Goal: Task Accomplishment & Management: Manage account settings

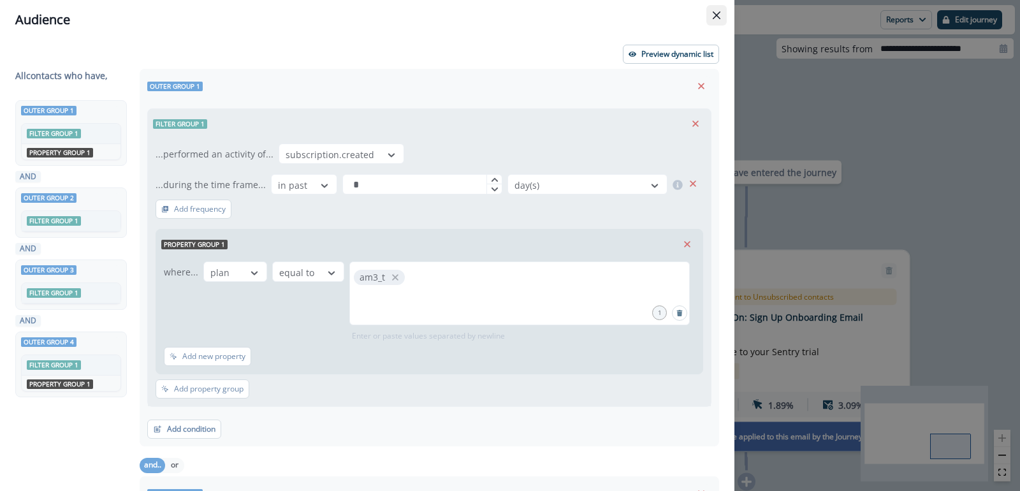
click at [715, 13] on icon "Close" at bounding box center [717, 15] width 8 height 8
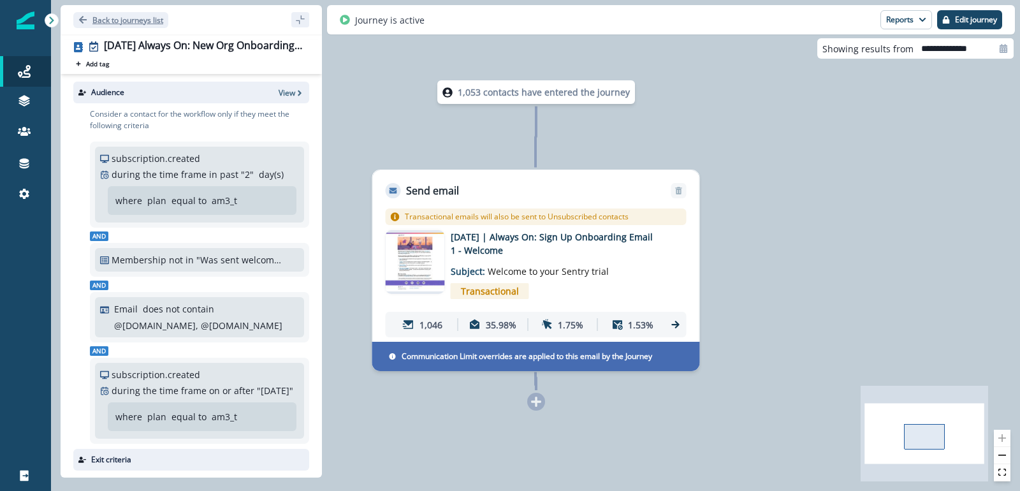
click at [120, 18] on p "Back to journeys list" at bounding box center [127, 20] width 71 height 11
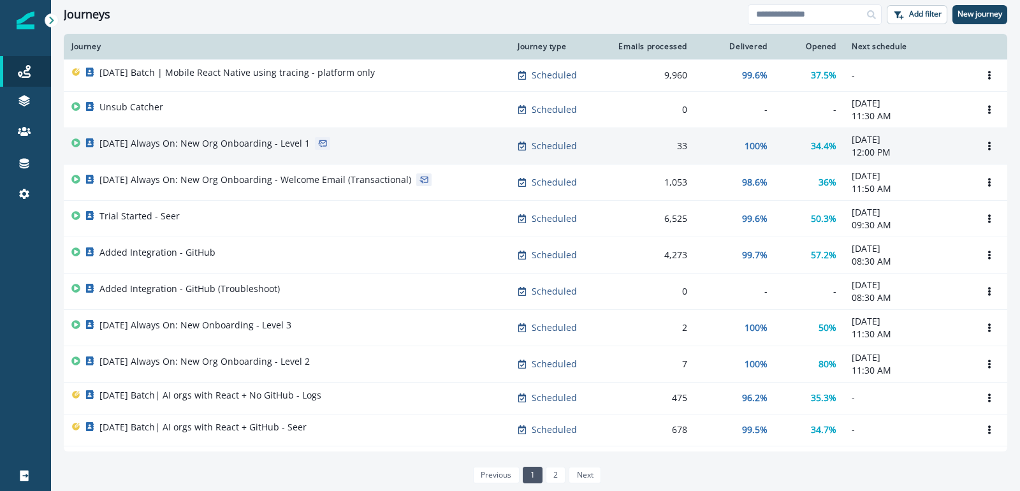
click at [247, 145] on p "2025-08-25 Always On: New Org Onboarding - Level 1" at bounding box center [204, 143] width 210 height 13
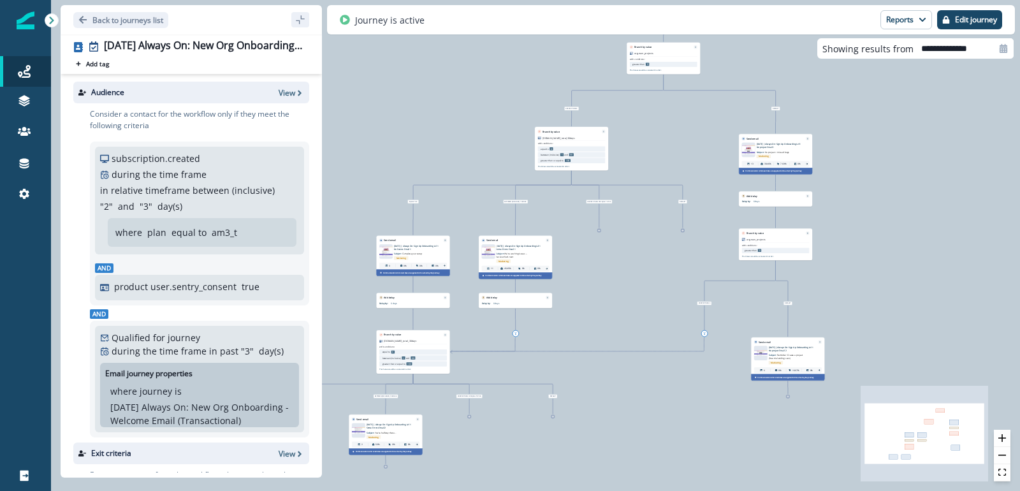
click at [300, 21] on icon "sidebar collapse toggle" at bounding box center [300, 19] width 8 height 8
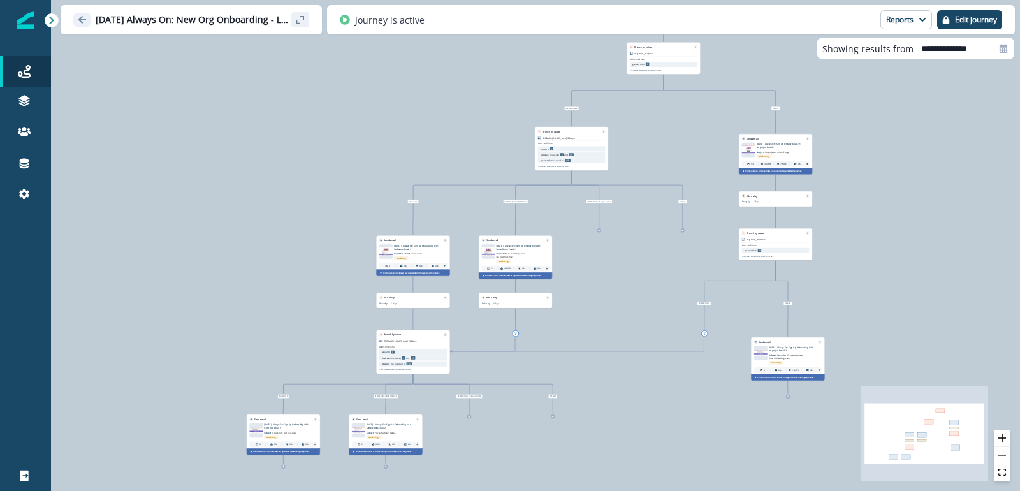
click at [78, 20] on icon "Go back" at bounding box center [82, 20] width 8 height 8
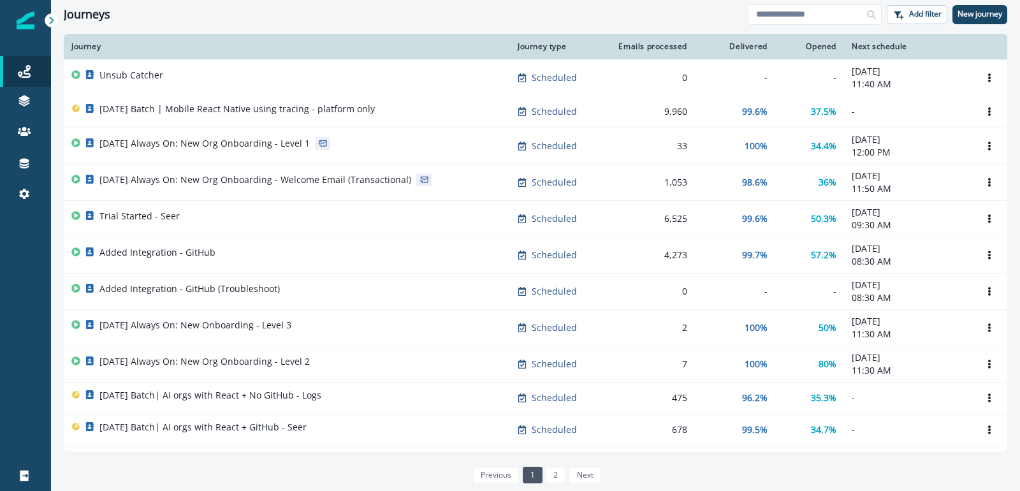
click at [481, 25] on div "Journeys Add filter New journey" at bounding box center [535, 14] width 969 height 29
click at [485, 18] on div "Journeys" at bounding box center [406, 15] width 684 height 14
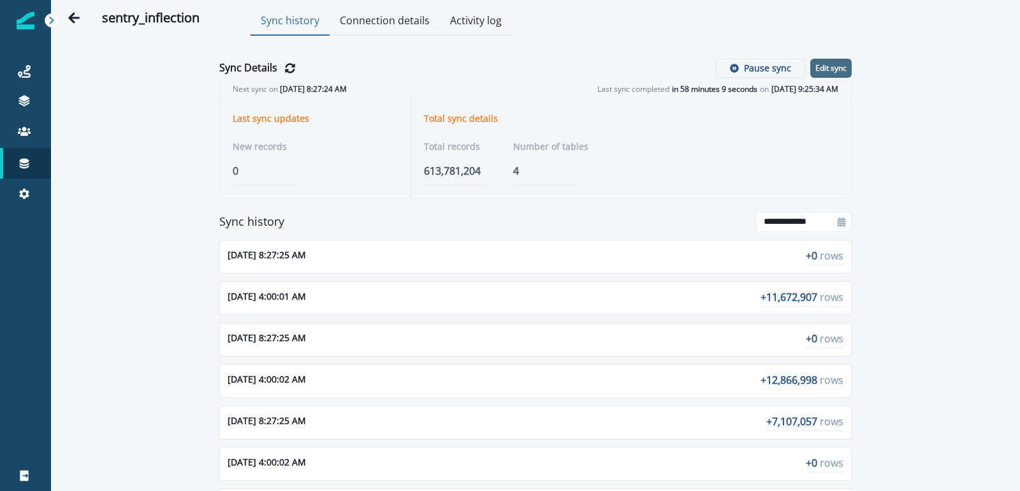
click at [834, 75] on button "Edit sync" at bounding box center [830, 68] width 41 height 19
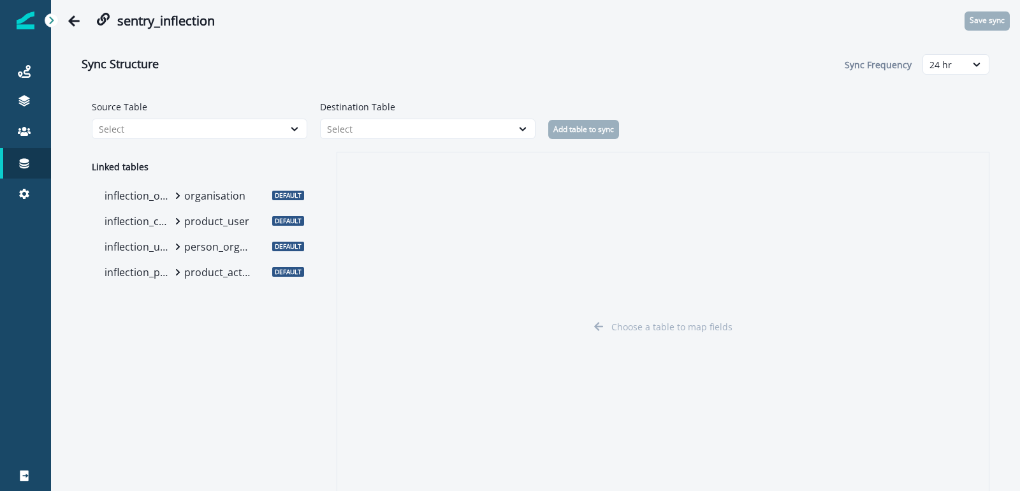
click at [210, 201] on p "organisation" at bounding box center [217, 195] width 67 height 15
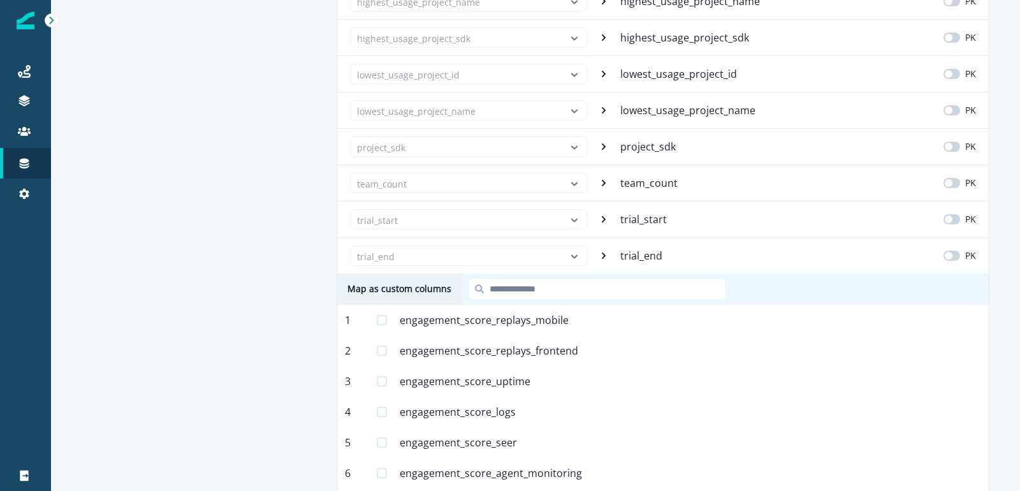
scroll to position [3346, 0]
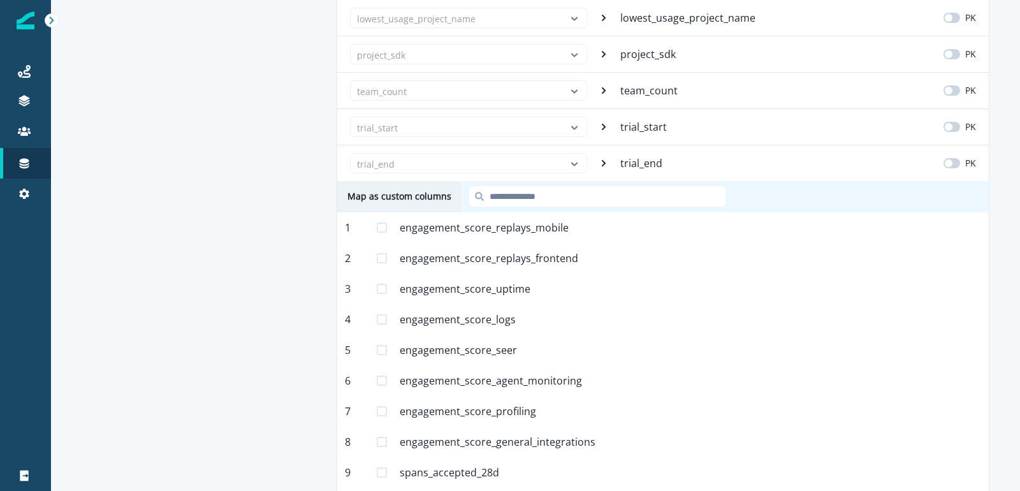
click at [384, 222] on span at bounding box center [382, 227] width 10 height 10
click at [383, 253] on span at bounding box center [382, 258] width 10 height 10
click at [380, 284] on span at bounding box center [382, 289] width 10 height 10
click at [385, 314] on span at bounding box center [382, 319] width 10 height 10
click at [382, 345] on span at bounding box center [382, 350] width 10 height 10
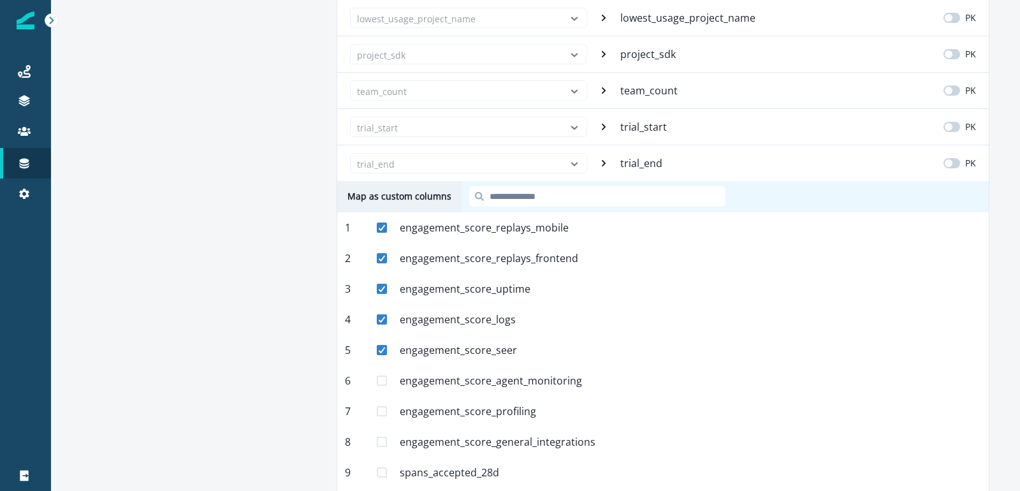
click at [377, 375] on span at bounding box center [382, 380] width 10 height 10
click at [381, 406] on span at bounding box center [382, 411] width 10 height 10
click at [384, 426] on div "8 engagement_score_general_integrations Mapped" at bounding box center [663, 441] width 652 height 31
click at [385, 437] on span at bounding box center [382, 442] width 10 height 10
click at [379, 467] on span at bounding box center [382, 472] width 10 height 10
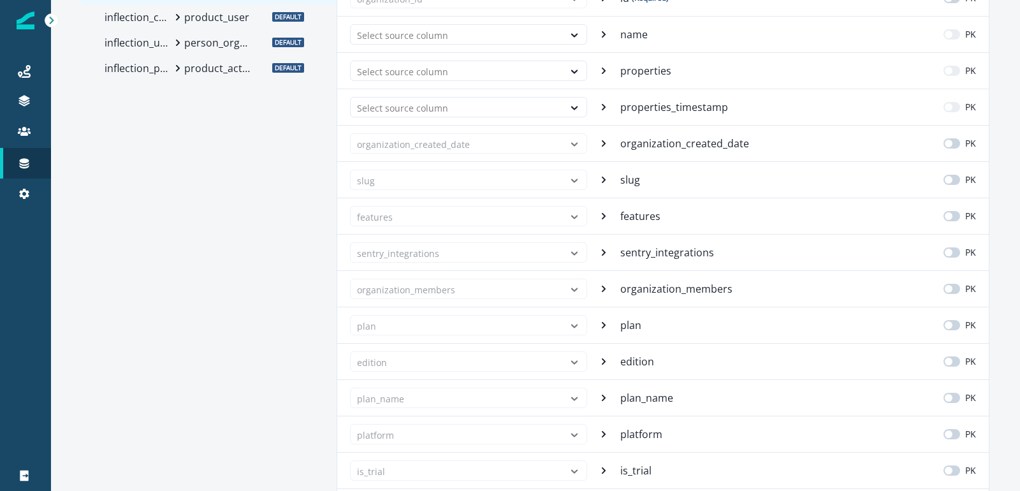
scroll to position [0, 0]
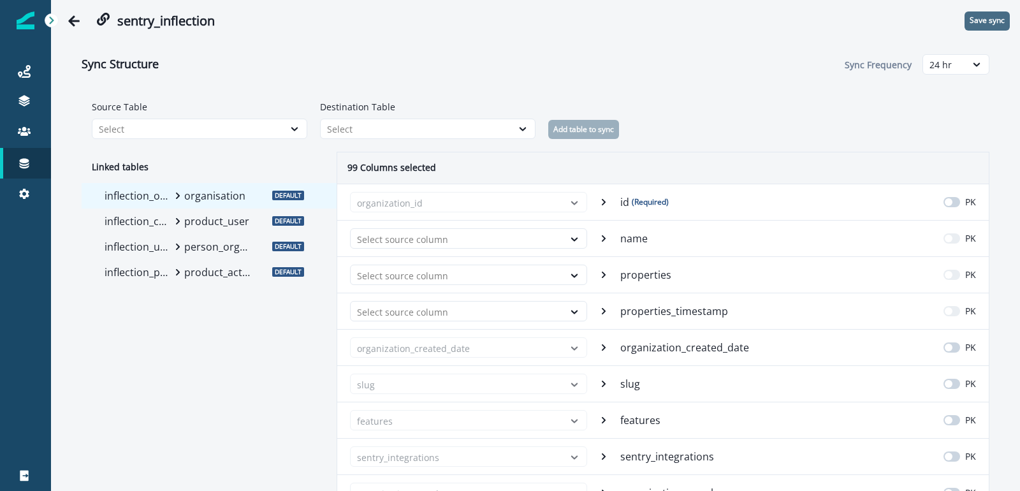
click at [977, 25] on p "Save sync" at bounding box center [987, 20] width 35 height 9
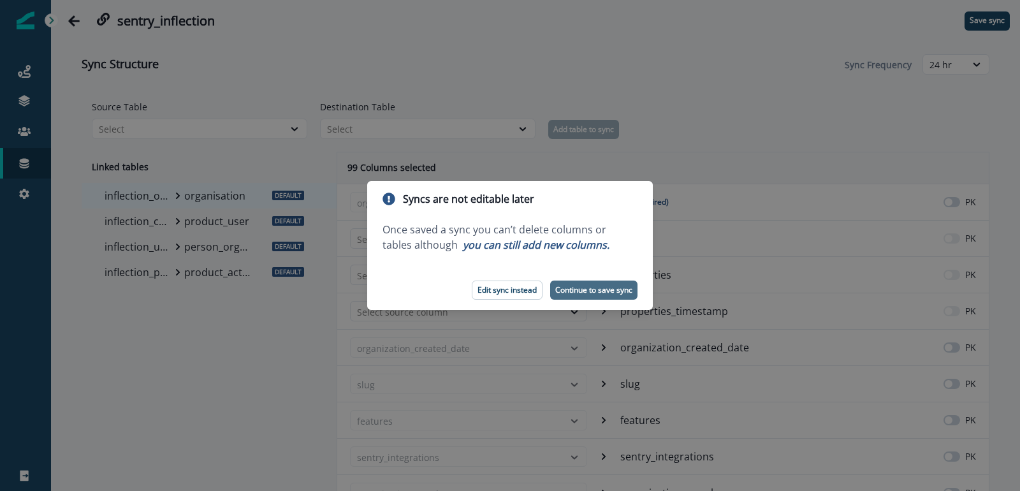
click at [621, 286] on p "Continue to save sync" at bounding box center [593, 290] width 77 height 9
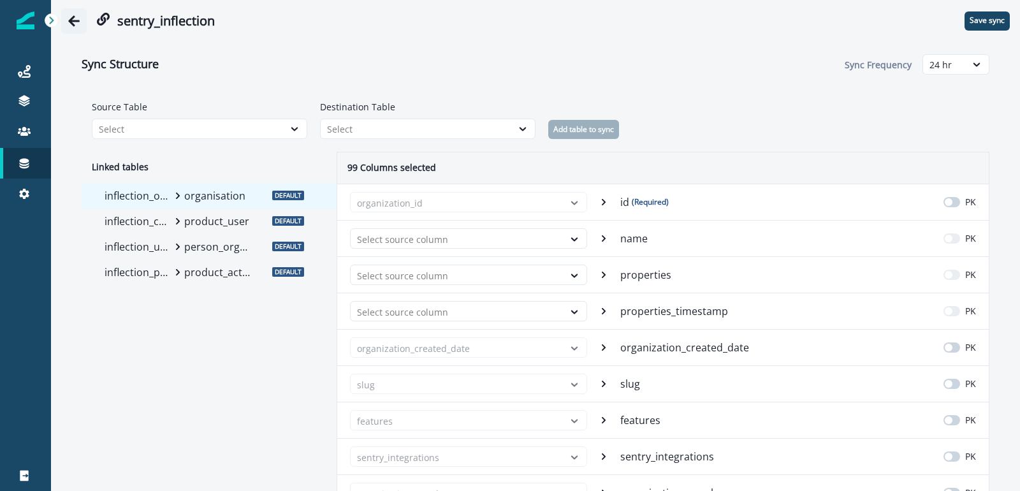
click at [75, 21] on icon "Go back" at bounding box center [73, 20] width 11 height 11
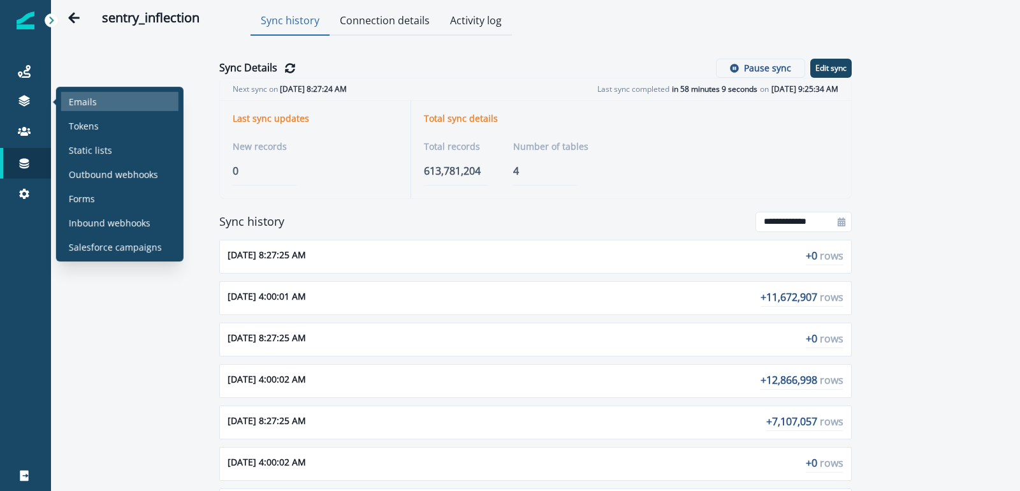
click at [90, 98] on p "Emails" at bounding box center [83, 101] width 28 height 13
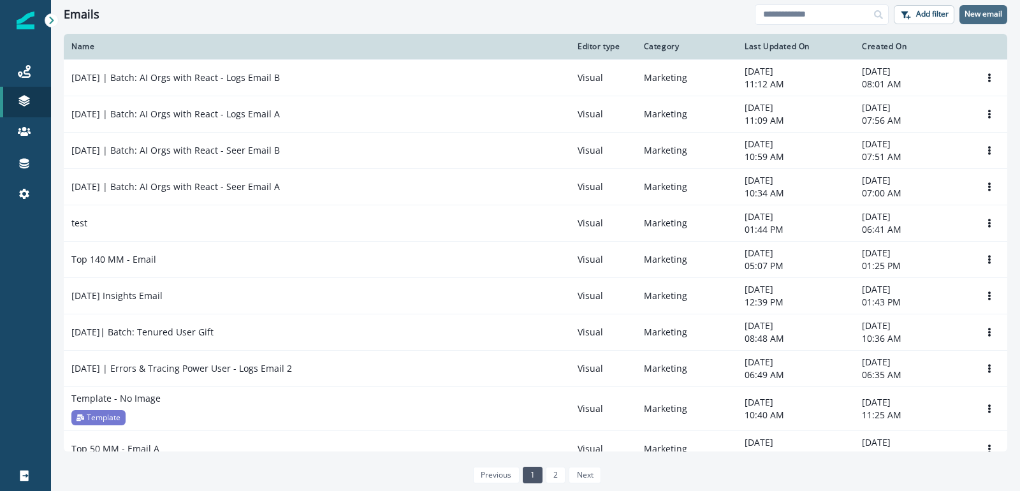
click at [975, 13] on p "New email" at bounding box center [984, 14] width 38 height 9
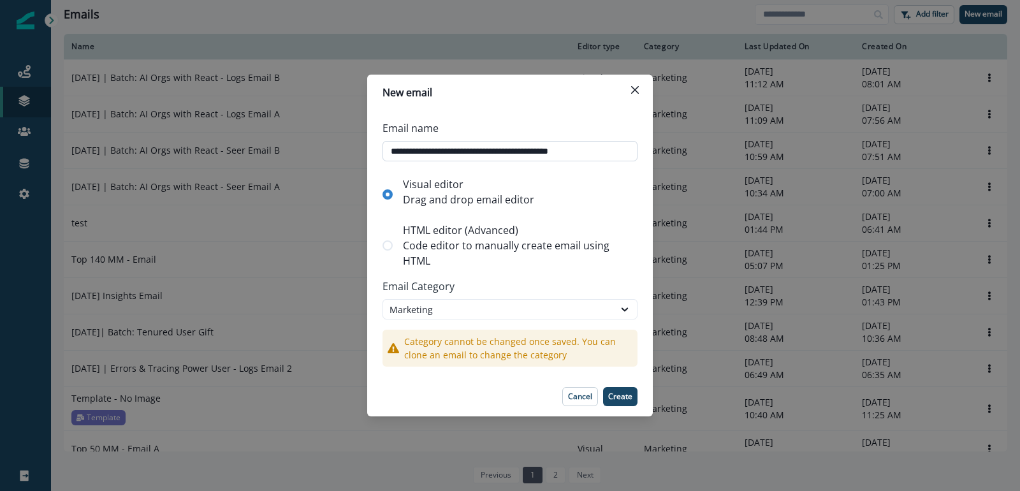
click at [573, 152] on input "**********" at bounding box center [509, 151] width 255 height 20
click at [583, 152] on input "**********" at bounding box center [509, 151] width 255 height 20
click at [576, 166] on div "**********" at bounding box center [510, 243] width 286 height 266
drag, startPoint x: 578, startPoint y: 152, endPoint x: 601, endPoint y: 151, distance: 23.6
click at [601, 151] on input "**********" at bounding box center [509, 151] width 255 height 20
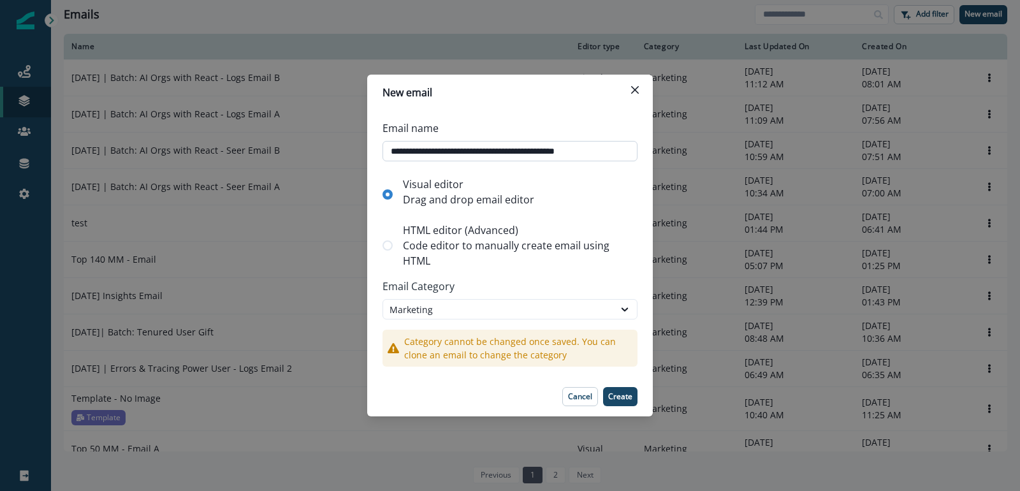
type input "**********"
click at [622, 392] on p "Create" at bounding box center [620, 396] width 24 height 9
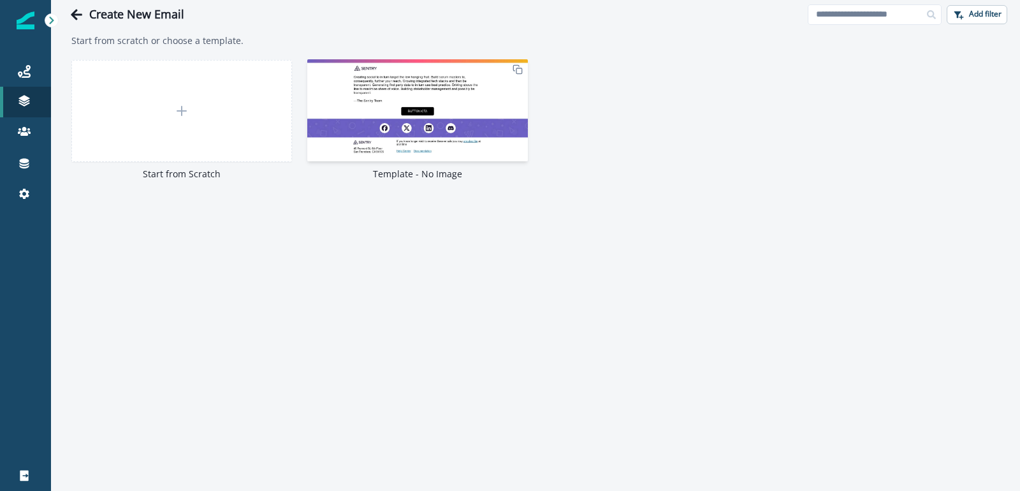
click at [409, 131] on img at bounding box center [417, 110] width 221 height 102
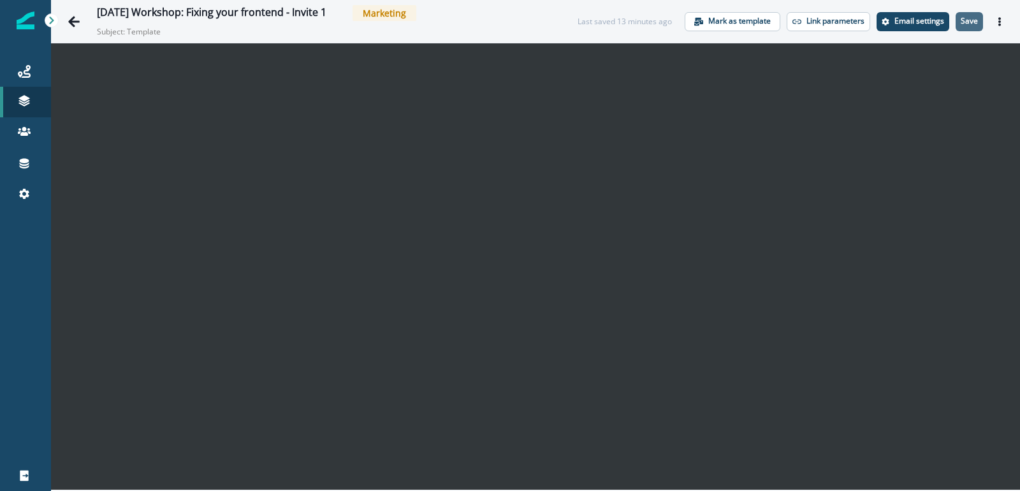
click at [971, 18] on p "Save" at bounding box center [969, 21] width 17 height 9
click at [924, 28] on button "Email settings" at bounding box center [913, 21] width 73 height 19
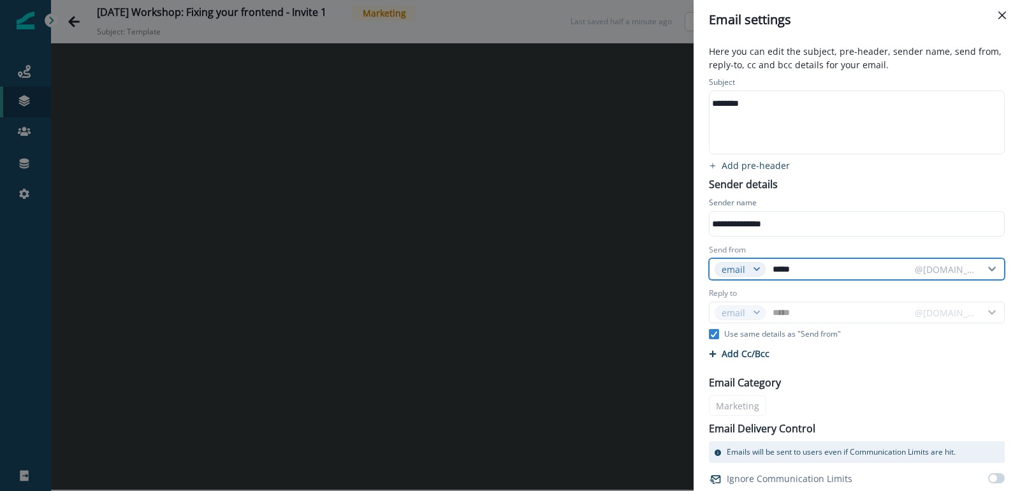
click at [790, 268] on input "*****" at bounding box center [839, 269] width 139 height 20
type input "*"
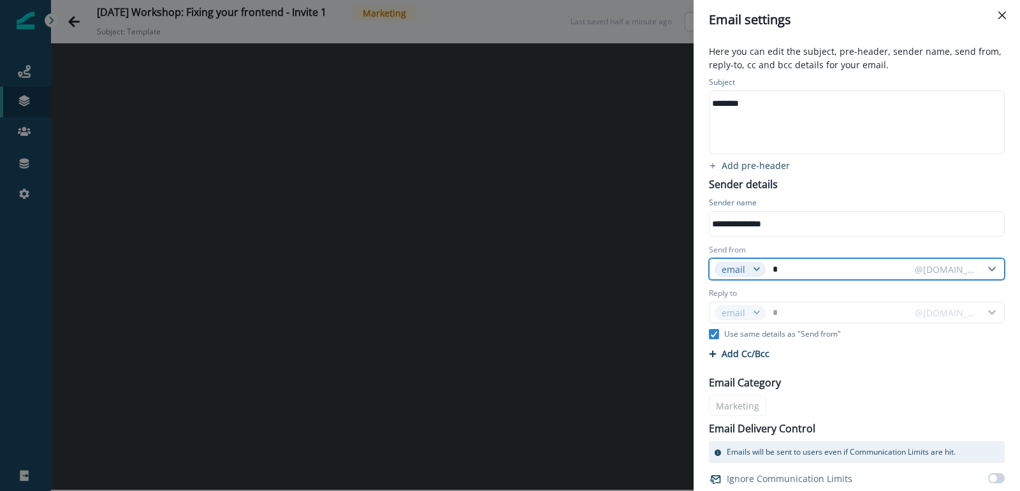
type input "**"
type input "***"
type input "****"
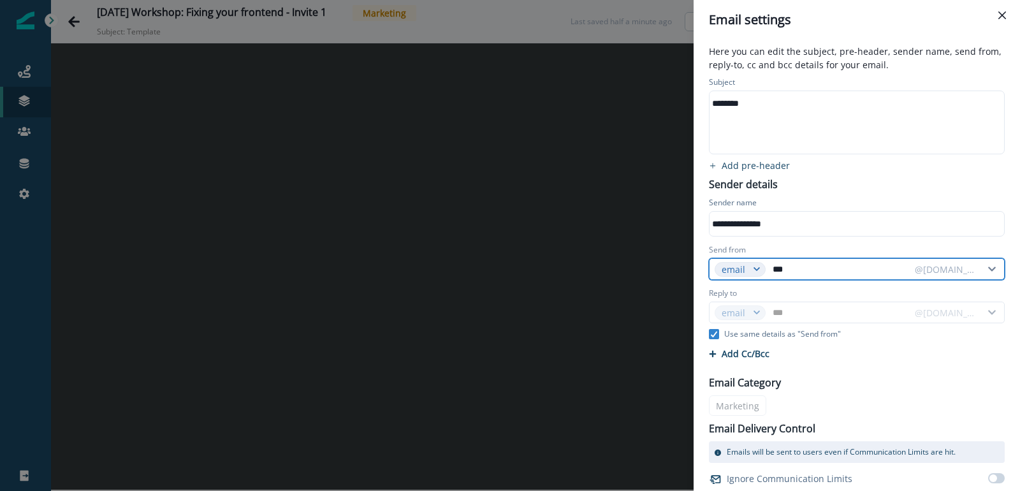
type input "****"
type input "*****"
type input "******"
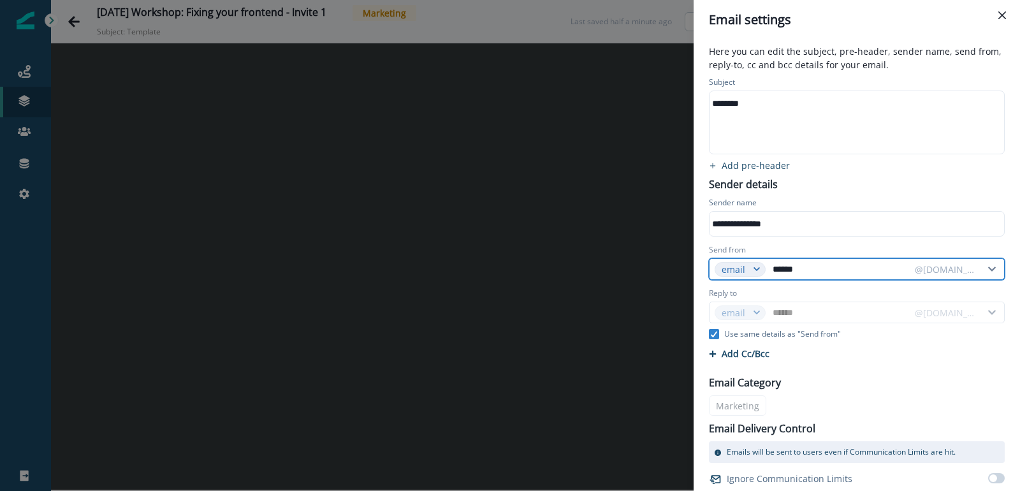
type input "******"
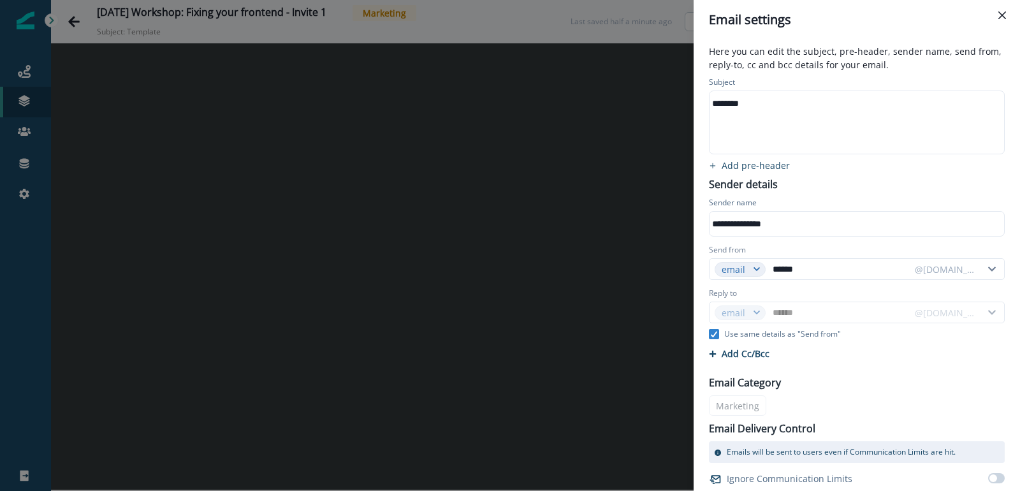
click at [776, 113] on div "********" at bounding box center [856, 122] width 293 height 62
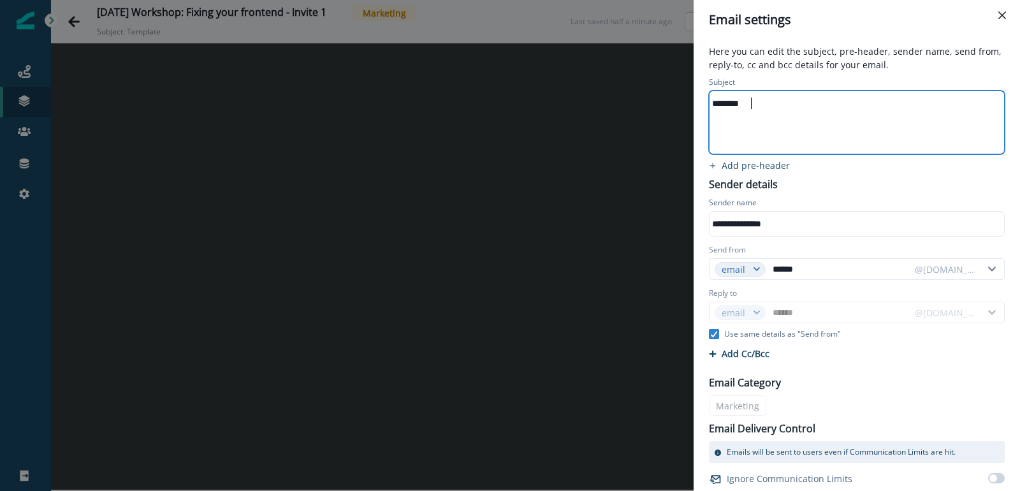
click at [776, 113] on div "********" at bounding box center [856, 122] width 293 height 62
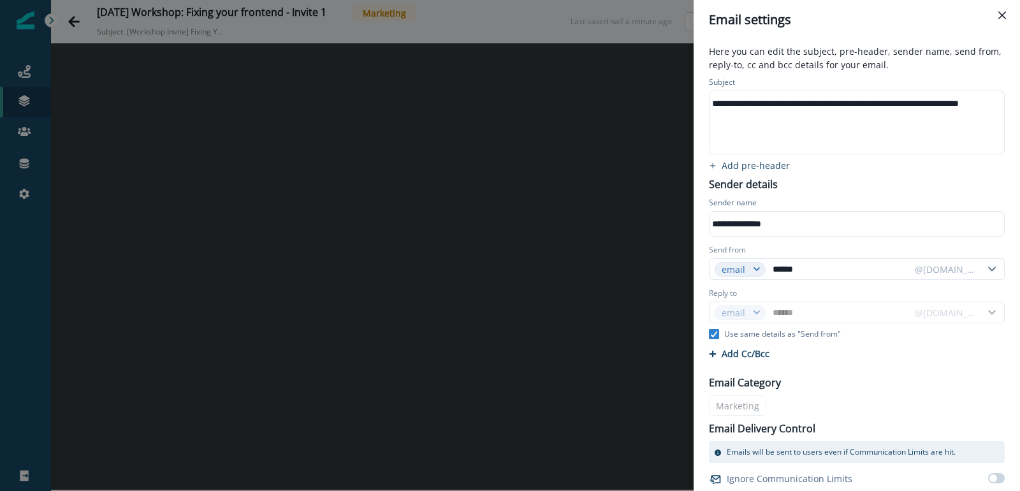
click at [855, 77] on div "Subject" at bounding box center [857, 83] width 296 height 14
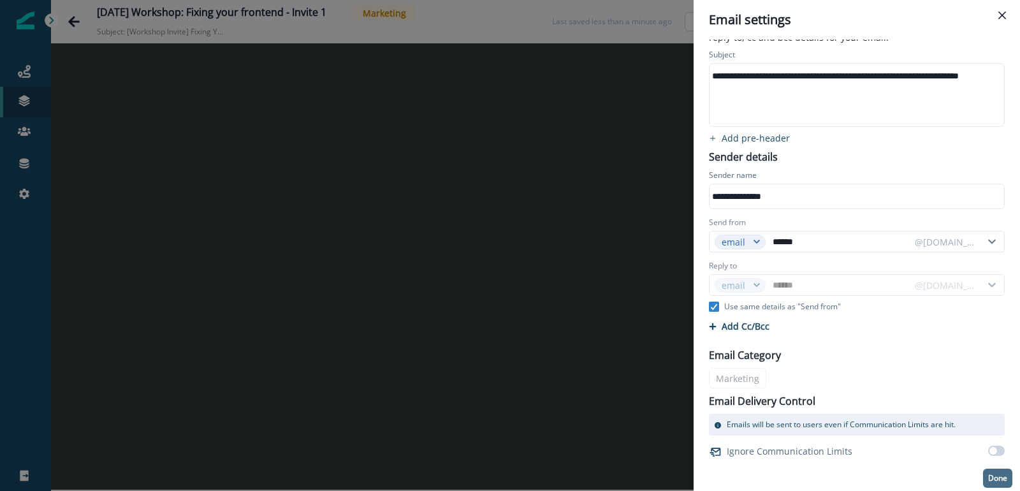
click at [997, 474] on p "Done" at bounding box center [997, 478] width 19 height 9
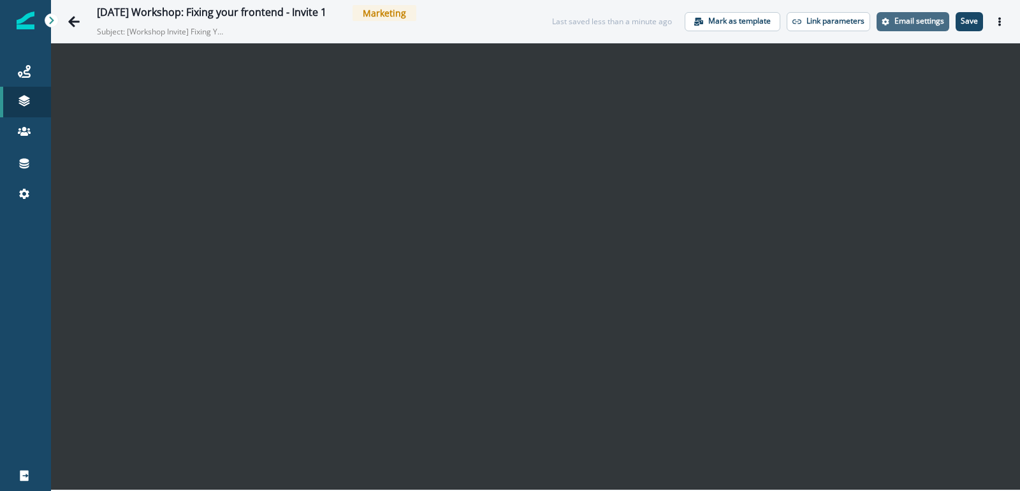
click at [894, 22] on button "Email settings" at bounding box center [913, 21] width 73 height 19
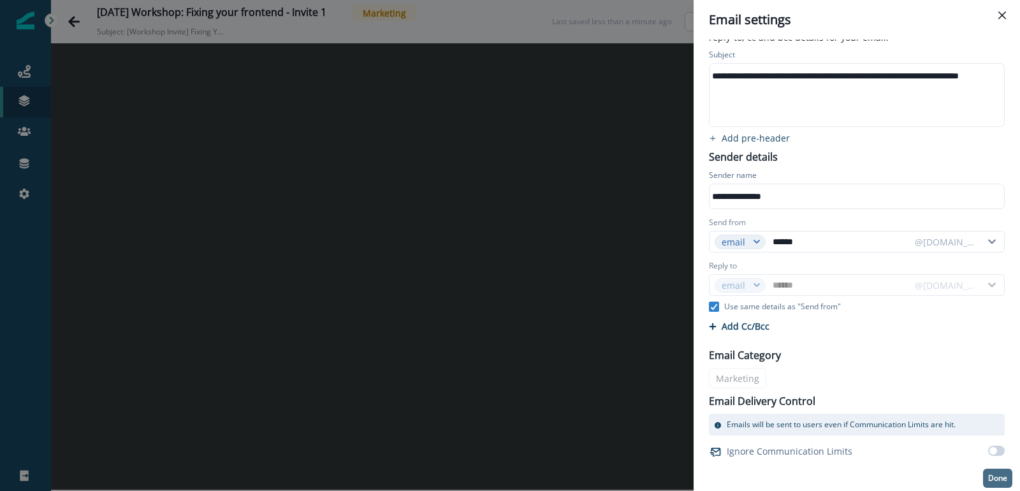
click at [998, 469] on button "Done" at bounding box center [997, 478] width 29 height 19
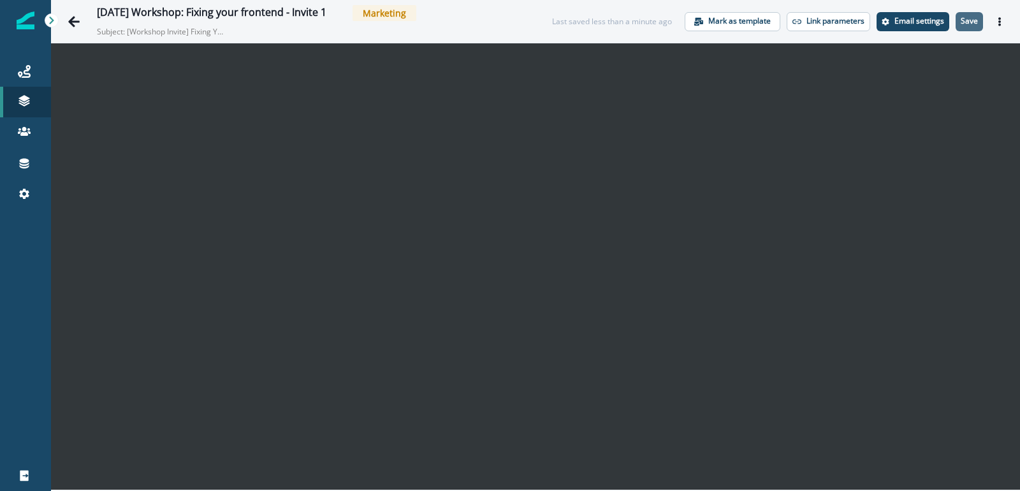
click at [970, 17] on p "Save" at bounding box center [969, 21] width 17 height 9
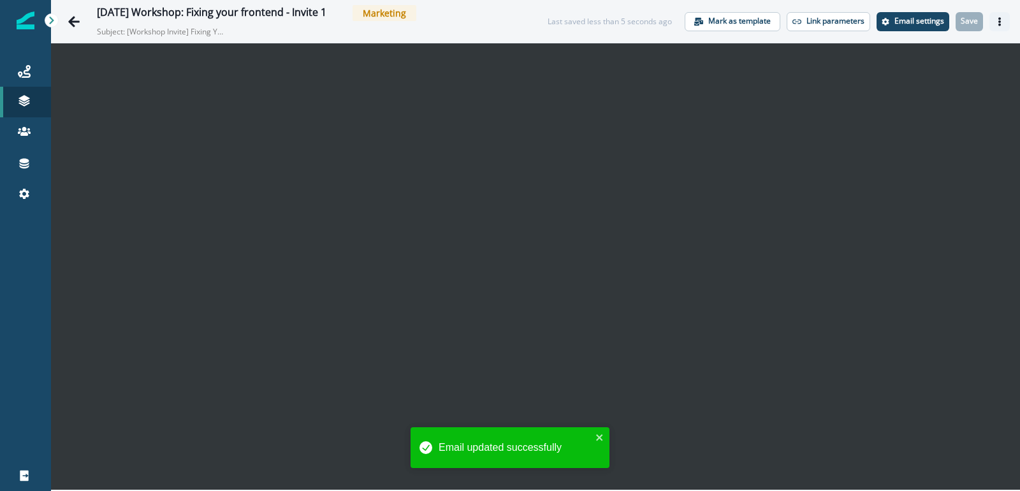
click at [1003, 20] on icon "Actions" at bounding box center [999, 21] width 9 height 9
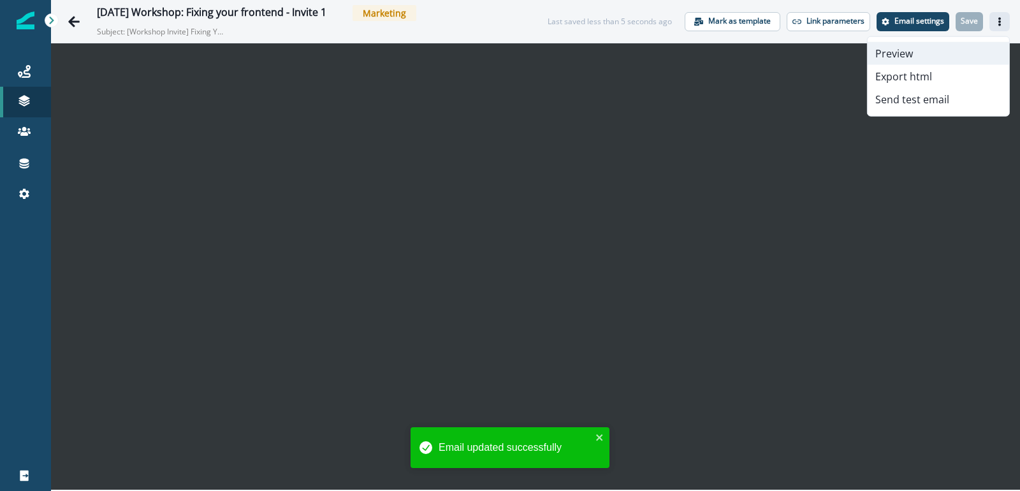
click at [917, 59] on button "Preview" at bounding box center [939, 53] width 142 height 23
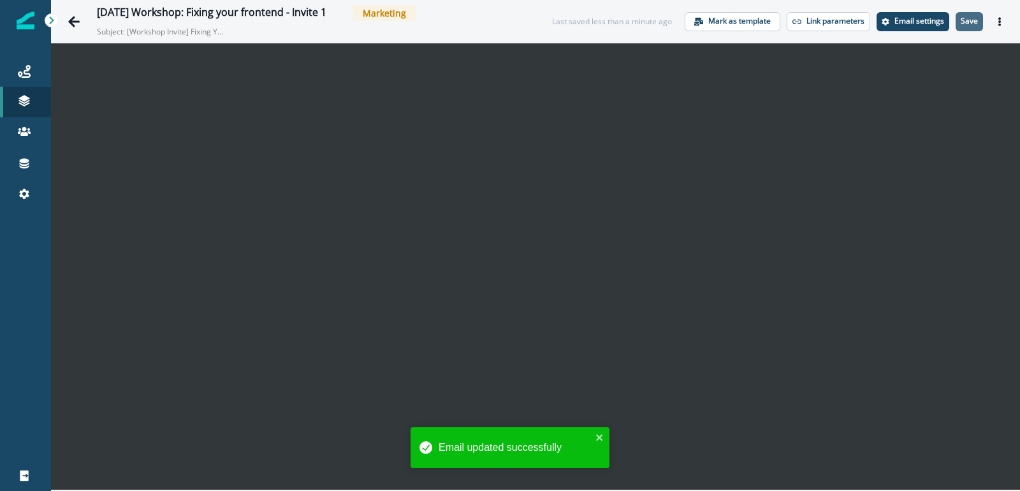
click at [964, 24] on p "Save" at bounding box center [969, 21] width 17 height 9
click at [1002, 27] on button "Actions" at bounding box center [999, 21] width 20 height 19
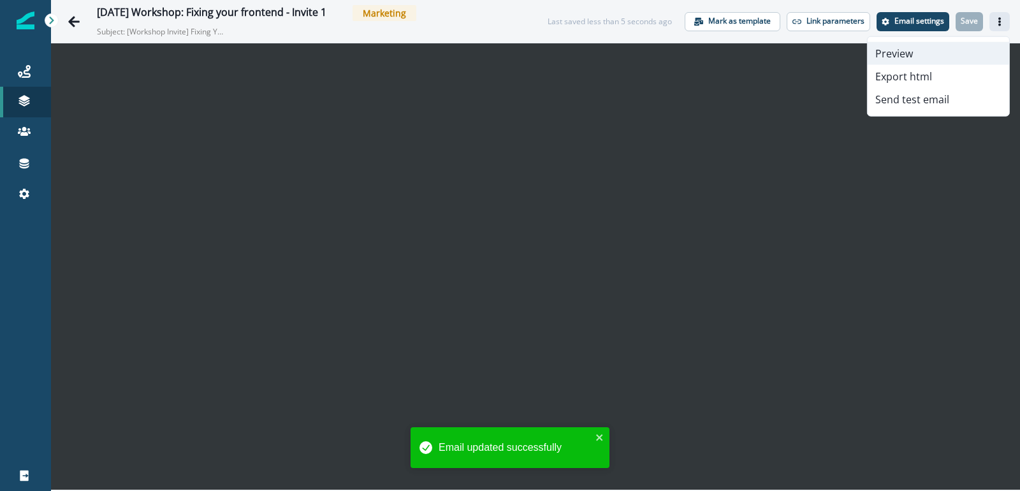
click at [940, 57] on button "Preview" at bounding box center [939, 53] width 142 height 23
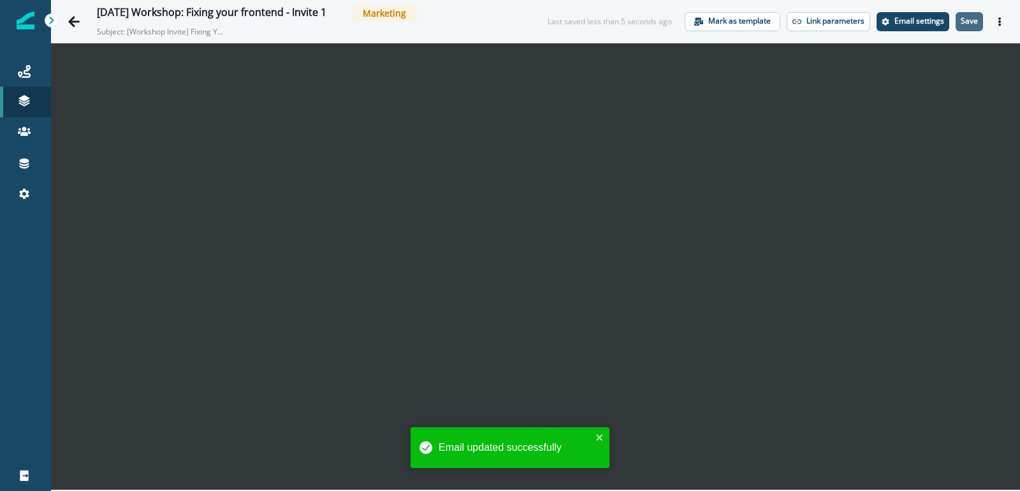
click at [980, 25] on button "Save" at bounding box center [969, 21] width 27 height 19
click at [995, 25] on icon "Actions" at bounding box center [999, 21] width 9 height 9
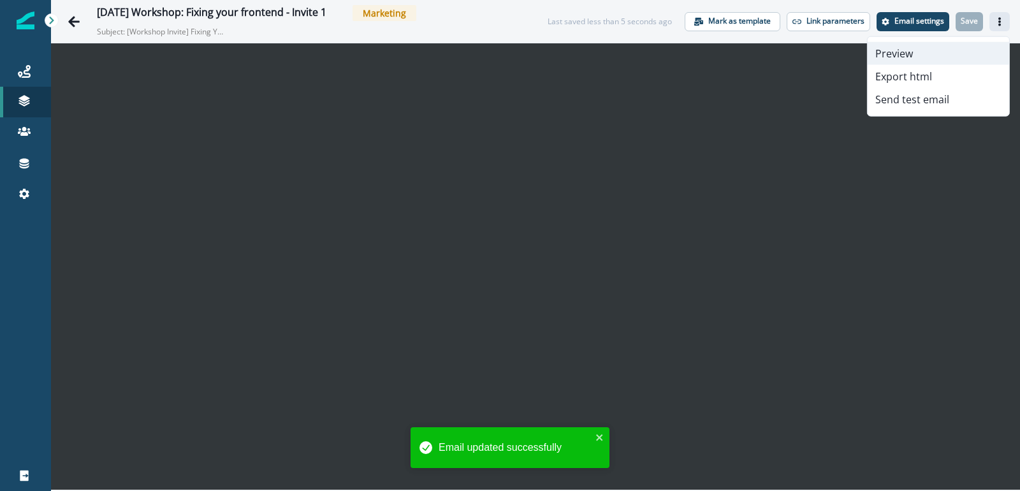
click at [963, 54] on button "Preview" at bounding box center [939, 53] width 142 height 23
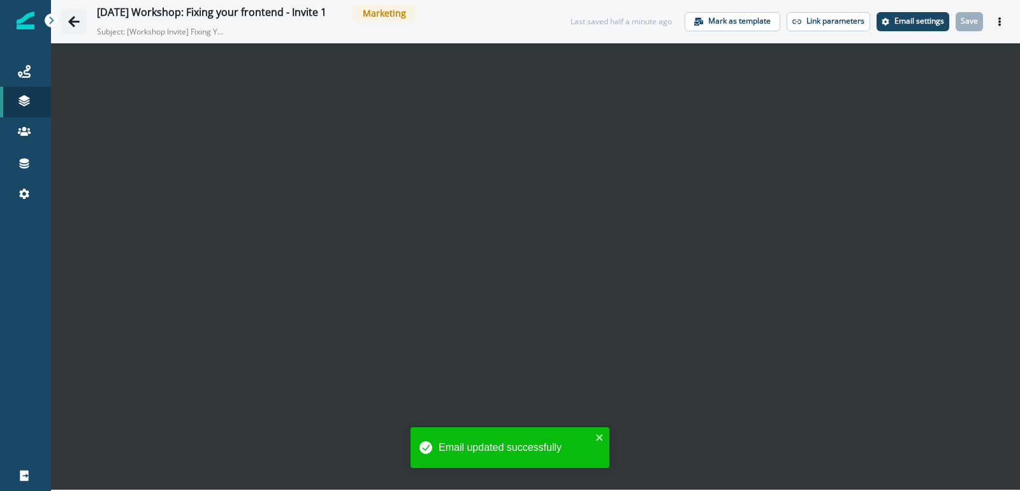
click at [75, 20] on icon "Go back" at bounding box center [74, 21] width 13 height 13
click at [23, 74] on icon at bounding box center [24, 71] width 13 height 13
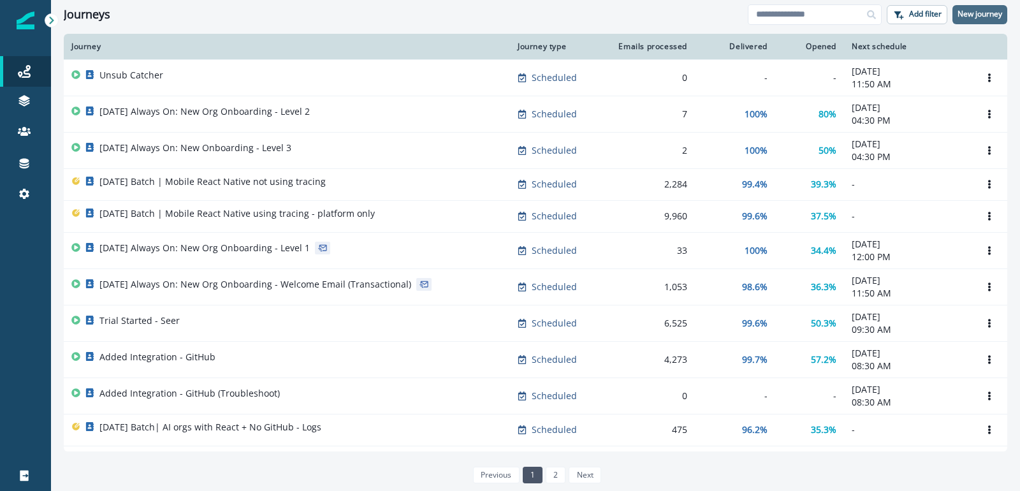
click at [972, 17] on p "New journey" at bounding box center [980, 14] width 45 height 9
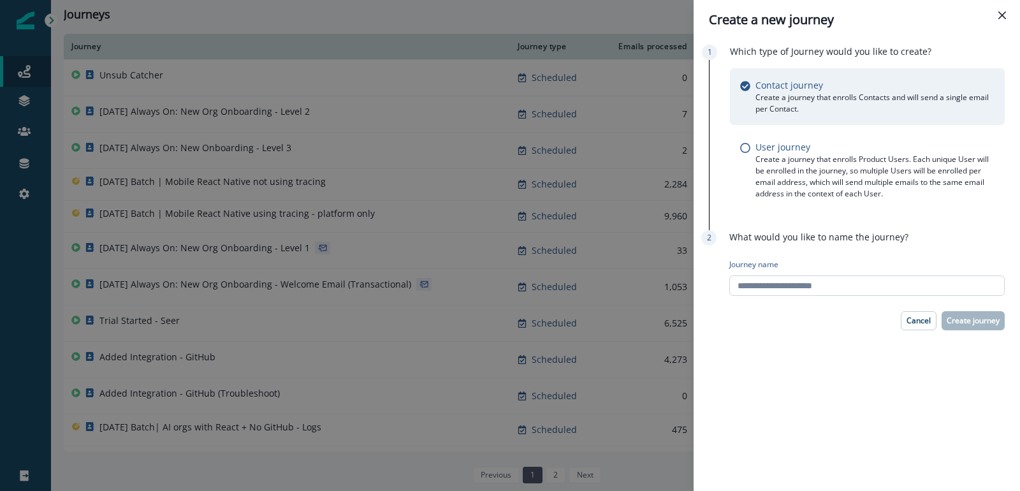
click at [833, 282] on input "Journey name" at bounding box center [866, 285] width 275 height 20
type input "**********"
click at [980, 316] on p "Create journey" at bounding box center [973, 320] width 53 height 9
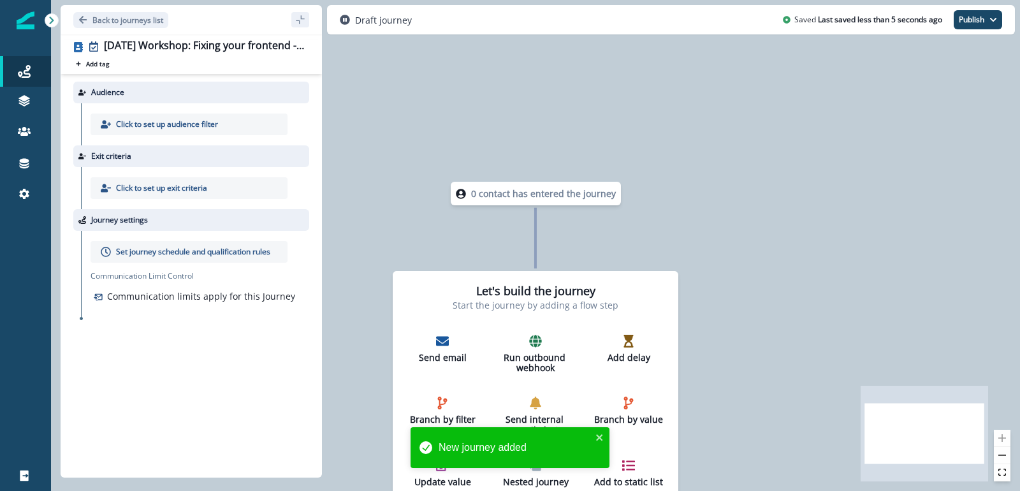
click at [173, 122] on p "Click to set up audience filter" at bounding box center [167, 124] width 102 height 11
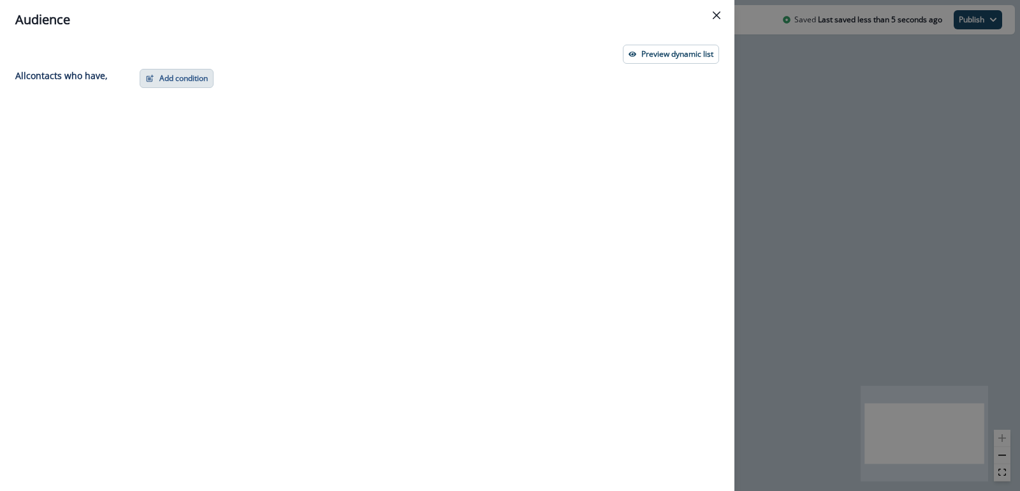
click at [191, 80] on button "Add condition" at bounding box center [177, 78] width 74 height 19
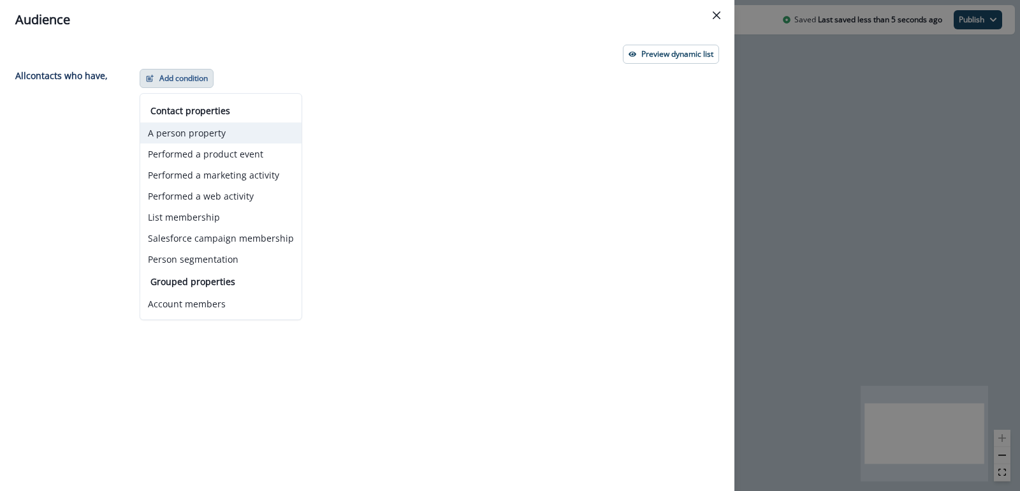
click at [219, 133] on button "A person property" at bounding box center [220, 132] width 161 height 21
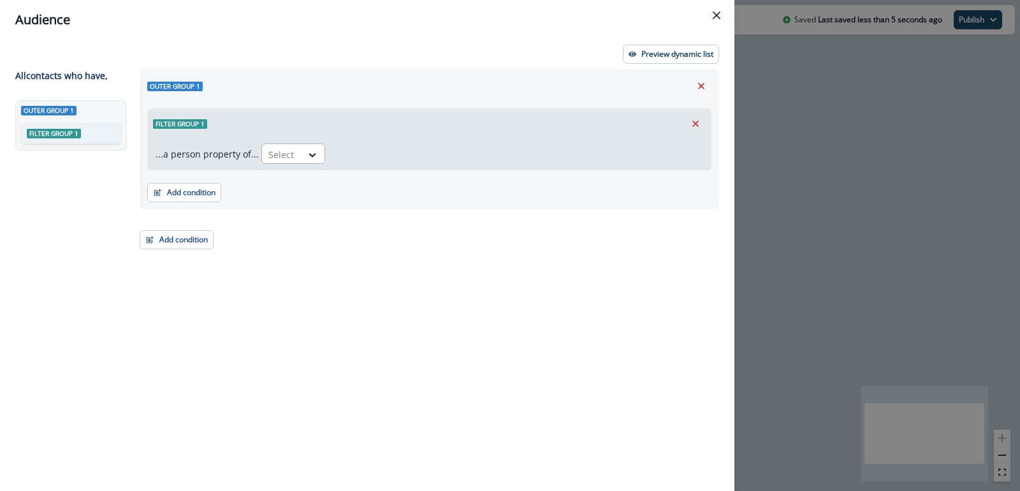
click at [289, 154] on div at bounding box center [281, 155] width 27 height 16
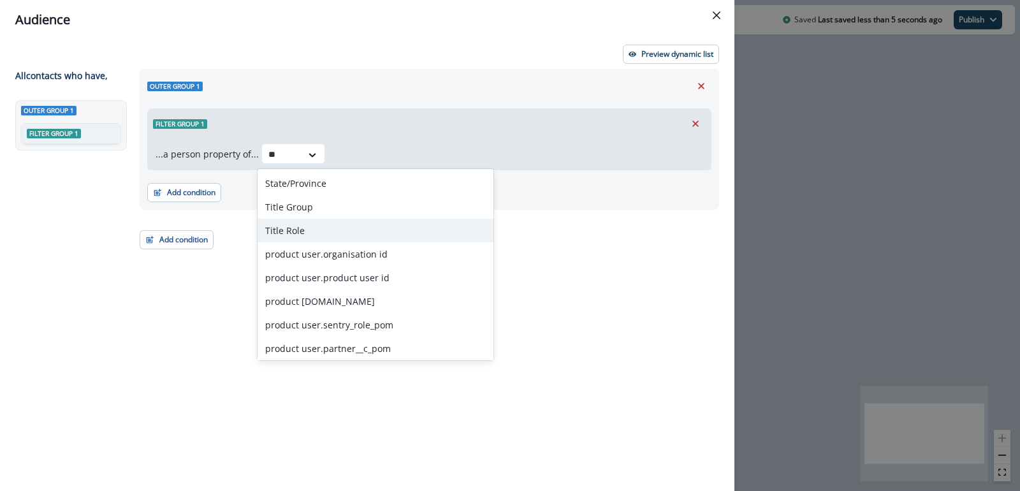
type input "*"
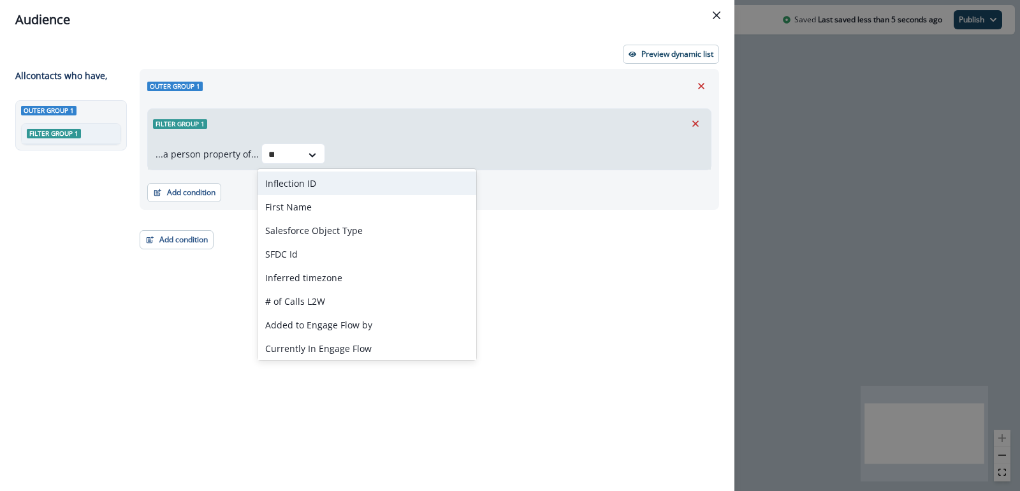
type input "***"
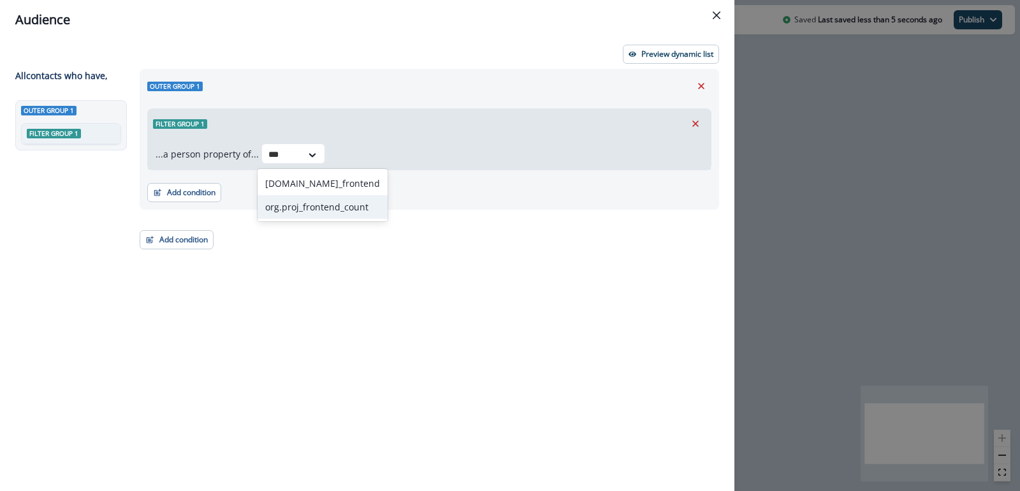
click at [327, 210] on div "org.proj_frontend_count" at bounding box center [323, 207] width 130 height 24
click at [435, 152] on div "Select" at bounding box center [427, 154] width 40 height 21
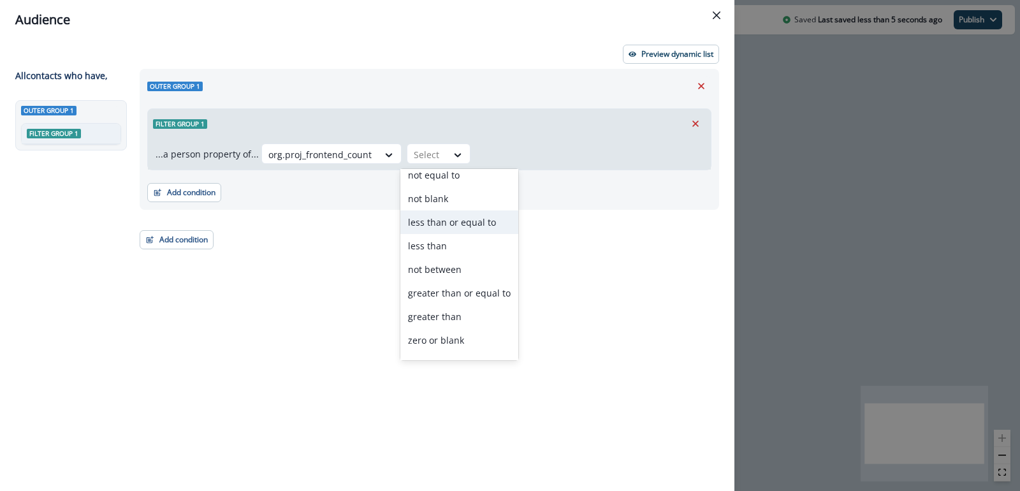
scroll to position [43, 0]
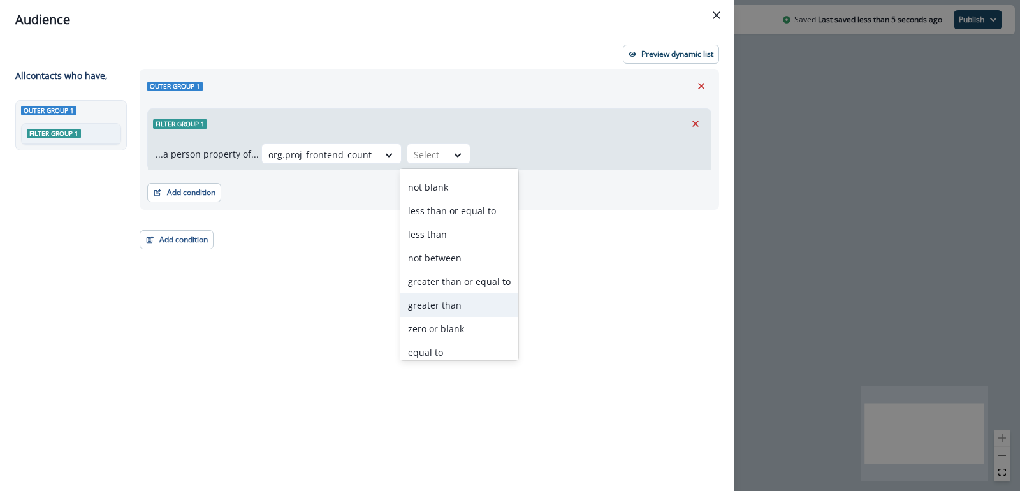
click at [439, 307] on div "greater than" at bounding box center [459, 305] width 118 height 24
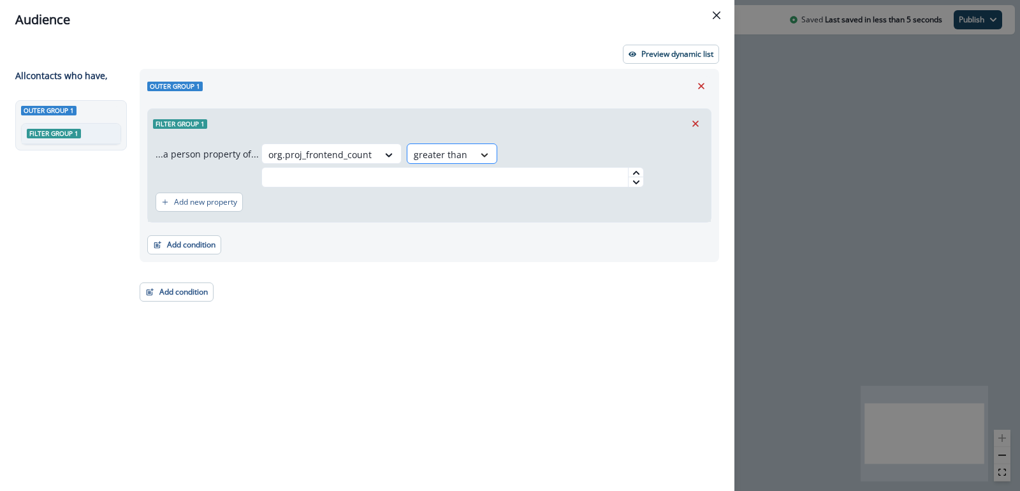
click at [479, 150] on icon at bounding box center [484, 155] width 11 height 13
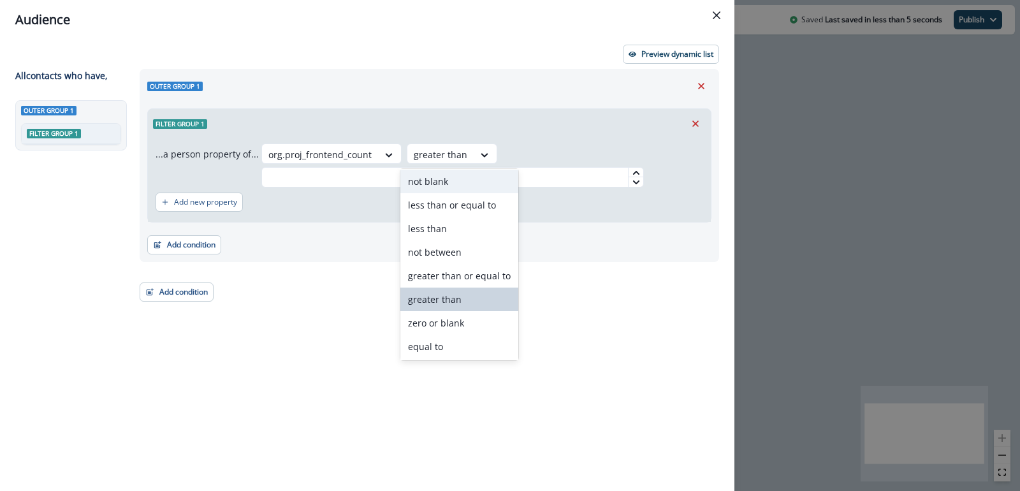
scroll to position [68, 0]
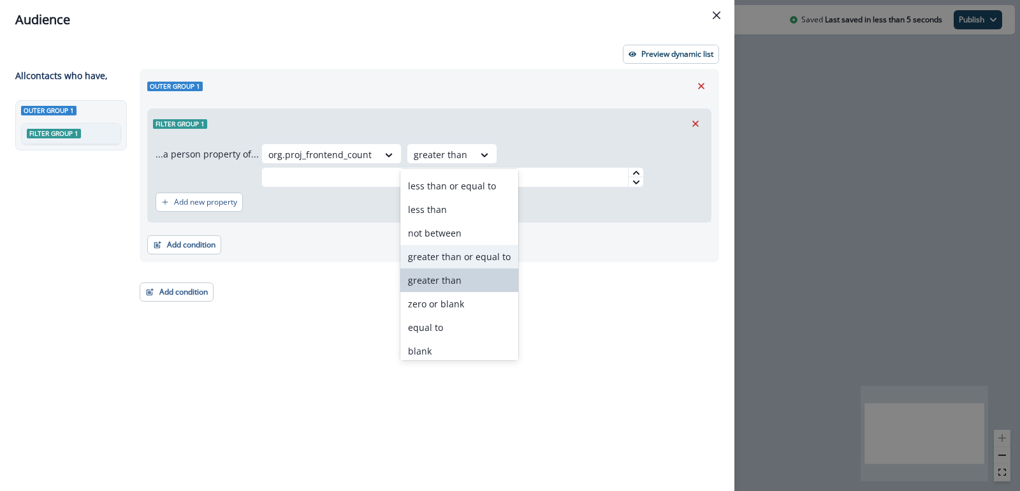
click at [461, 249] on div "greater than or equal to" at bounding box center [459, 257] width 118 height 24
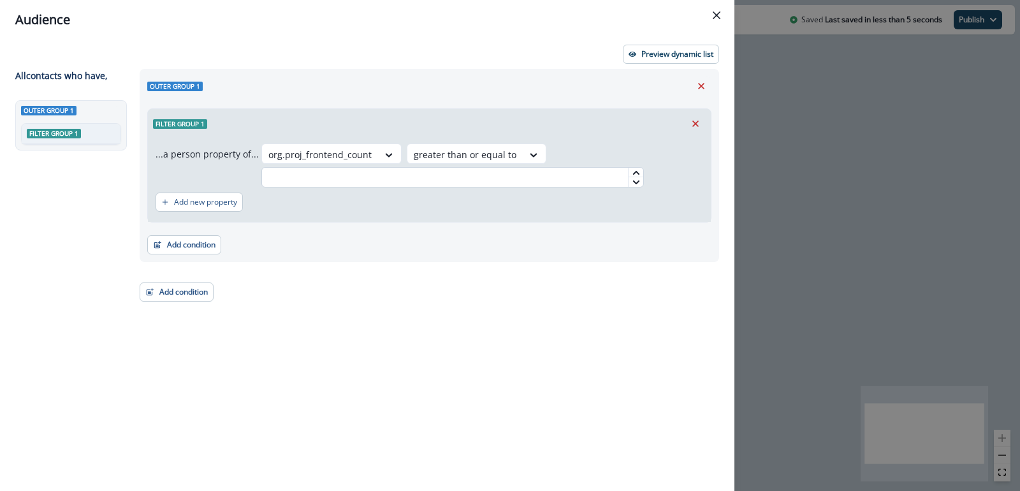
click at [524, 174] on input "text" at bounding box center [452, 177] width 382 height 20
type input "*"
click at [499, 204] on div "Add new property" at bounding box center [430, 201] width 548 height 29
click at [514, 203] on div "Add new property" at bounding box center [430, 201] width 548 height 29
click at [196, 249] on button "Add condition" at bounding box center [184, 244] width 74 height 19
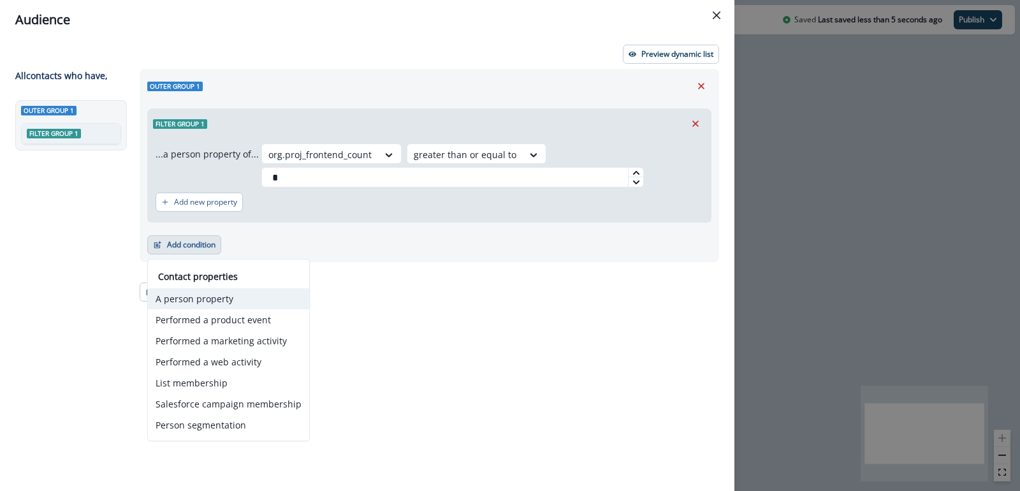
click at [213, 295] on button "A person property" at bounding box center [228, 298] width 161 height 21
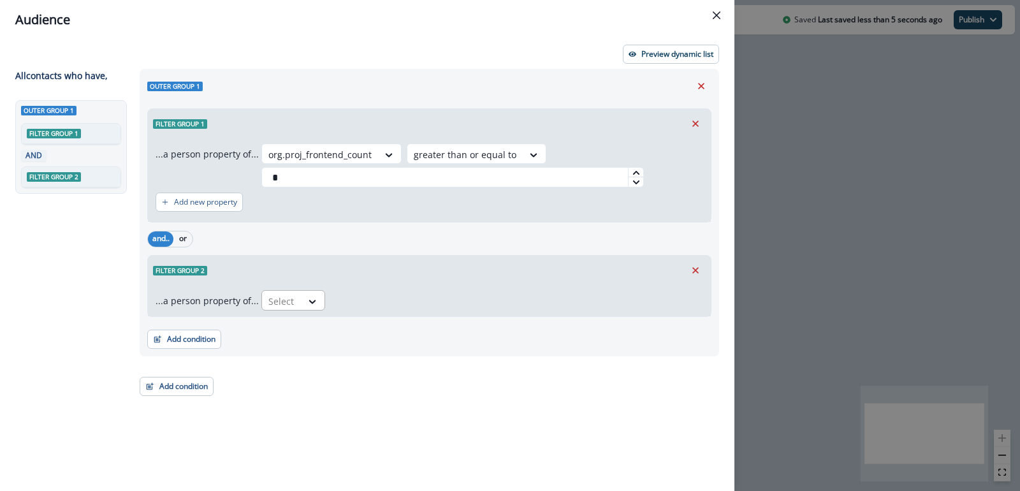
click at [305, 308] on div at bounding box center [313, 301] width 23 height 21
type input "*"
click at [694, 265] on icon "Remove" at bounding box center [695, 270] width 11 height 11
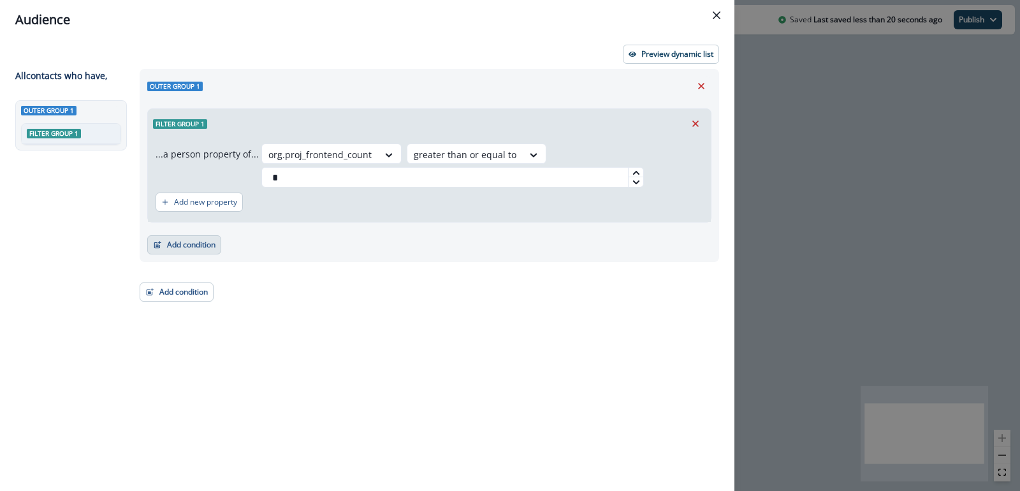
click at [201, 250] on button "Add condition" at bounding box center [184, 244] width 74 height 19
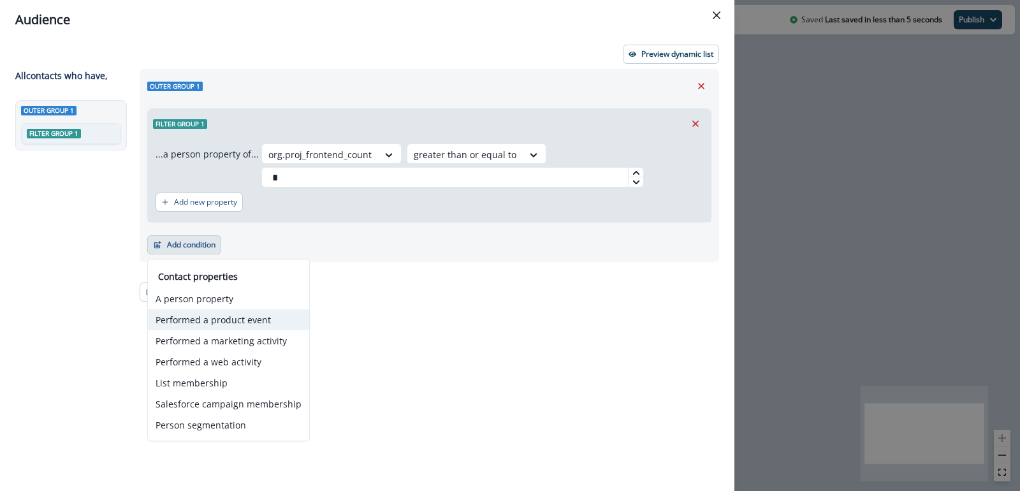
click at [201, 319] on button "Performed a product event" at bounding box center [228, 319] width 161 height 21
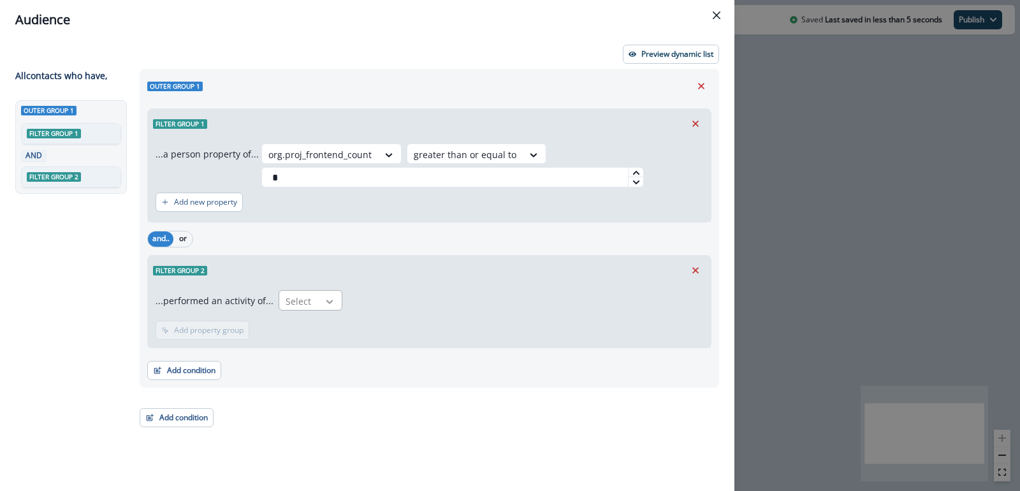
click at [319, 296] on div at bounding box center [330, 301] width 22 height 13
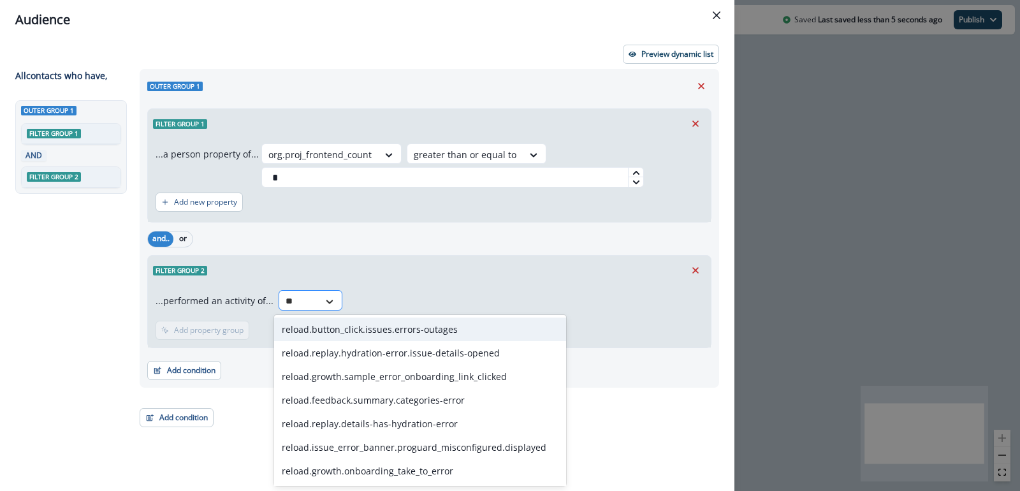
type input "*"
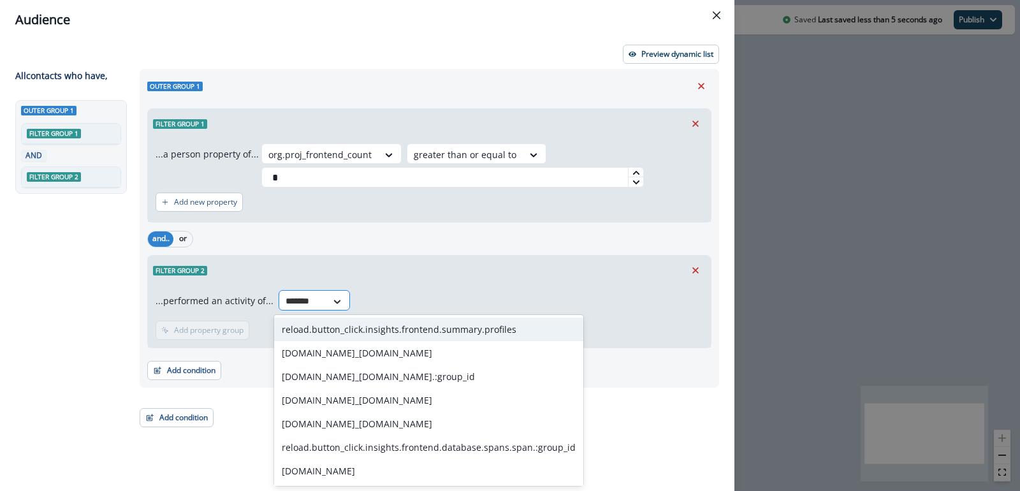
type input "********"
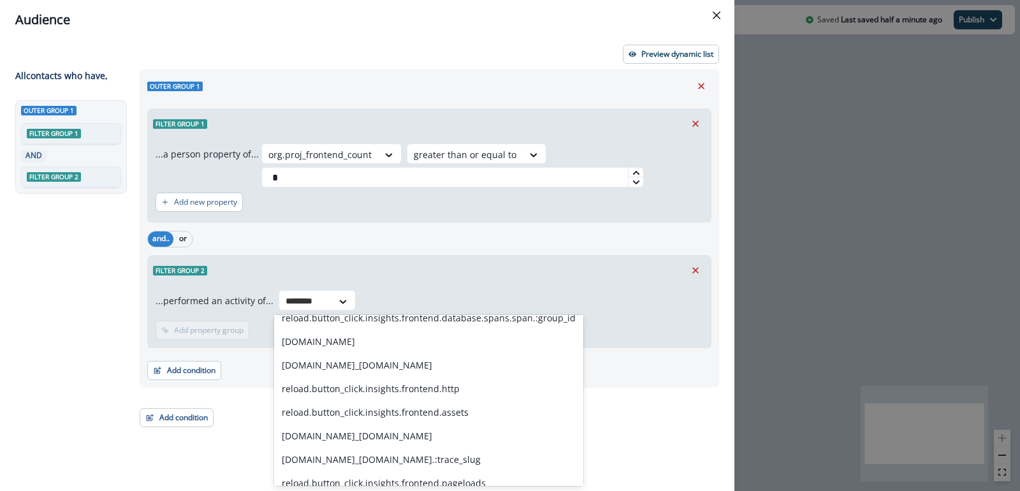
scroll to position [0, 0]
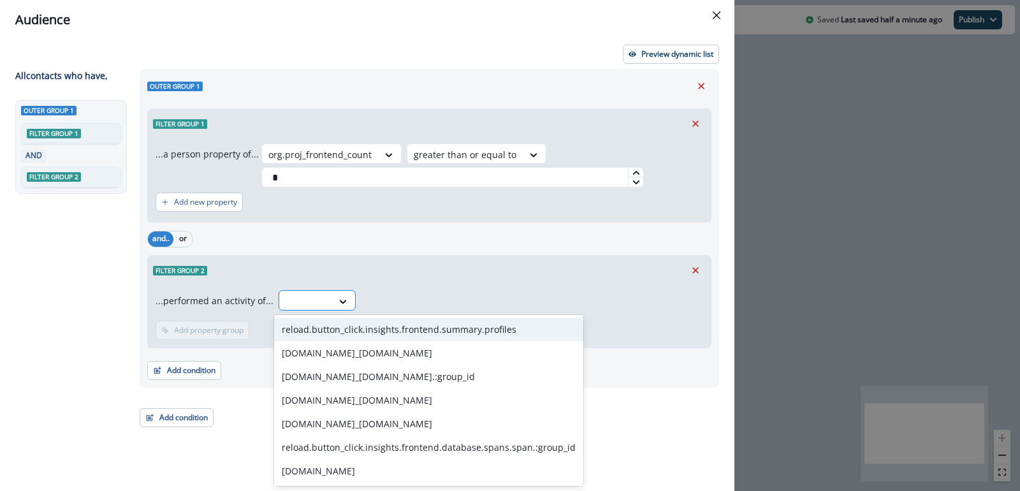
click at [322, 300] on div at bounding box center [317, 300] width 77 height 20
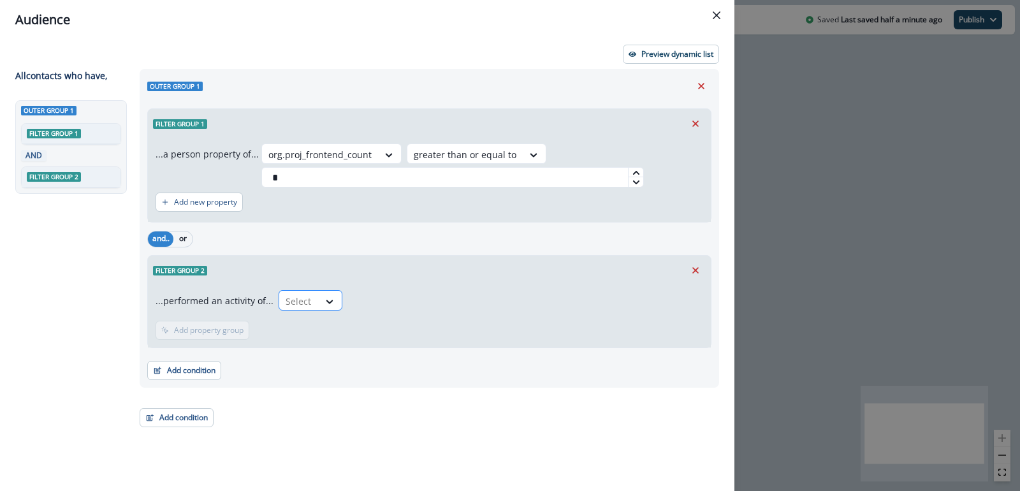
click at [312, 301] on div "Select" at bounding box center [299, 301] width 40 height 21
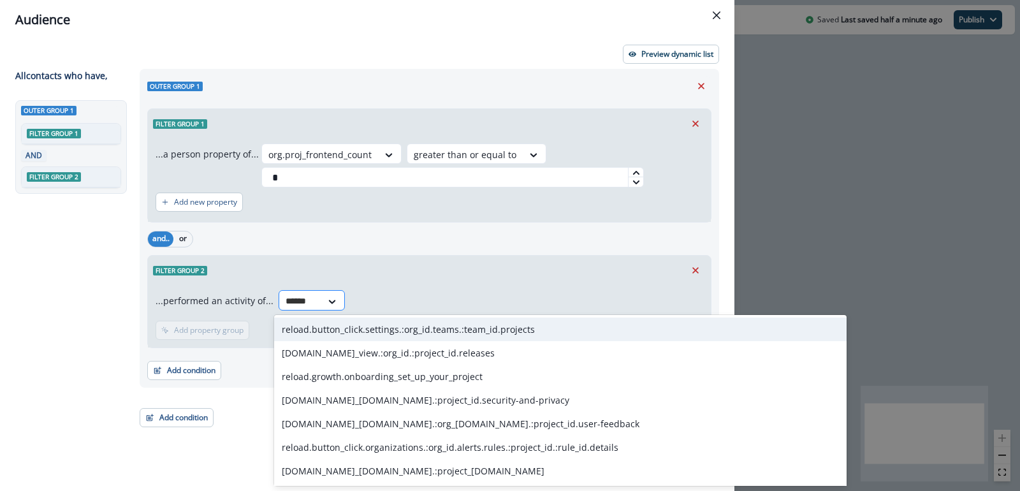
type input "*******"
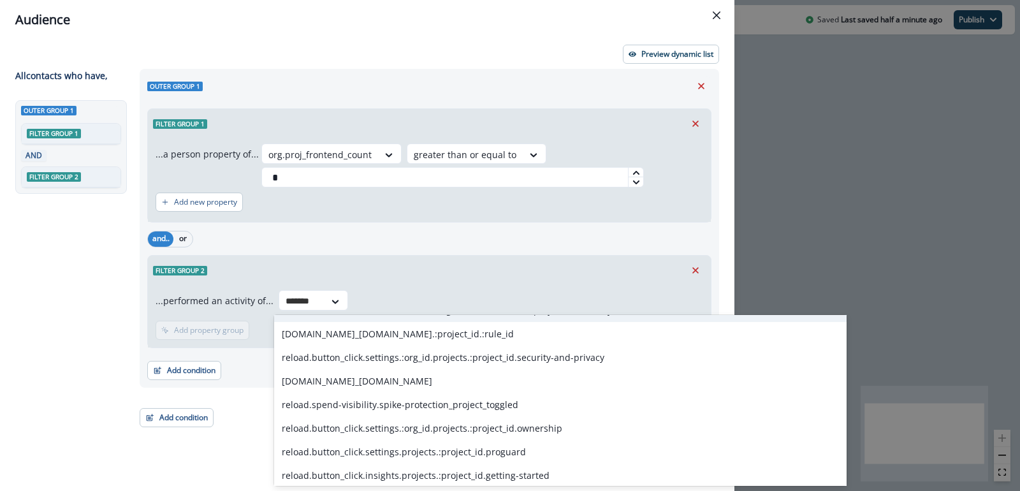
scroll to position [304, 0]
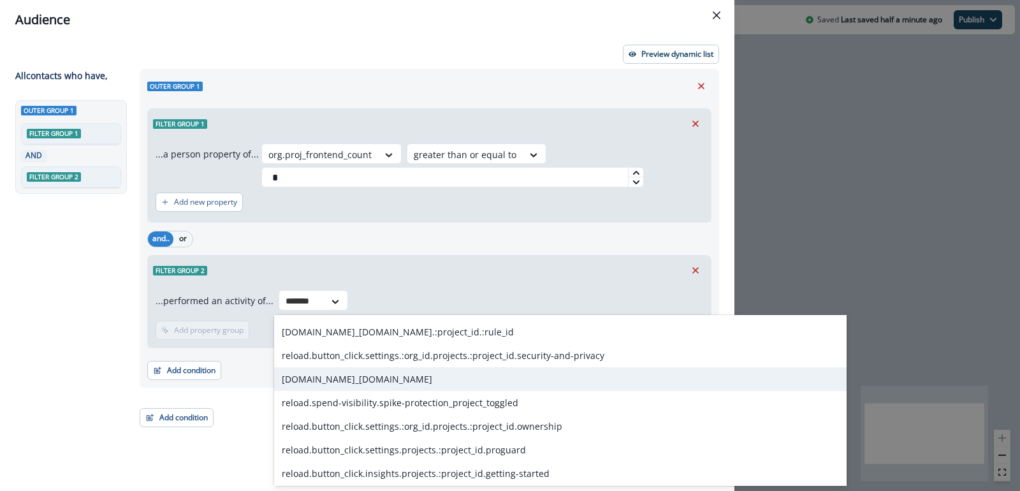
click at [330, 375] on div "reload.page_view.projects" at bounding box center [560, 379] width 572 height 24
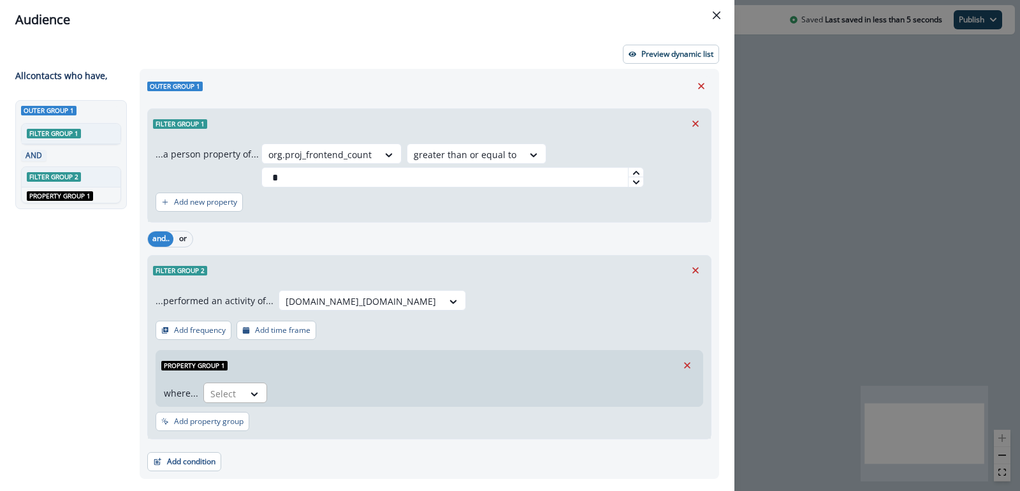
click at [246, 400] on div at bounding box center [255, 393] width 23 height 21
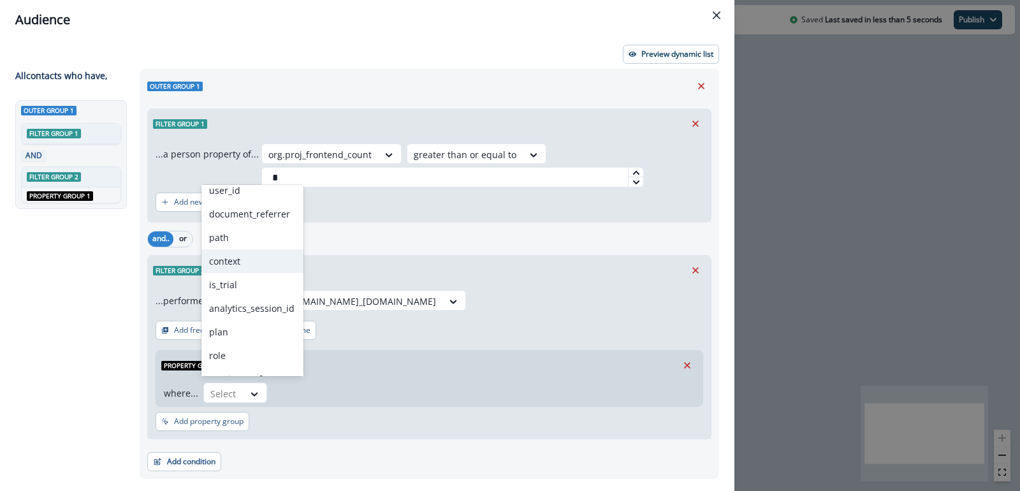
scroll to position [0, 0]
click at [356, 364] on div "Property group 1" at bounding box center [429, 365] width 546 height 29
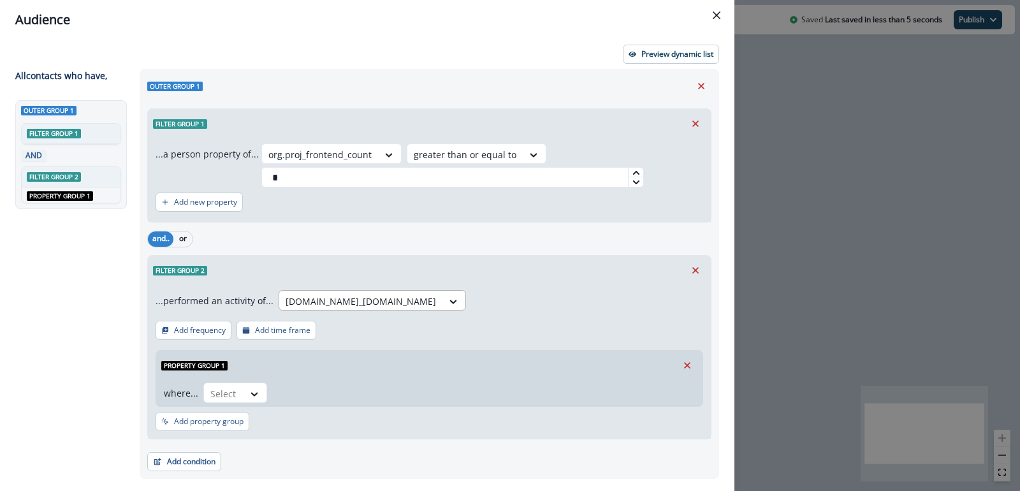
click at [380, 299] on div at bounding box center [361, 301] width 150 height 16
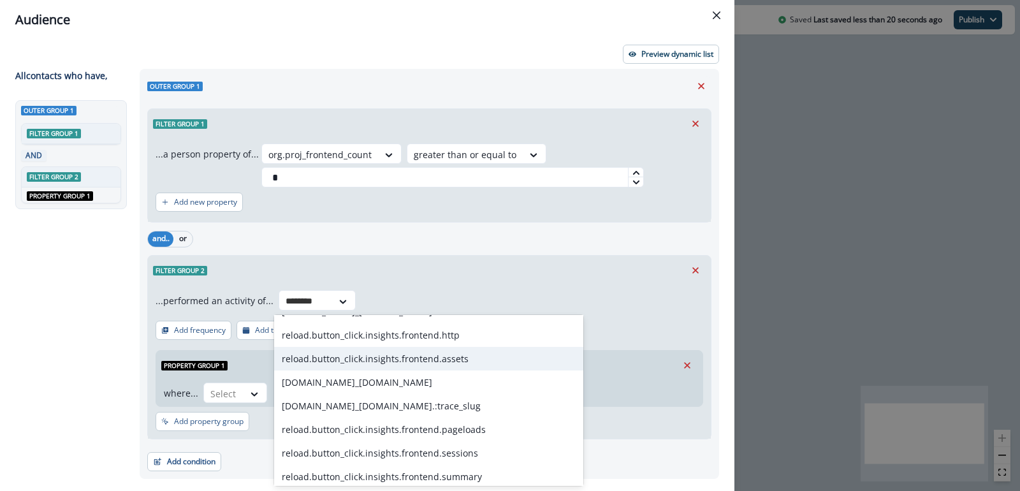
scroll to position [199, 0]
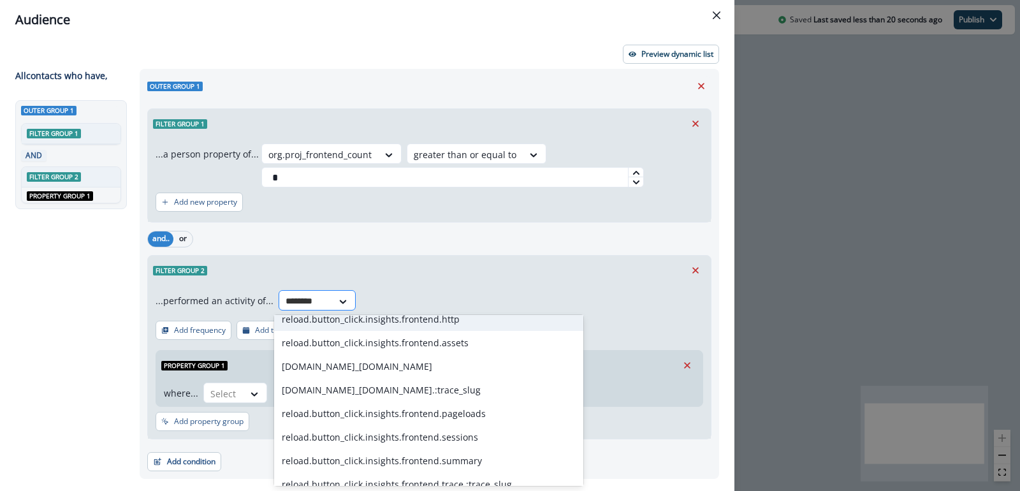
click at [308, 295] on input "********" at bounding box center [306, 301] width 40 height 13
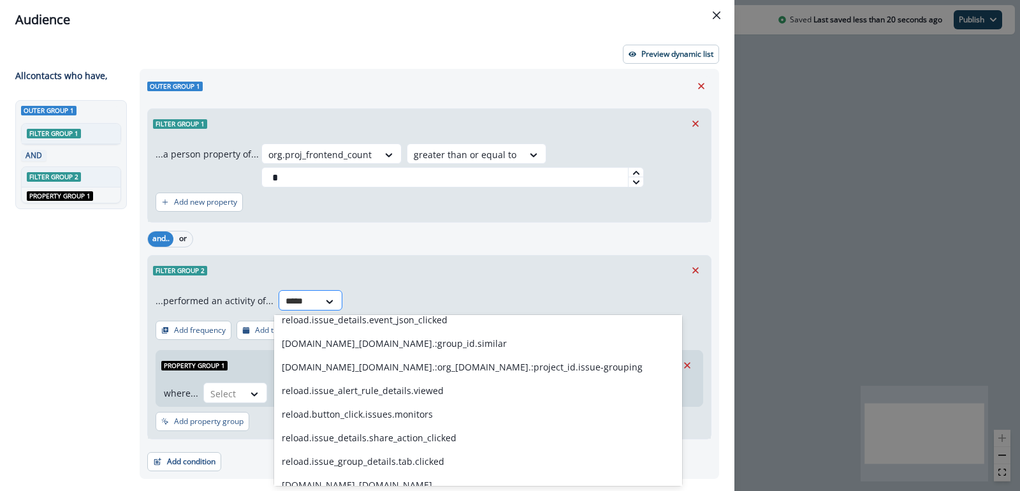
type input "******"
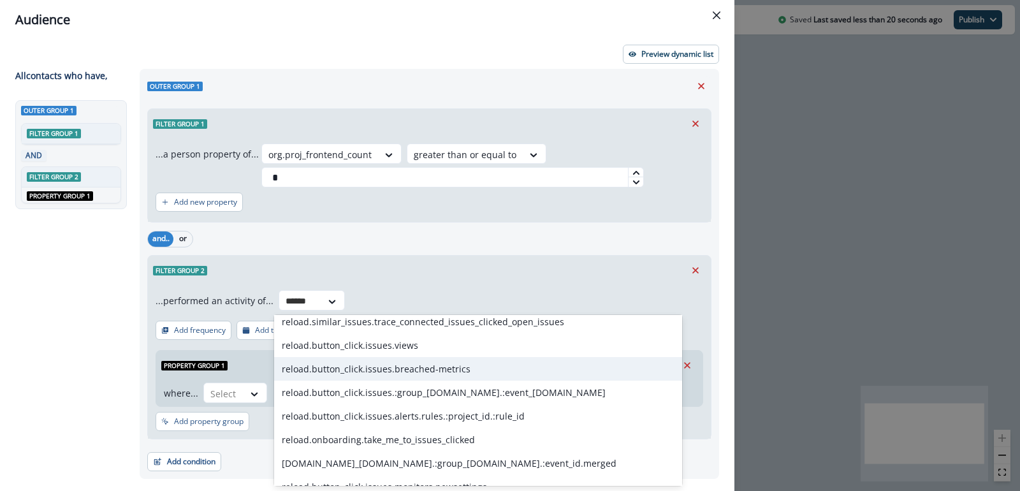
scroll to position [195, 0]
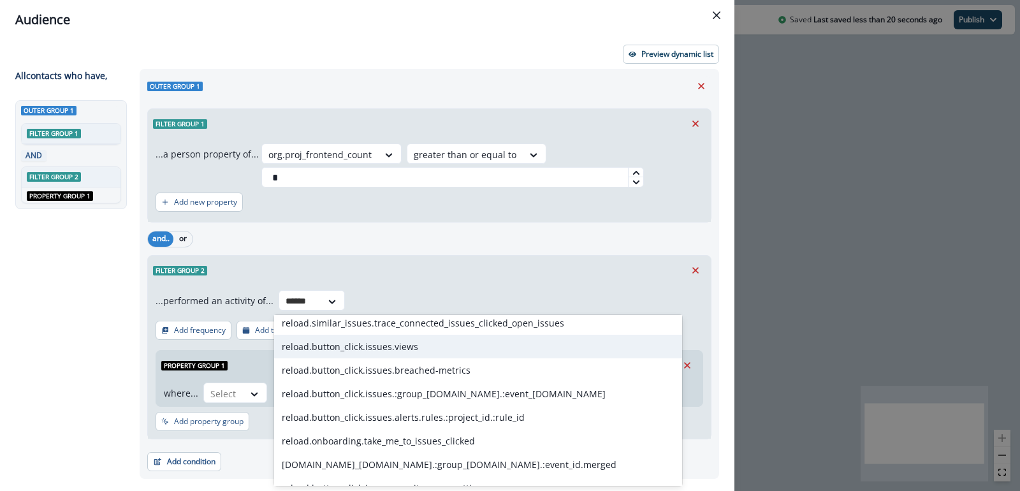
click at [358, 352] on div "reload.button_click.issues.views" at bounding box center [478, 347] width 408 height 24
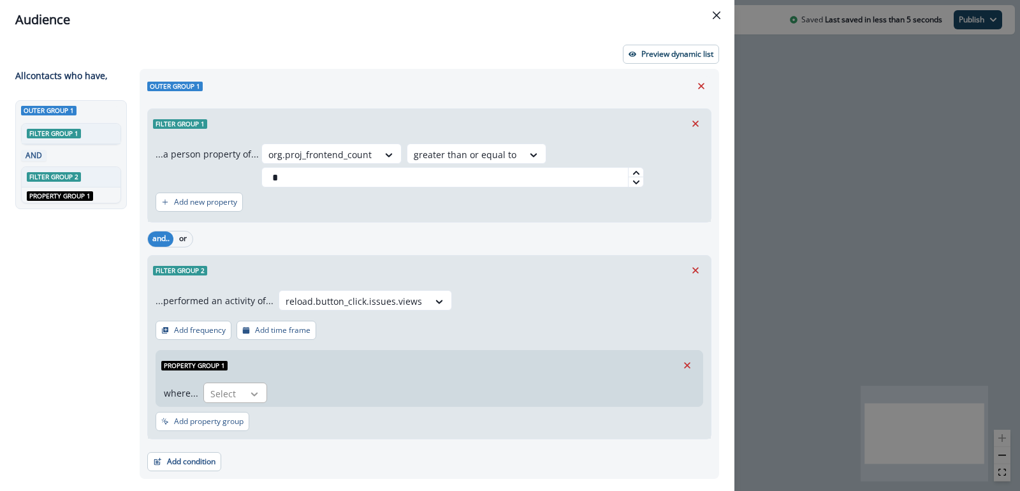
click at [254, 393] on icon at bounding box center [254, 394] width 7 height 4
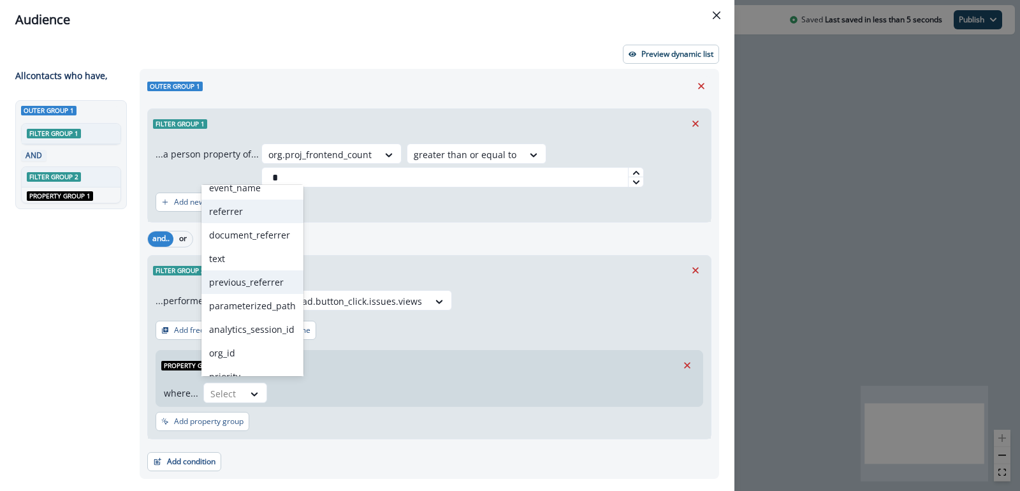
scroll to position [0, 0]
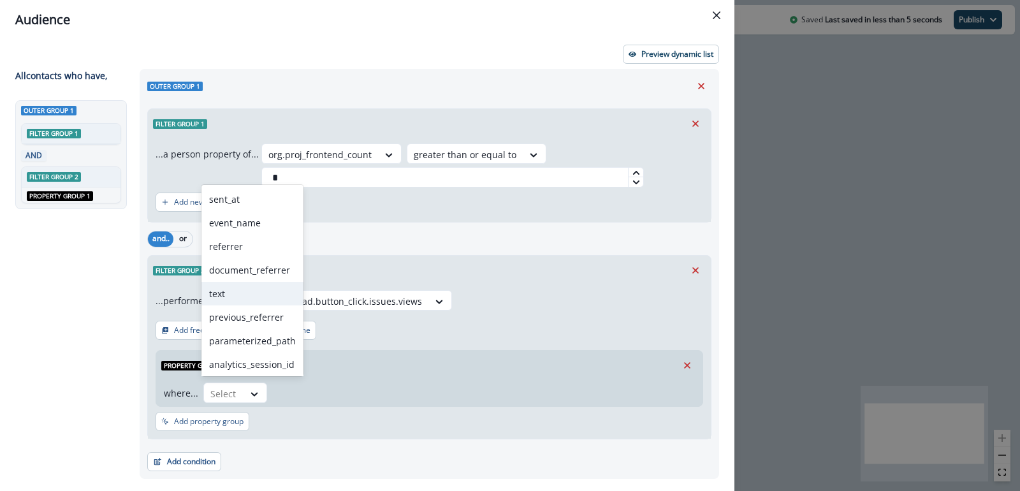
click at [359, 331] on div "...performed an activity of... reload.button_click.issues.views Add frequency A…" at bounding box center [429, 362] width 563 height 154
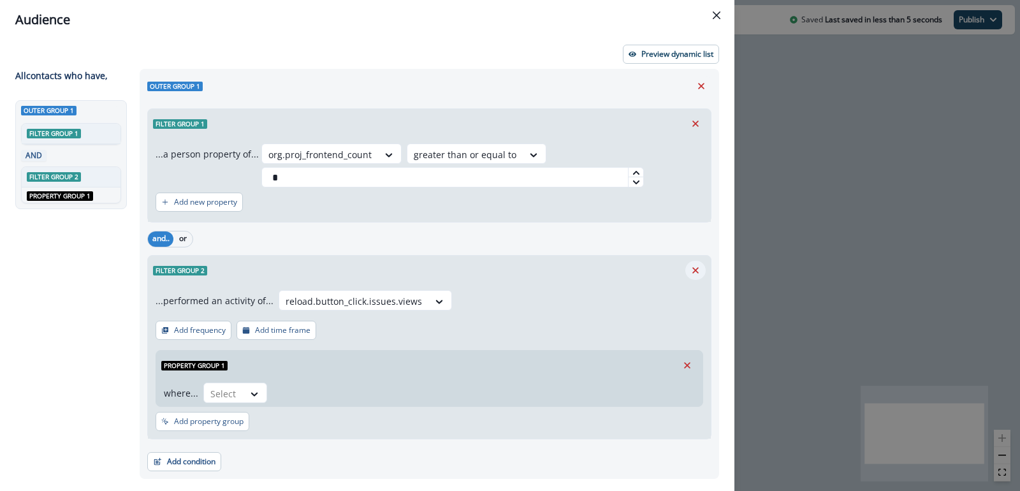
click at [695, 267] on icon "Remove" at bounding box center [695, 270] width 11 height 11
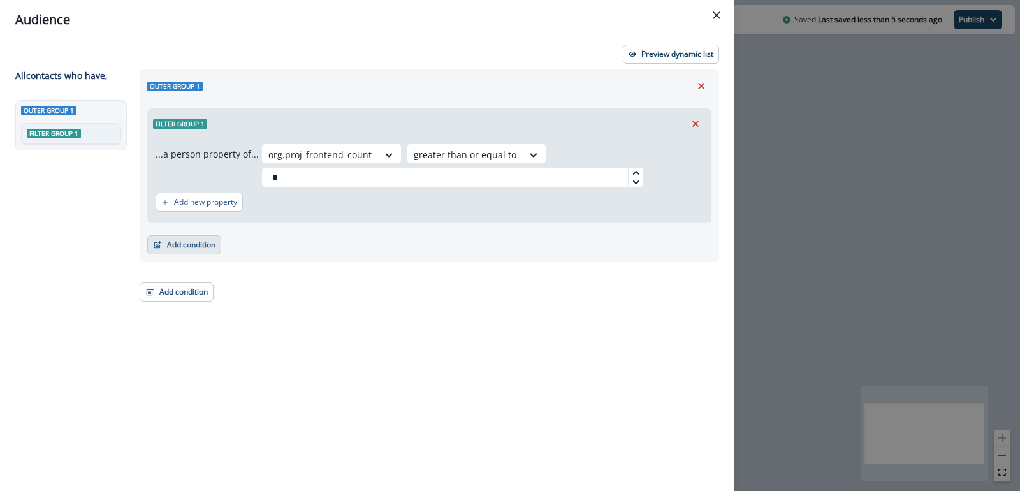
click at [205, 240] on button "Add condition" at bounding box center [184, 244] width 74 height 19
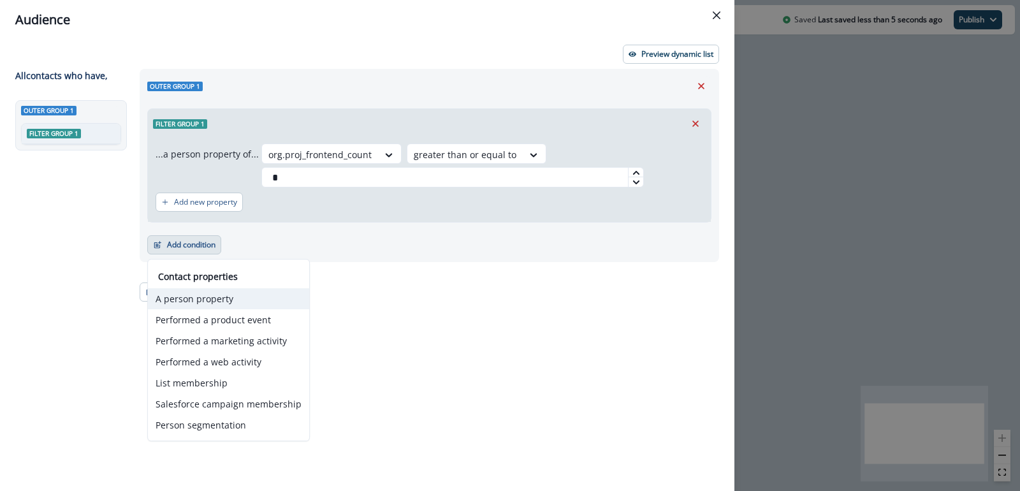
click at [222, 300] on button "A person property" at bounding box center [228, 298] width 161 height 21
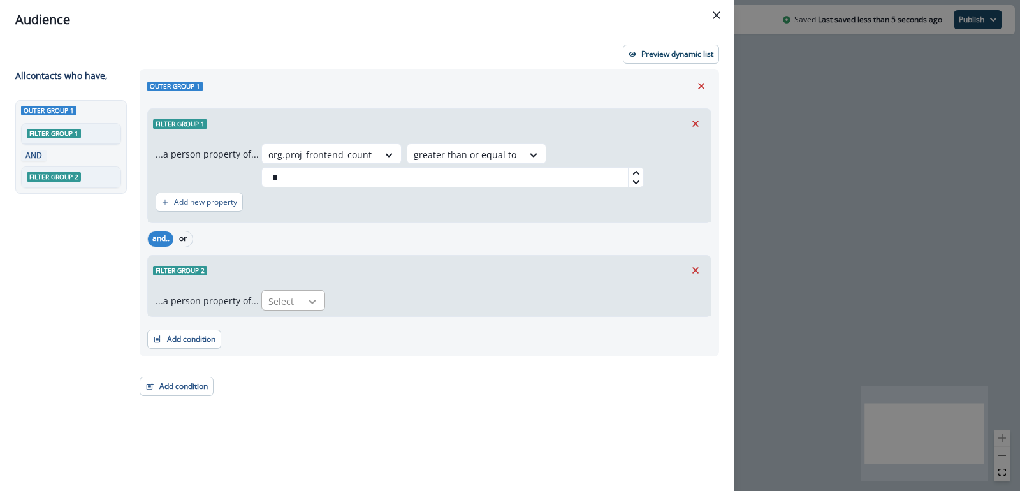
click at [302, 300] on div at bounding box center [313, 301] width 22 height 13
type input "*****"
click at [290, 327] on div "Title" at bounding box center [295, 329] width 74 height 24
click at [355, 298] on div at bounding box center [350, 301] width 27 height 16
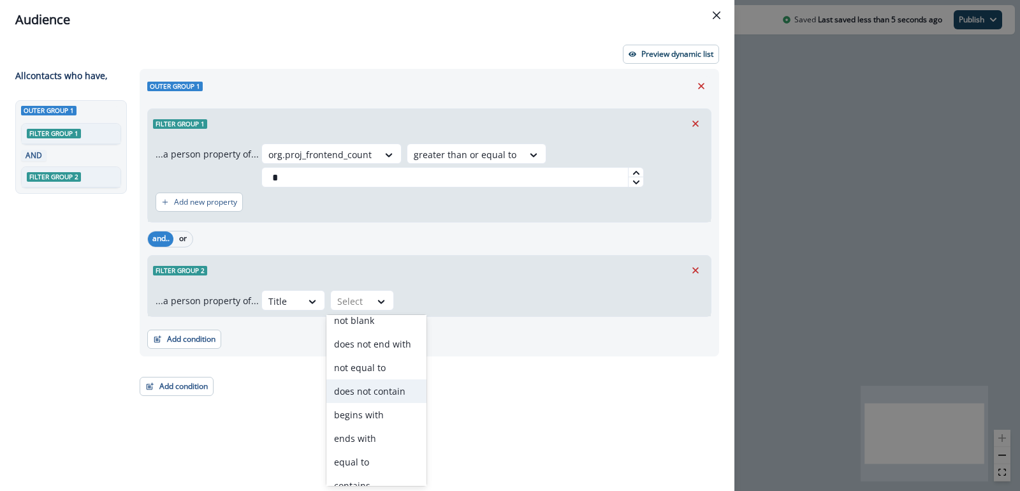
scroll to position [69, 0]
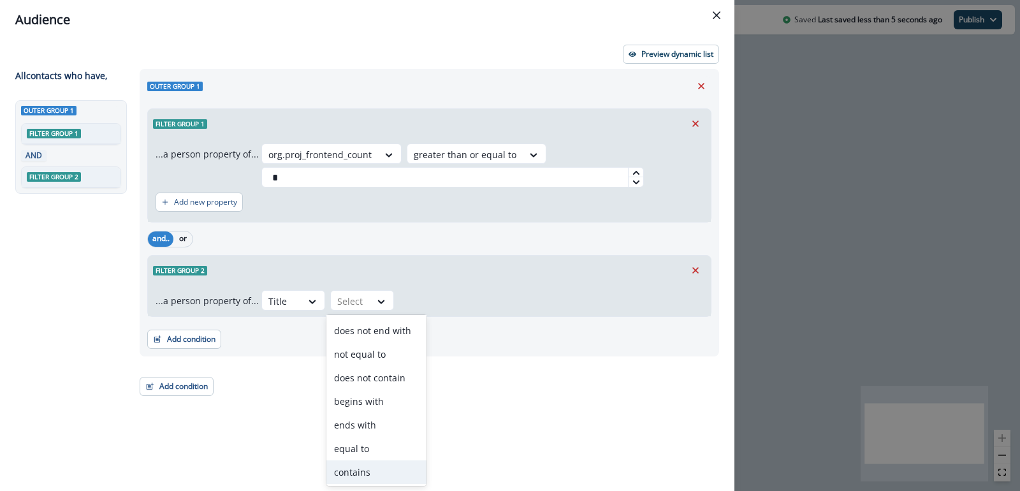
click at [352, 465] on div "contains" at bounding box center [376, 472] width 100 height 24
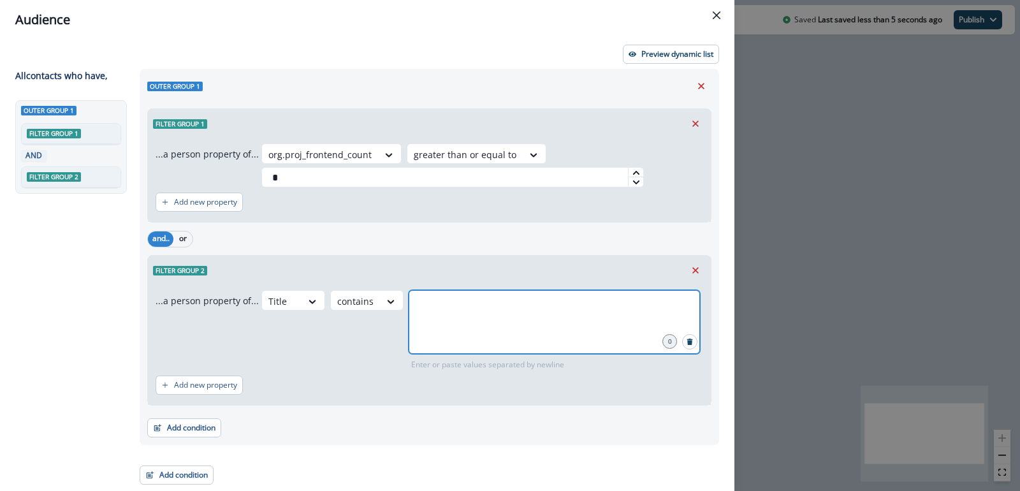
click at [431, 303] on input "text" at bounding box center [555, 305] width 288 height 25
type input "********"
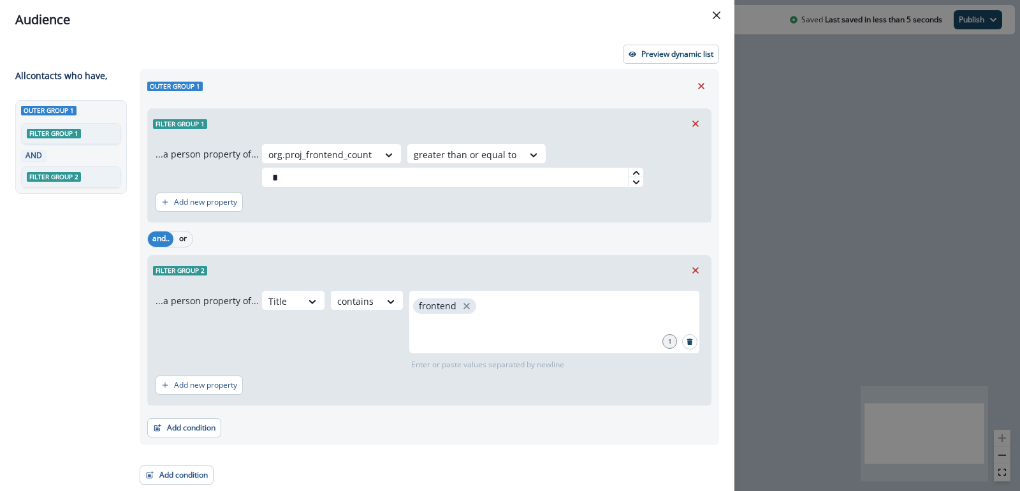
click at [335, 343] on div "Title contains frontend 1 Enter or paste values separated by newline" at bounding box center [482, 330] width 442 height 80
click at [200, 428] on button "Add condition" at bounding box center [184, 427] width 74 height 19
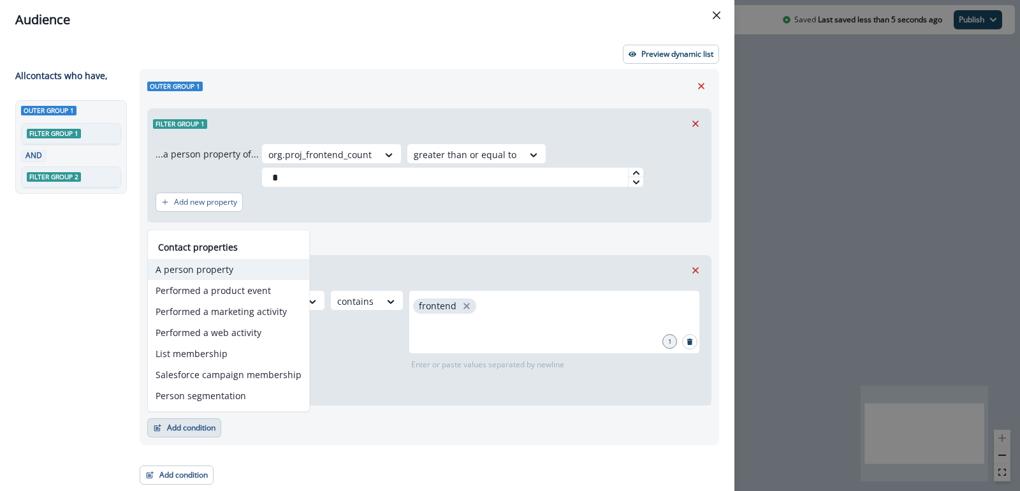
click at [244, 270] on button "A person property" at bounding box center [228, 269] width 161 height 21
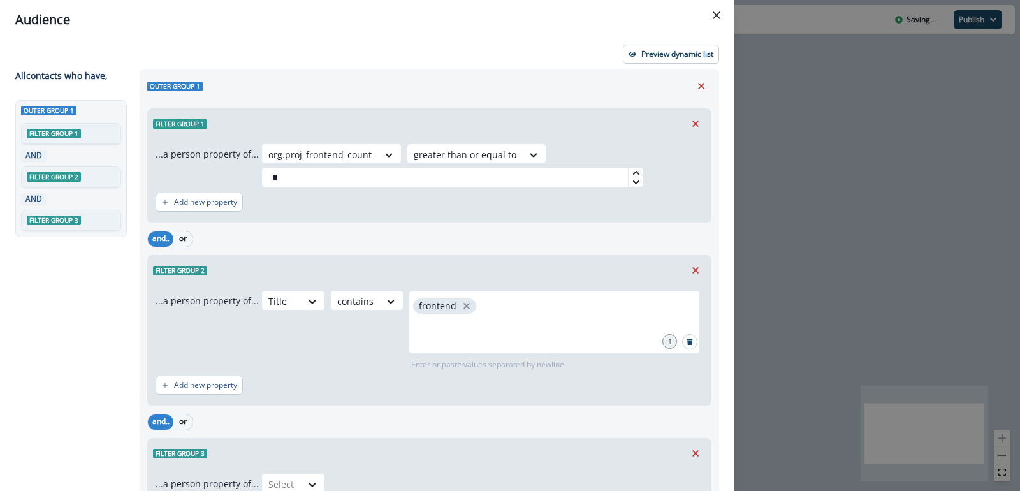
scroll to position [91, 0]
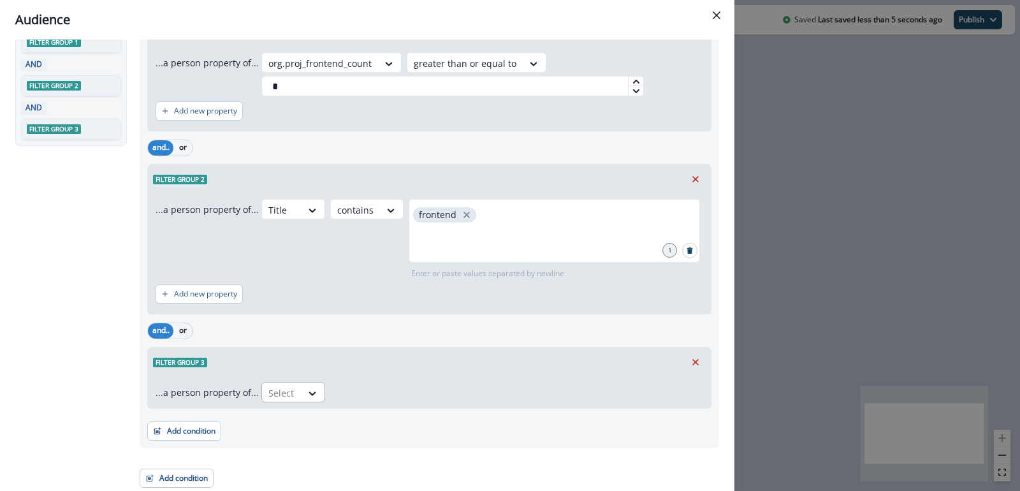
click at [292, 384] on div "Select" at bounding box center [282, 392] width 40 height 21
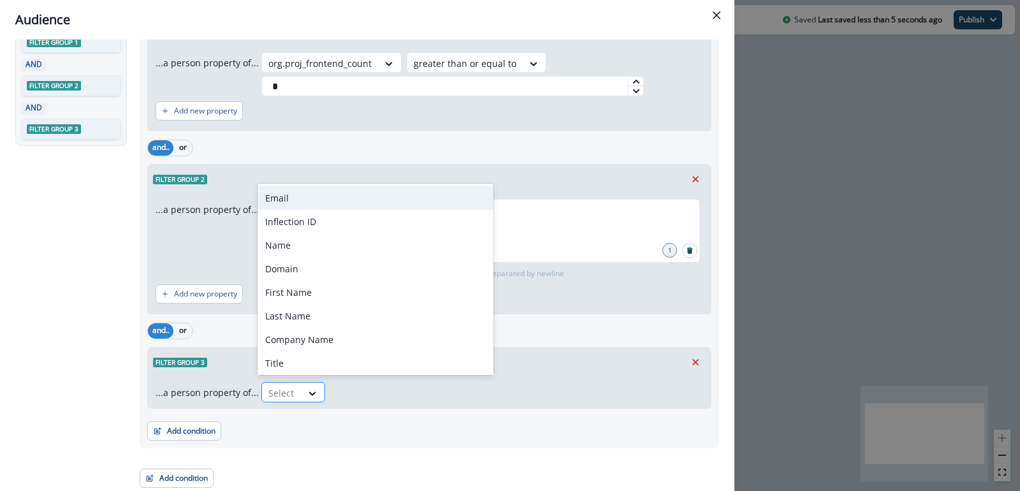
type input "*"
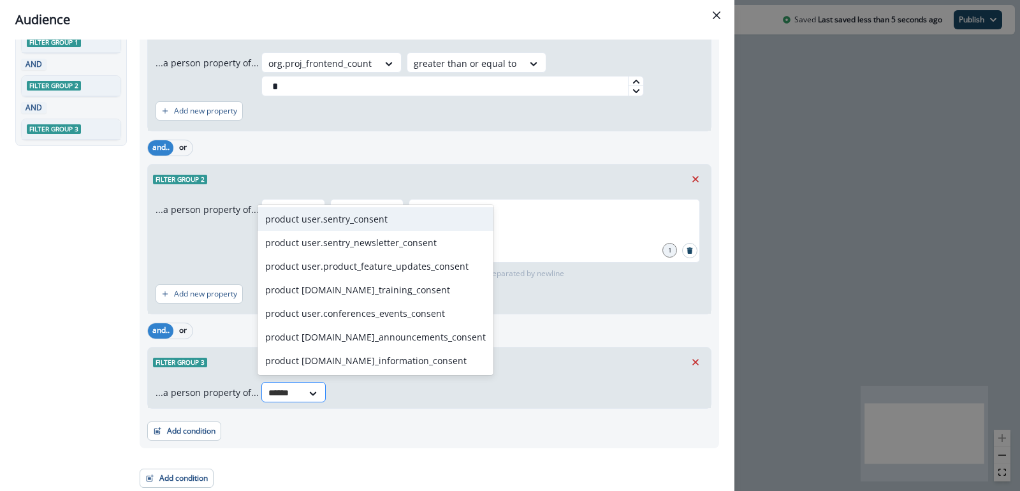
type input "*******"
click at [332, 224] on div "product user.sentry_consent" at bounding box center [376, 219] width 236 height 24
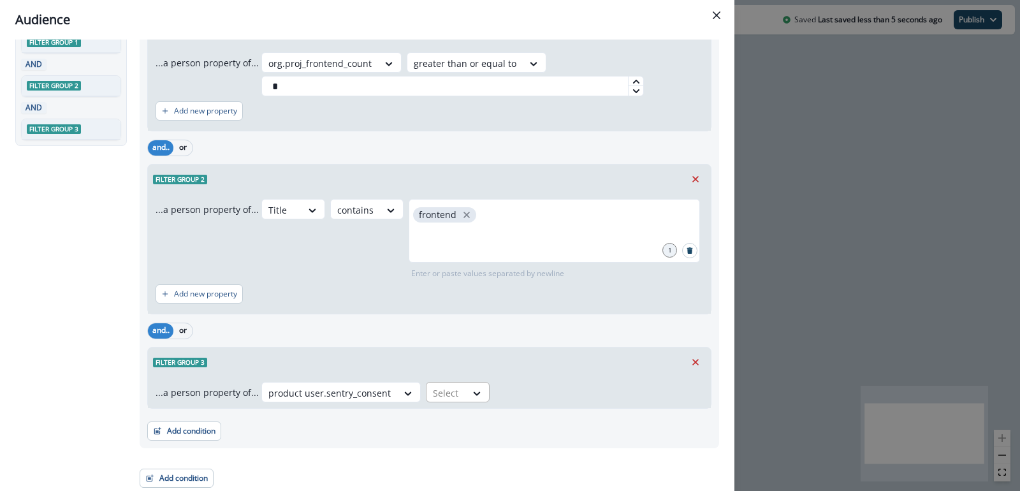
click at [468, 399] on div at bounding box center [477, 392] width 23 height 21
click at [439, 441] on div "true" at bounding box center [450, 444] width 64 height 24
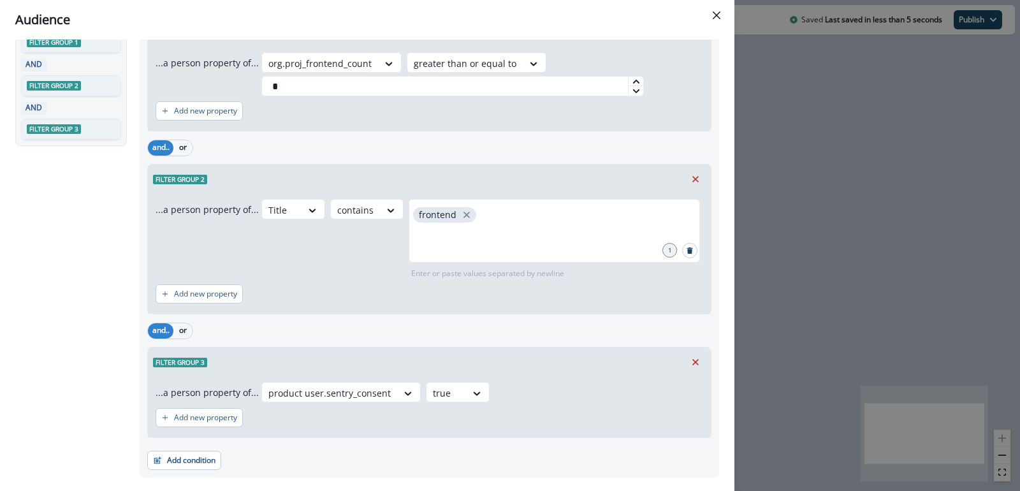
click at [530, 374] on div "Filter group 3" at bounding box center [429, 361] width 563 height 29
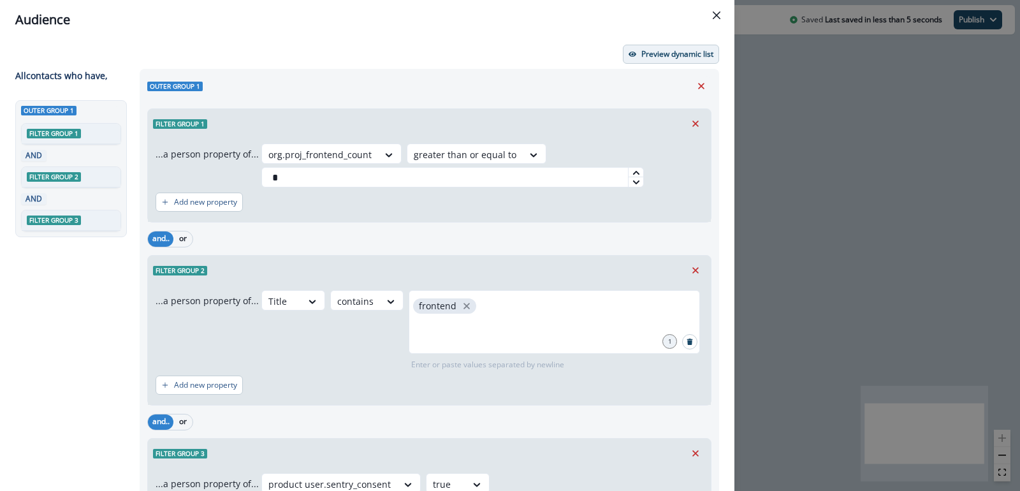
click at [667, 60] on button "Preview dynamic list" at bounding box center [671, 54] width 96 height 19
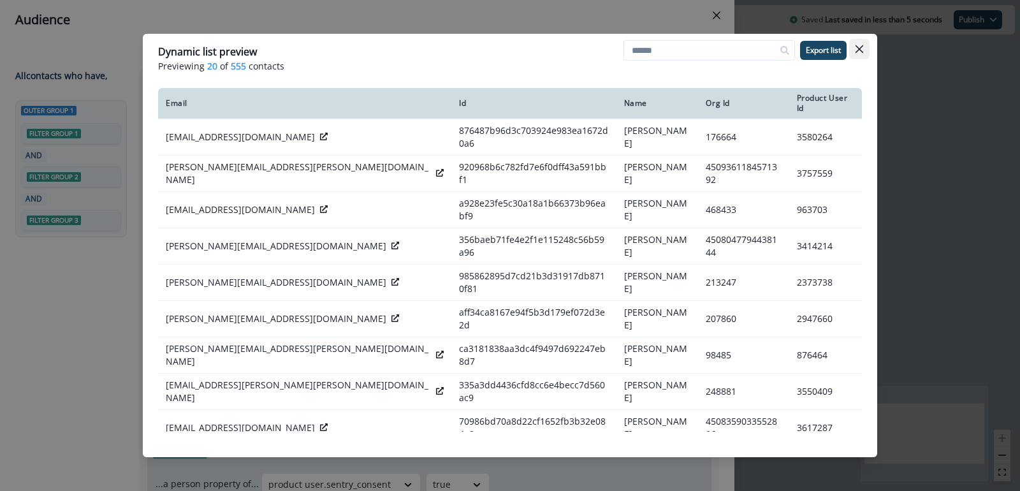
click at [866, 43] on button "Close" at bounding box center [859, 49] width 20 height 20
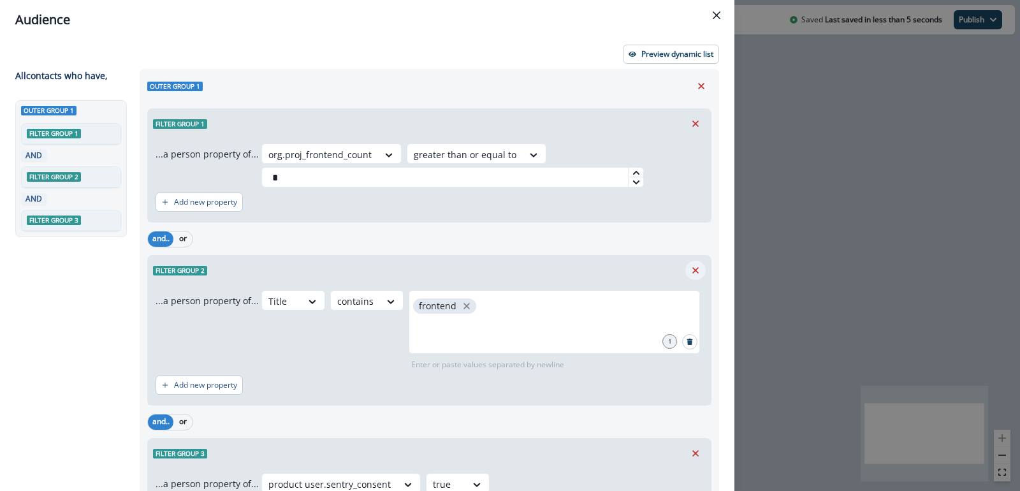
click at [697, 266] on icon "Remove" at bounding box center [695, 270] width 11 height 11
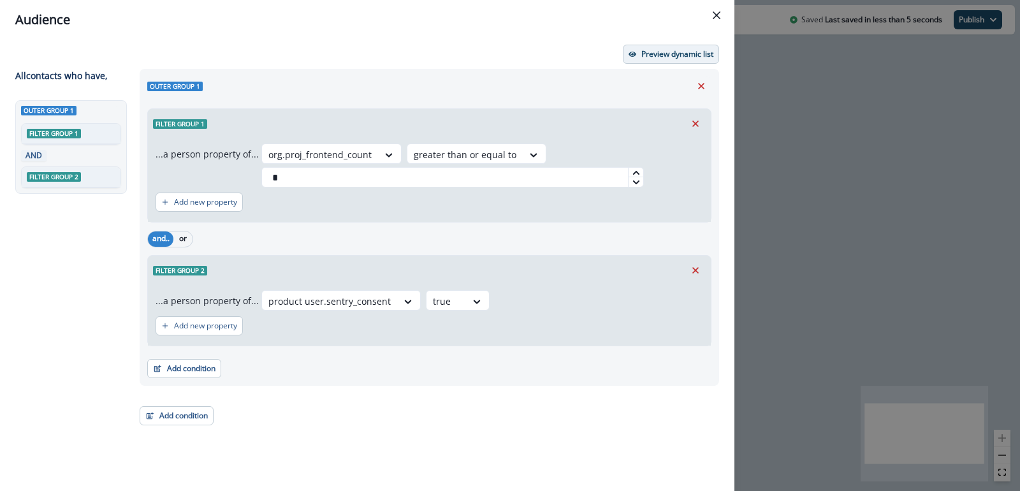
click at [680, 58] on p "Preview dynamic list" at bounding box center [677, 54] width 72 height 9
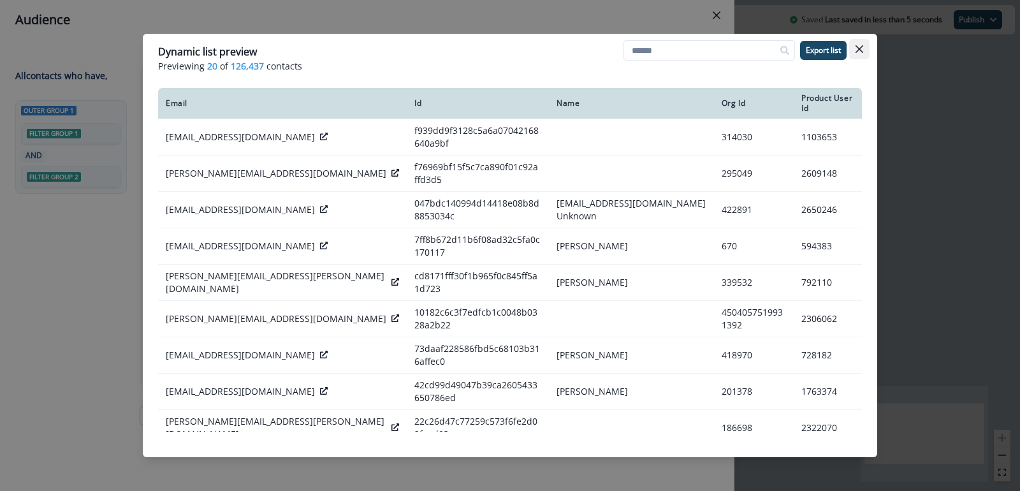
click at [857, 46] on icon "Close" at bounding box center [860, 49] width 8 height 8
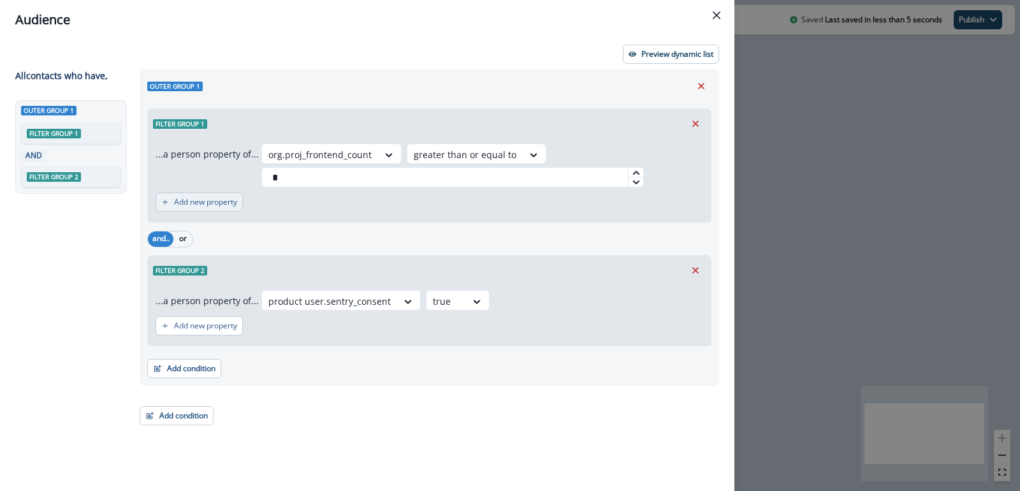
click at [208, 210] on button "Add new property" at bounding box center [199, 202] width 87 height 19
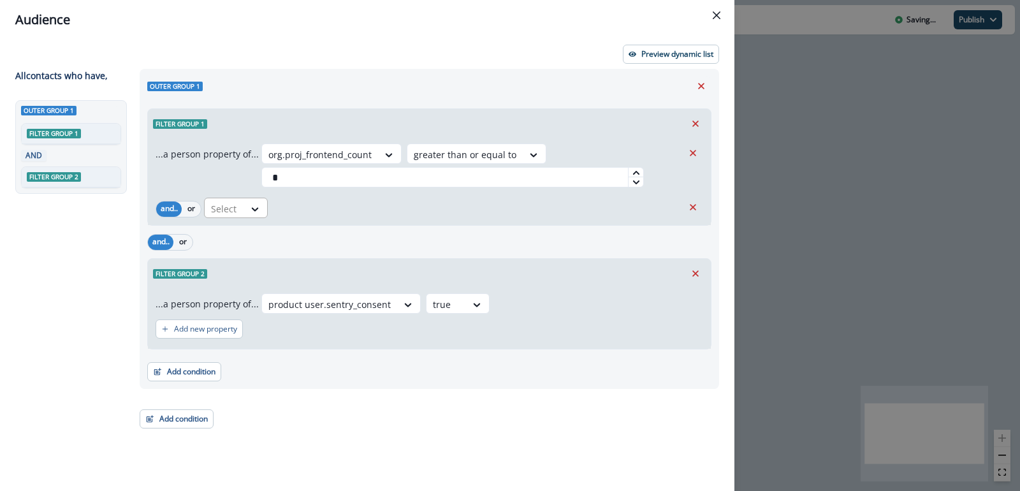
click at [219, 212] on div at bounding box center [224, 209] width 27 height 16
type input "*****"
click at [235, 210] on div at bounding box center [224, 209] width 27 height 16
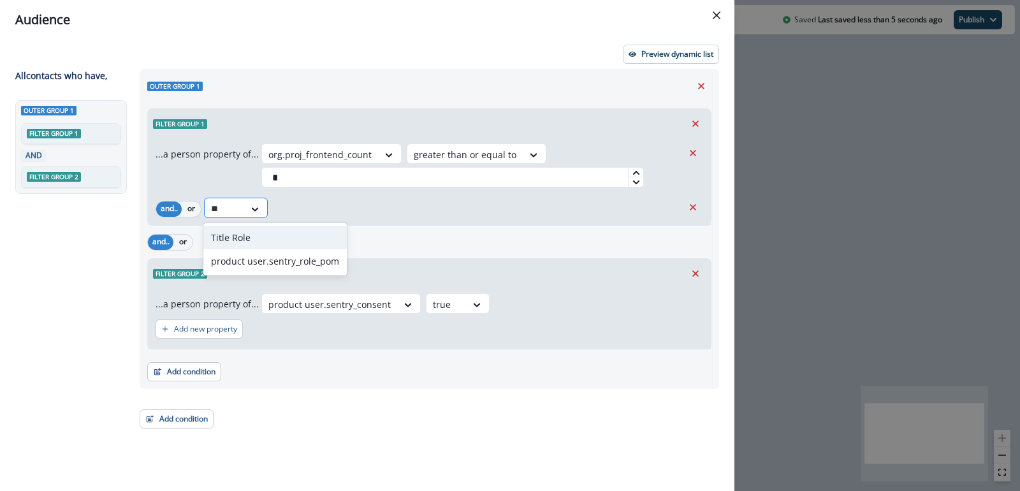
type input "*"
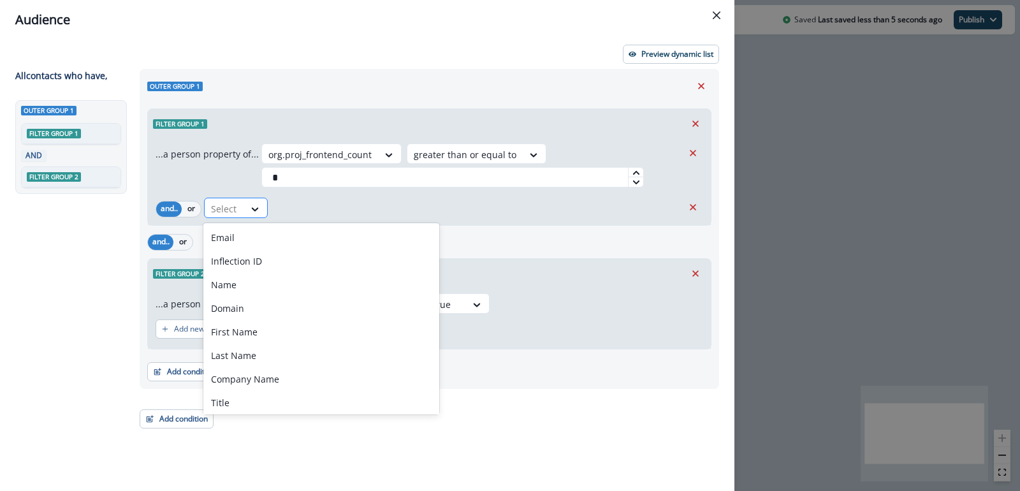
type input "*"
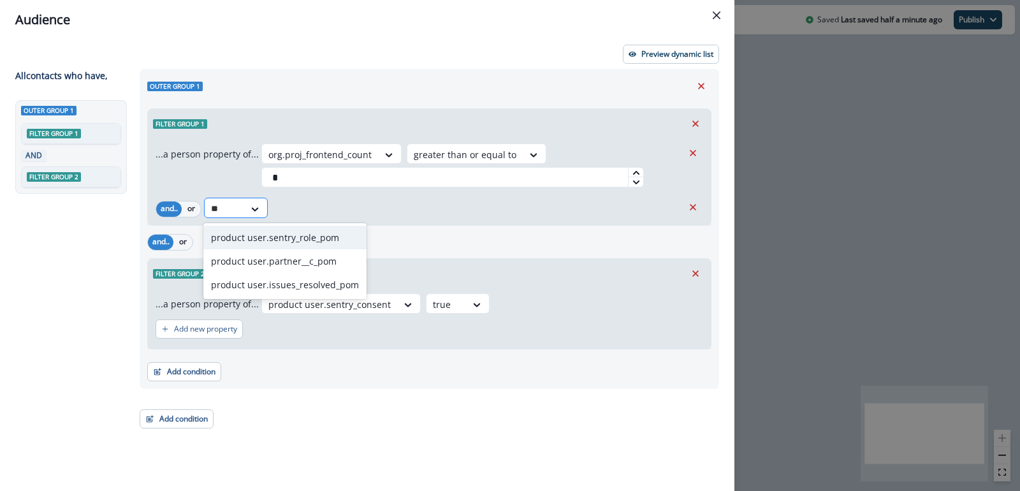
type input "*"
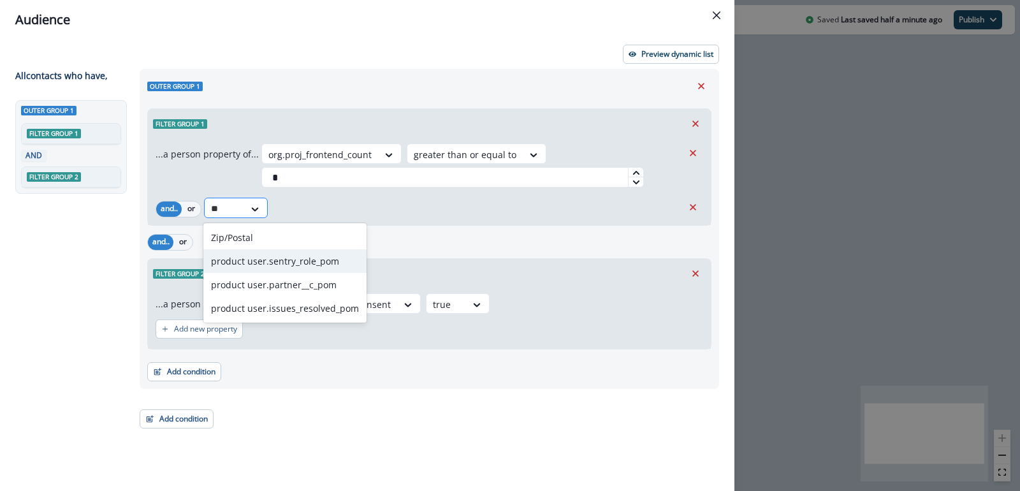
type input "***"
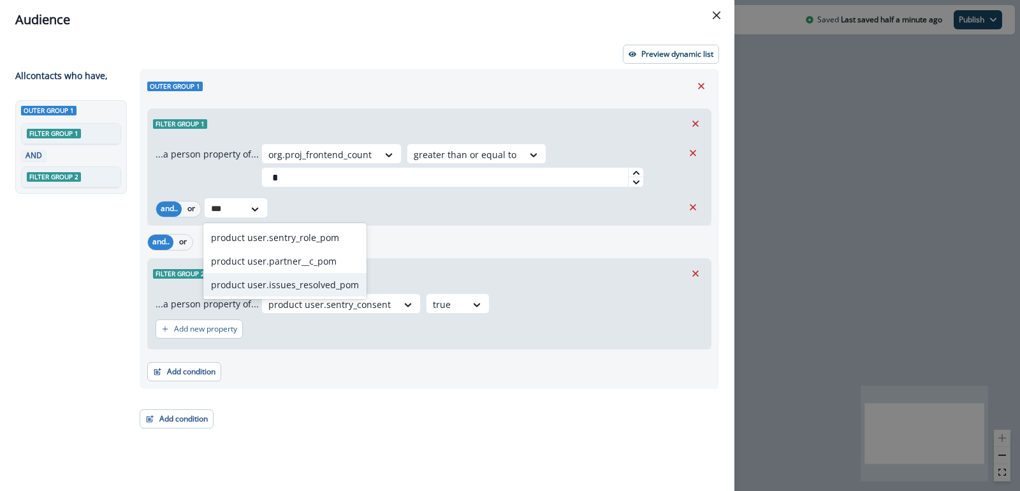
click at [260, 277] on div "product user.issues_resolved_pom" at bounding box center [284, 285] width 163 height 24
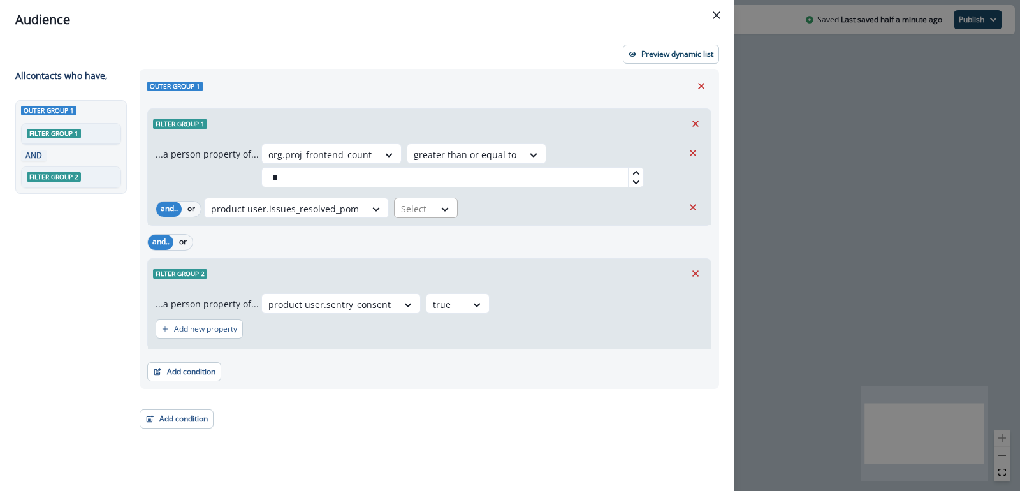
click at [411, 208] on div at bounding box center [414, 209] width 27 height 16
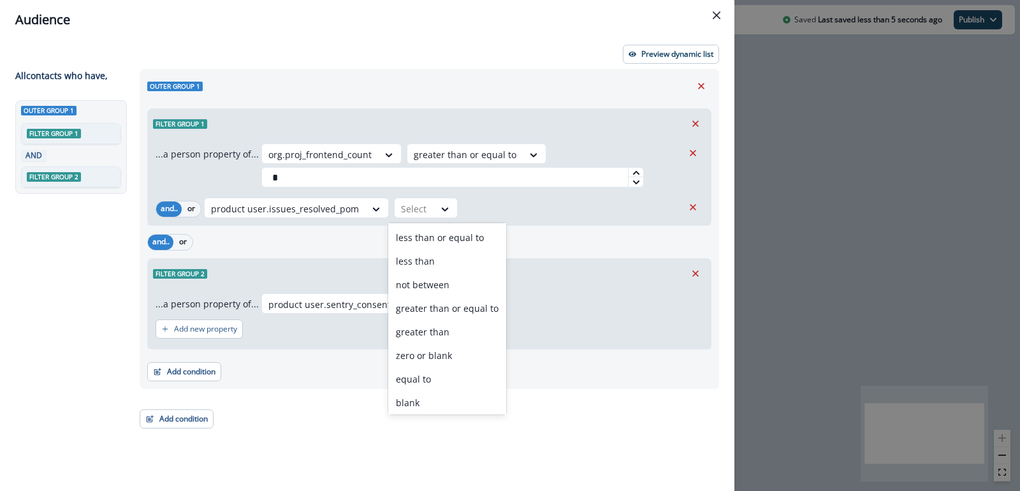
scroll to position [71, 0]
click at [411, 323] on div "greater than" at bounding box center [447, 331] width 118 height 24
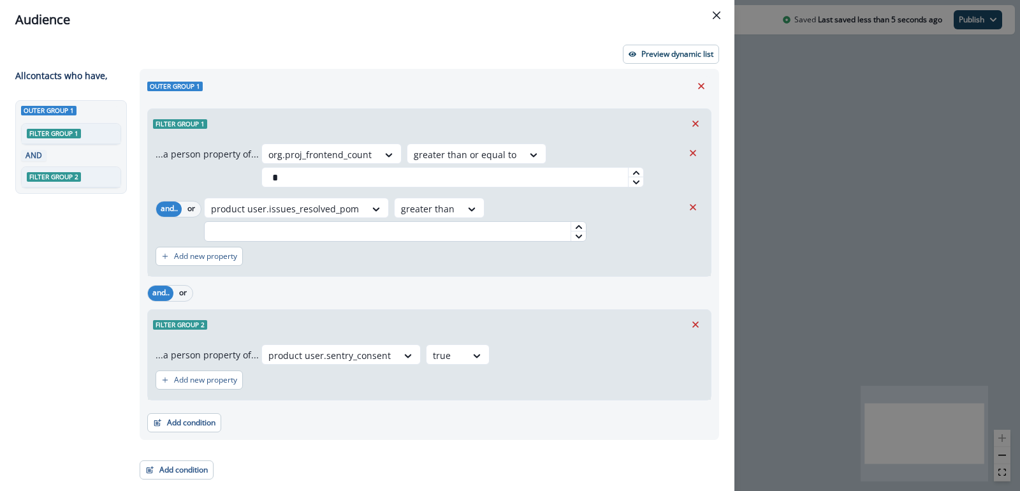
click at [493, 221] on input "text" at bounding box center [395, 231] width 382 height 20
type input "*"
click at [462, 217] on div at bounding box center [472, 208] width 23 height 21
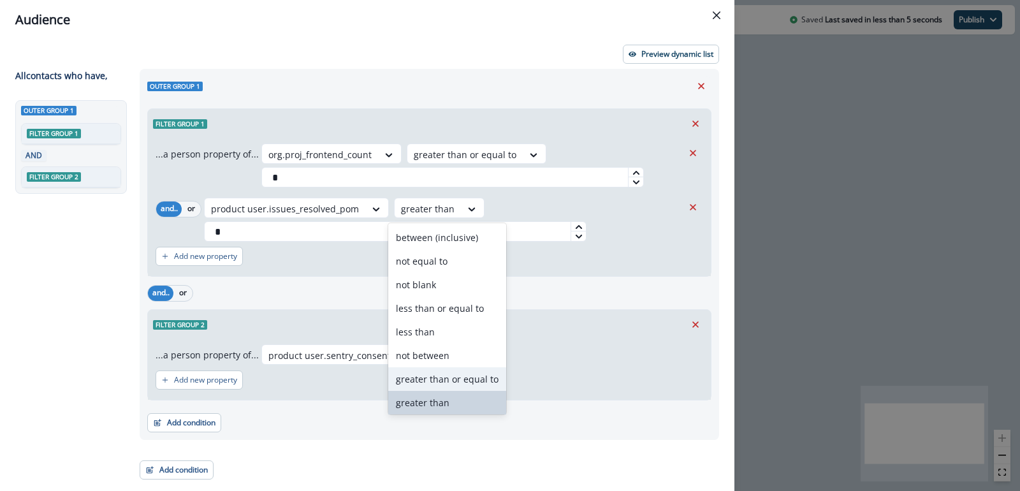
click at [437, 377] on div "greater than or equal to" at bounding box center [447, 379] width 118 height 24
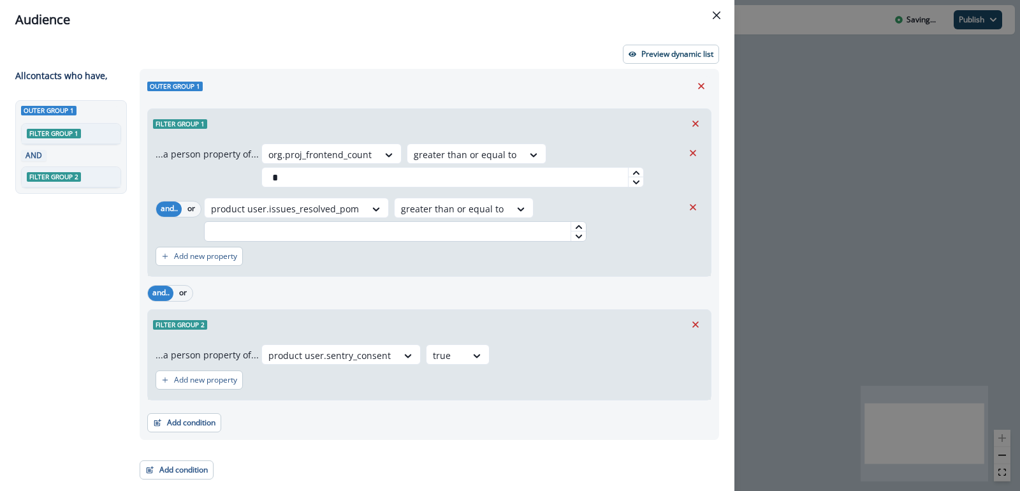
click at [479, 233] on input "text" at bounding box center [395, 231] width 382 height 20
type input "*"
click at [479, 259] on div "Add new property" at bounding box center [430, 256] width 548 height 29
click at [674, 58] on p "Preview dynamic list" at bounding box center [677, 54] width 72 height 9
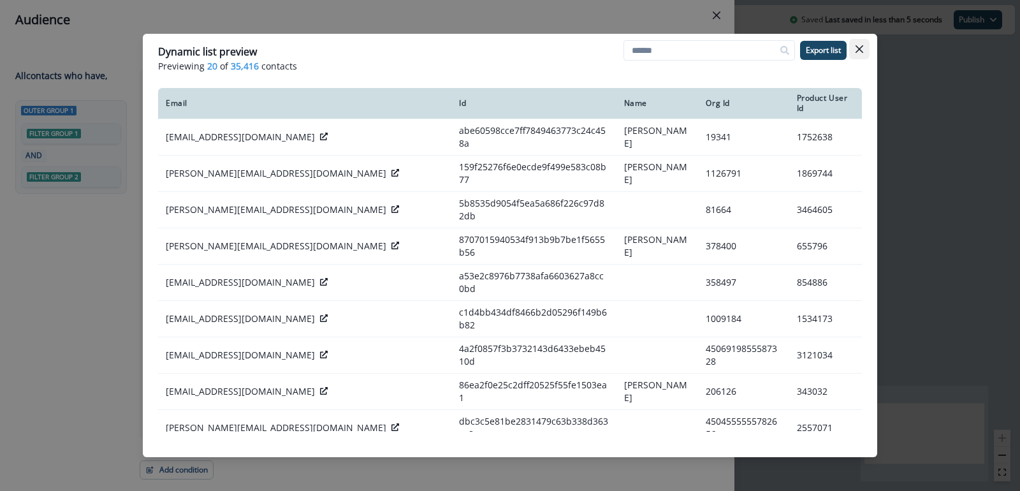
click at [853, 44] on button "Close" at bounding box center [859, 49] width 20 height 20
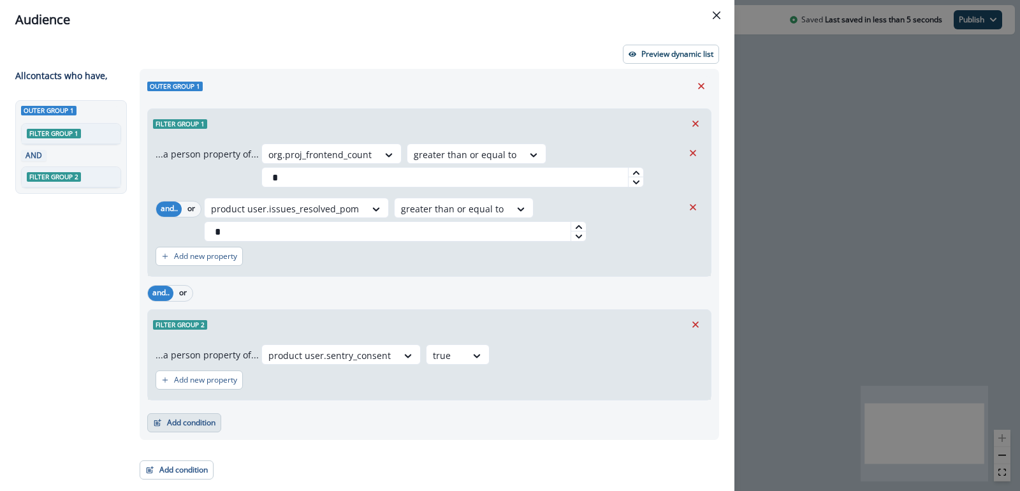
click at [205, 426] on button "Add condition" at bounding box center [184, 422] width 74 height 19
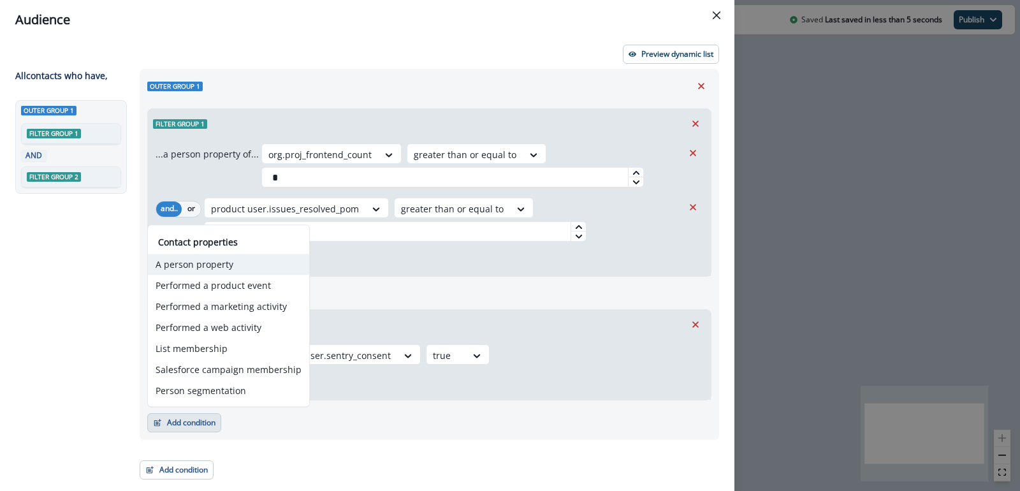
click at [226, 272] on button "A person property" at bounding box center [228, 264] width 161 height 21
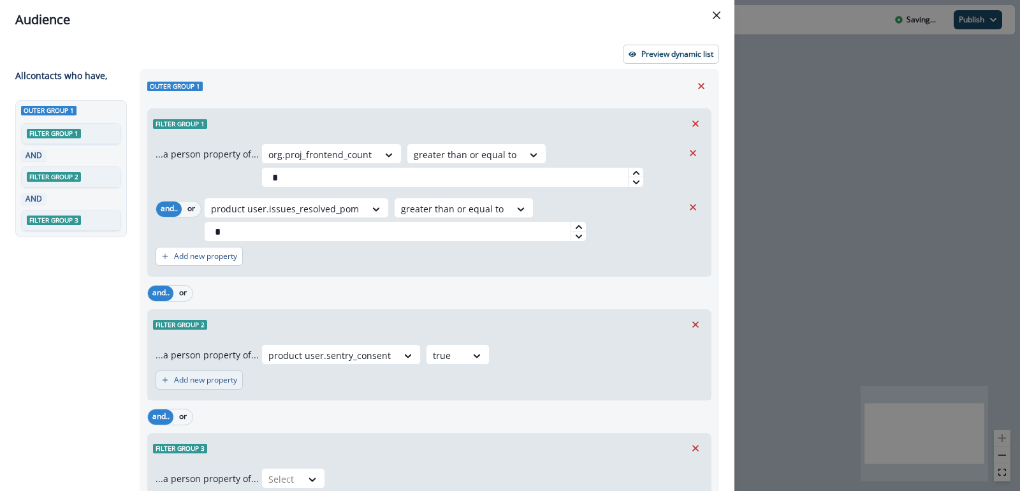
scroll to position [86, 0]
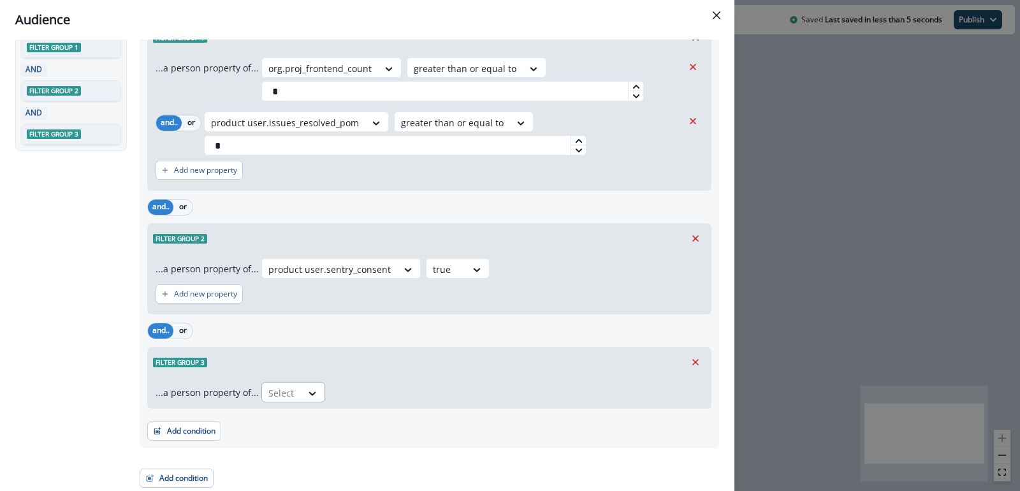
click at [284, 385] on div at bounding box center [281, 393] width 27 height 16
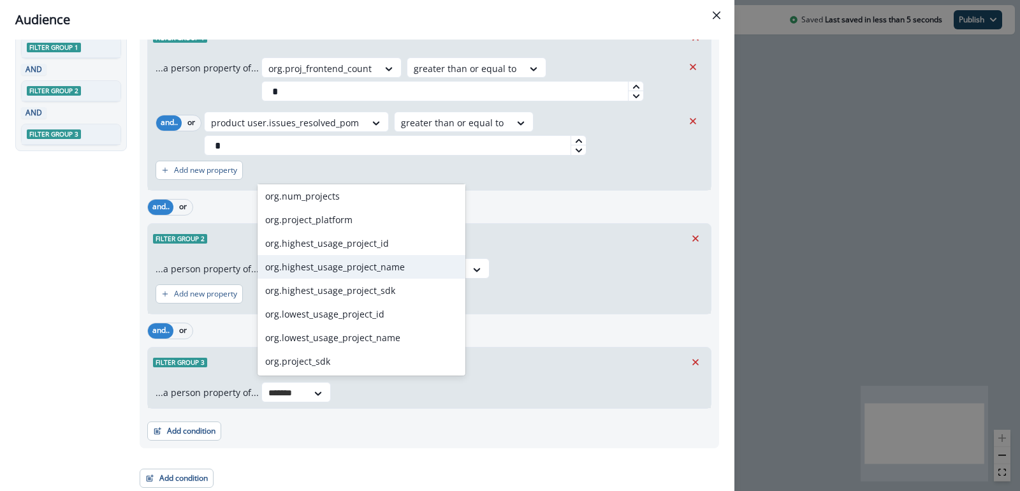
scroll to position [0, 0]
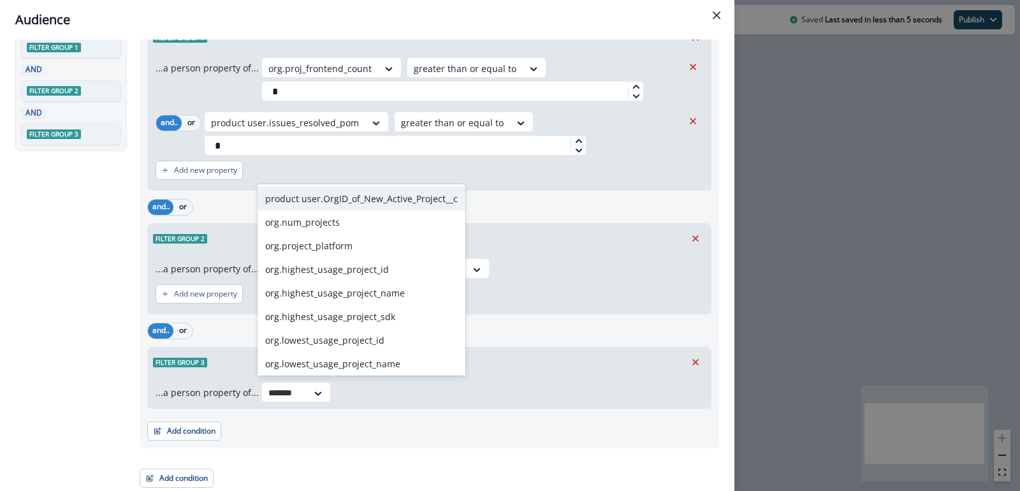
type input "*******"
click at [507, 196] on div "and.. or" at bounding box center [429, 207] width 564 height 22
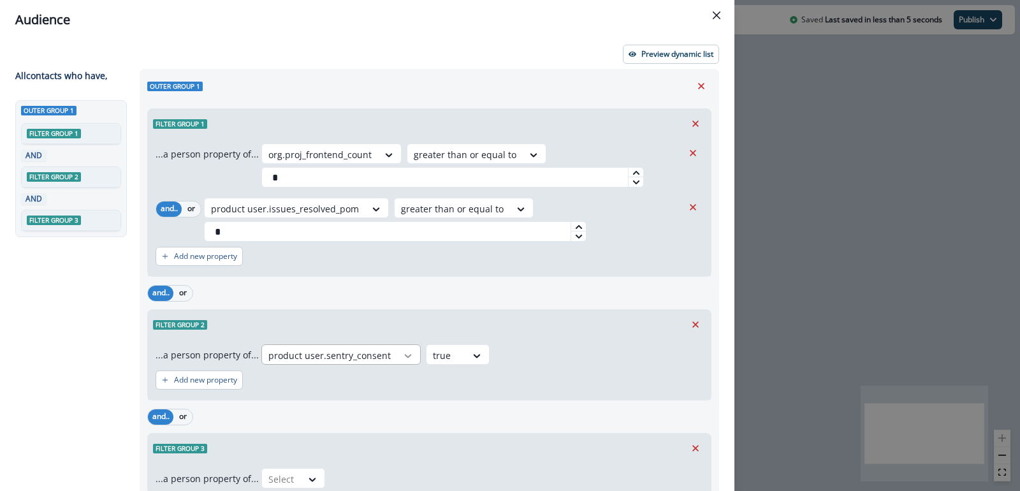
scroll to position [86, 0]
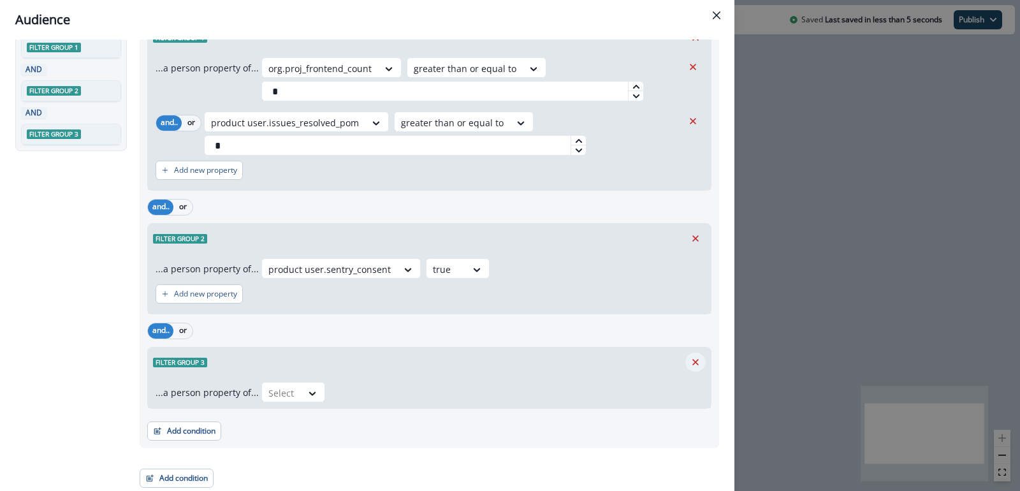
click at [688, 355] on button "Remove" at bounding box center [695, 362] width 20 height 19
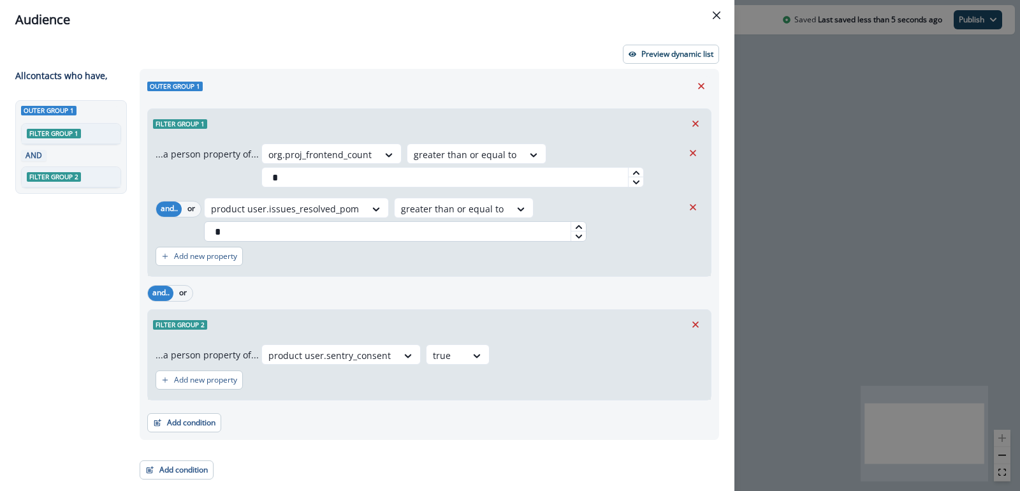
click at [254, 233] on input "*" at bounding box center [395, 231] width 382 height 20
click at [276, 270] on div "...a person property of... org.proj_frontend_count greater than or equal to * a…" at bounding box center [429, 207] width 563 height 138
click at [275, 229] on input "*" at bounding box center [395, 231] width 382 height 20
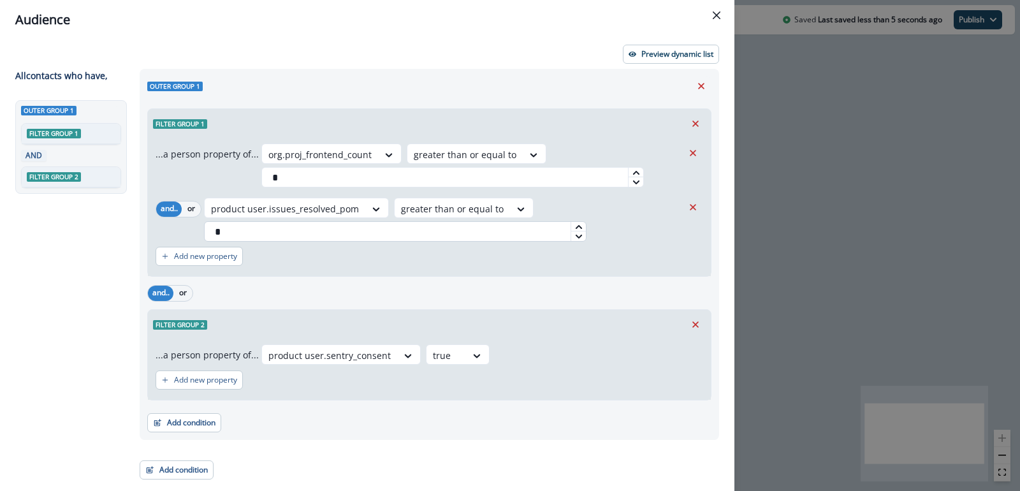
click at [275, 229] on input "*" at bounding box center [395, 231] width 382 height 20
click at [283, 263] on div "Add new property" at bounding box center [430, 256] width 548 height 29
click at [200, 423] on button "Add condition" at bounding box center [184, 422] width 74 height 19
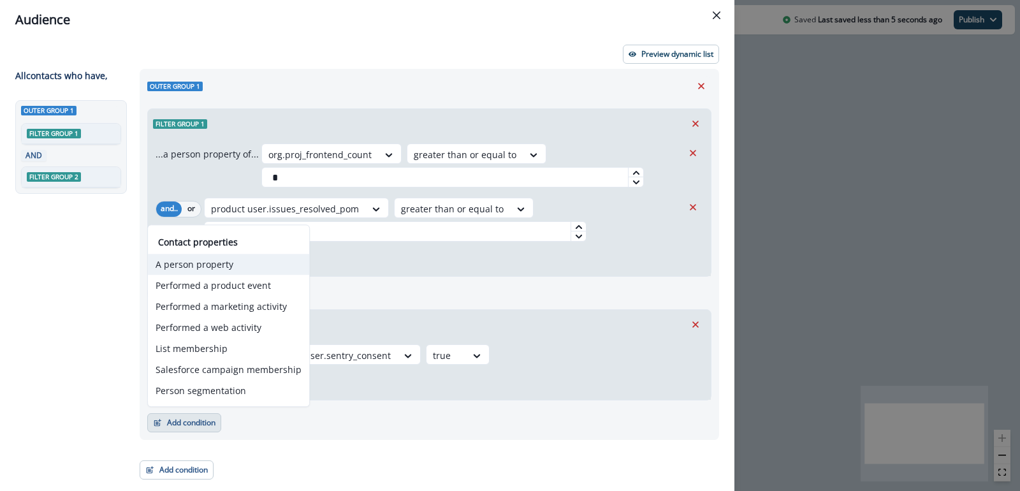
click at [222, 270] on button "A person property" at bounding box center [228, 264] width 161 height 21
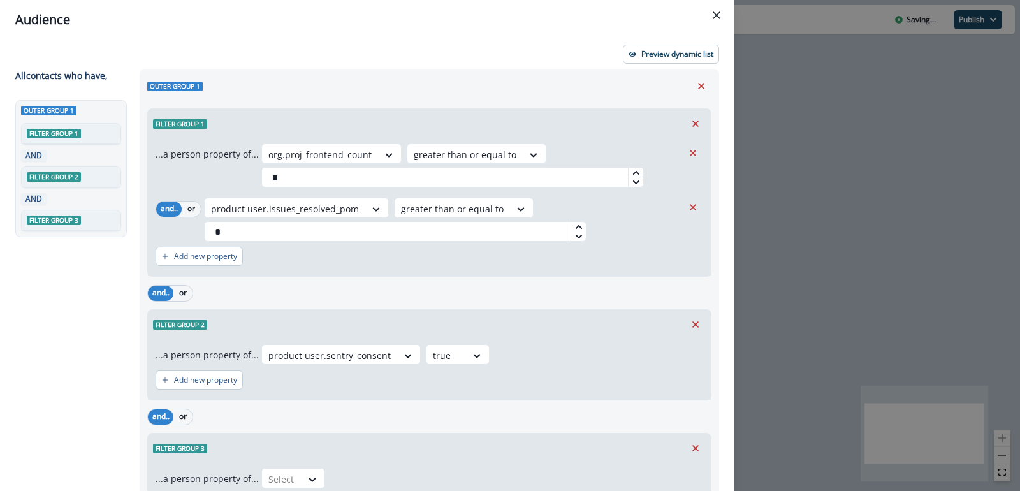
scroll to position [86, 0]
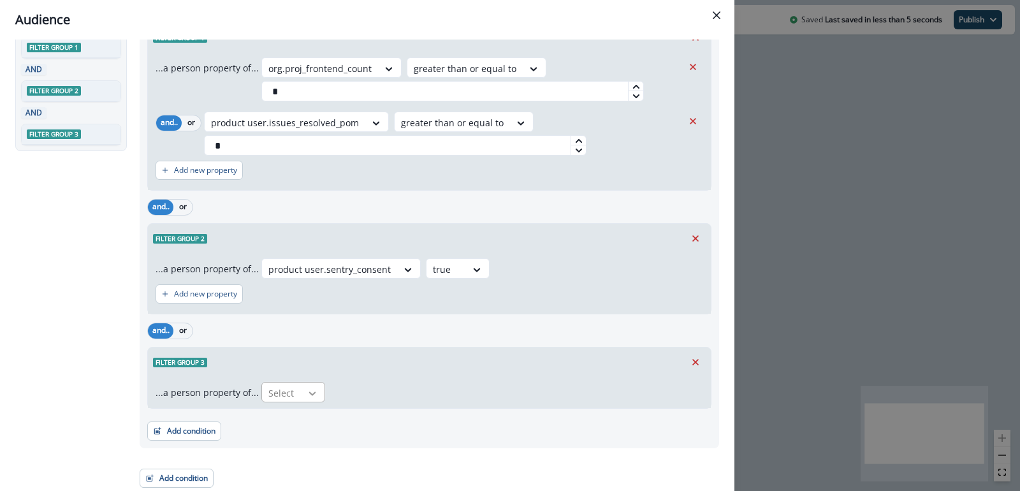
click at [302, 391] on div at bounding box center [313, 393] width 22 height 13
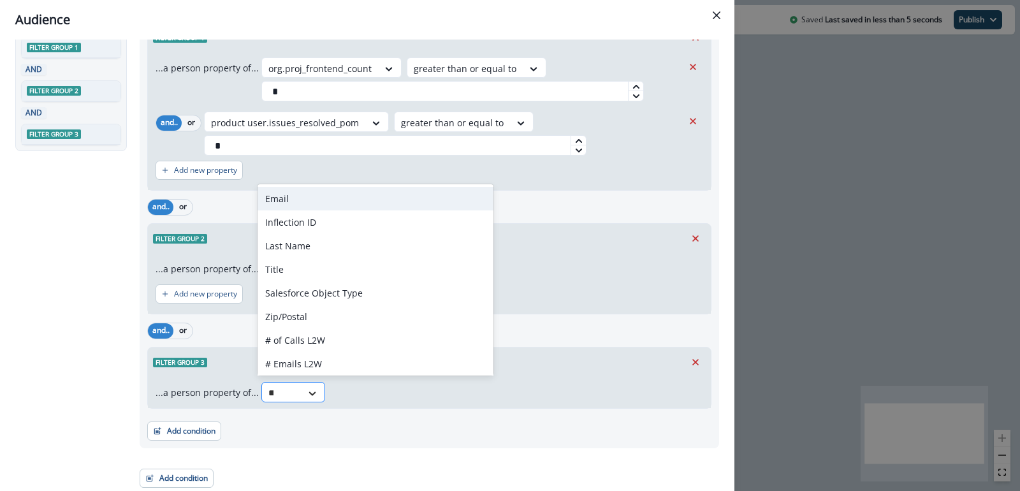
type input "****"
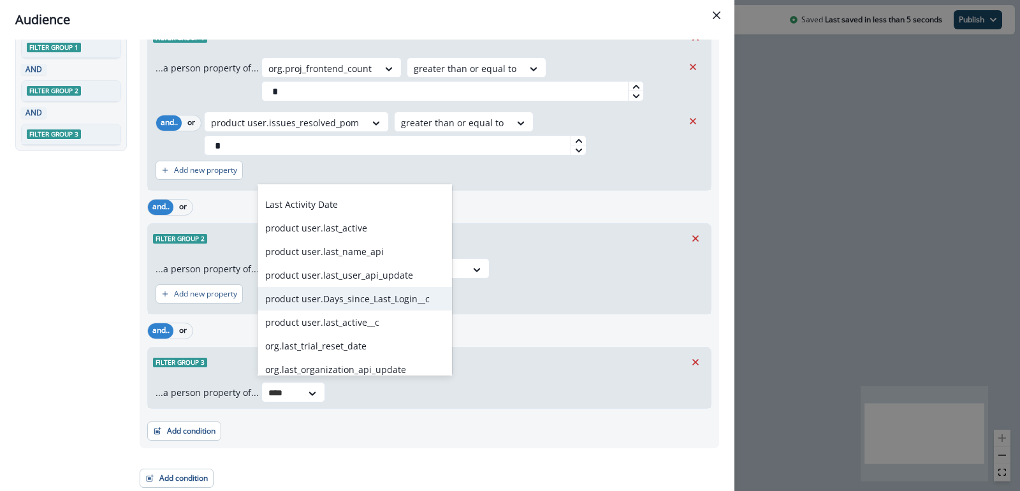
scroll to position [0, 0]
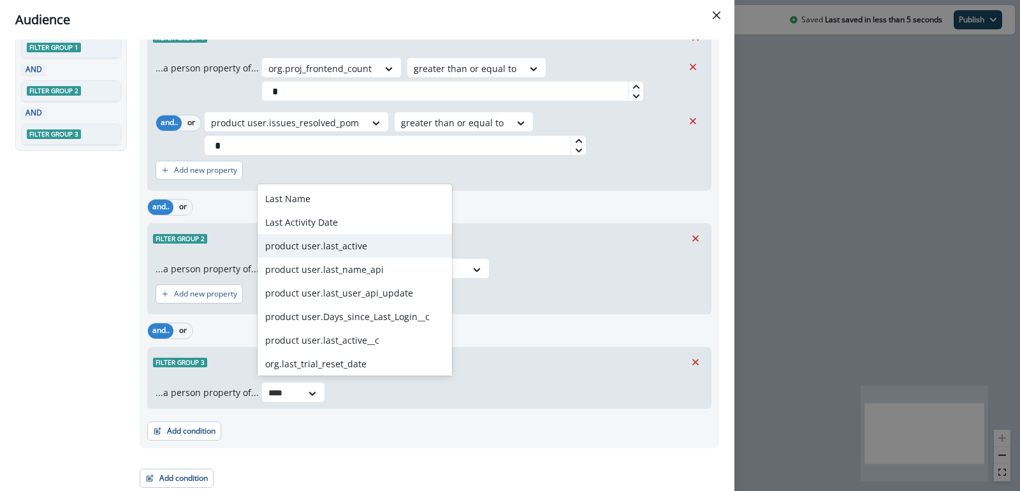
click at [341, 244] on div "product user.last_active" at bounding box center [355, 246] width 194 height 24
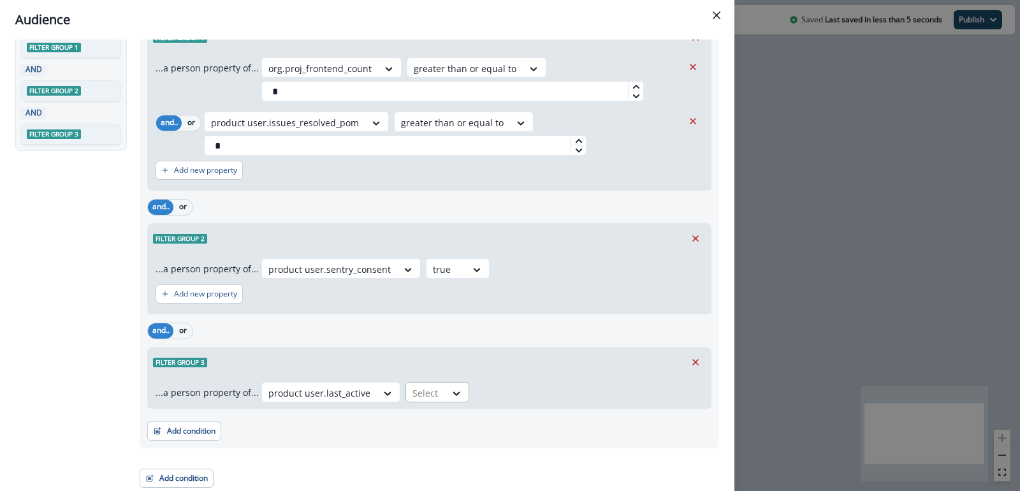
click at [436, 391] on div "Select" at bounding box center [426, 392] width 40 height 21
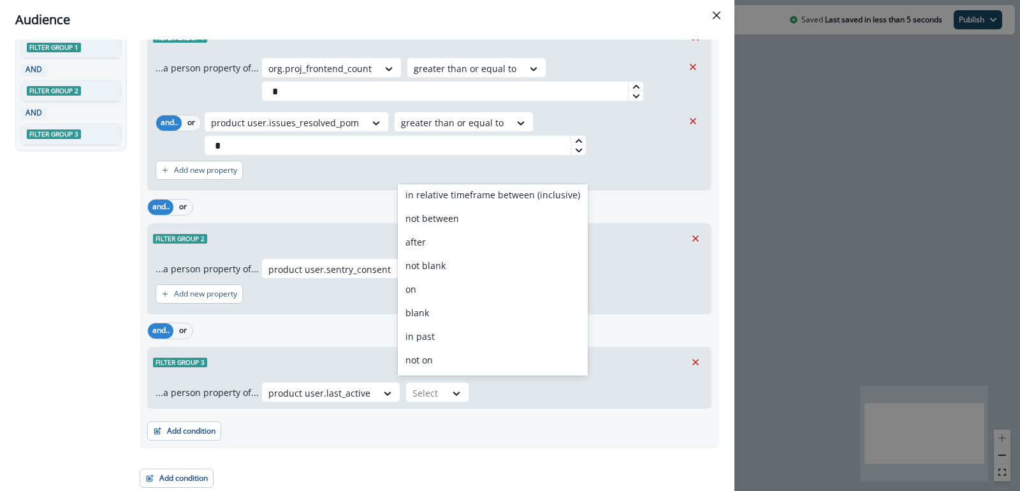
scroll to position [96, 0]
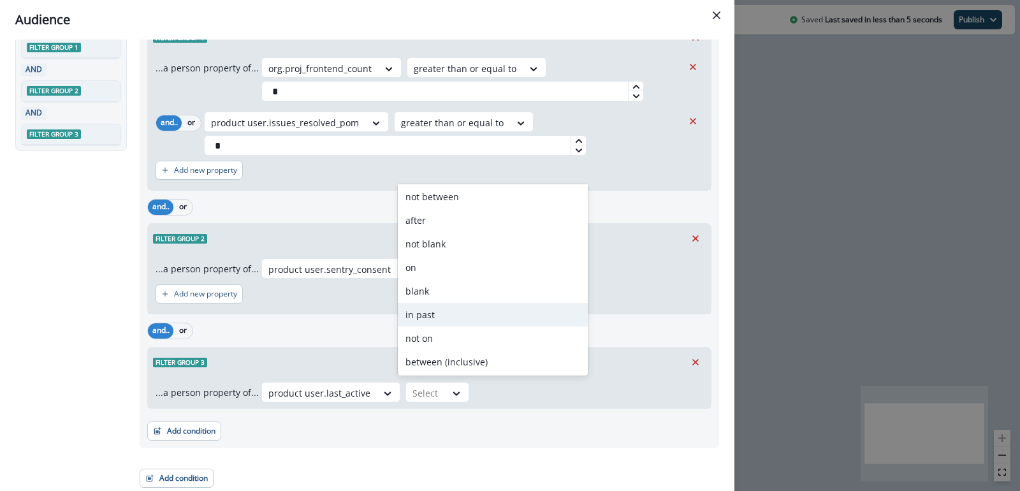
click at [430, 305] on div "in past" at bounding box center [493, 315] width 190 height 24
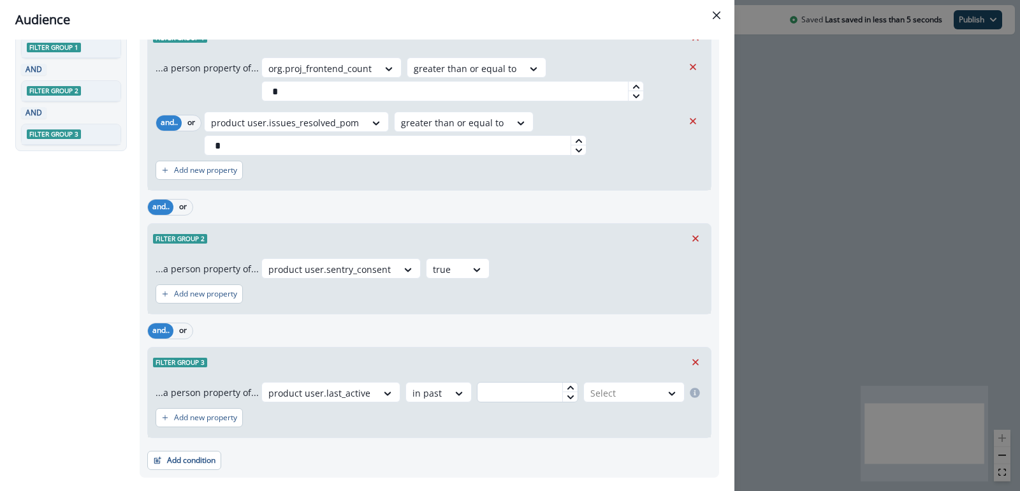
click at [510, 393] on input "text" at bounding box center [527, 392] width 101 height 20
type input "*"
type input "**"
click at [601, 390] on div at bounding box center [622, 393] width 64 height 16
click at [592, 414] on div "day(s)" at bounding box center [632, 421] width 106 height 24
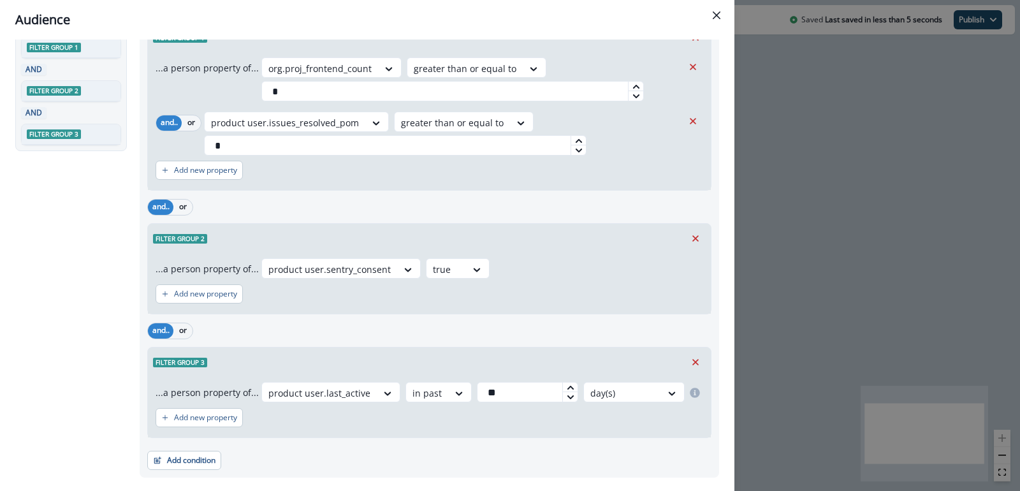
click at [520, 426] on div "Add new property" at bounding box center [430, 417] width 548 height 29
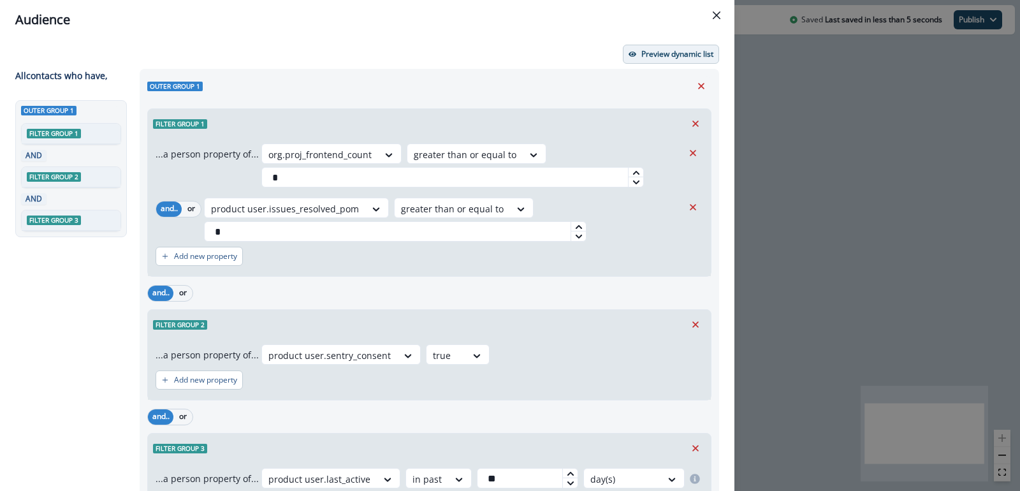
click at [680, 62] on button "Preview dynamic list" at bounding box center [671, 54] width 96 height 19
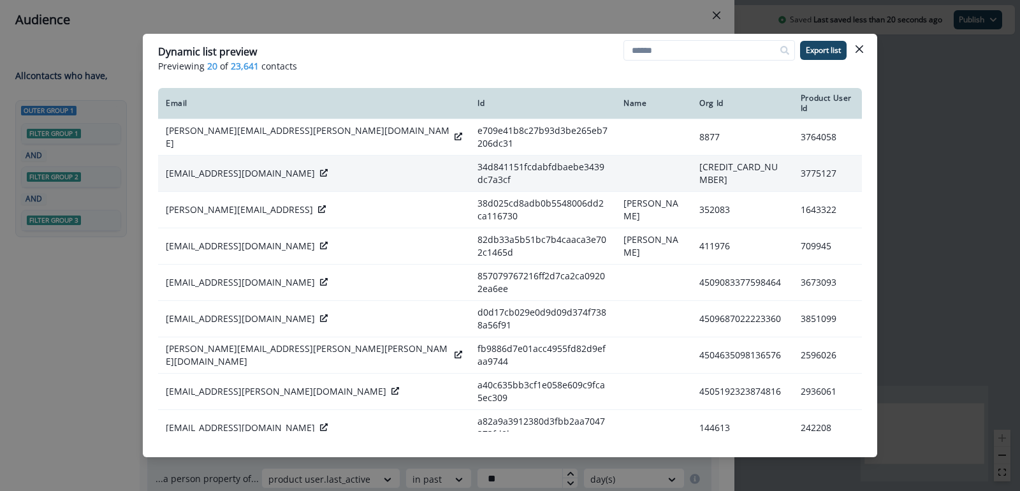
click at [320, 169] on icon at bounding box center [324, 173] width 8 height 8
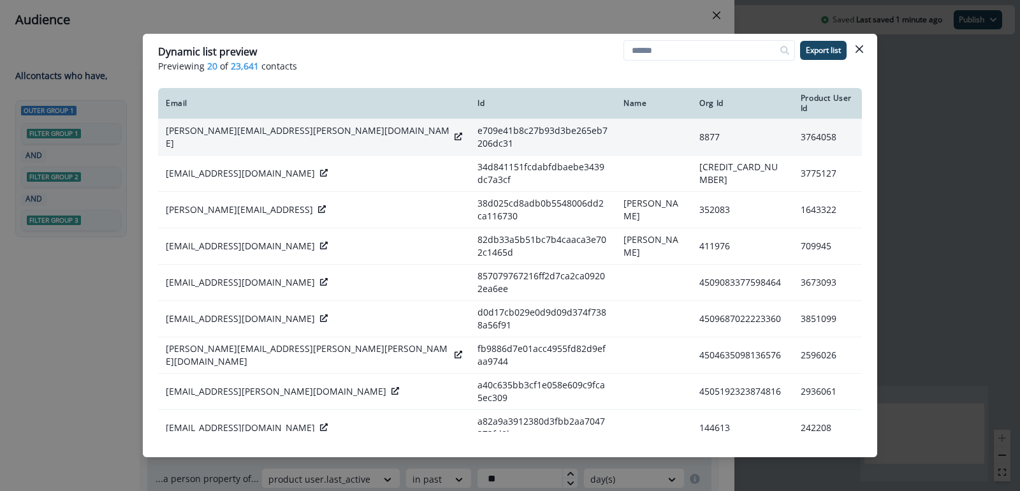
click at [455, 133] on icon at bounding box center [459, 137] width 8 height 8
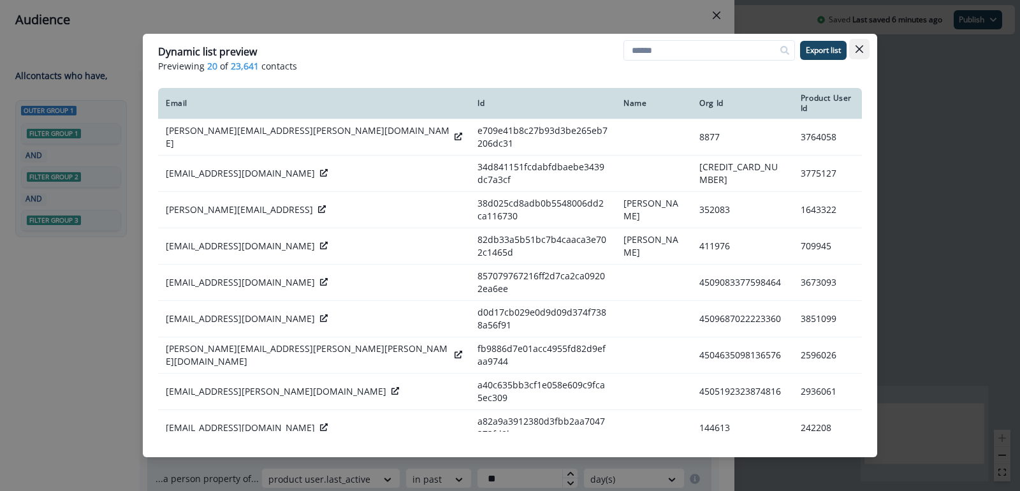
click at [859, 52] on icon "Close" at bounding box center [860, 49] width 8 height 8
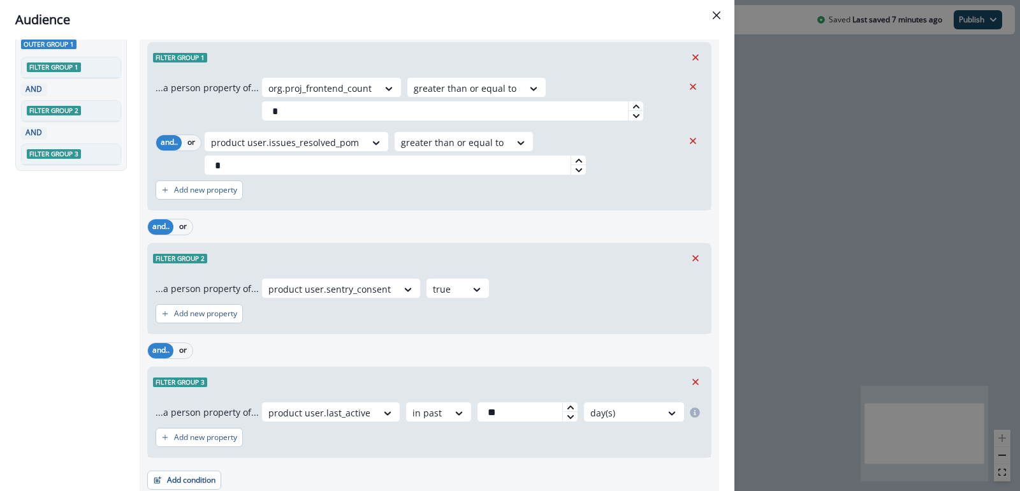
scroll to position [115, 0]
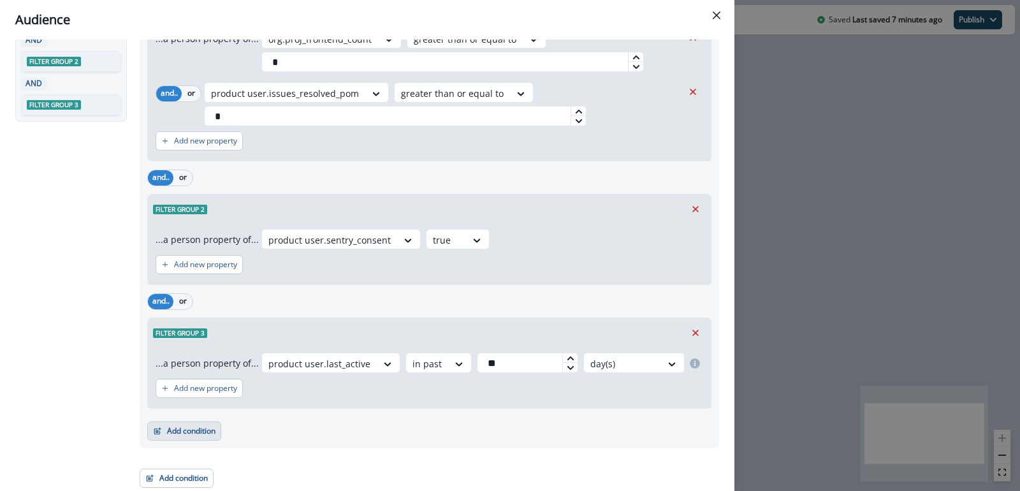
click at [212, 436] on button "Add condition" at bounding box center [184, 430] width 74 height 19
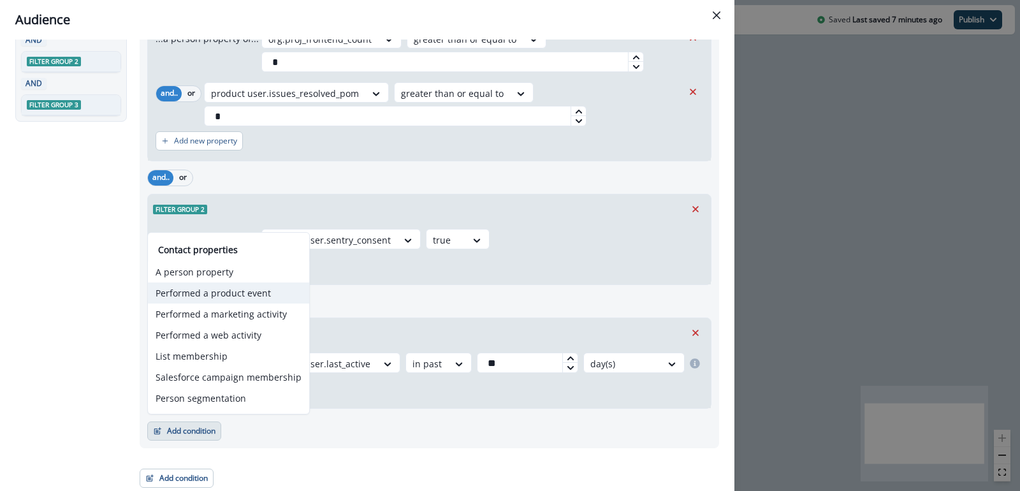
click at [232, 296] on button "Performed a product event" at bounding box center [228, 292] width 161 height 21
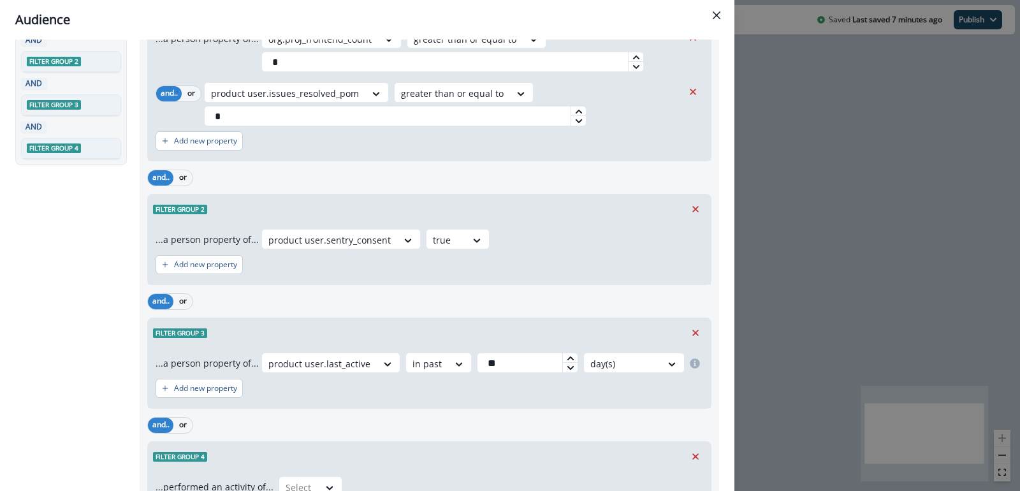
scroll to position [240, 0]
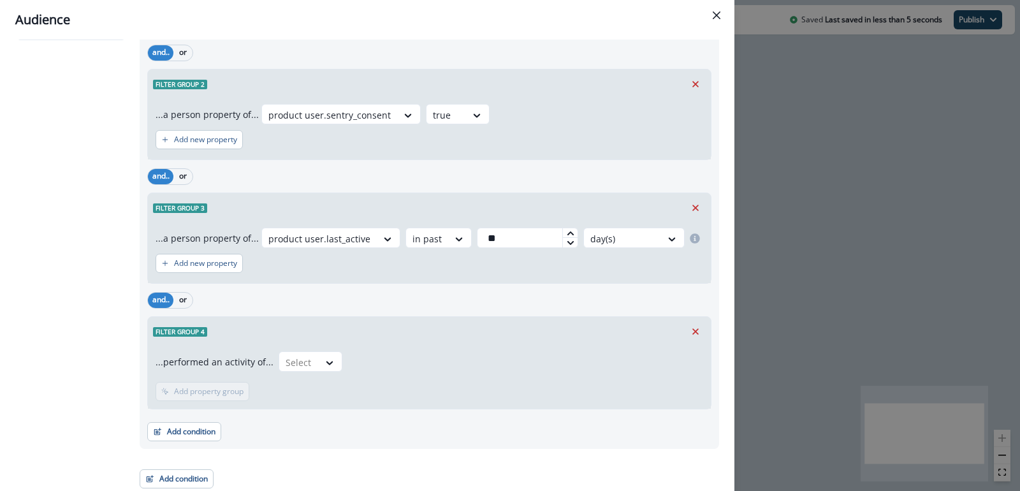
click at [300, 348] on div "...performed an activity of... Select Add frequency Add time frame Add property…" at bounding box center [429, 377] width 563 height 62
click at [300, 354] on div at bounding box center [299, 362] width 27 height 16
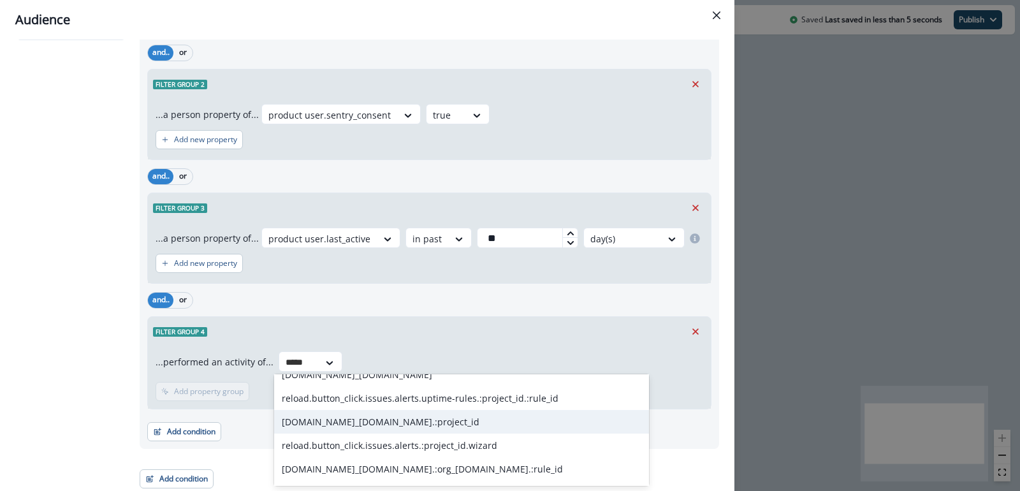
scroll to position [945, 0]
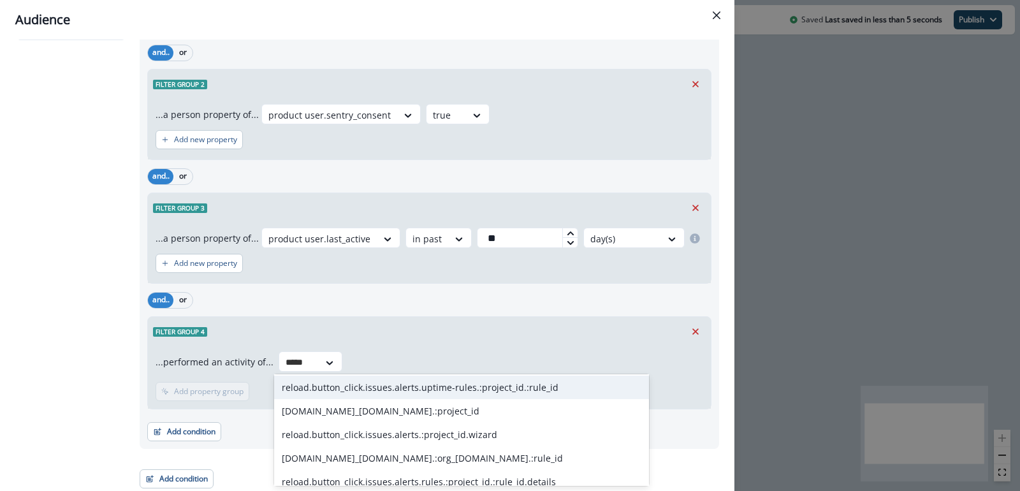
type input "*****"
click at [354, 317] on div "Filter group 4" at bounding box center [429, 331] width 563 height 29
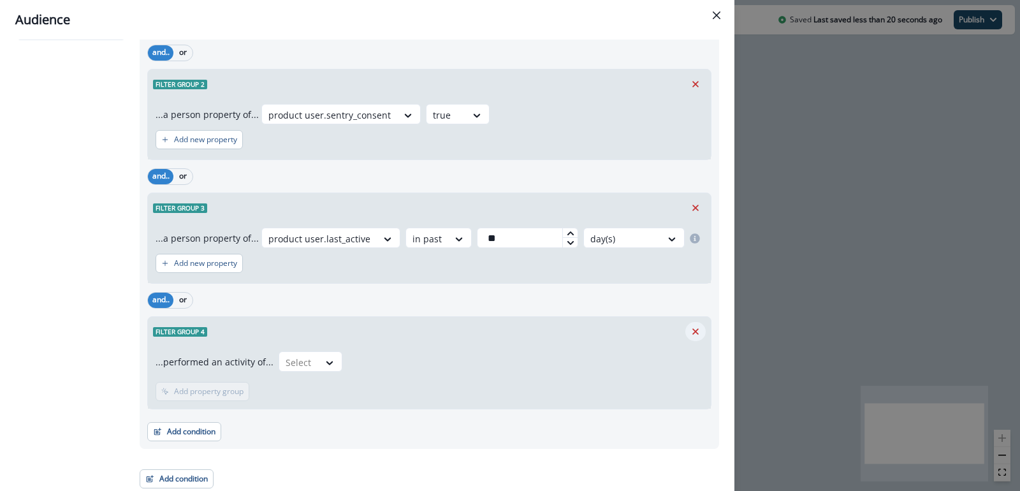
click at [692, 327] on icon "Remove" at bounding box center [695, 331] width 11 height 11
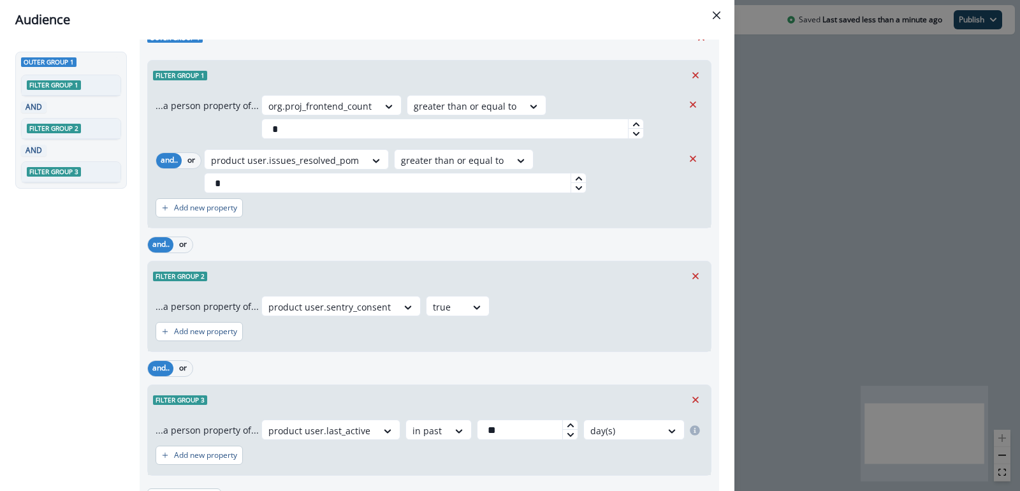
scroll to position [0, 0]
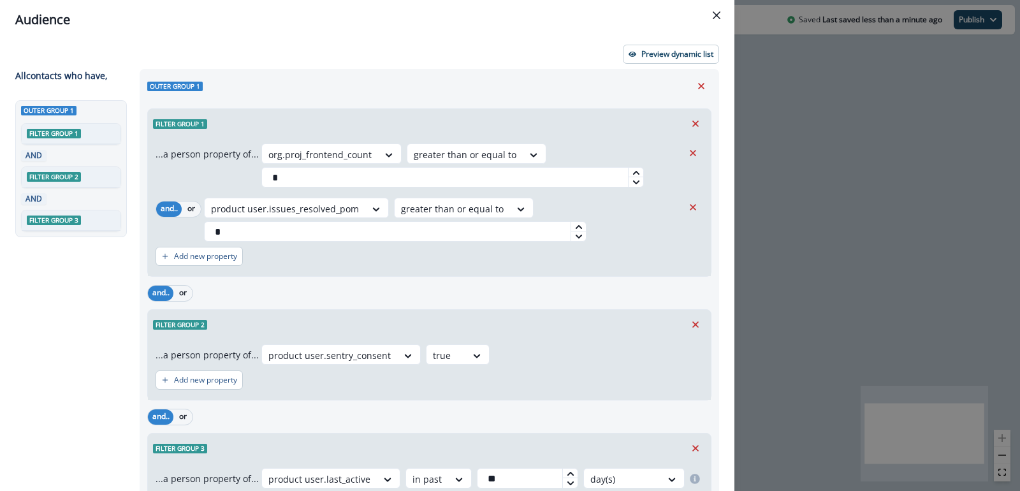
click at [512, 124] on div "Filter group 1" at bounding box center [429, 123] width 563 height 29
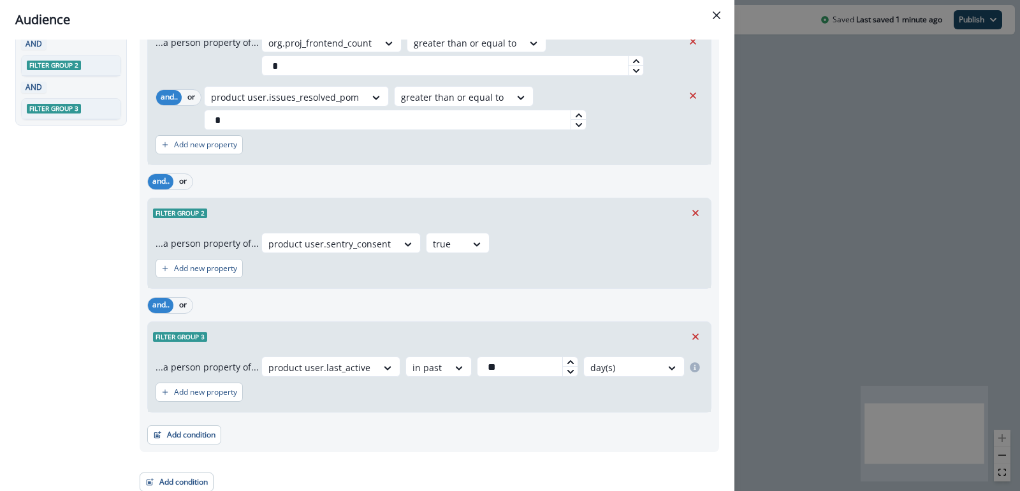
scroll to position [115, 0]
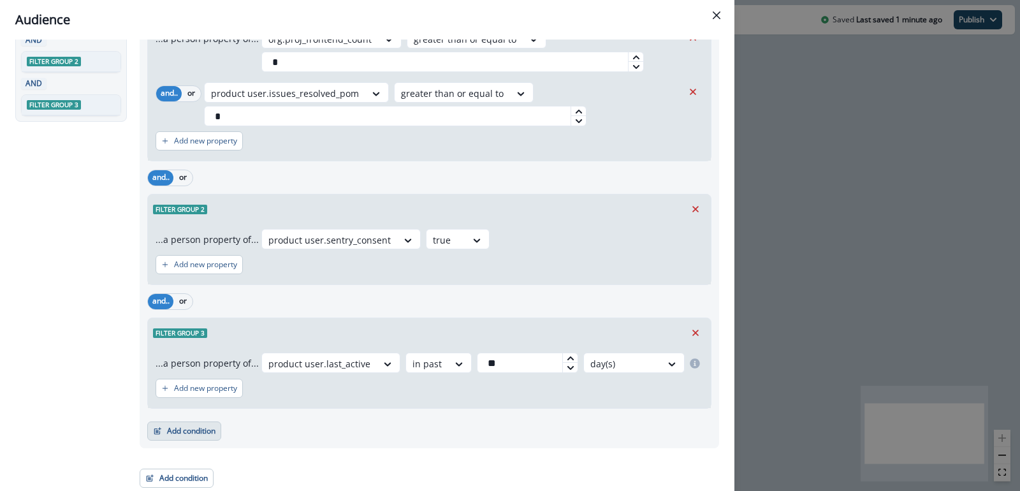
click at [184, 437] on button "Add condition" at bounding box center [184, 430] width 74 height 19
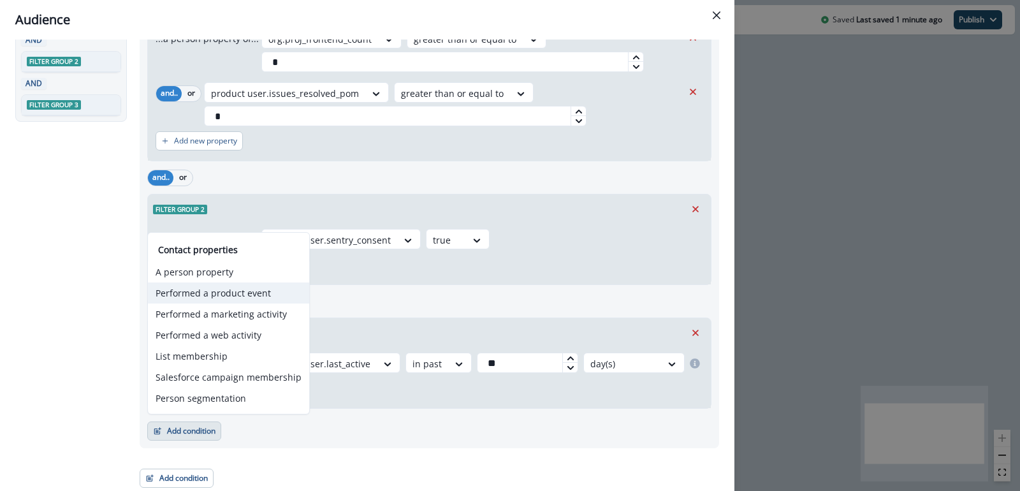
click at [253, 298] on button "Performed a product event" at bounding box center [228, 292] width 161 height 21
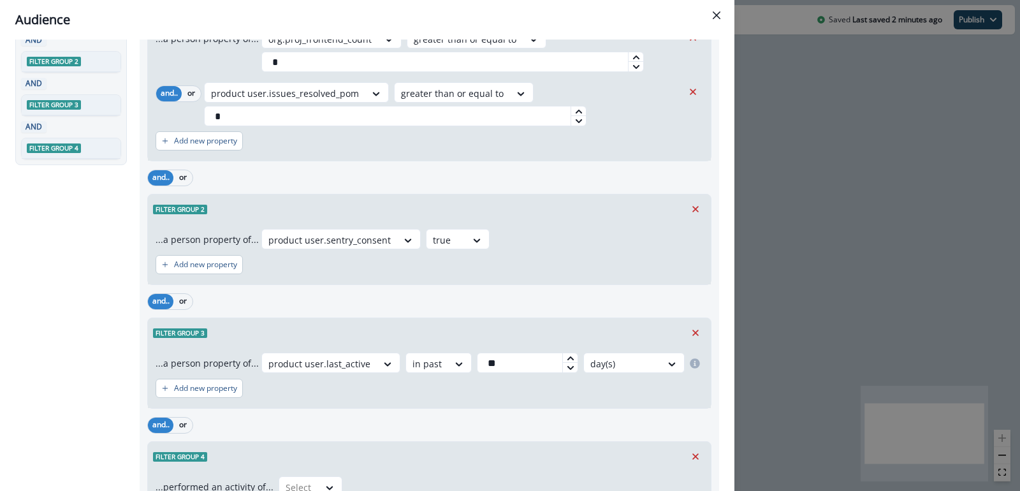
scroll to position [240, 0]
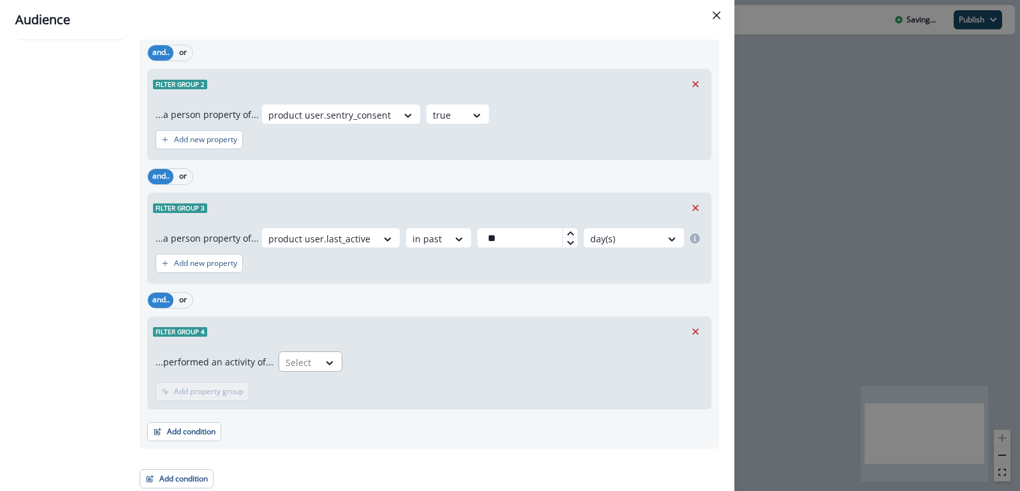
click at [313, 357] on div "Select" at bounding box center [299, 362] width 40 height 21
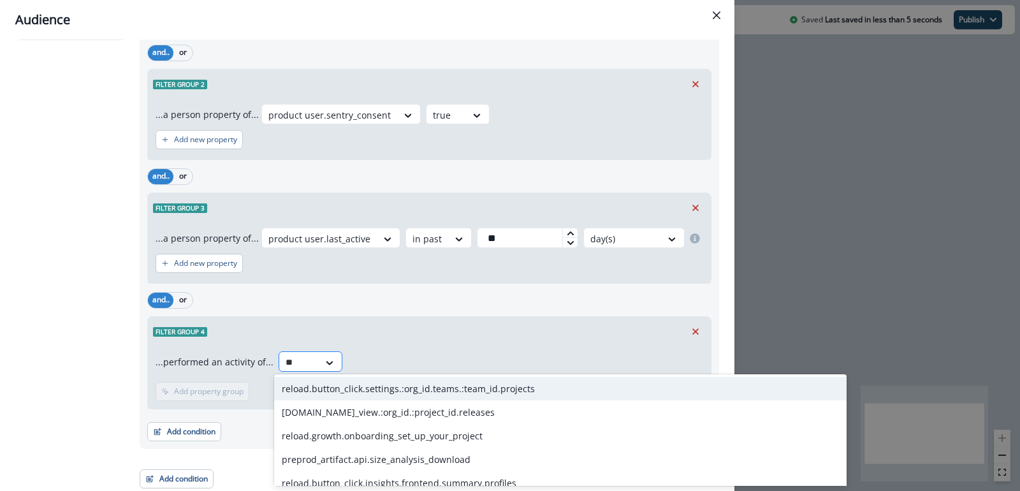
type input "*"
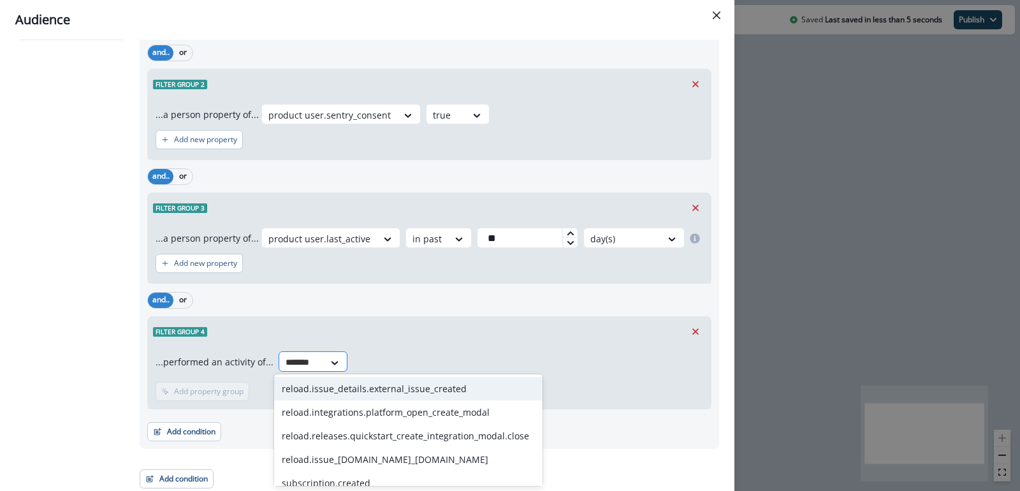
type input "******"
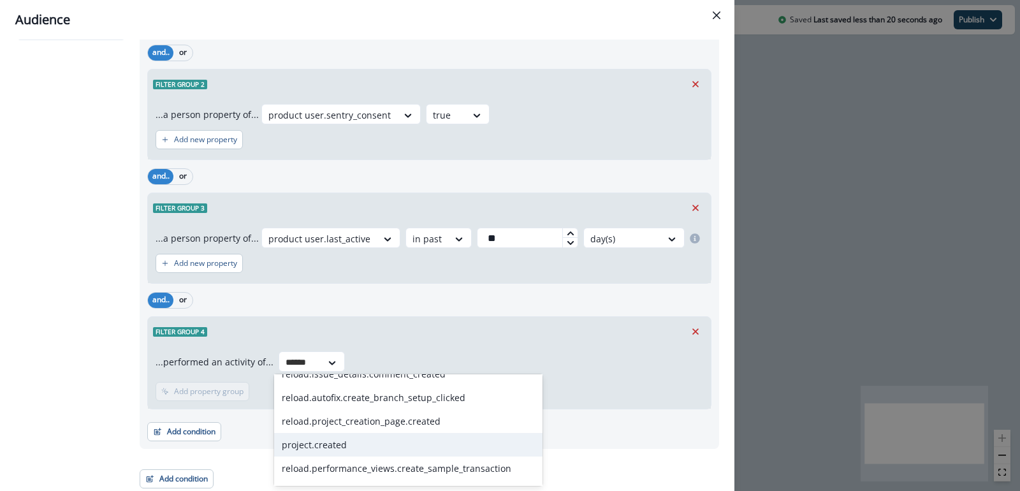
scroll to position [528, 0]
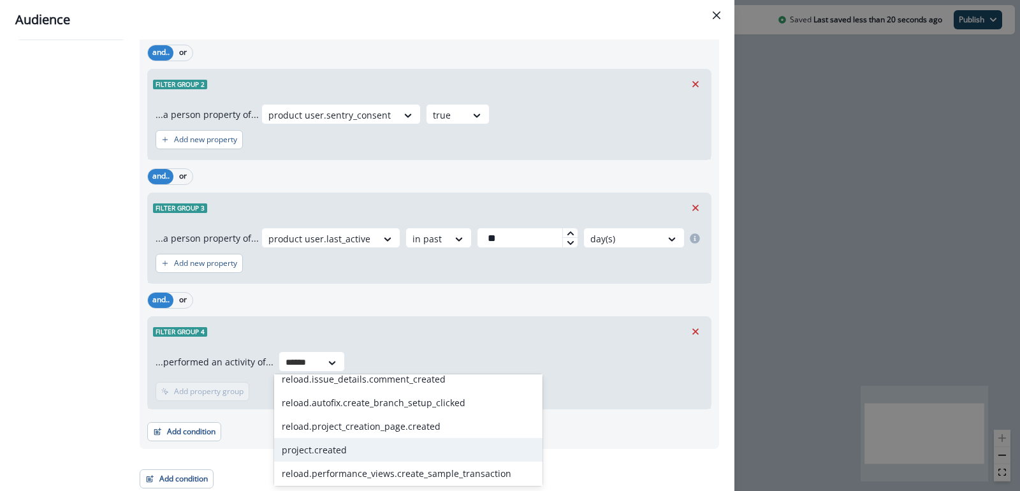
click at [345, 450] on div "project.created" at bounding box center [408, 450] width 268 height 24
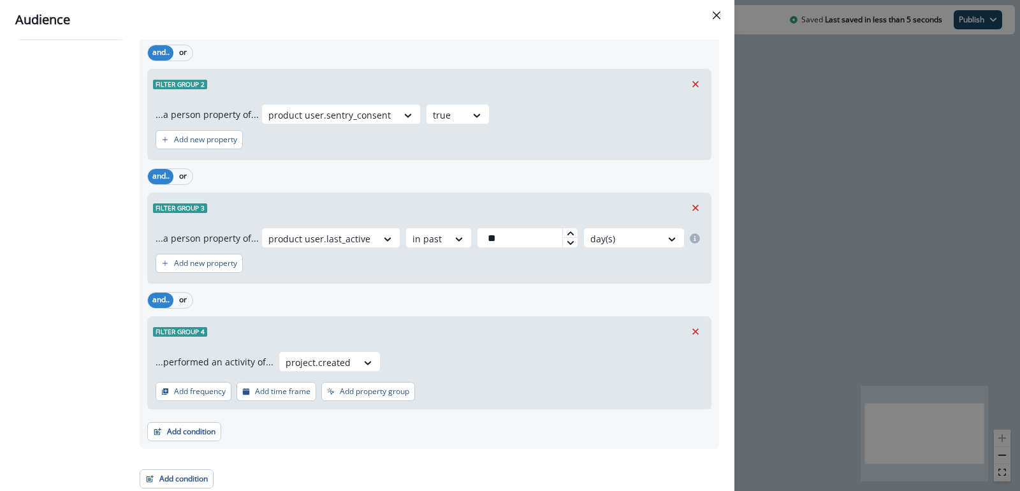
click at [352, 392] on p "Add property group" at bounding box center [374, 391] width 69 height 9
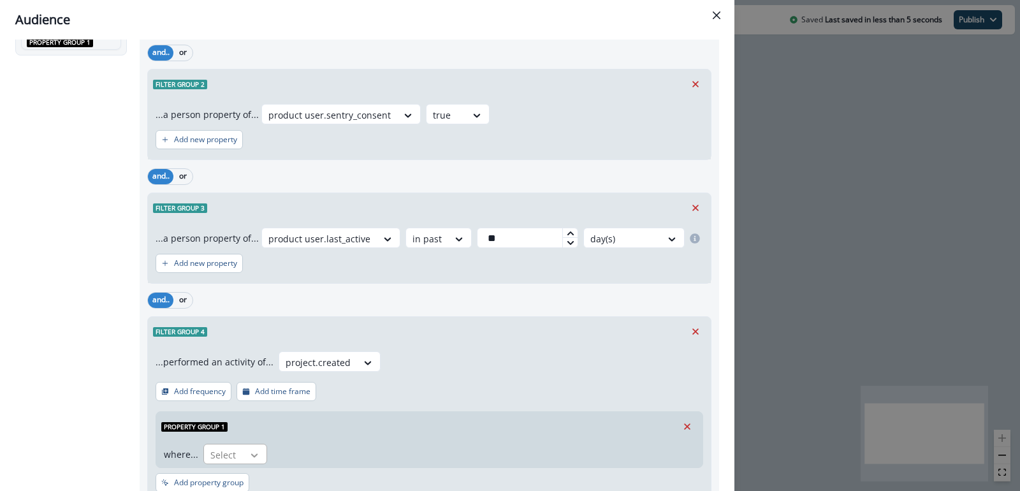
click at [252, 449] on icon at bounding box center [254, 455] width 11 height 13
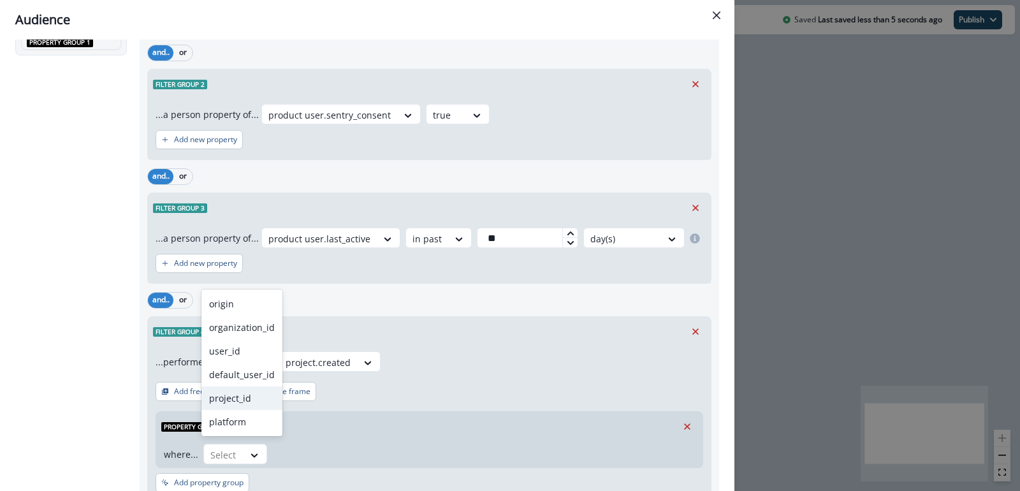
click at [383, 423] on div "Property group 1" at bounding box center [429, 426] width 546 height 29
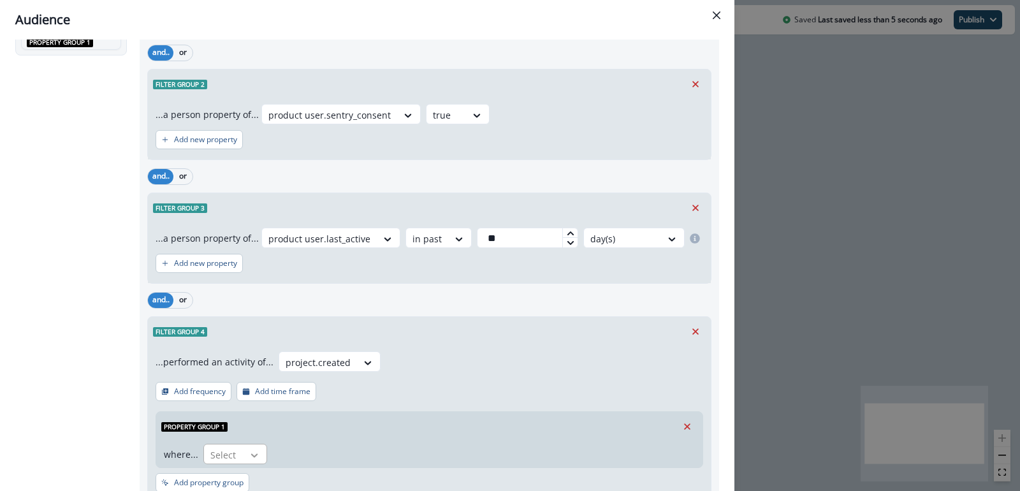
click at [259, 455] on div at bounding box center [255, 455] width 22 height 13
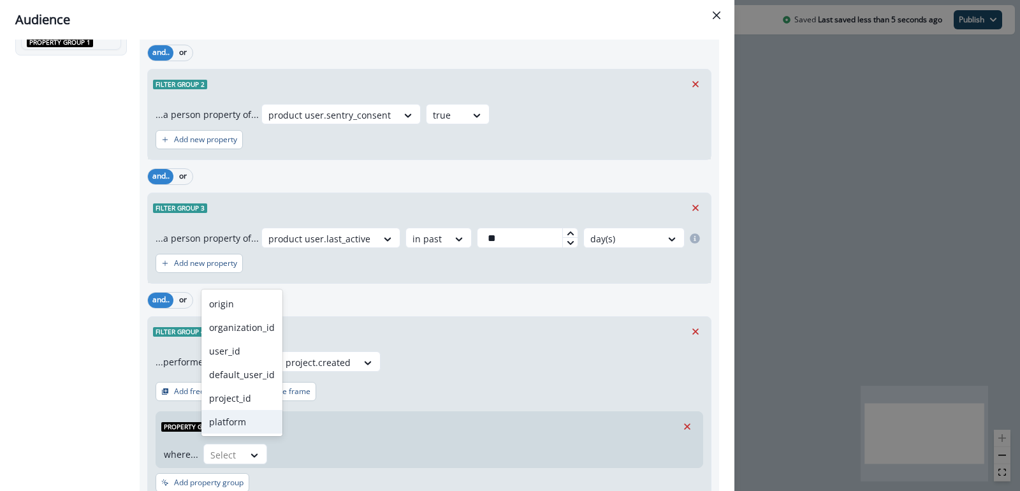
click at [247, 417] on div "platform" at bounding box center [241, 422] width 81 height 24
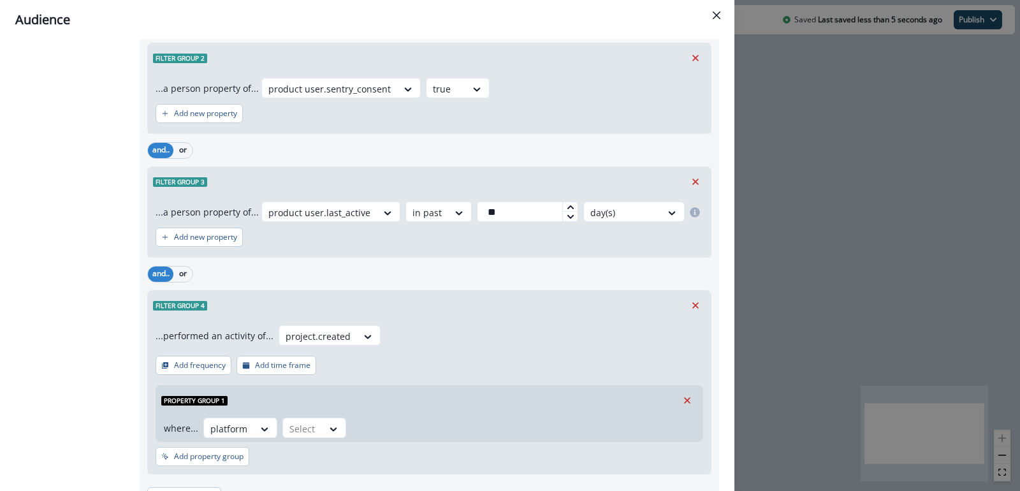
scroll to position [279, 0]
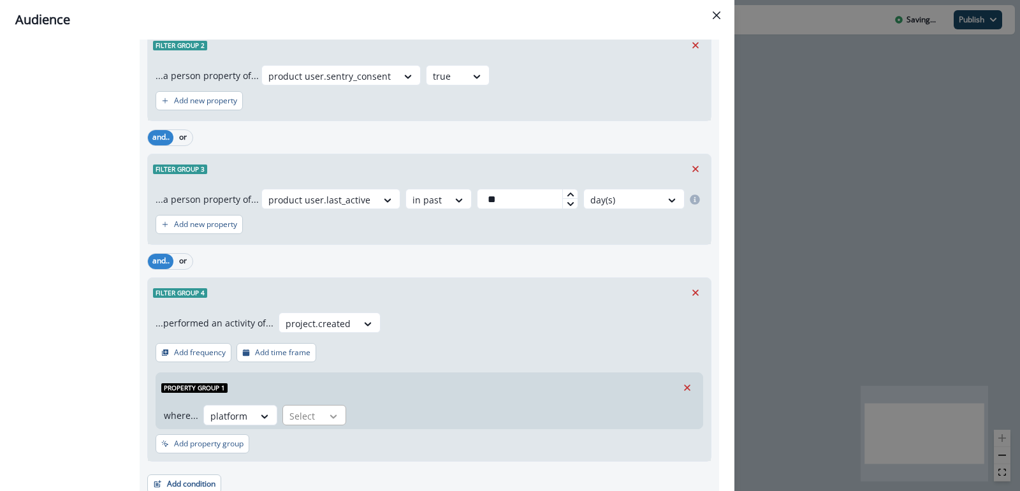
click at [331, 410] on icon at bounding box center [333, 416] width 11 height 13
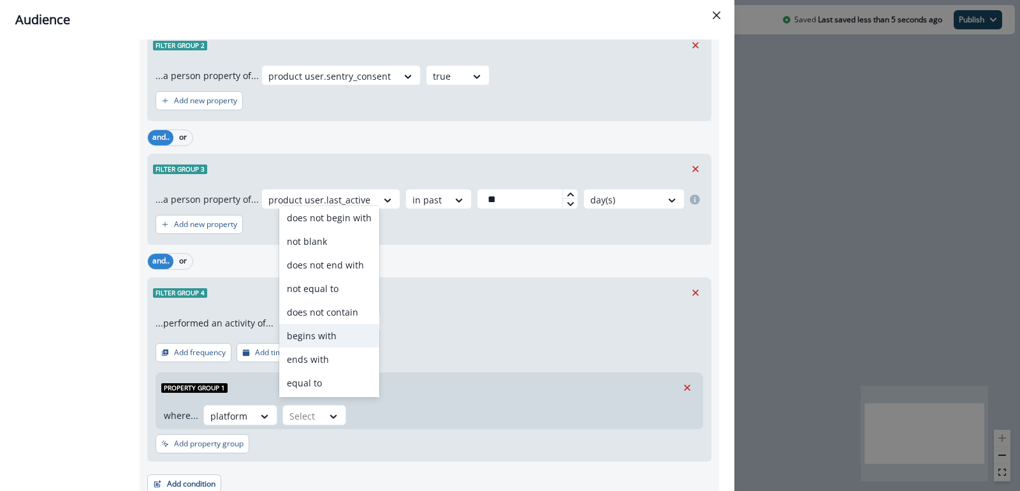
scroll to position [49, 0]
click at [309, 393] on div "contains" at bounding box center [329, 384] width 100 height 24
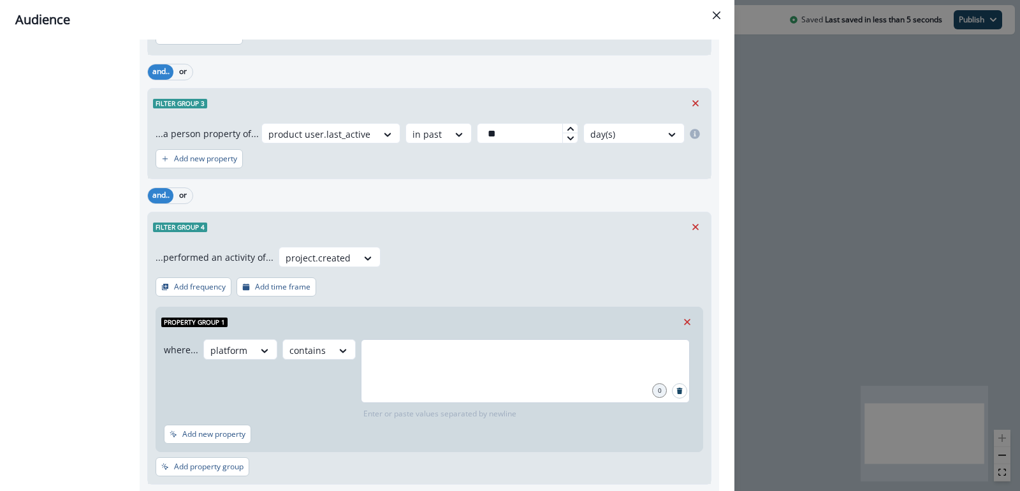
scroll to position [349, 0]
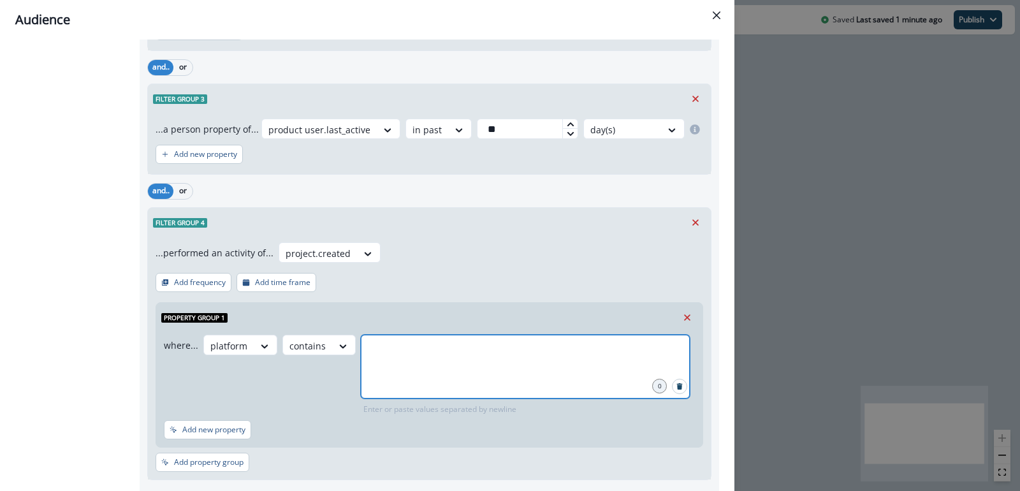
click at [434, 344] on input "text" at bounding box center [525, 350] width 325 height 25
type input "**********"
type input "*****"
type input "***"
type input "*******"
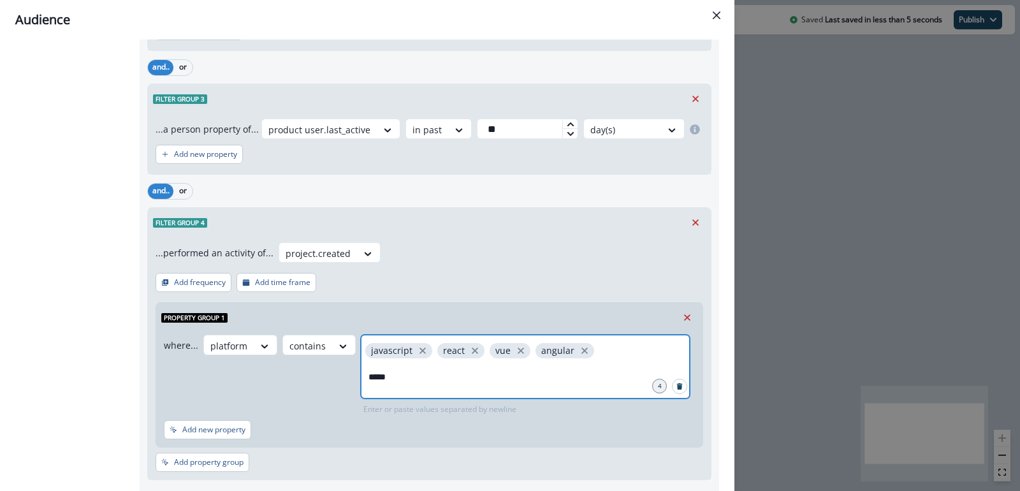
type input "******"
type input "*******"
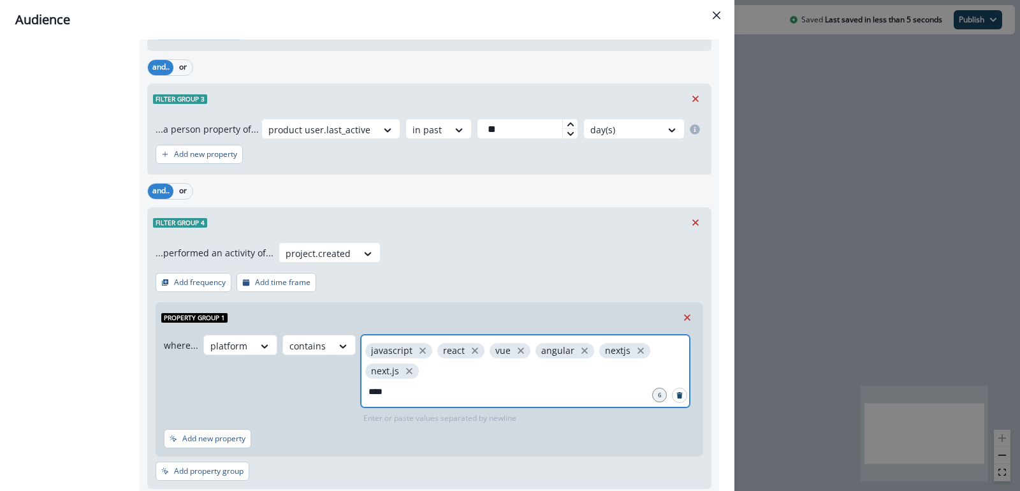
type input "*****"
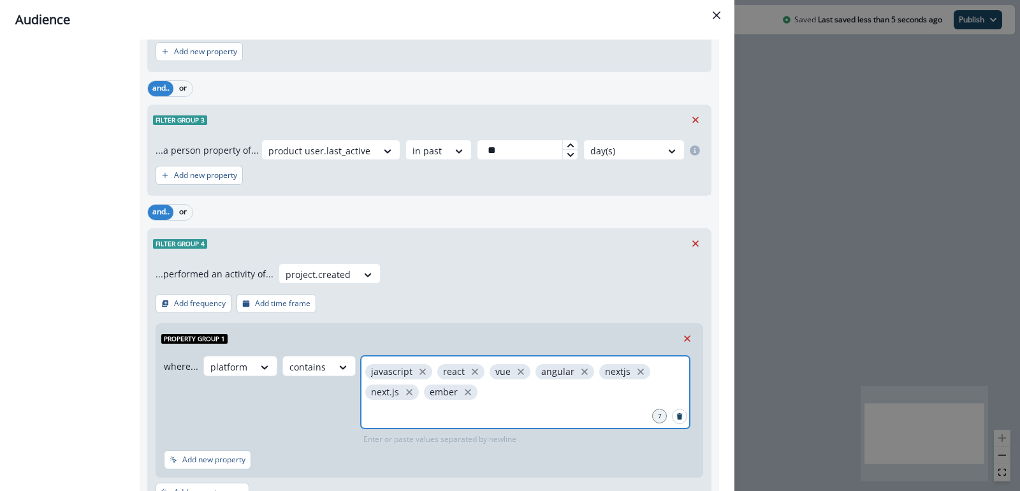
scroll to position [293, 0]
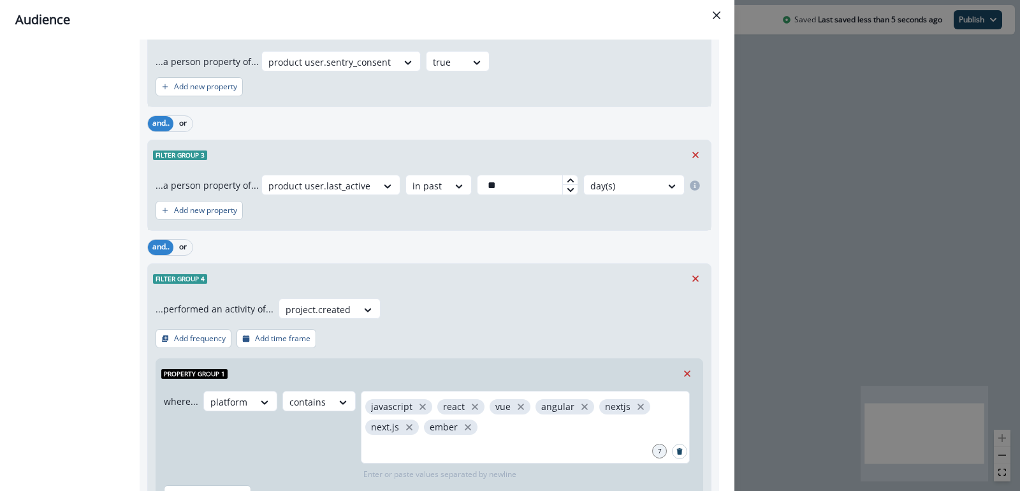
click at [478, 289] on div "Filter group 4" at bounding box center [429, 278] width 563 height 29
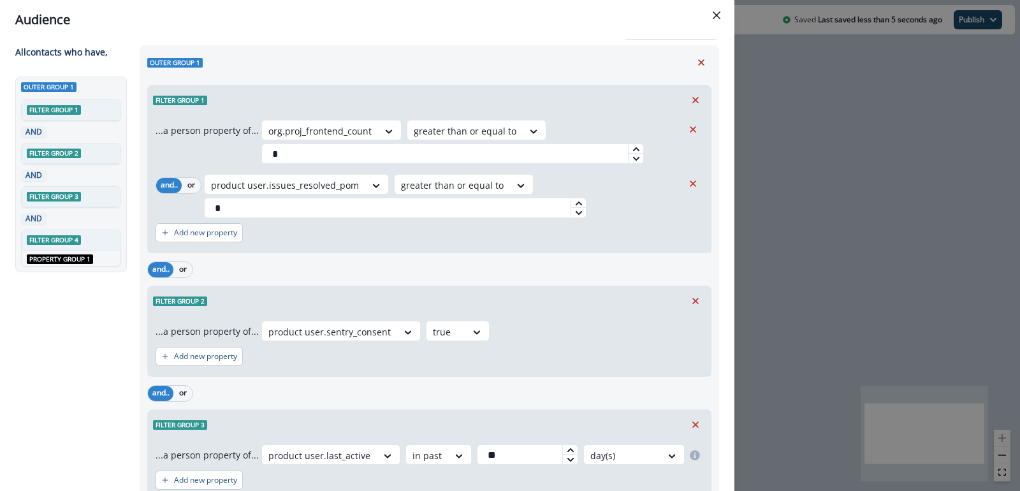
scroll to position [0, 0]
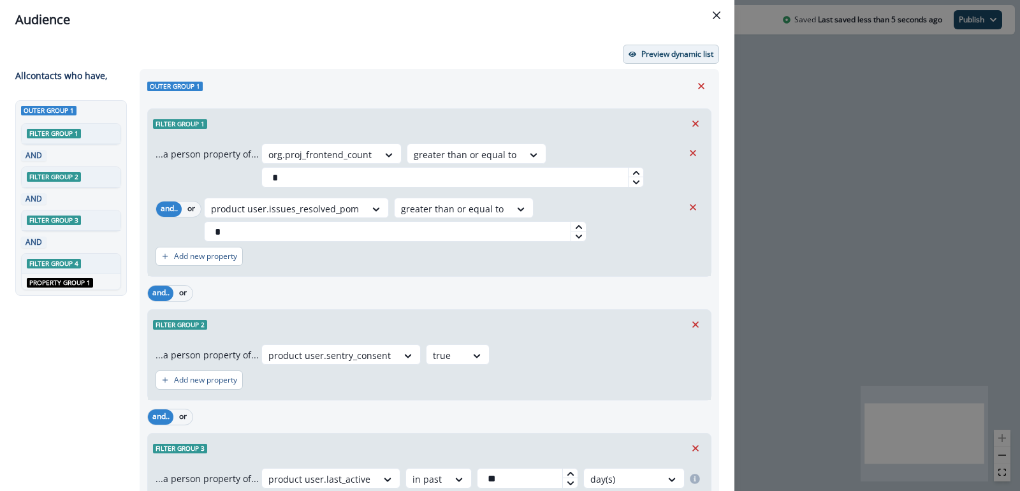
click at [679, 57] on p "Preview dynamic list" at bounding box center [677, 54] width 72 height 9
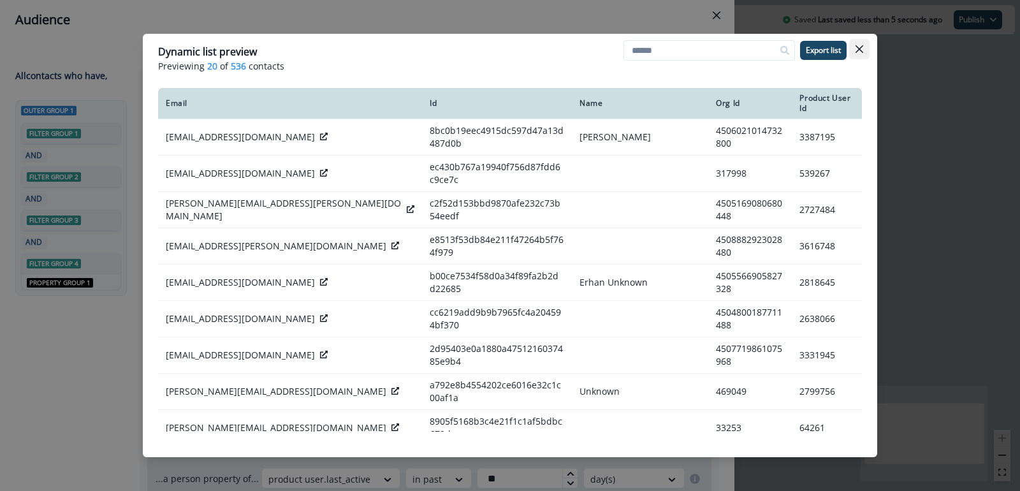
click at [854, 45] on button "Close" at bounding box center [859, 49] width 20 height 20
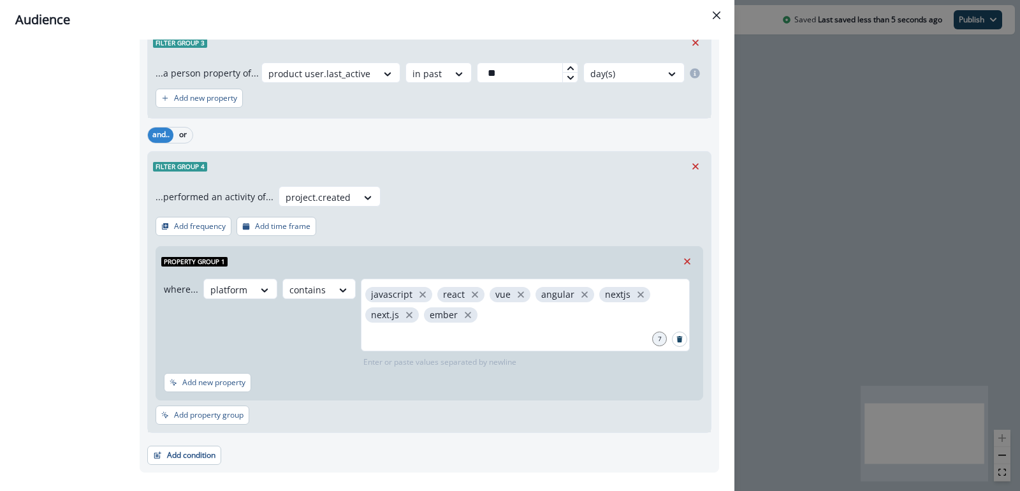
scroll to position [428, 0]
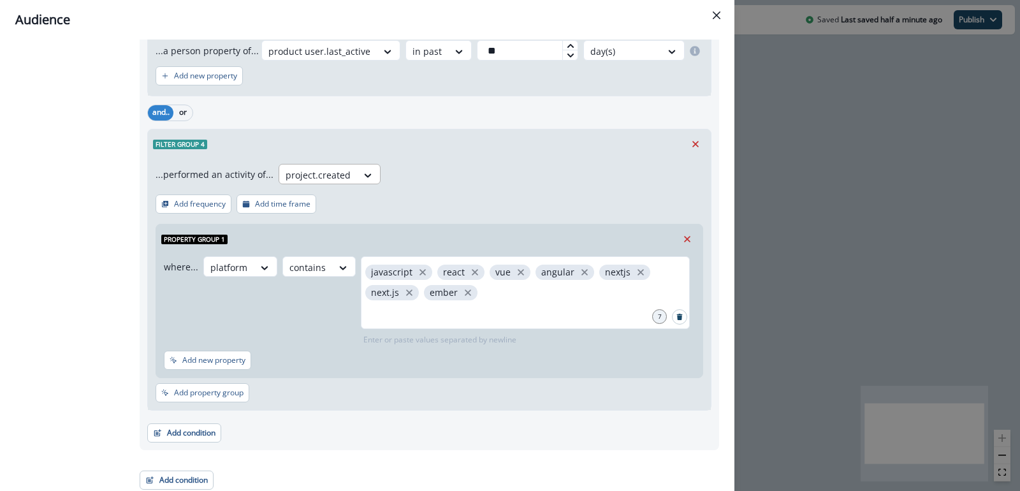
click at [357, 180] on div at bounding box center [368, 174] width 23 height 21
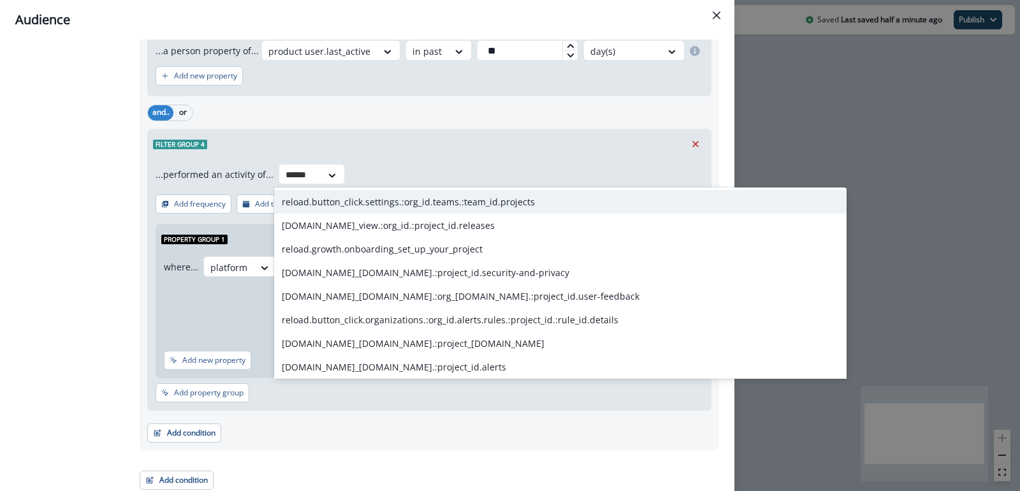
type input "*******"
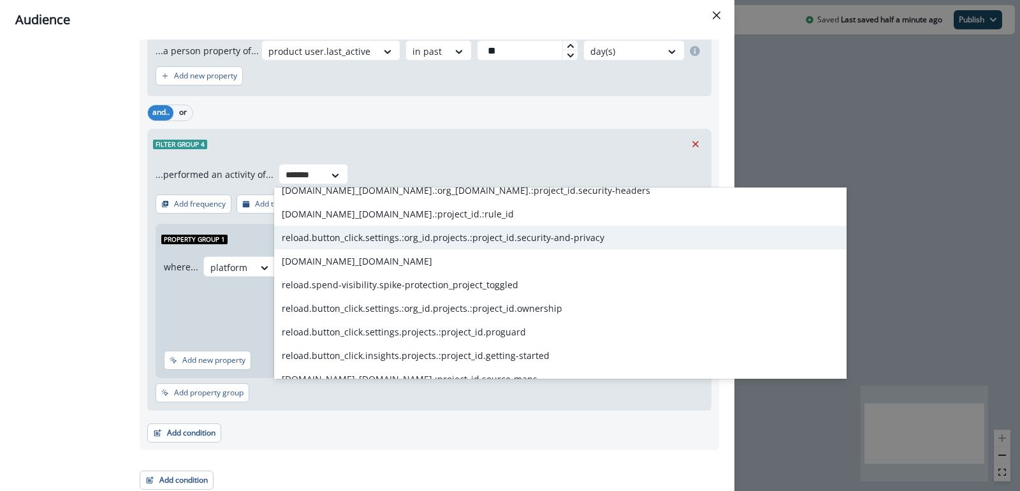
scroll to position [297, 0]
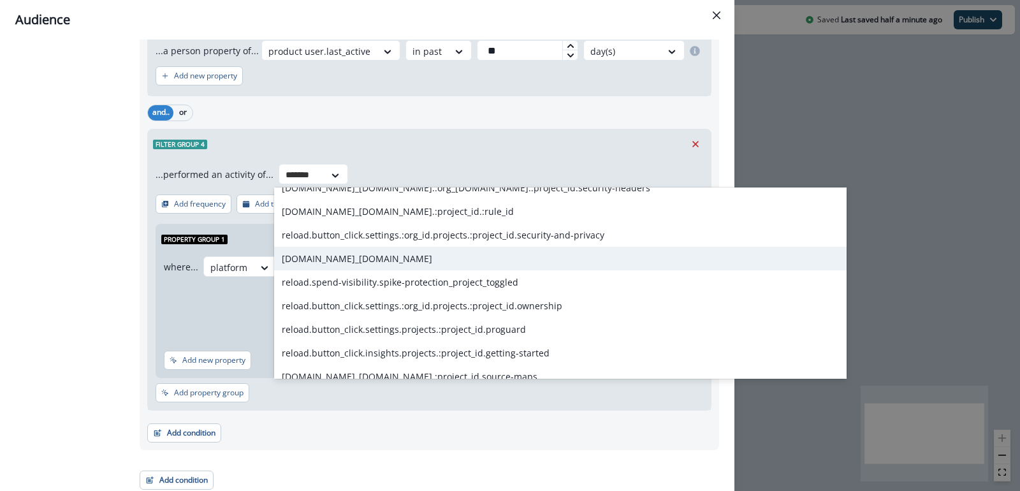
click at [370, 258] on div "reload.page_view.projects" at bounding box center [560, 259] width 572 height 24
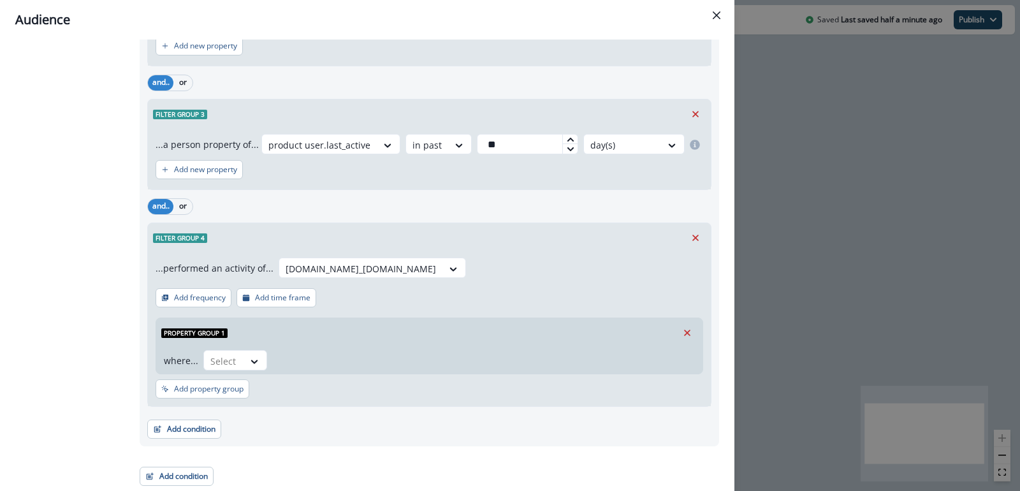
scroll to position [331, 0]
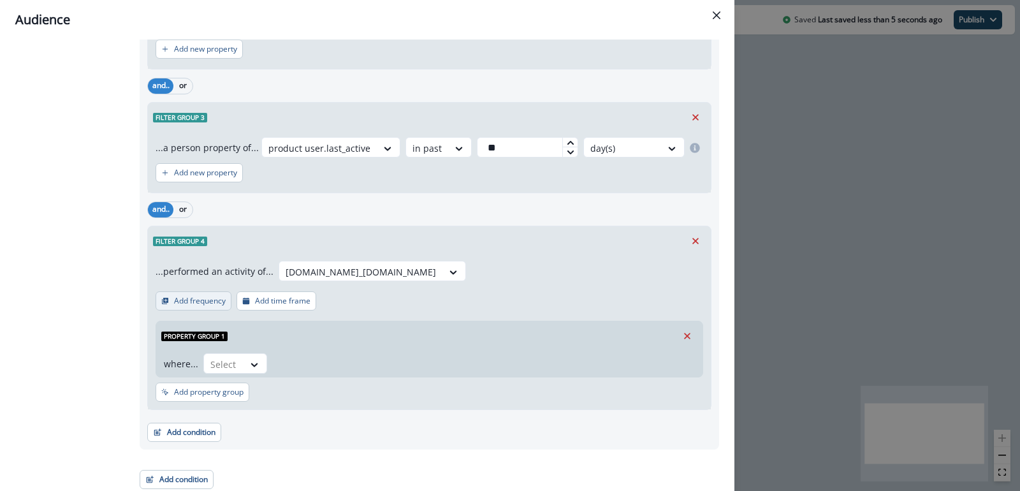
click at [214, 306] on button "Add frequency" at bounding box center [194, 300] width 76 height 19
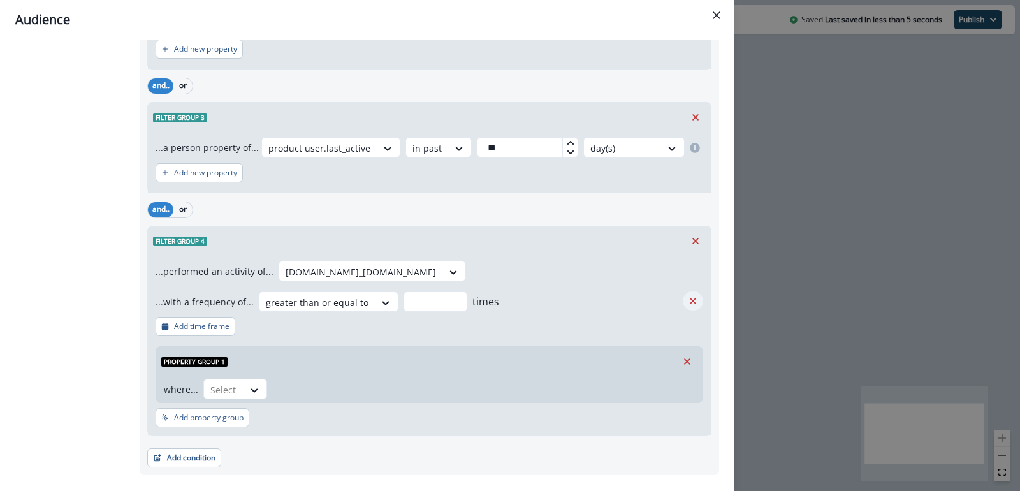
click at [687, 295] on icon "Remove" at bounding box center [692, 300] width 11 height 11
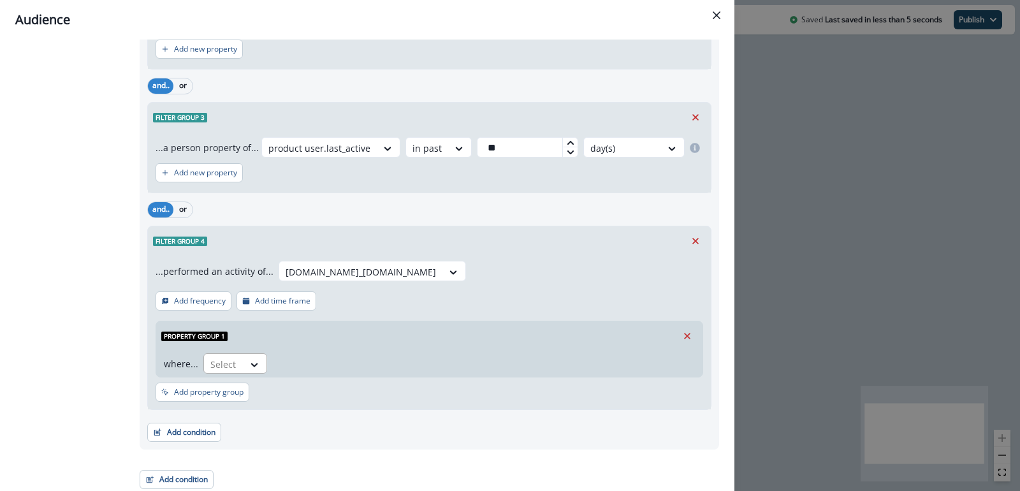
click at [251, 354] on div at bounding box center [255, 364] width 23 height 21
click at [311, 334] on div "Property group 1" at bounding box center [429, 335] width 546 height 29
click at [392, 273] on div "reload.page_view.projects" at bounding box center [360, 271] width 163 height 21
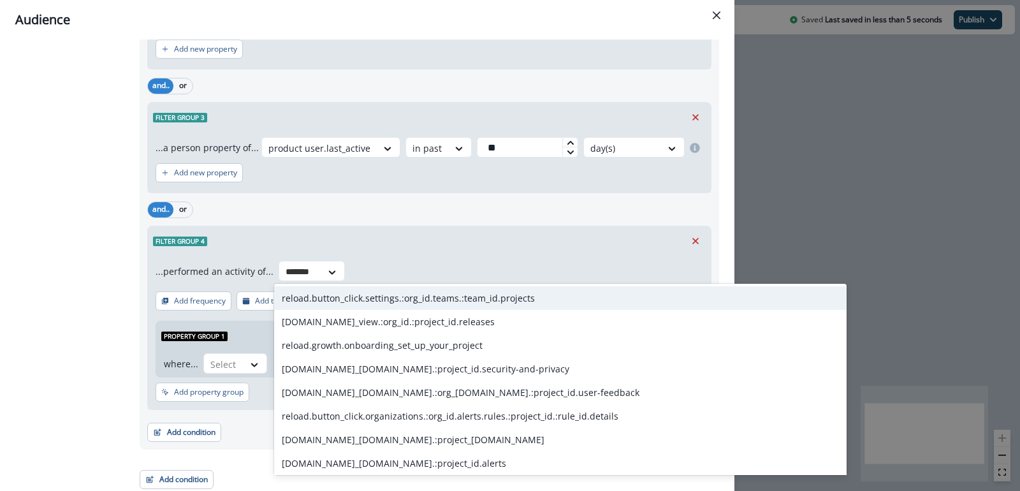
type input "********"
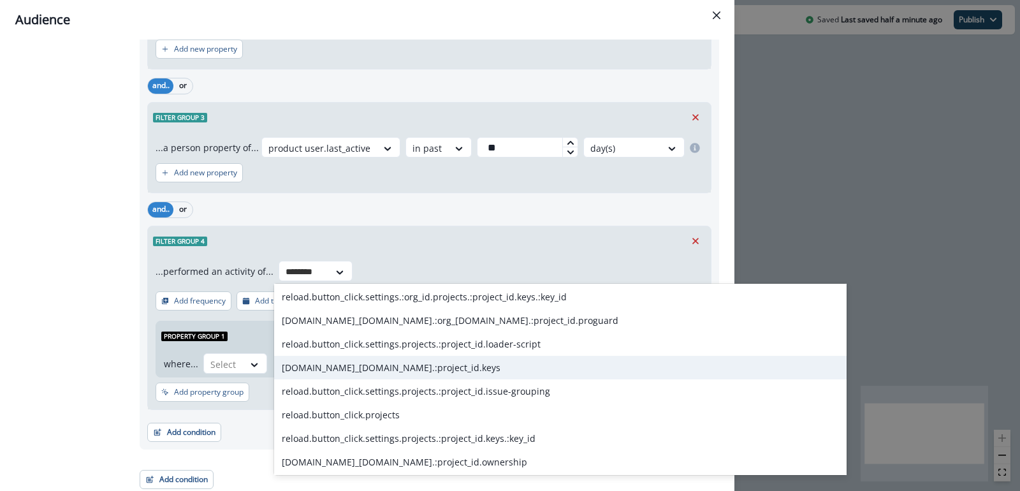
scroll to position [1193, 0]
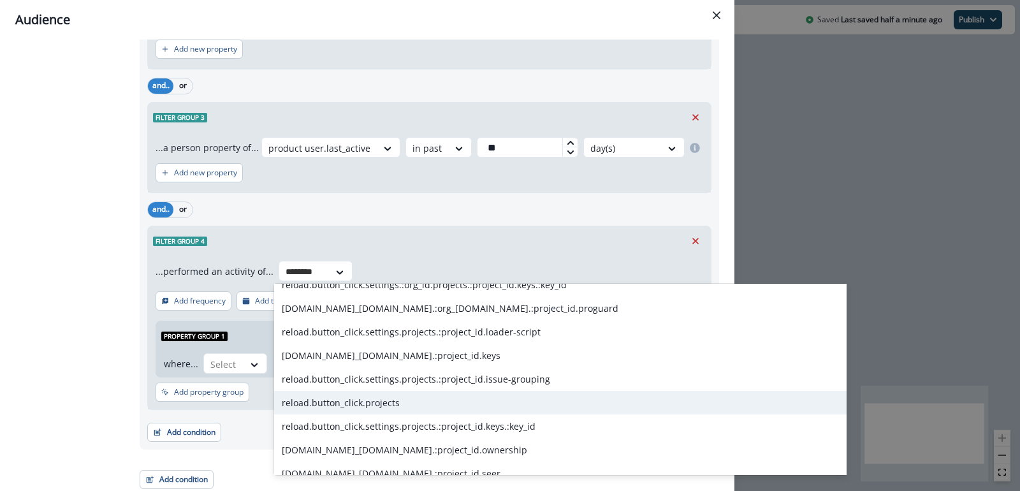
click at [375, 403] on div "reload.button_click.projects" at bounding box center [560, 403] width 572 height 24
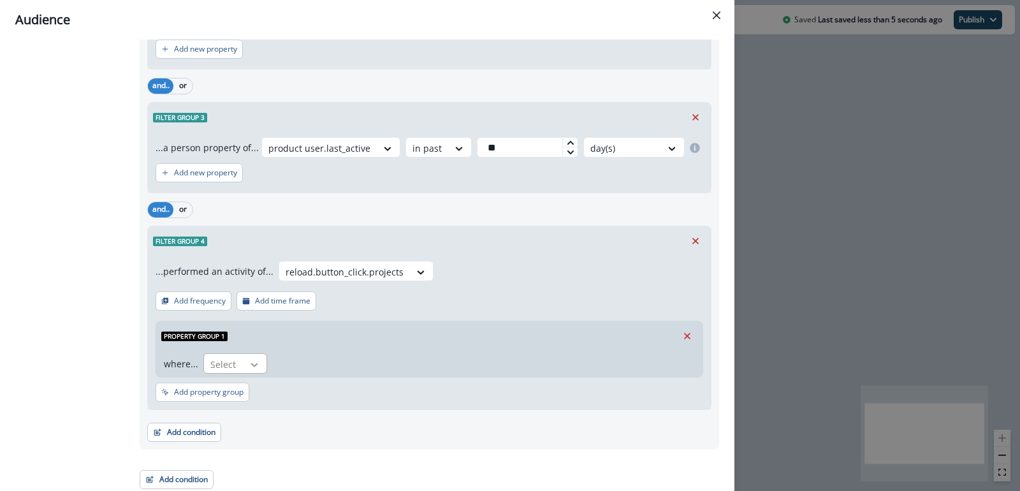
click at [254, 363] on icon at bounding box center [254, 365] width 7 height 4
click at [362, 335] on div "Property group 1" at bounding box center [429, 335] width 546 height 29
click at [683, 337] on icon "Remove" at bounding box center [686, 335] width 11 height 11
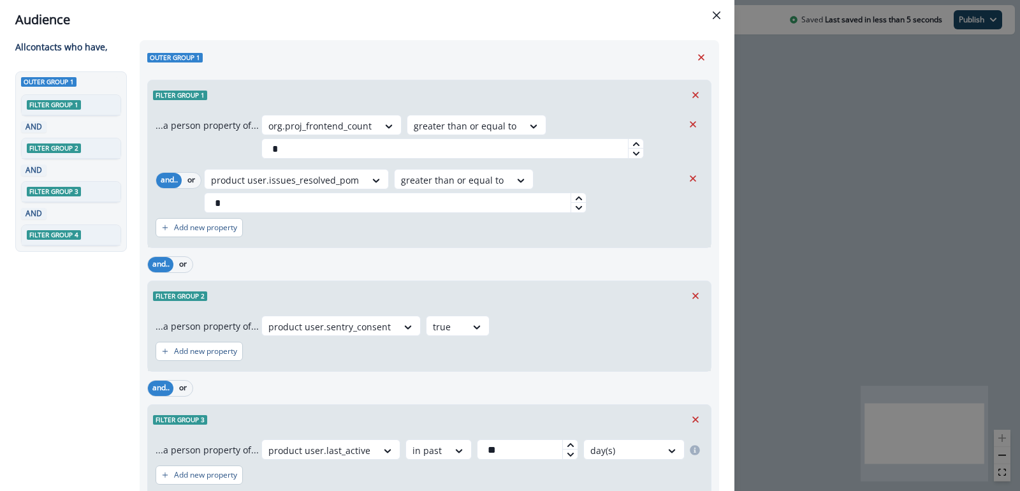
scroll to position [0, 0]
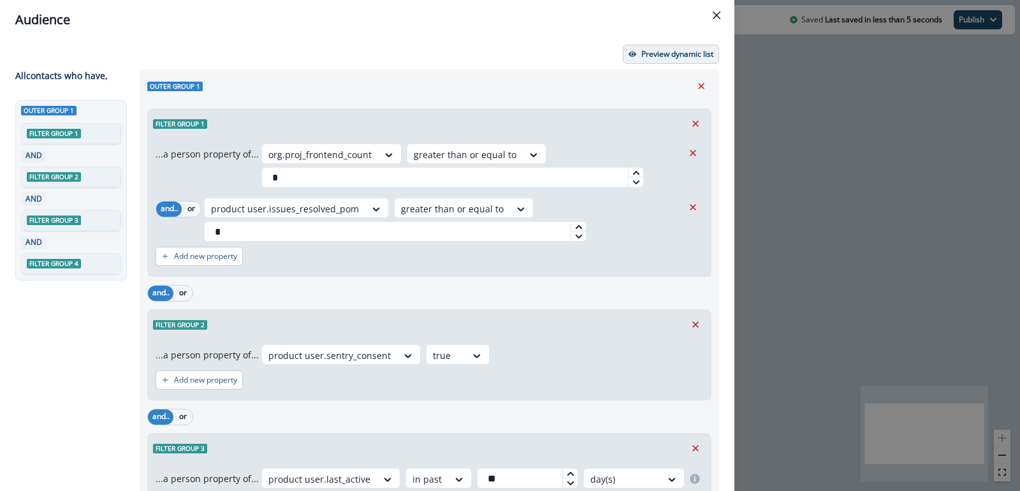
click at [675, 45] on button "Preview dynamic list" at bounding box center [671, 54] width 96 height 19
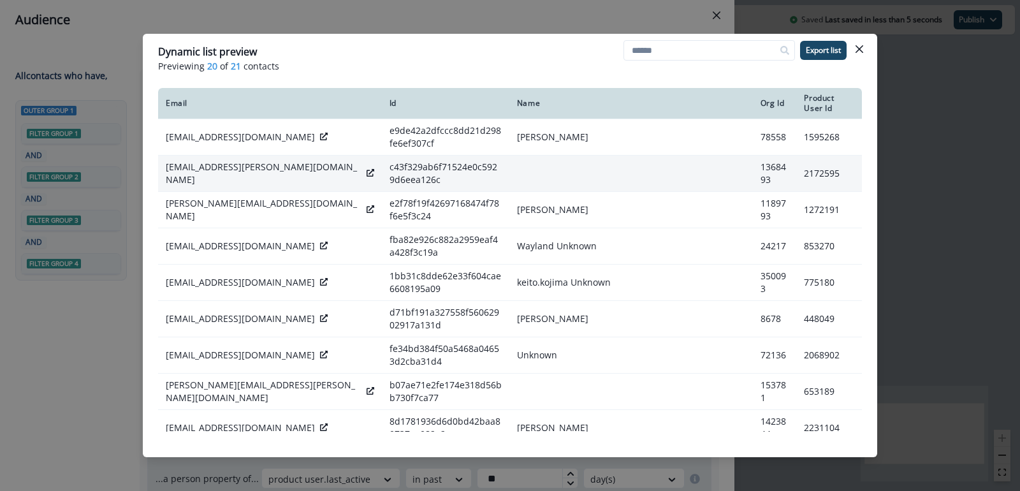
click at [367, 169] on icon at bounding box center [371, 173] width 8 height 8
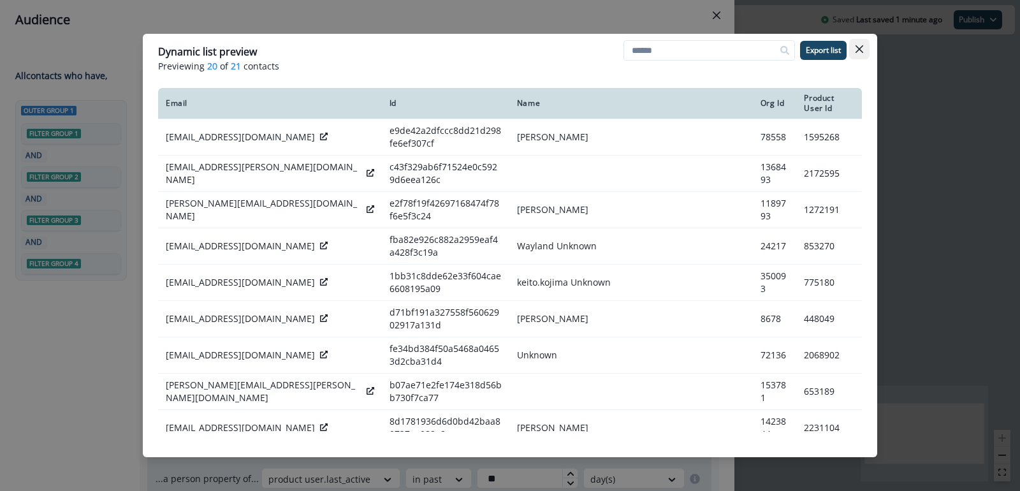
click at [860, 45] on button "Close" at bounding box center [859, 49] width 20 height 20
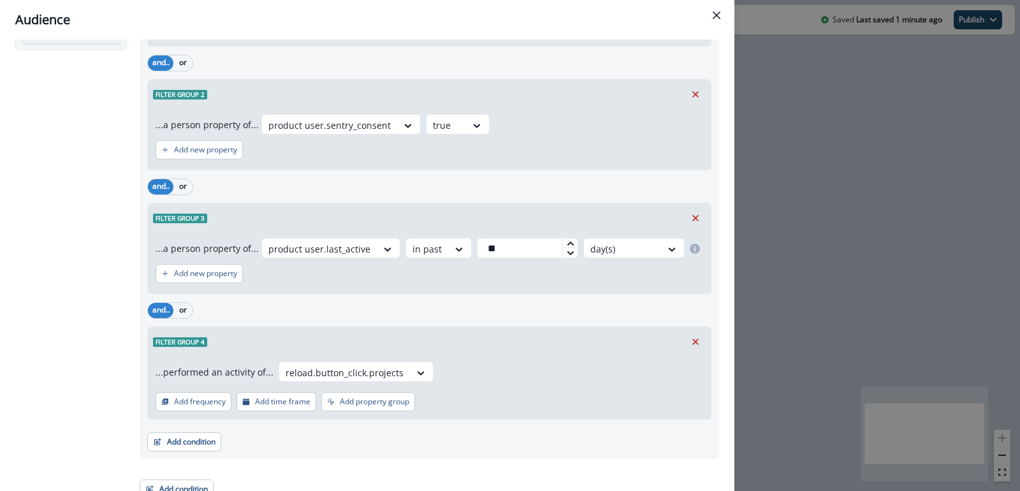
scroll to position [240, 0]
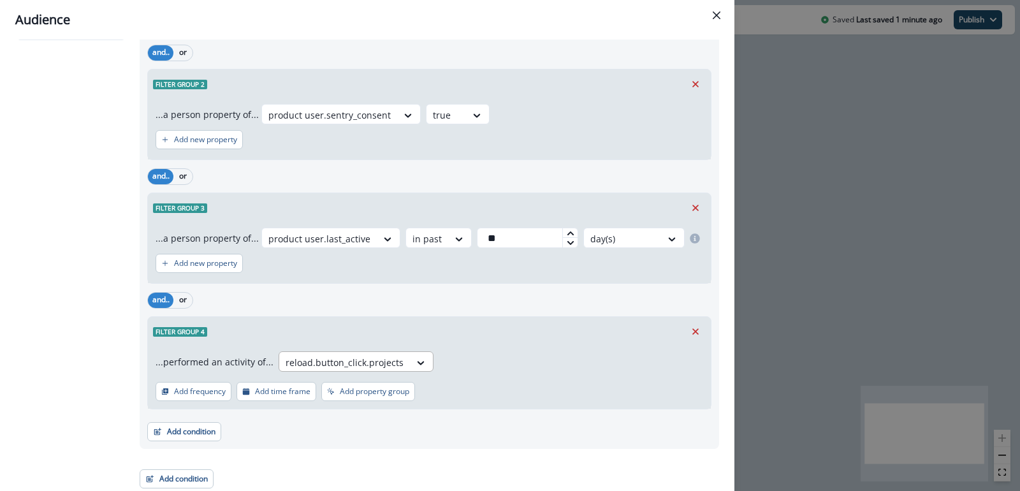
click at [356, 361] on div at bounding box center [345, 362] width 118 height 16
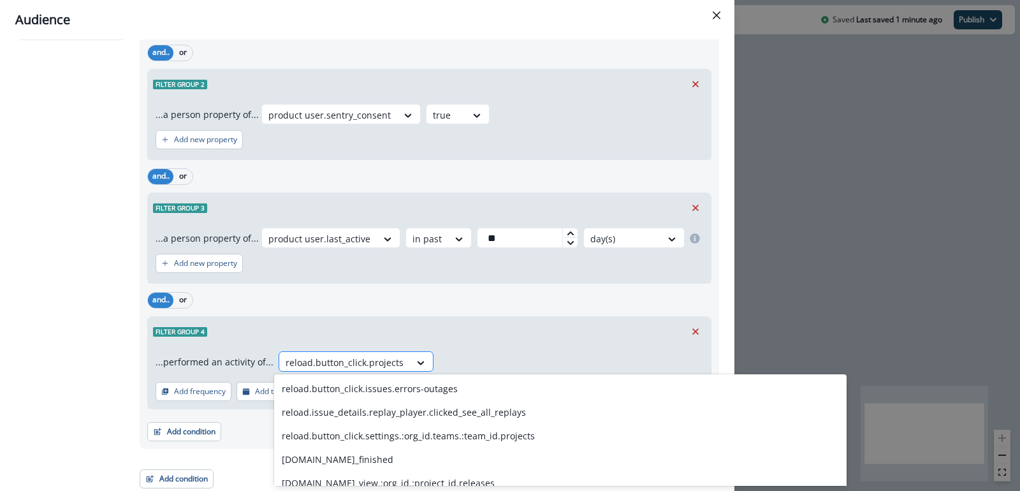
paste input "**********"
type input "**********"
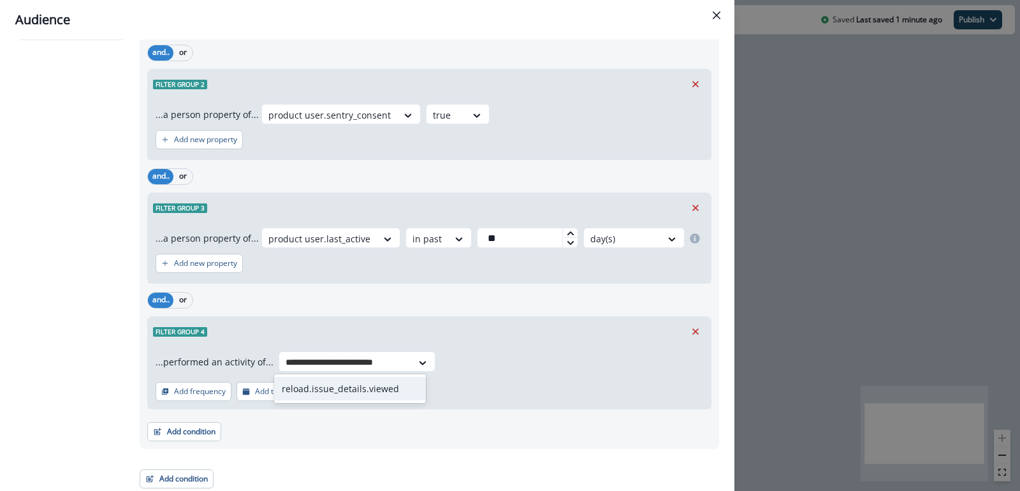
click at [363, 386] on div "reload.issue_details.viewed" at bounding box center [350, 389] width 152 height 24
click at [378, 387] on p "Add property group" at bounding box center [374, 391] width 69 height 9
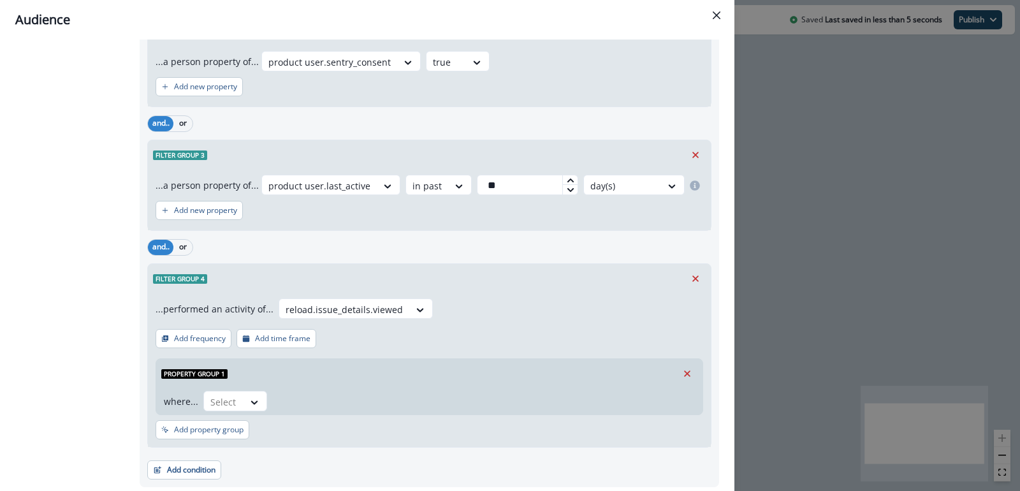
scroll to position [311, 0]
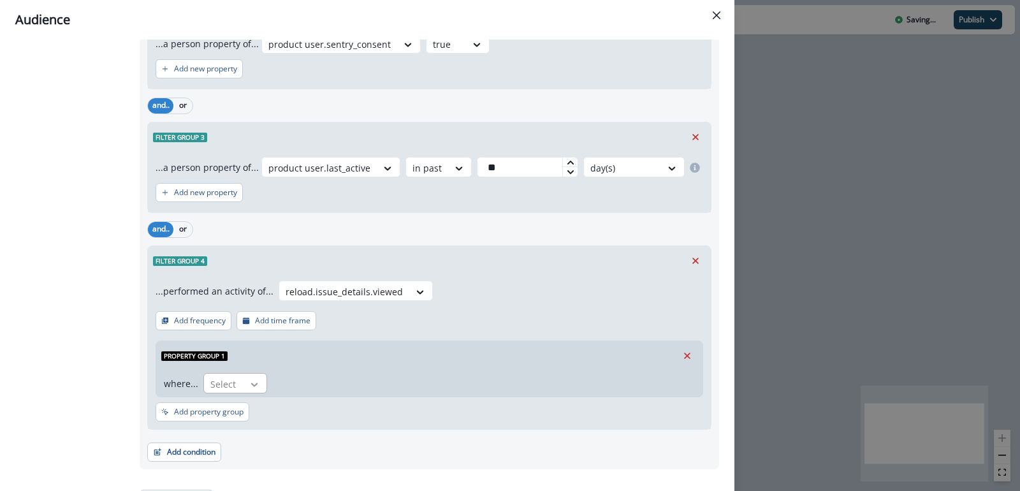
click at [257, 383] on icon at bounding box center [254, 384] width 11 height 13
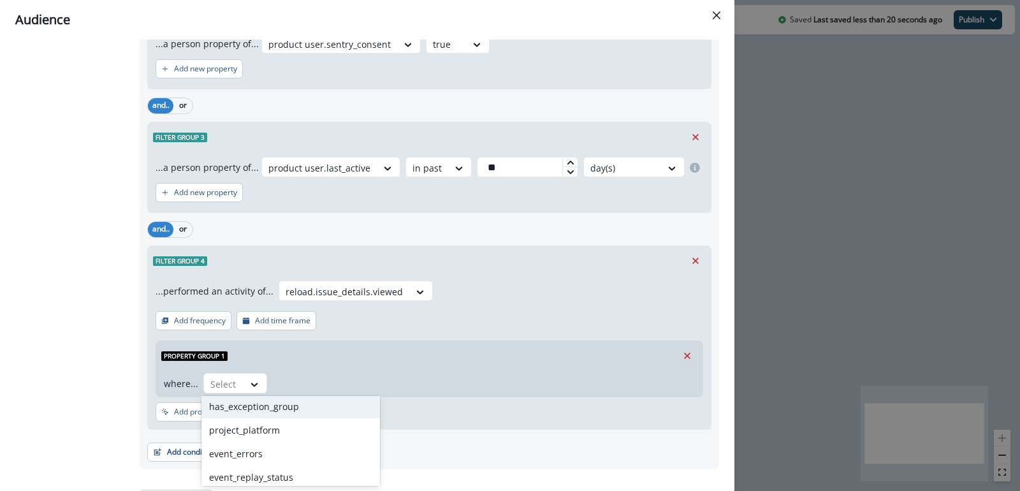
scroll to position [1292, 0]
click at [266, 420] on div "project_platform" at bounding box center [290, 426] width 178 height 24
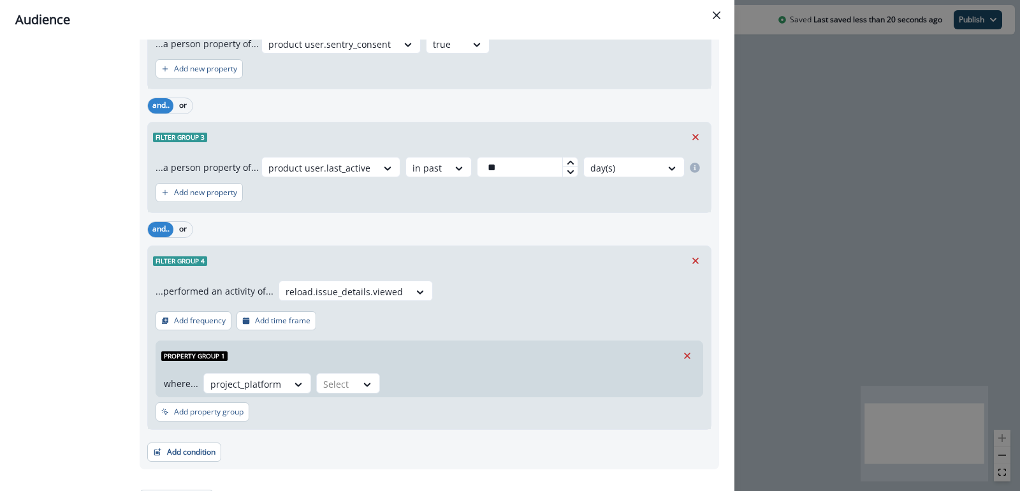
click at [266, 420] on div "...performed an activity of... reload.issue_details.viewed Add frequency Add ti…" at bounding box center [429, 352] width 563 height 154
click at [347, 384] on div "Select" at bounding box center [337, 384] width 40 height 21
click at [342, 464] on div "contains" at bounding box center [362, 472] width 100 height 24
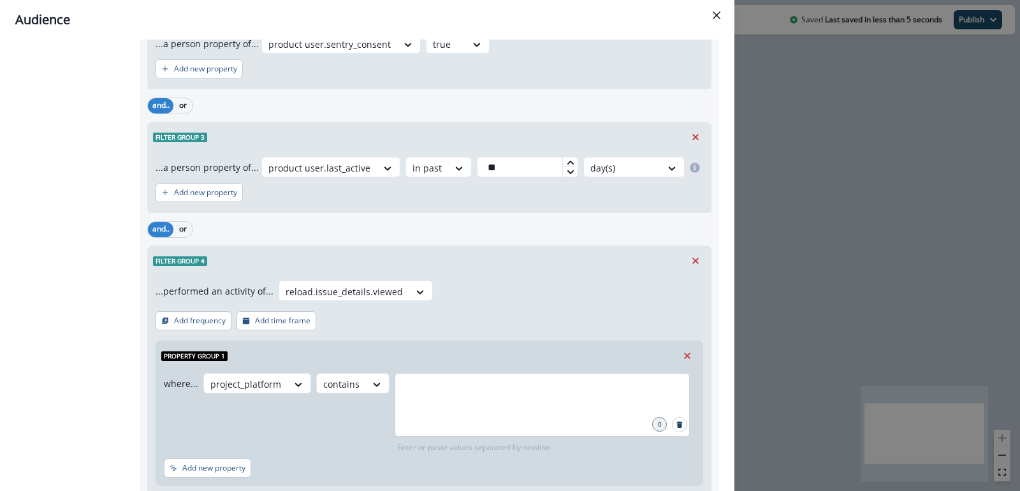
click at [404, 403] on div at bounding box center [542, 405] width 295 height 64
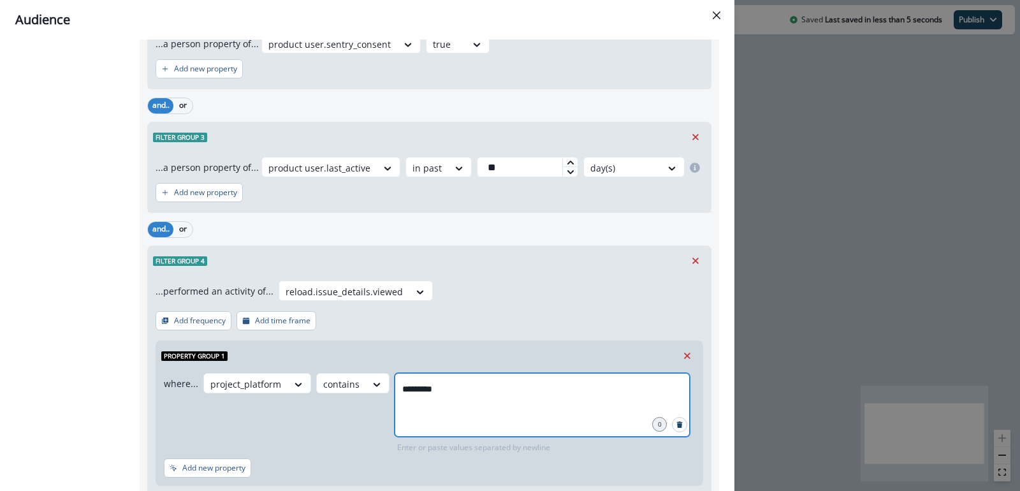
type input "**********"
type input "*******"
type input "*****"
type input "******"
type input "*"
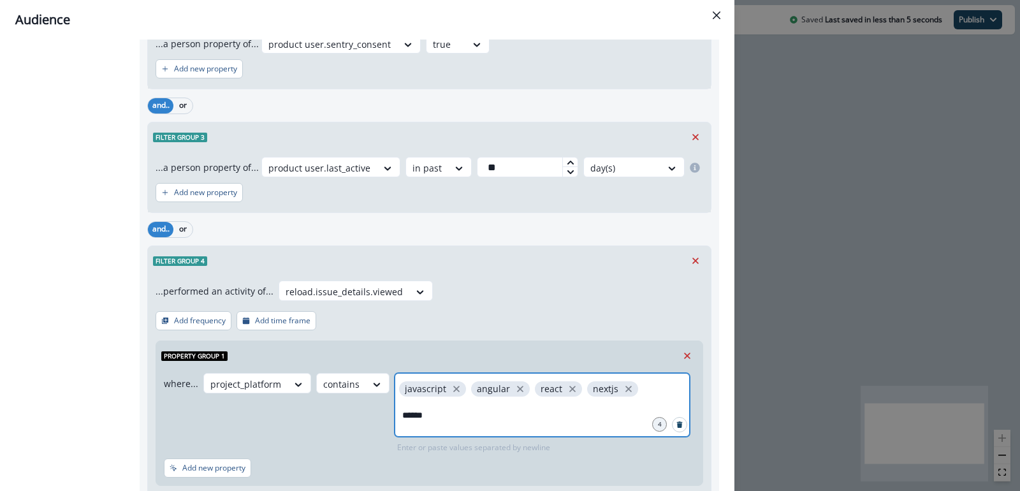
type input "*******"
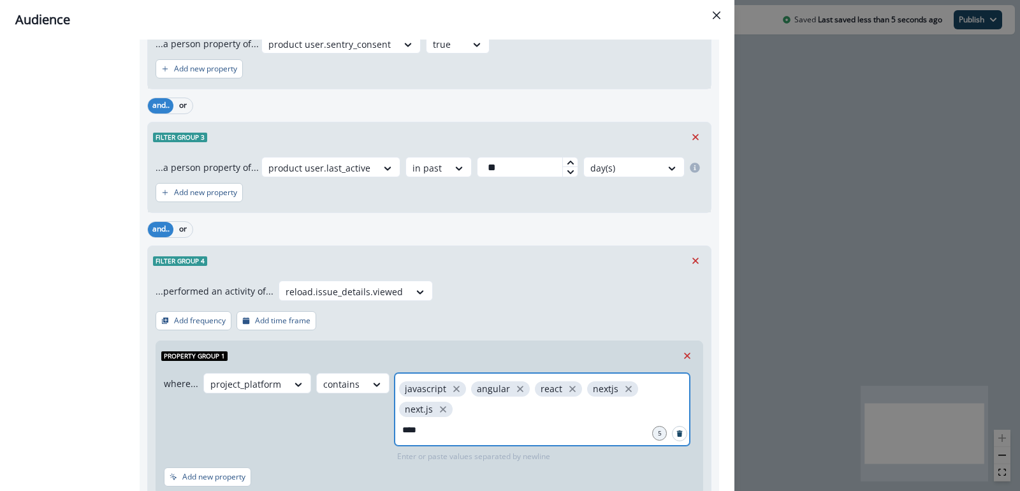
type input "*****"
type input "***"
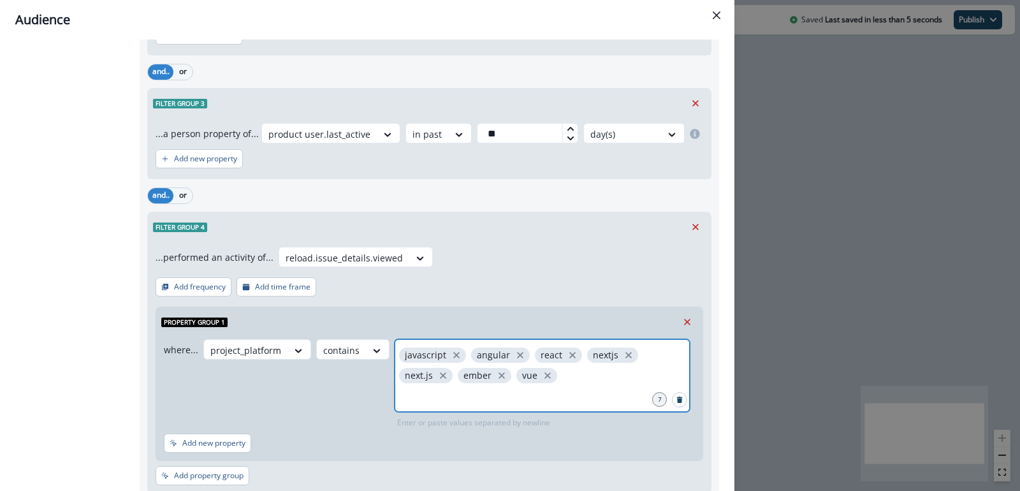
scroll to position [351, 0]
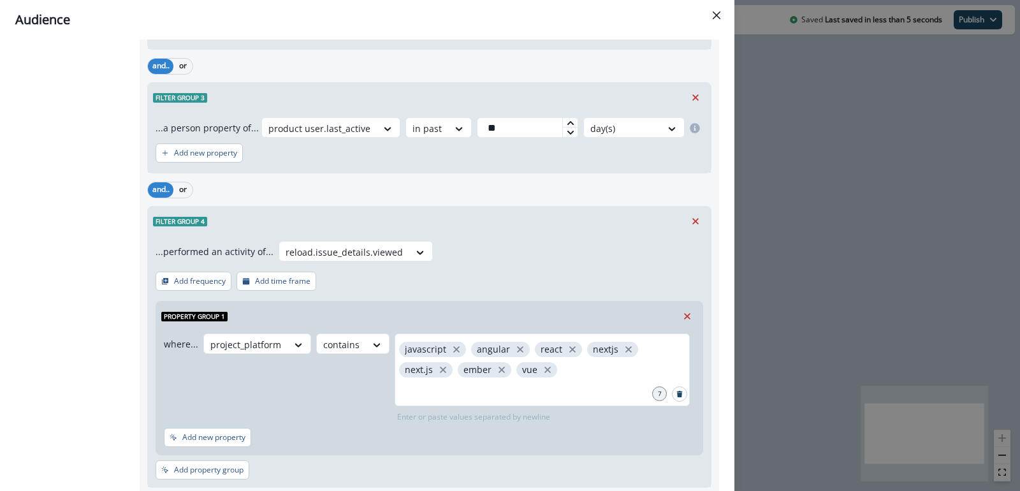
click at [475, 290] on div "...performed an activity of... reload.issue_details.viewed Add frequency Add ti…" at bounding box center [429, 361] width 563 height 251
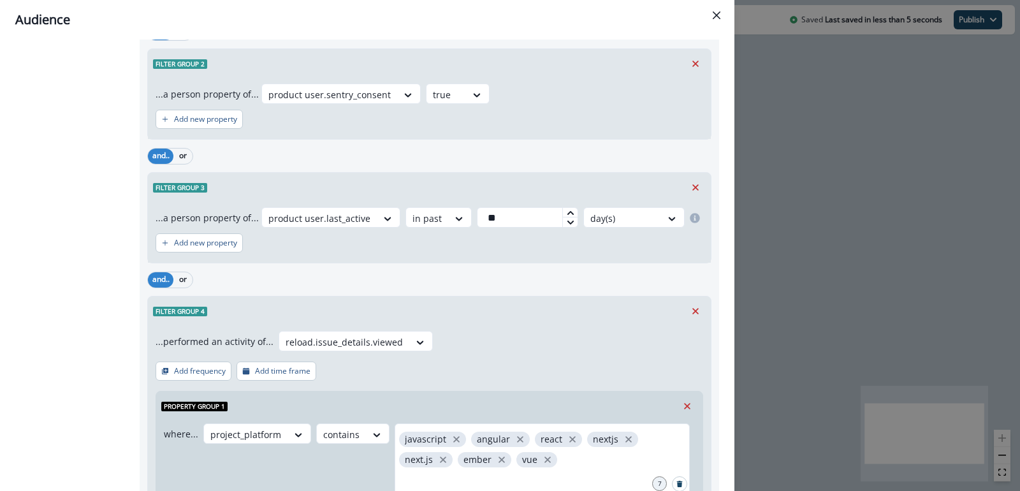
scroll to position [0, 0]
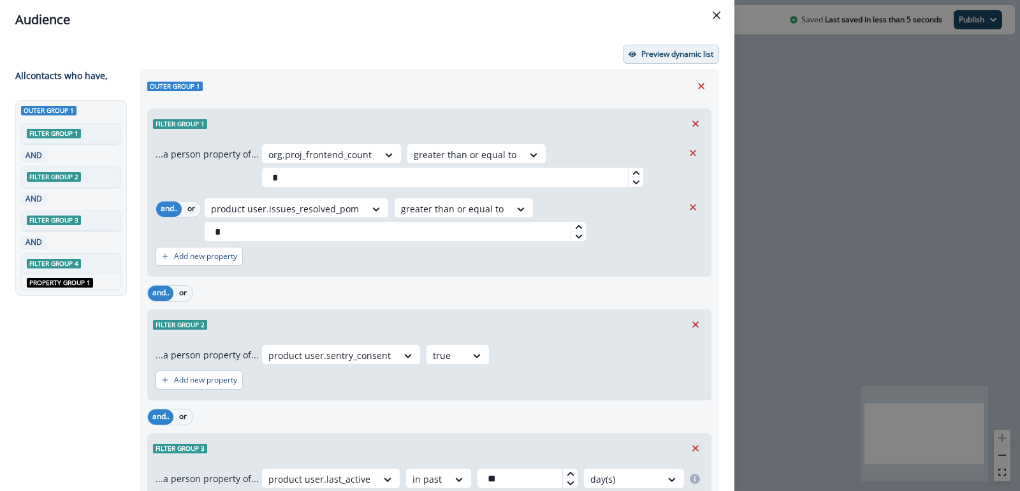
click at [673, 57] on p "Preview dynamic list" at bounding box center [677, 54] width 72 height 9
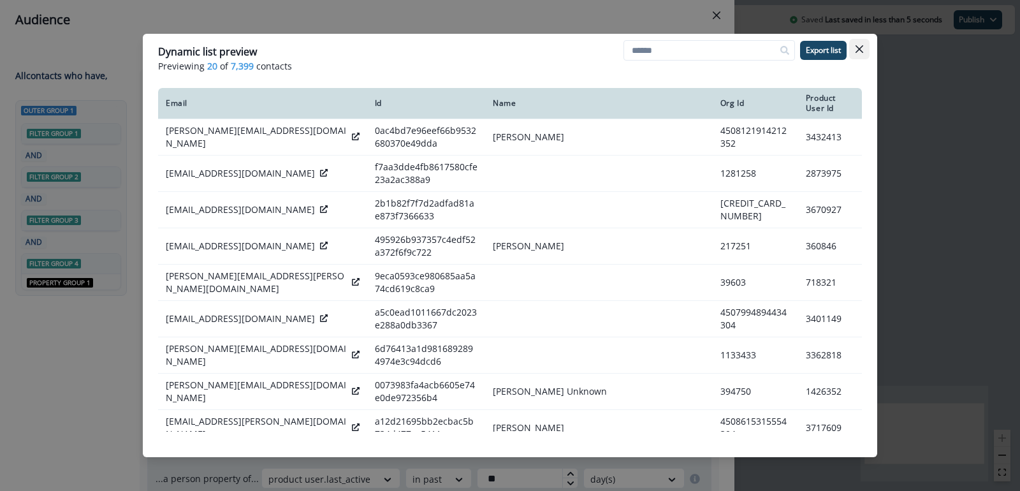
click at [864, 49] on button "Close" at bounding box center [859, 49] width 20 height 20
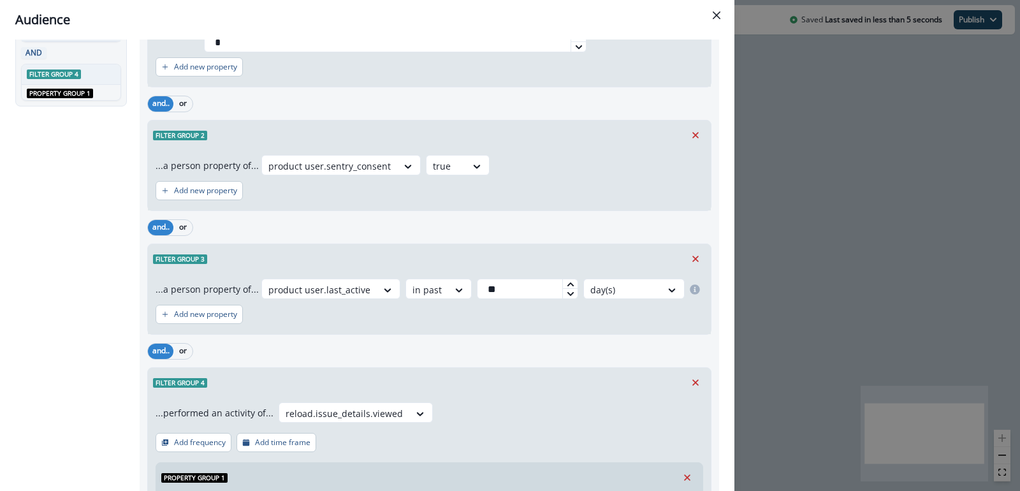
scroll to position [207, 0]
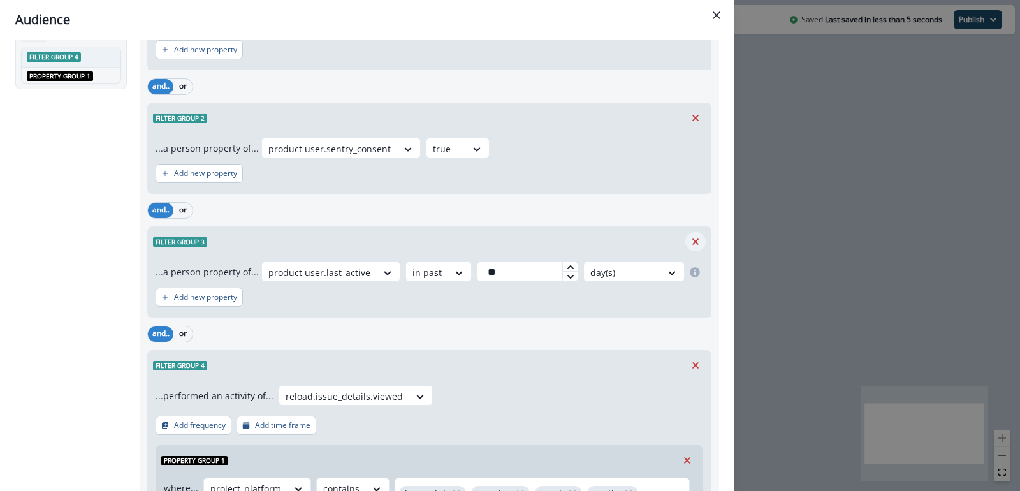
click at [693, 236] on icon "Remove" at bounding box center [695, 241] width 11 height 11
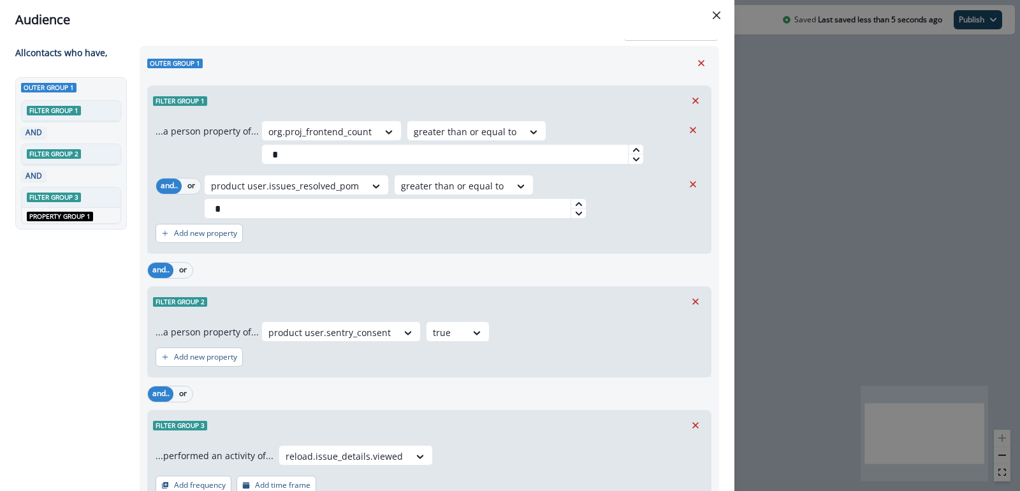
scroll to position [0, 0]
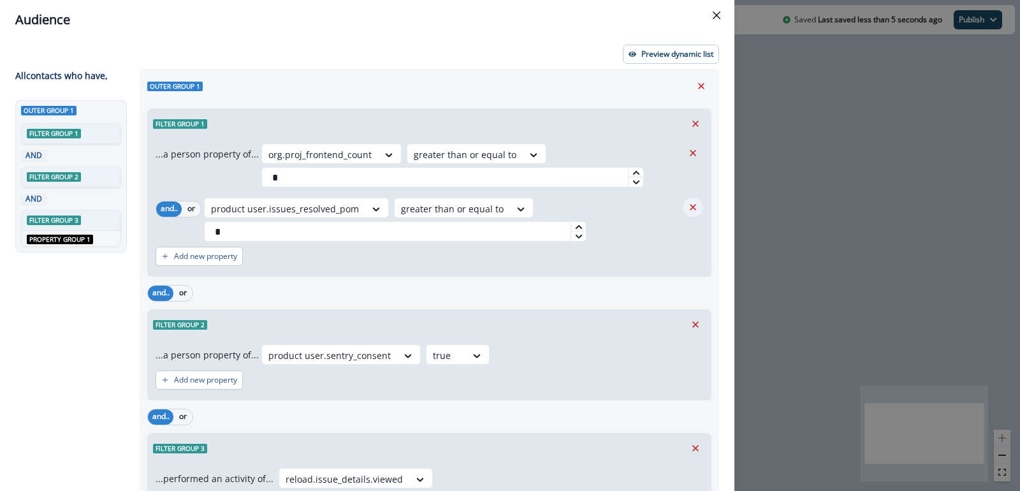
click at [688, 205] on icon "Remove" at bounding box center [692, 206] width 11 height 11
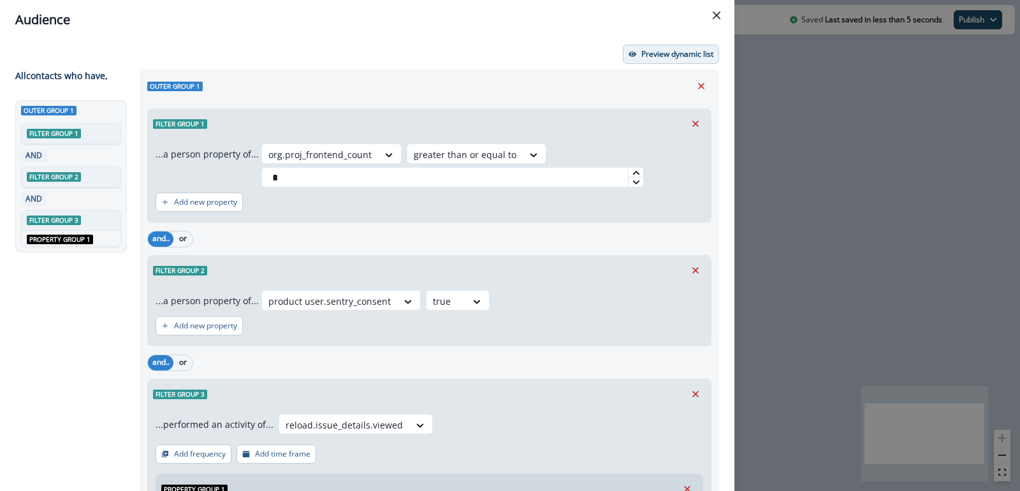
click at [663, 59] on button "Preview dynamic list" at bounding box center [671, 54] width 96 height 19
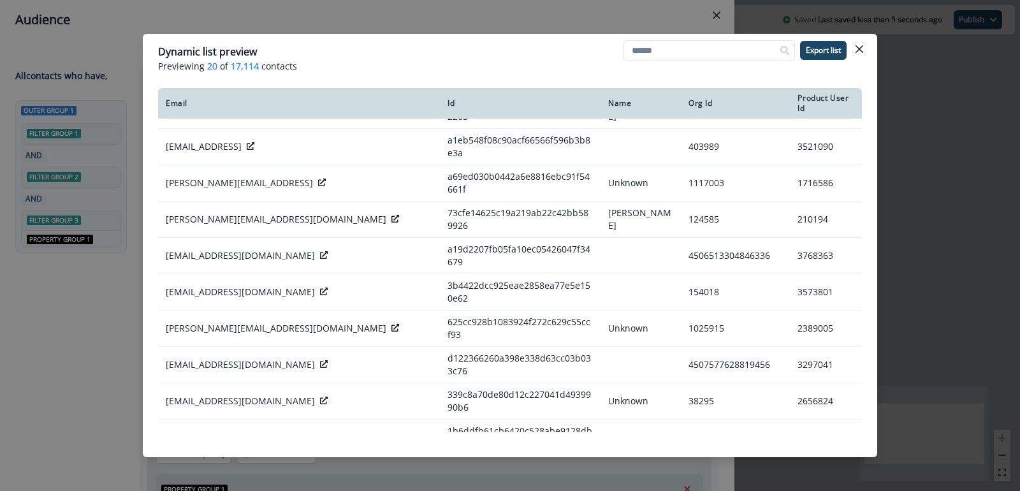
scroll to position [319, 0]
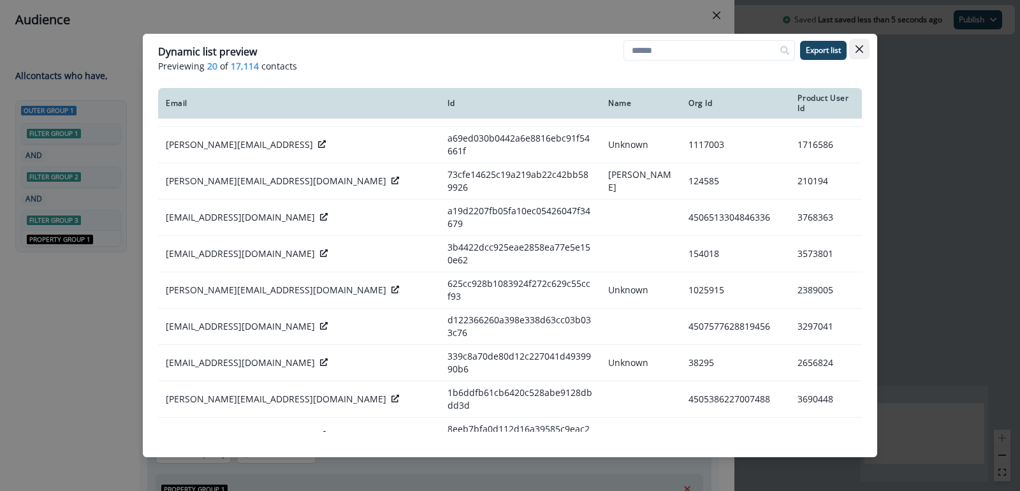
click at [857, 50] on icon "Close" at bounding box center [860, 49] width 8 height 8
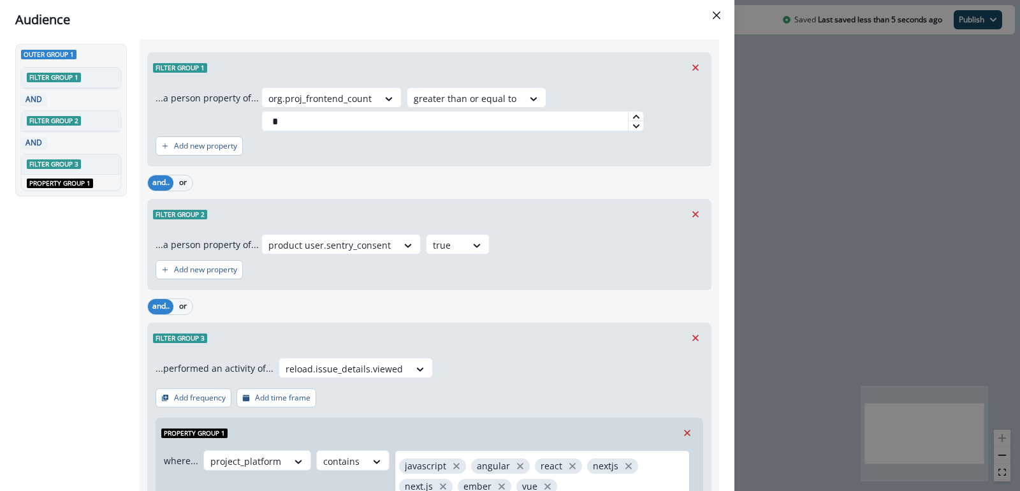
scroll to position [251, 0]
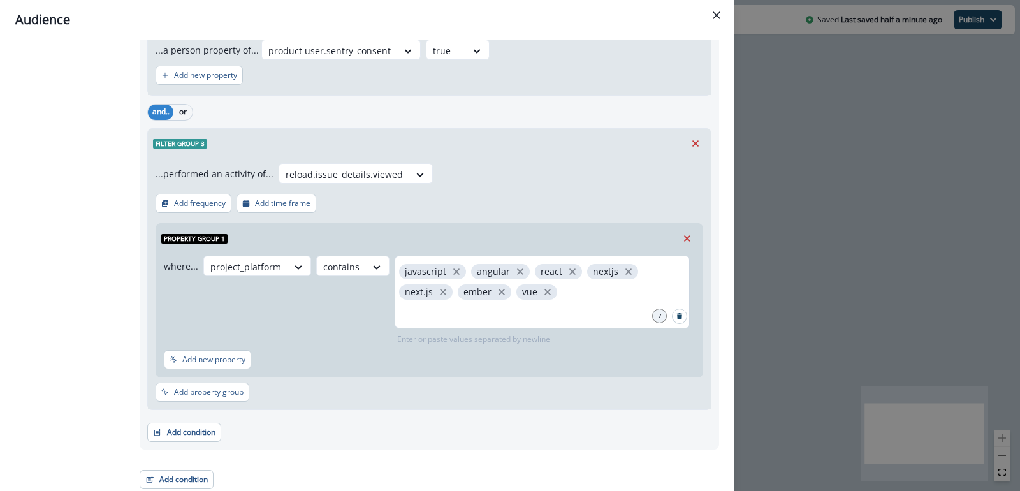
click at [513, 289] on div "javascript angular react nextjs next.js ember vue" at bounding box center [542, 292] width 295 height 73
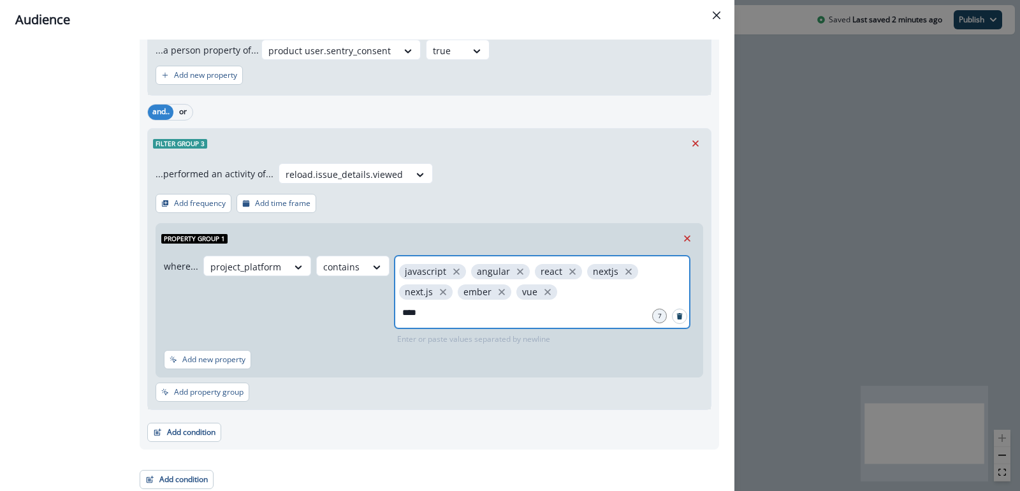
type input "*****"
type input "******"
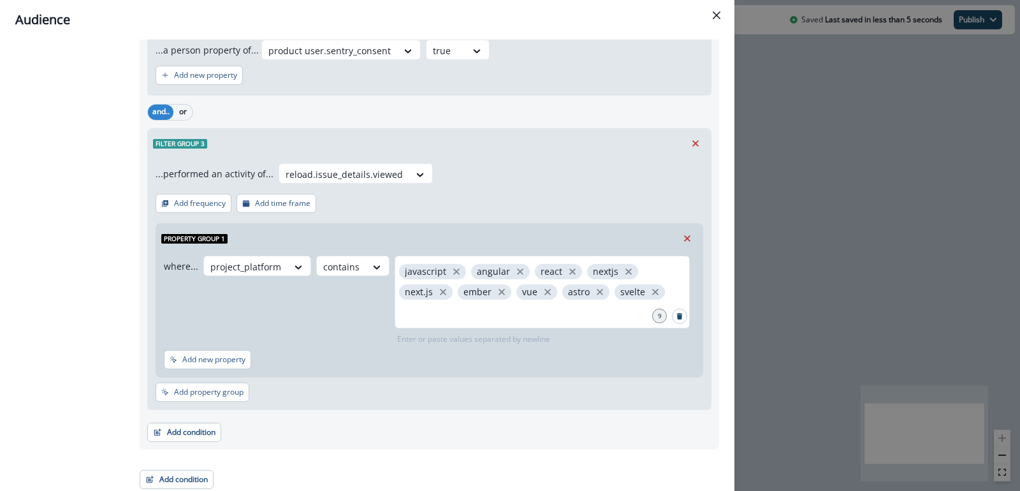
click at [467, 218] on div "Property group 1 where... project_platform contains javascript angular react ne…" at bounding box center [430, 297] width 548 height 159
click at [236, 355] on p "Add new property" at bounding box center [213, 359] width 63 height 9
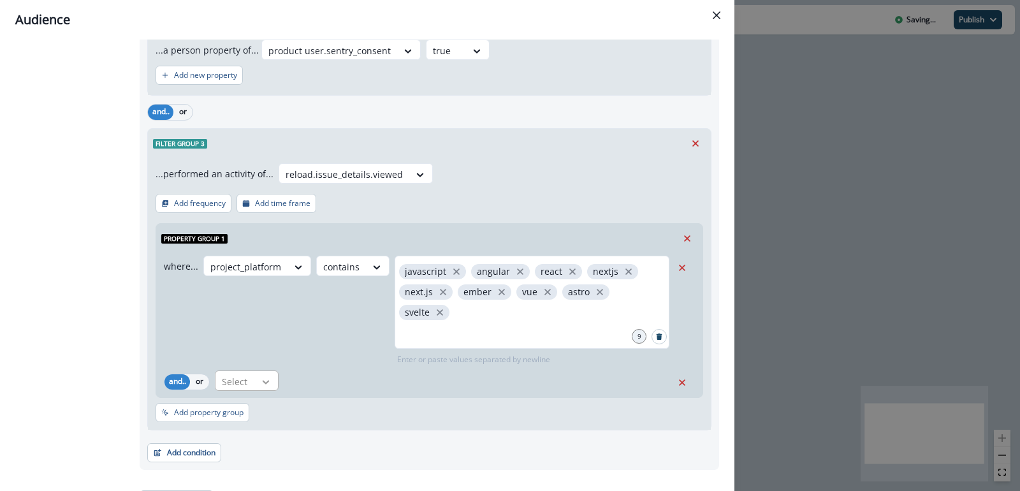
click at [260, 375] on icon at bounding box center [265, 381] width 11 height 13
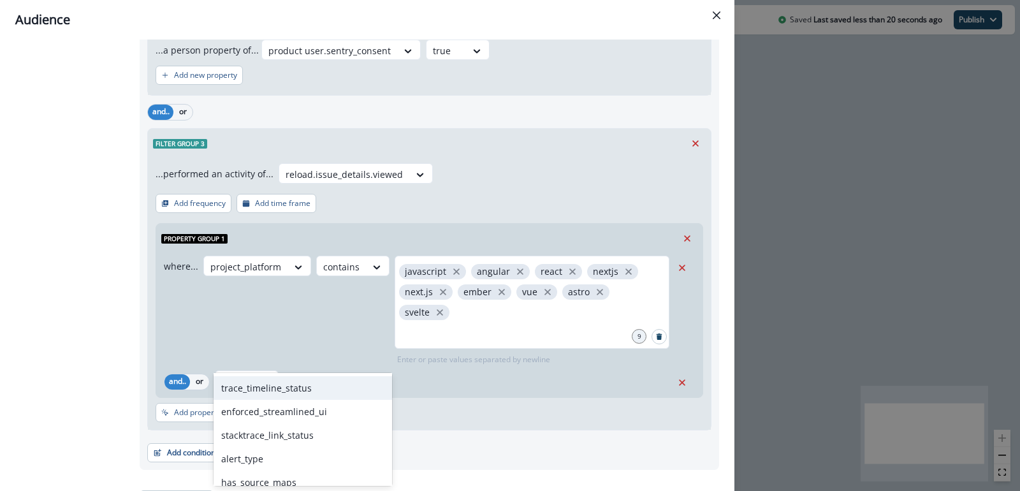
scroll to position [838, 0]
click at [460, 372] on div "and.. or trace_timeline_status, 37 of 105. 105 results available. Use Up and Do…" at bounding box center [429, 382] width 546 height 29
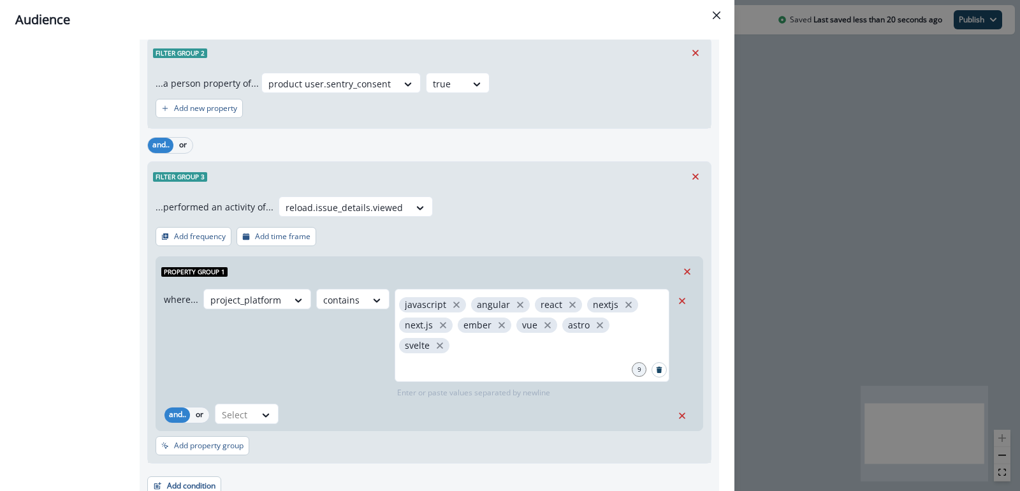
scroll to position [176, 0]
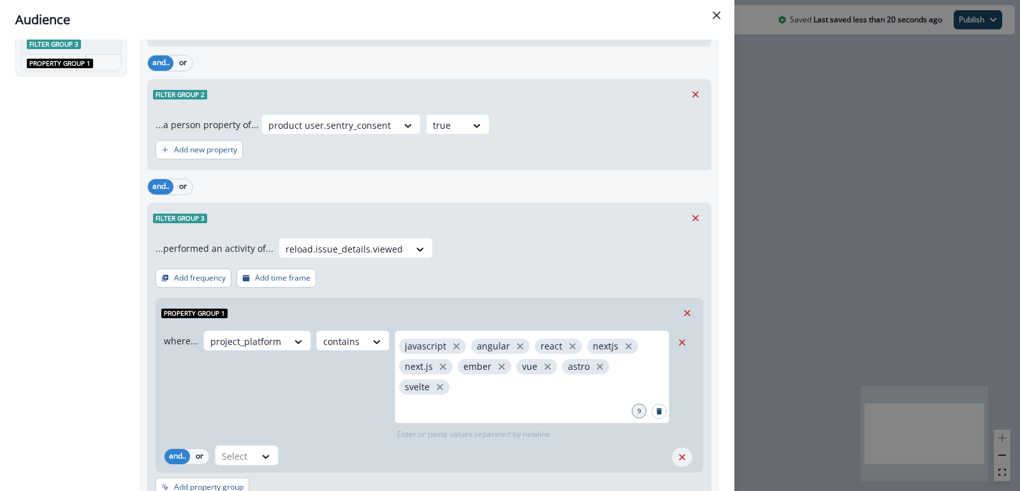
click at [678, 451] on icon "Remove" at bounding box center [681, 456] width 11 height 11
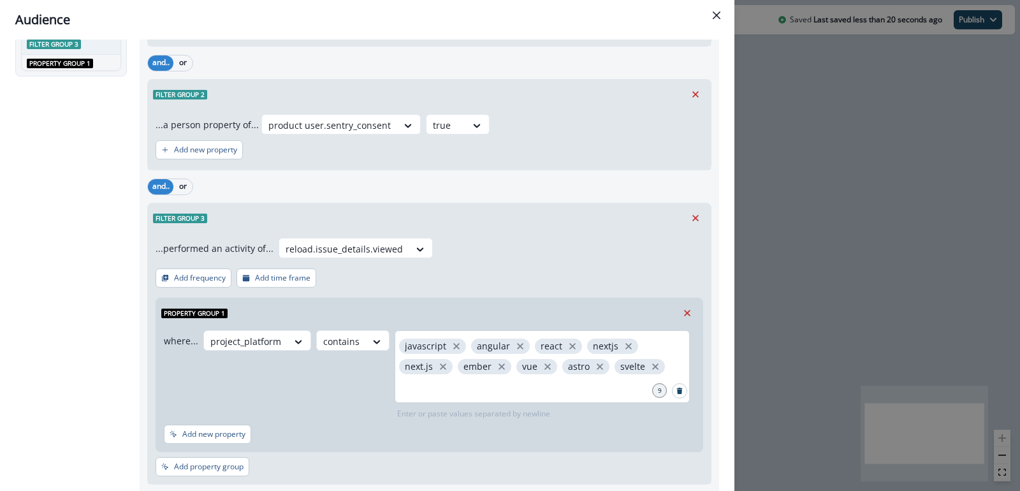
scroll to position [0, 0]
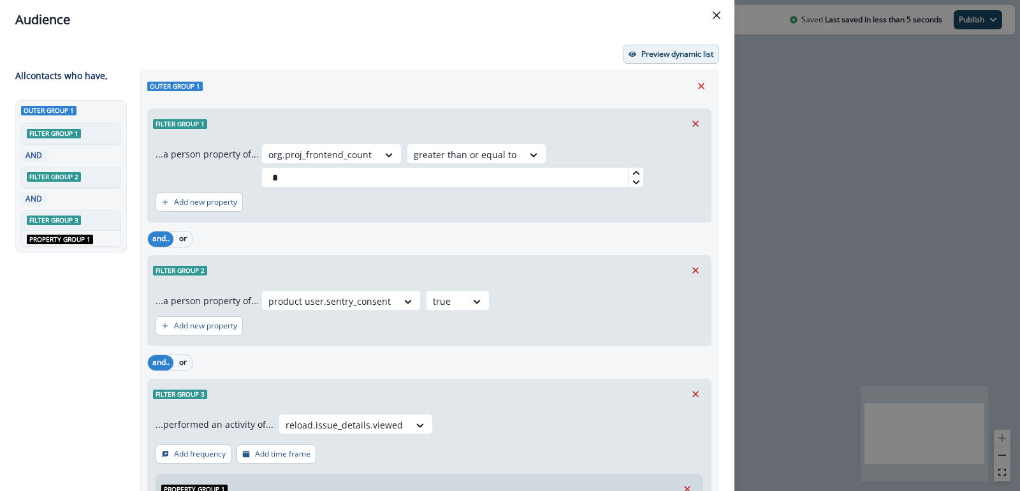
click at [671, 59] on button "Preview dynamic list" at bounding box center [671, 54] width 96 height 19
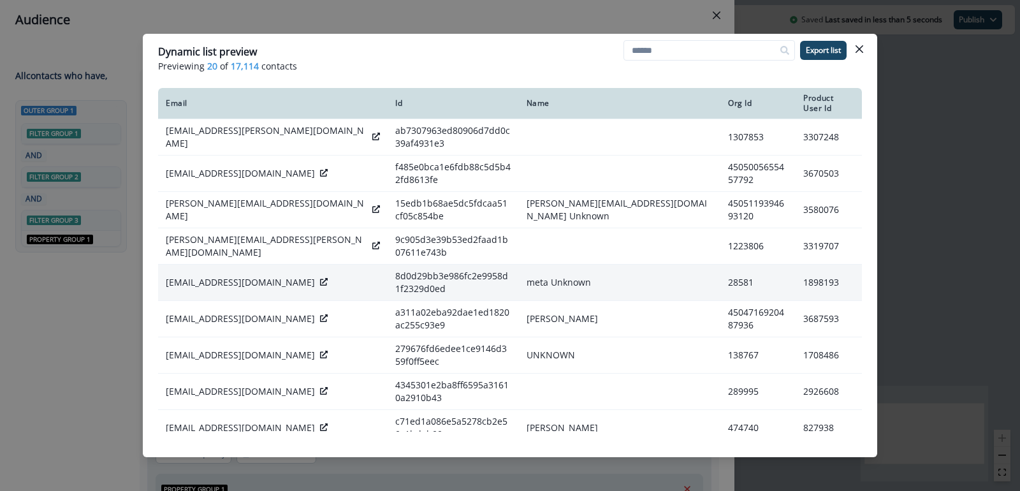
scroll to position [40, 0]
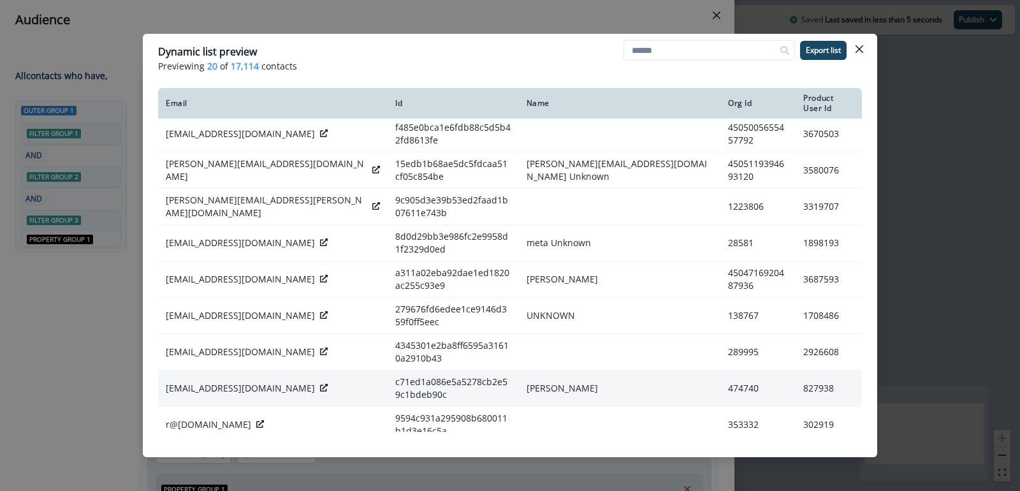
click at [320, 384] on icon at bounding box center [324, 388] width 8 height 8
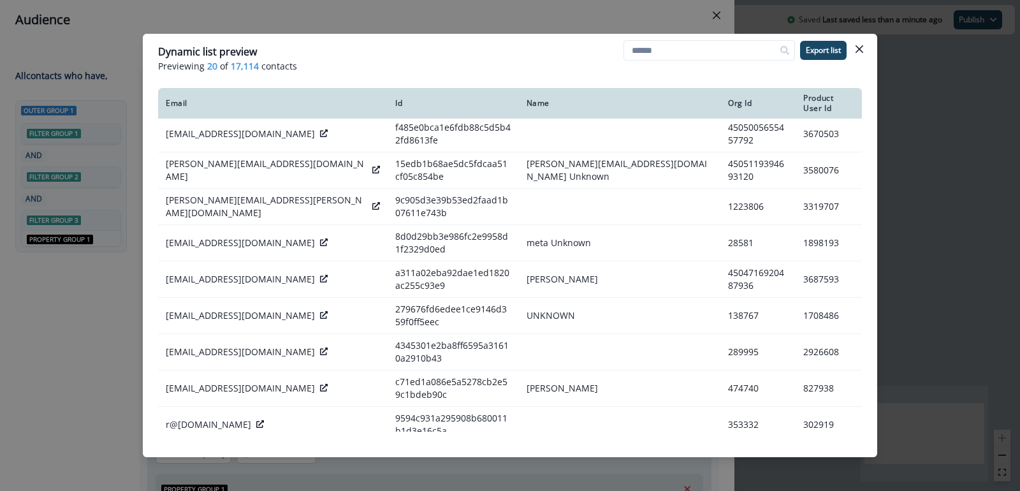
click at [243, 66] on span "17,114" at bounding box center [245, 65] width 28 height 13
click at [859, 53] on button "Close" at bounding box center [859, 49] width 20 height 20
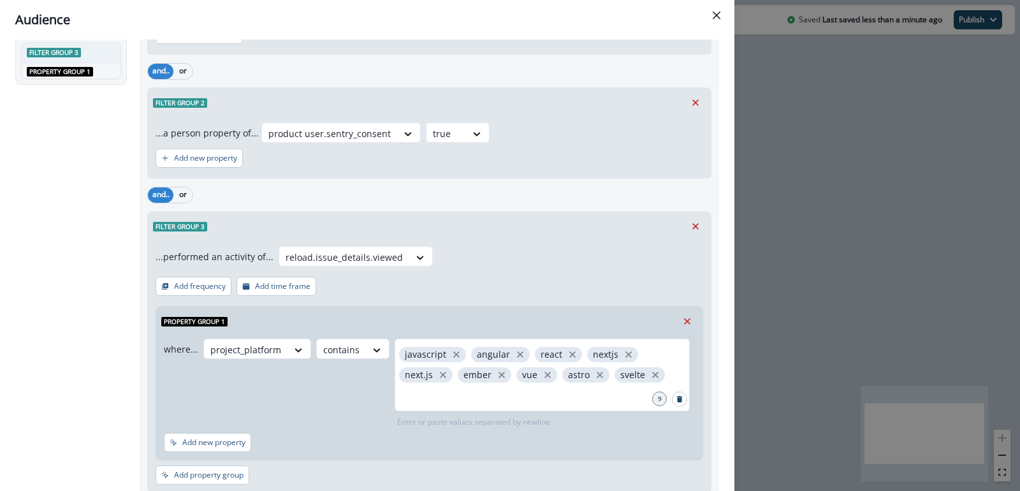
scroll to position [251, 0]
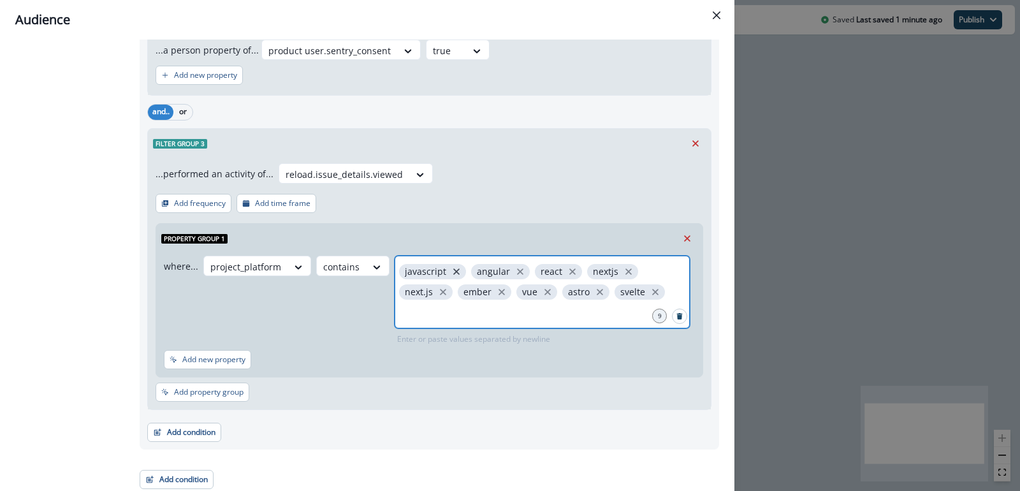
click at [453, 272] on icon "close" at bounding box center [456, 271] width 6 height 6
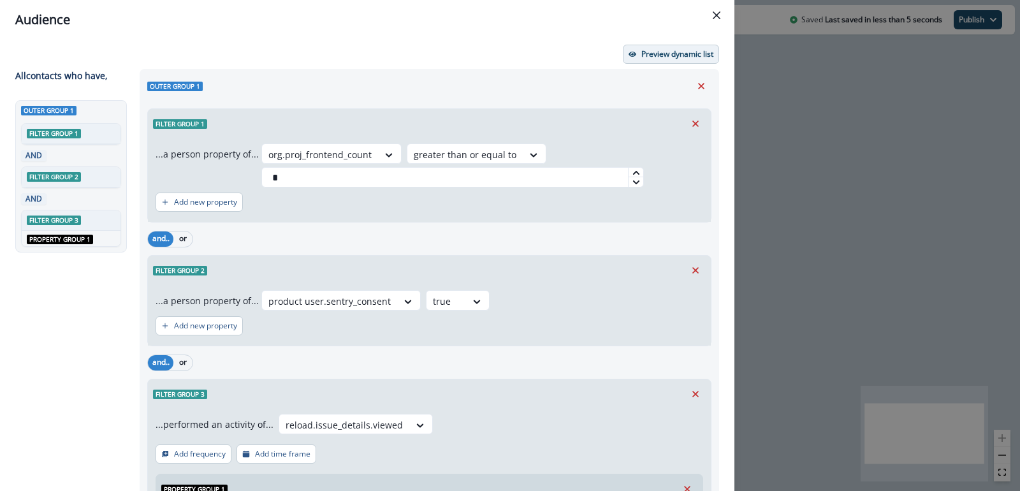
click at [663, 50] on p "Preview dynamic list" at bounding box center [677, 54] width 72 height 9
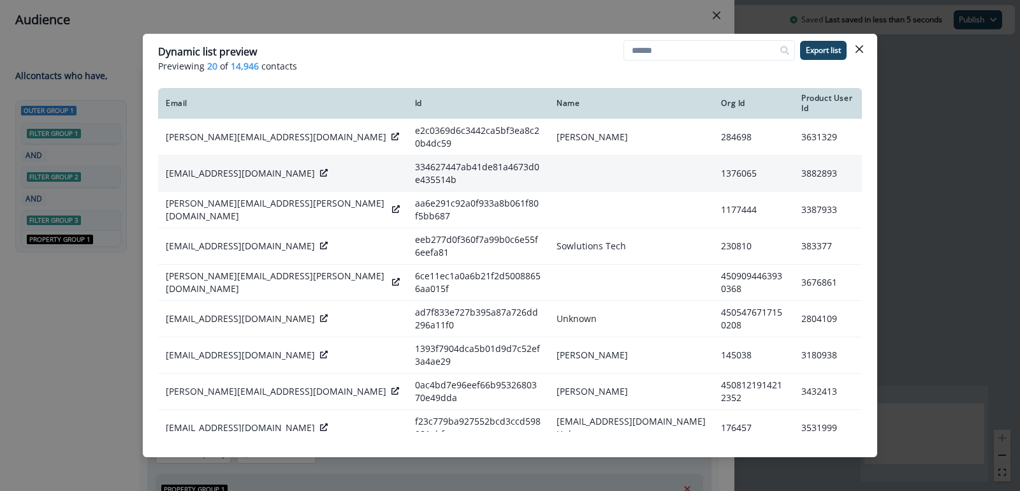
click at [320, 169] on icon at bounding box center [324, 173] width 8 height 8
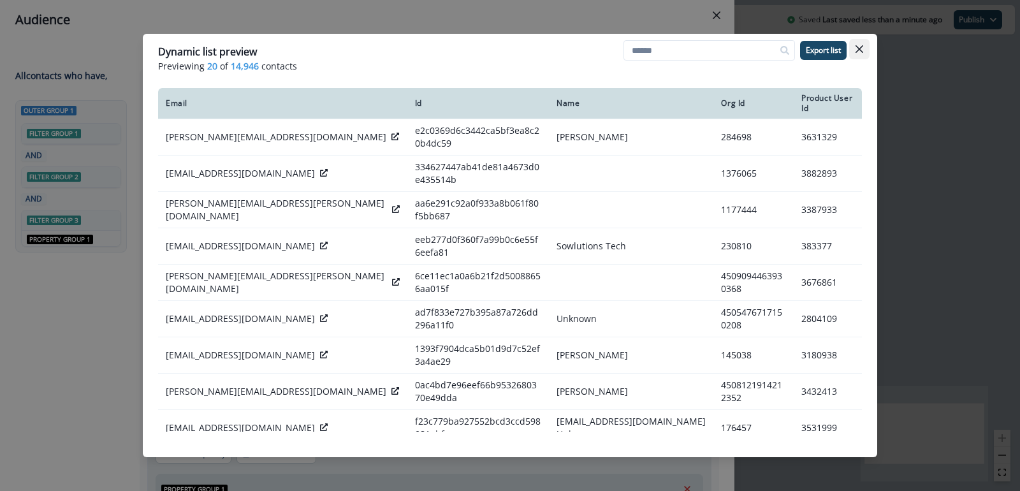
click at [867, 51] on button "Close" at bounding box center [859, 49] width 20 height 20
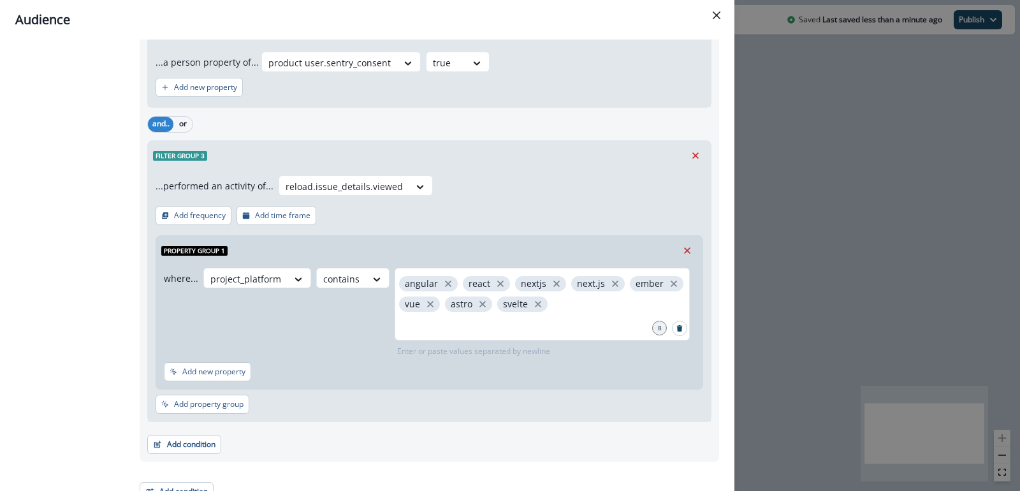
scroll to position [244, 0]
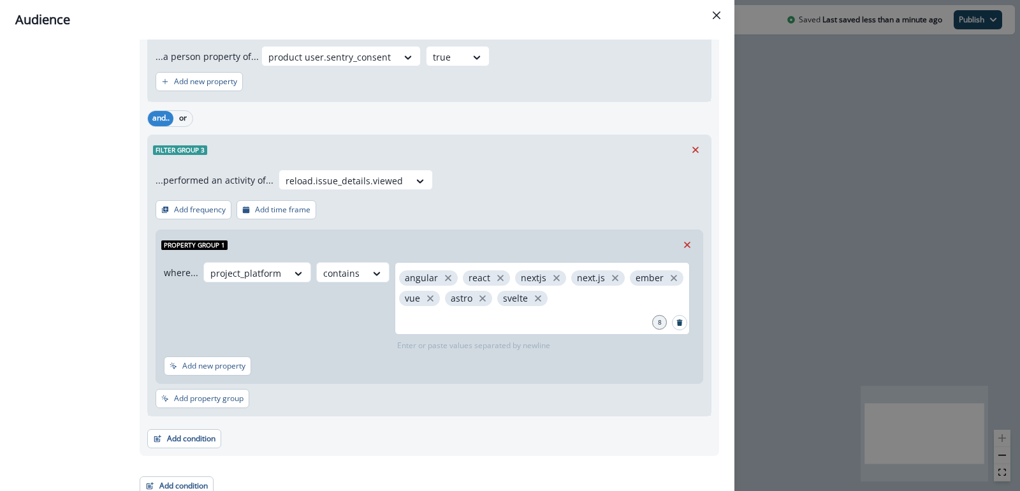
click at [557, 298] on div "angular react nextjs next.js ember vue astro svelte" at bounding box center [542, 298] width 295 height 73
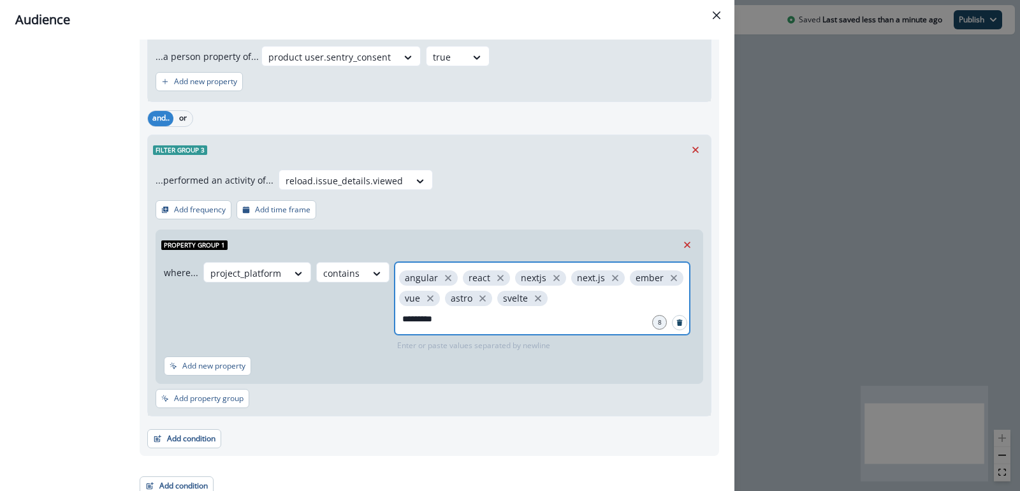
type input "**********"
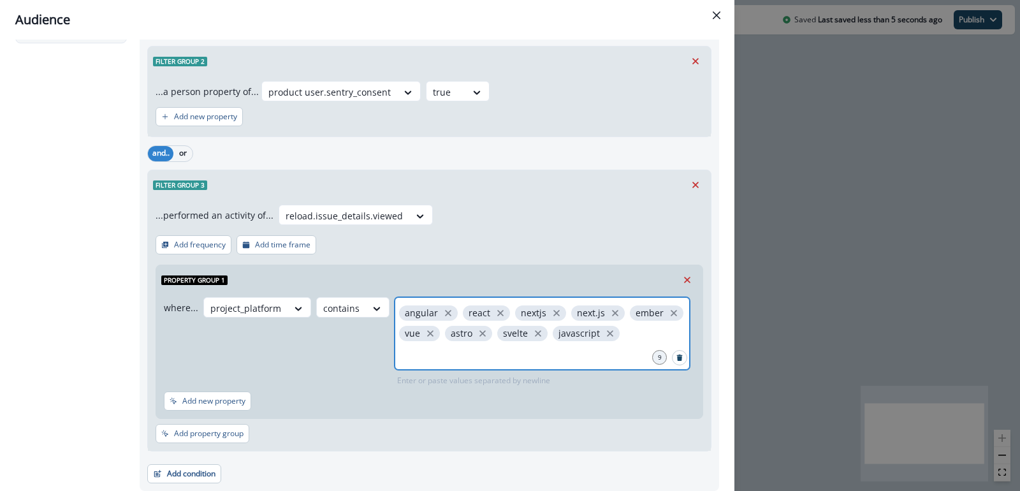
scroll to position [251, 0]
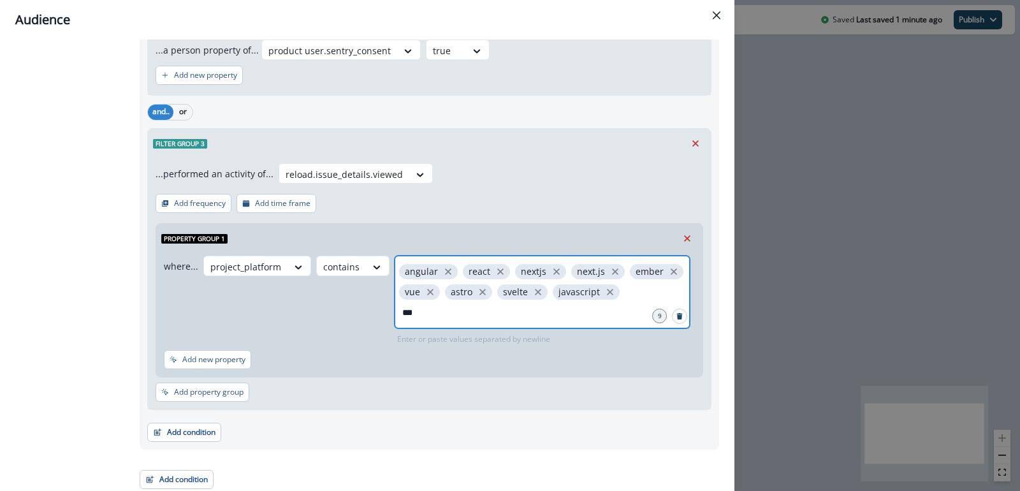
type input "****"
type input "********"
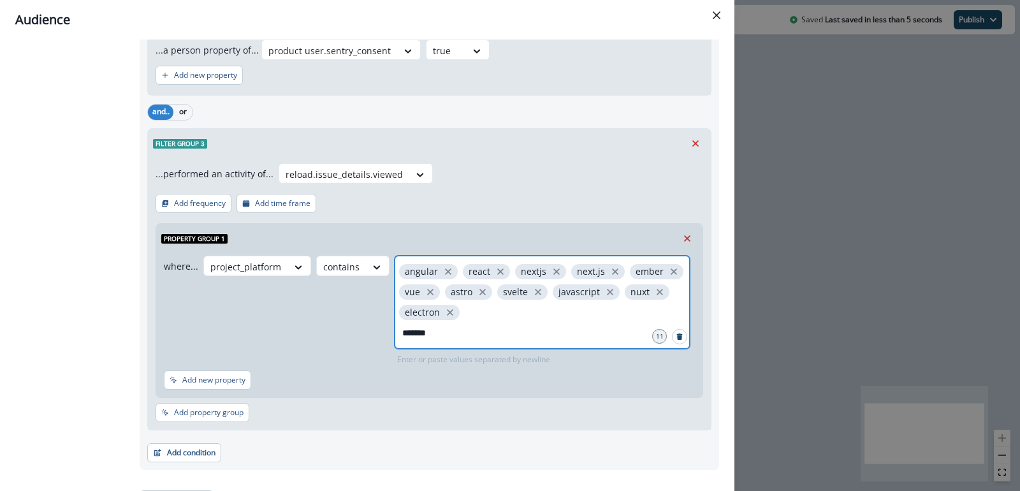
type input "********"
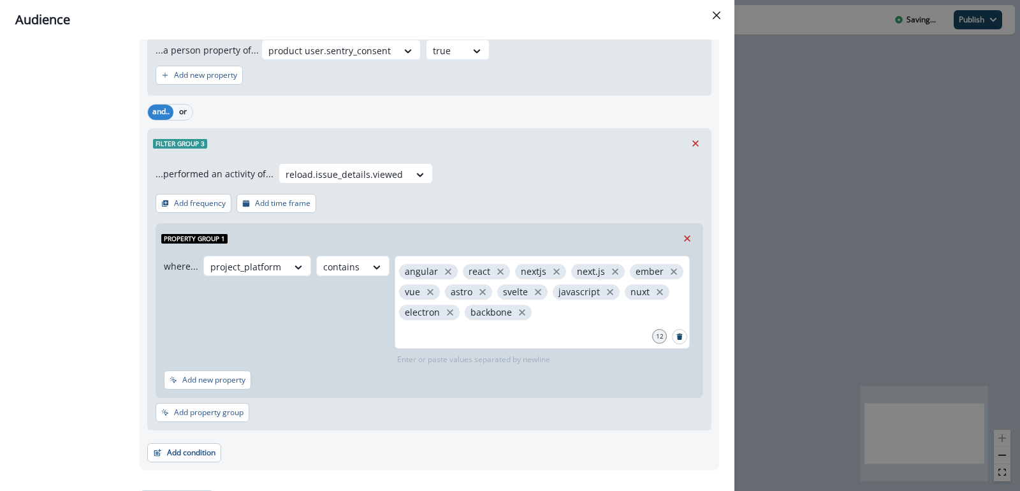
click at [591, 224] on div "Property group 1" at bounding box center [429, 238] width 546 height 29
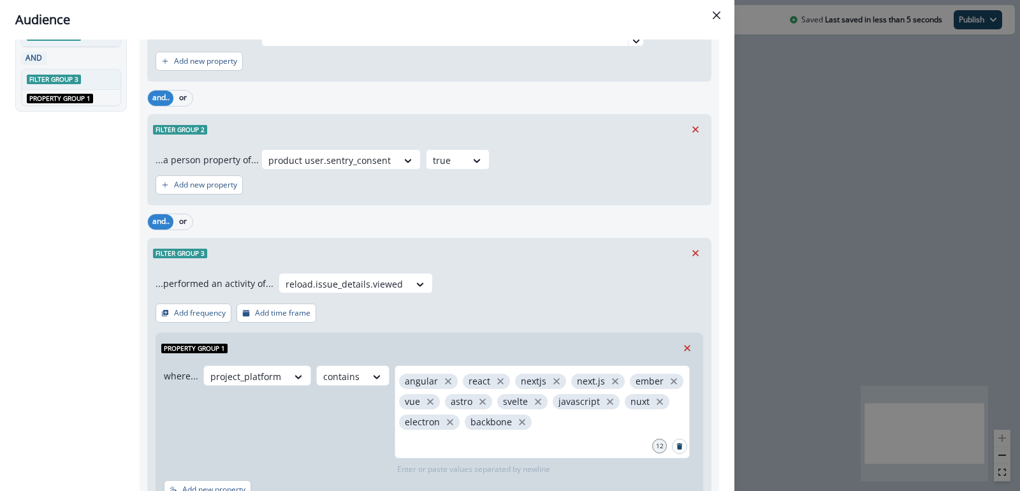
scroll to position [0, 0]
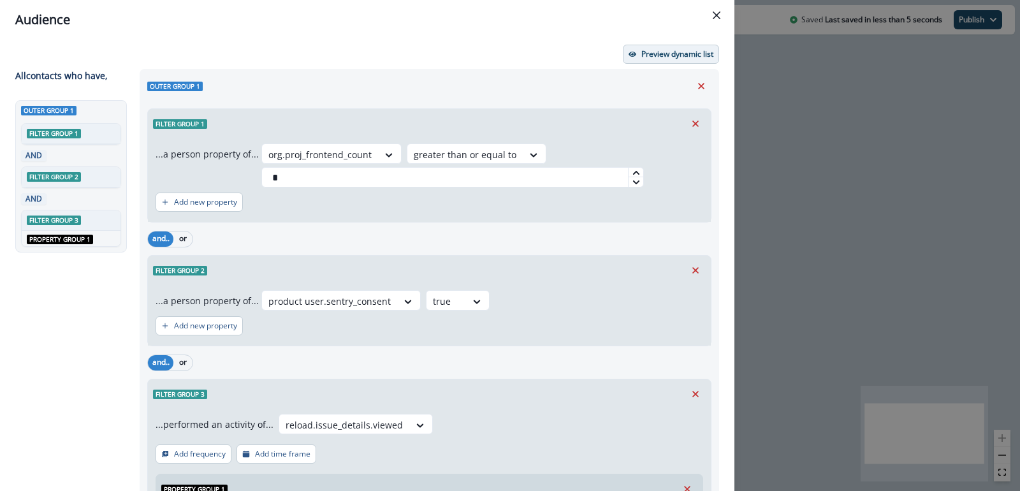
click at [681, 51] on p "Preview dynamic list" at bounding box center [677, 54] width 72 height 9
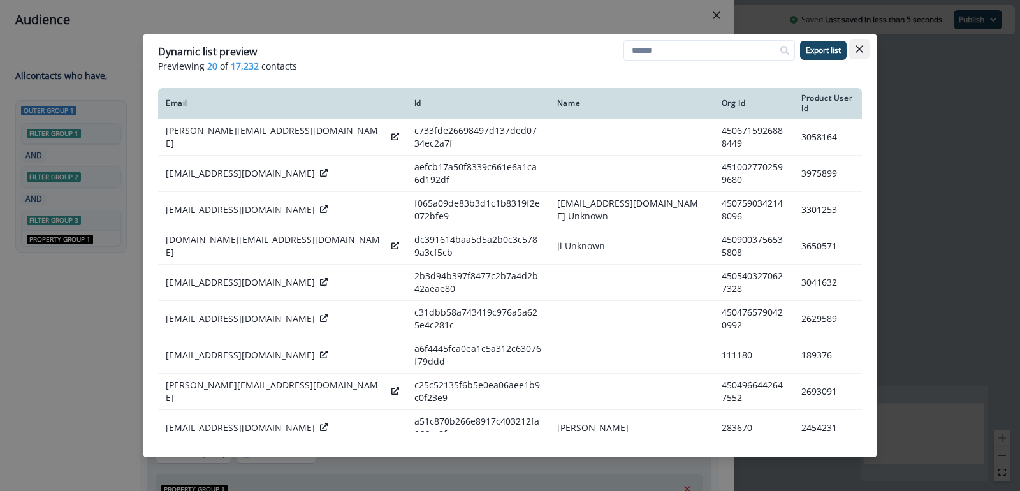
click at [864, 46] on button "Close" at bounding box center [859, 49] width 20 height 20
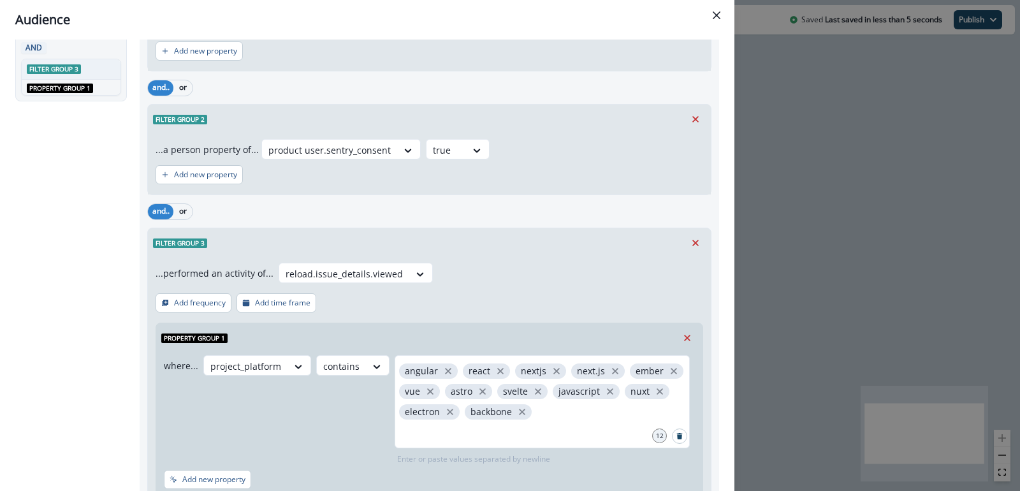
scroll to position [271, 0]
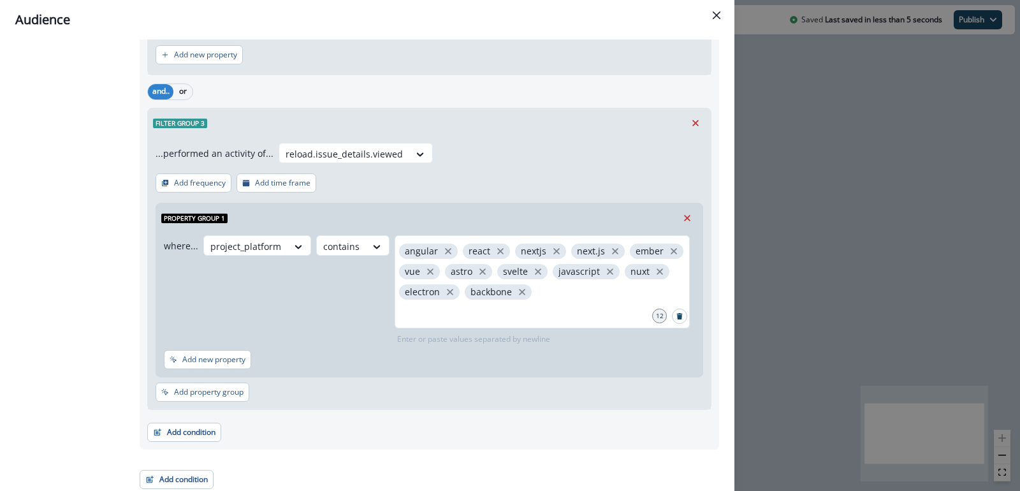
click at [499, 170] on div "...performed an activity of... reload.issue_details.viewed Add frequency Add ti…" at bounding box center [429, 274] width 563 height 272
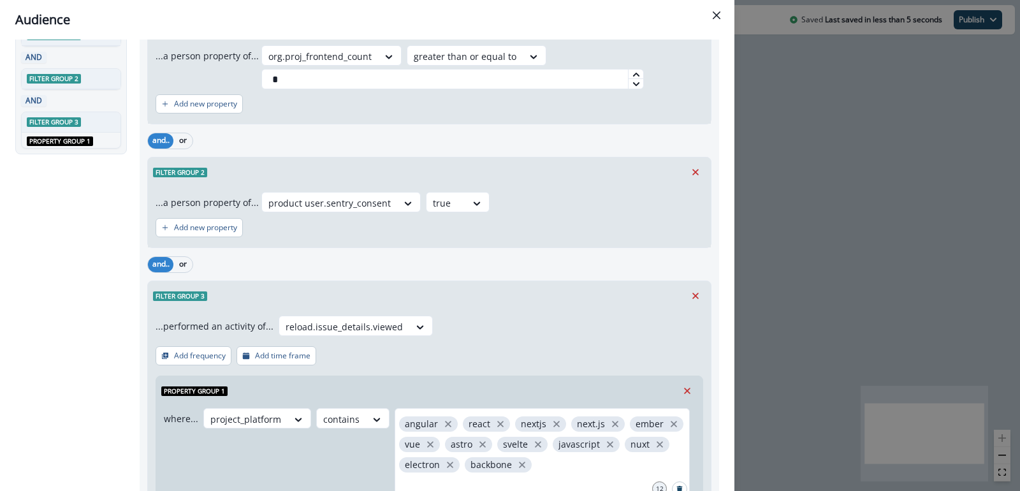
scroll to position [0, 0]
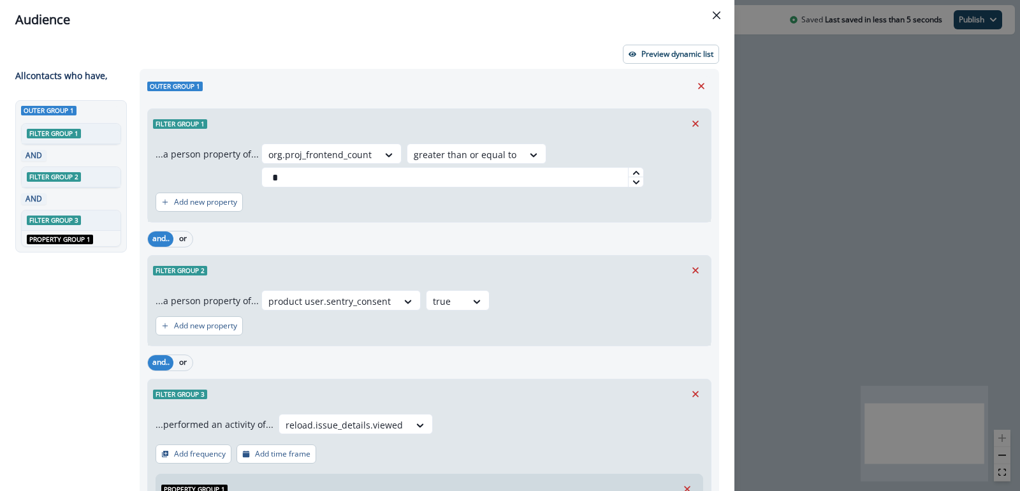
click at [514, 80] on div "Outer group 1" at bounding box center [429, 85] width 564 height 19
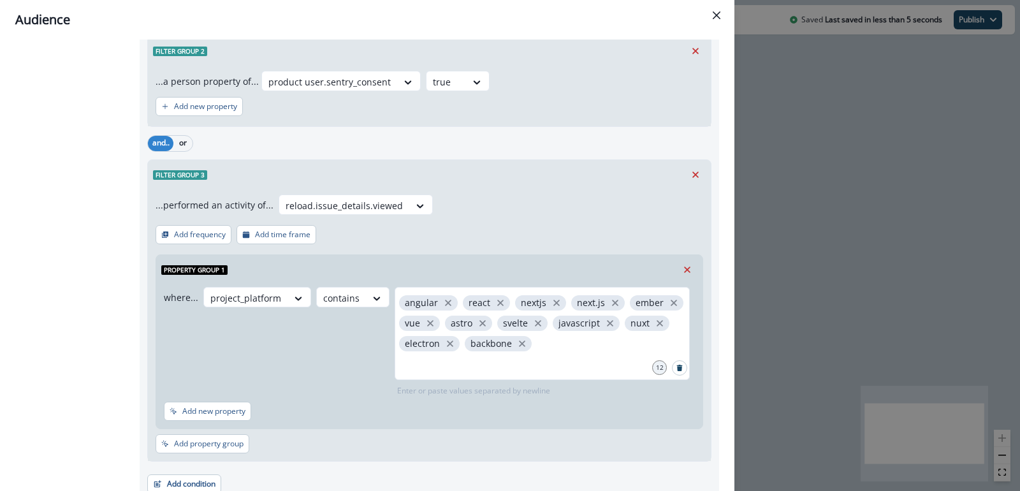
scroll to position [271, 0]
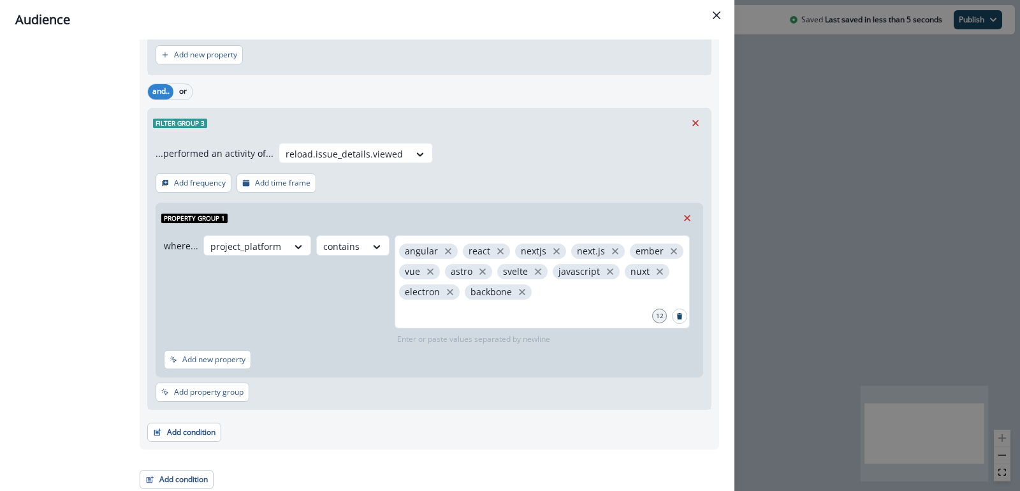
click at [355, 295] on div "where... project_platform contains angular react nextjs next.js ember vue astro…" at bounding box center [427, 290] width 526 height 110
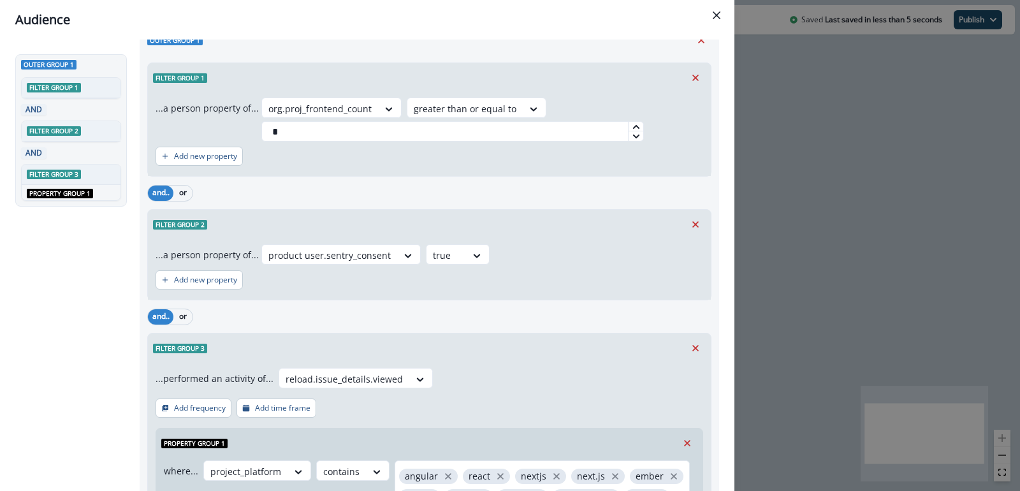
scroll to position [0, 0]
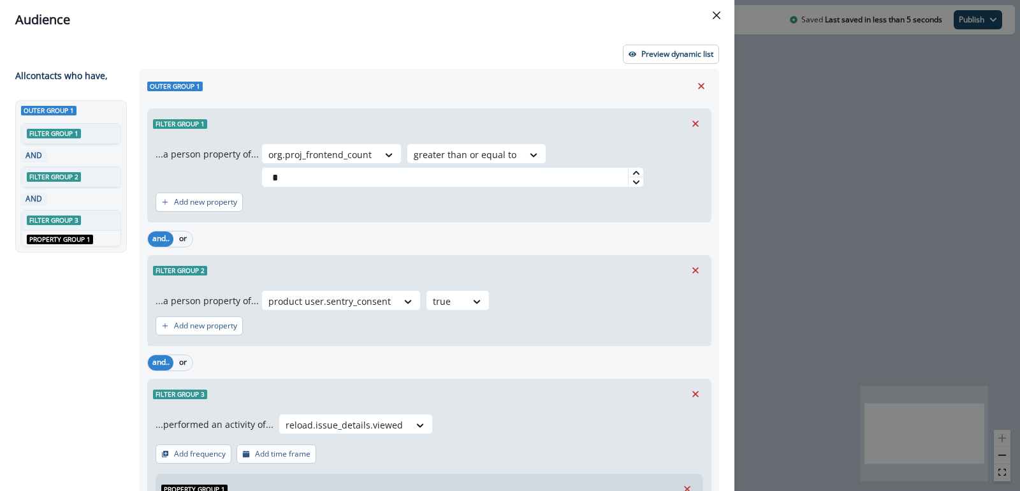
click at [454, 127] on div "Filter group 1" at bounding box center [429, 123] width 563 height 29
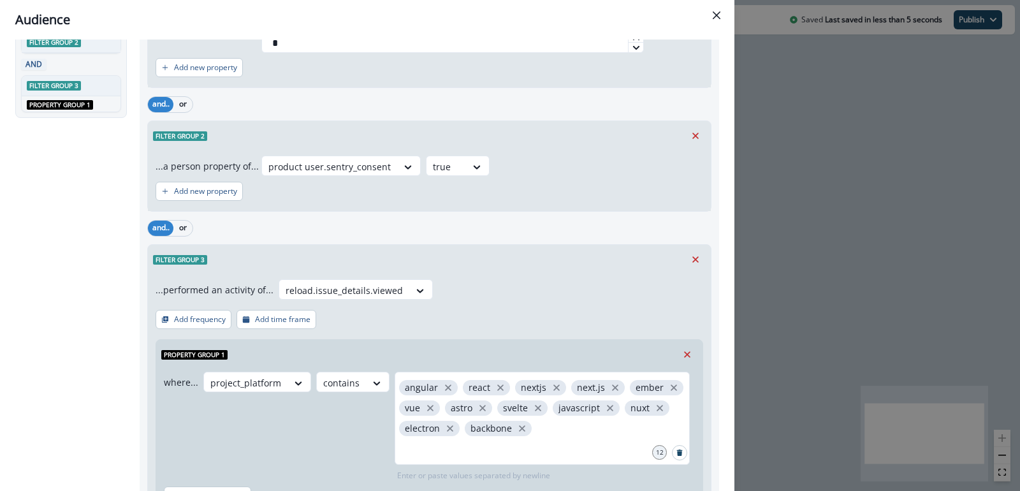
scroll to position [271, 0]
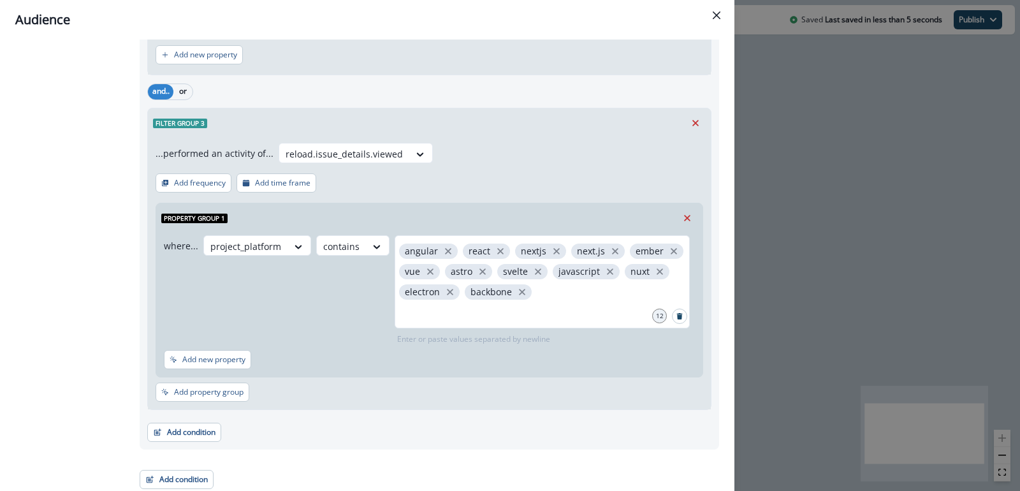
click at [377, 193] on div "...performed an activity of... reload.issue_details.viewed Add frequency Add ti…" at bounding box center [429, 274] width 563 height 272
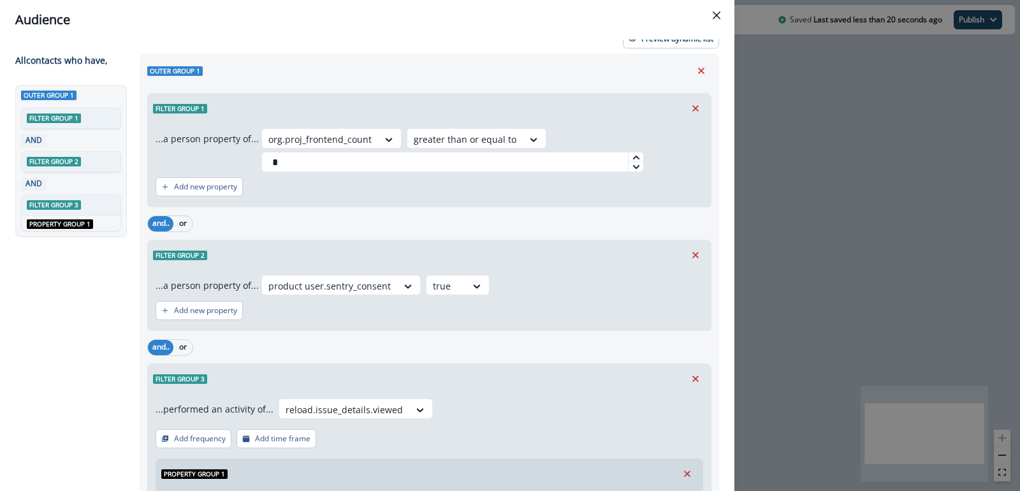
scroll to position [0, 0]
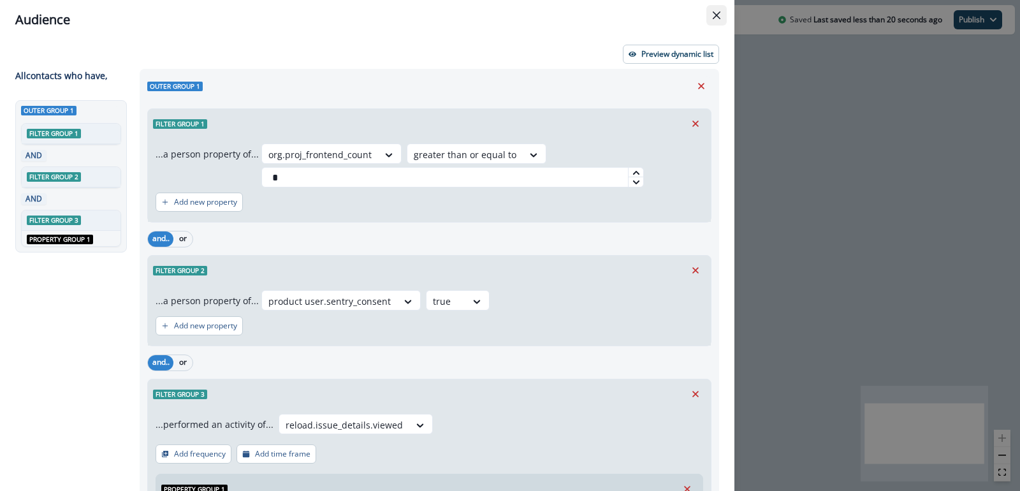
click at [710, 20] on button "Close" at bounding box center [716, 15] width 20 height 20
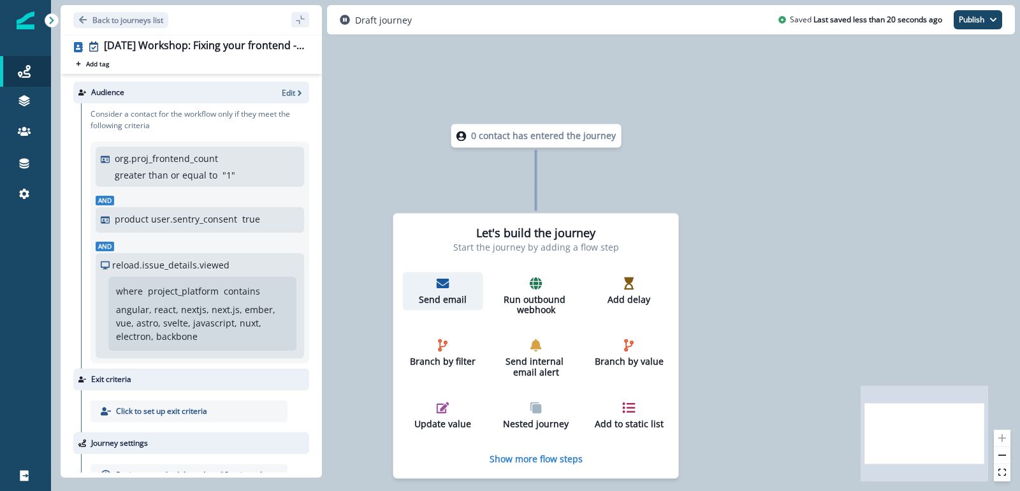
click at [442, 295] on p "Send email" at bounding box center [443, 300] width 70 height 11
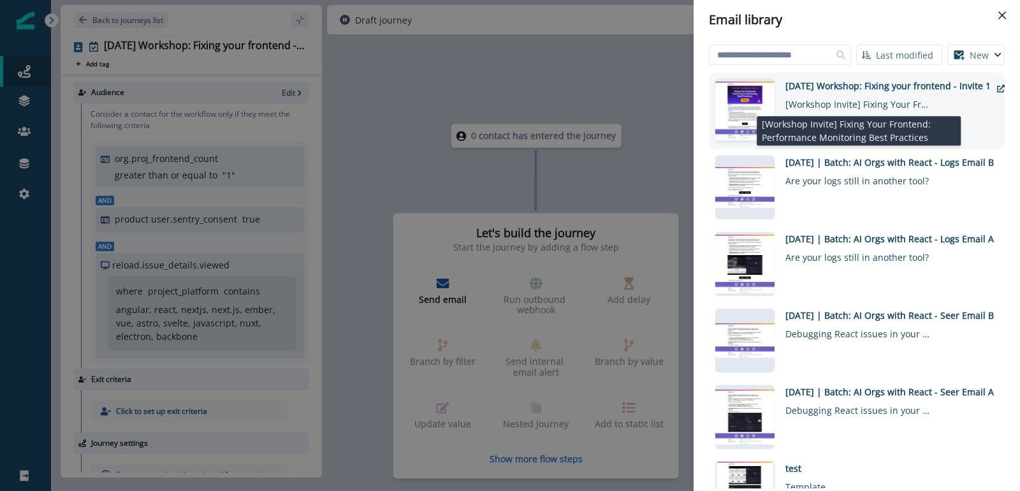
click at [857, 108] on div "[Workshop Invite] Fixing Your Frontend: Performance Monitoring Best Practices" at bounding box center [858, 101] width 147 height 18
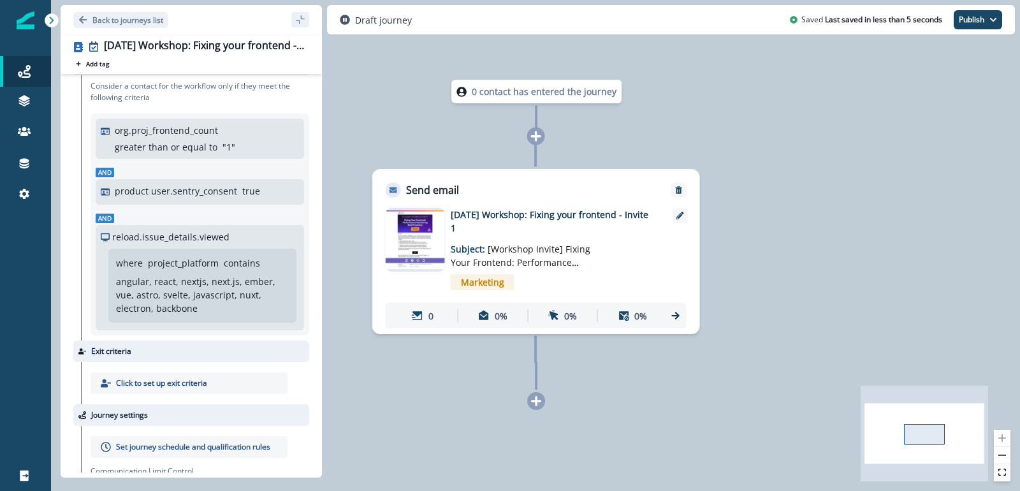
scroll to position [76, 0]
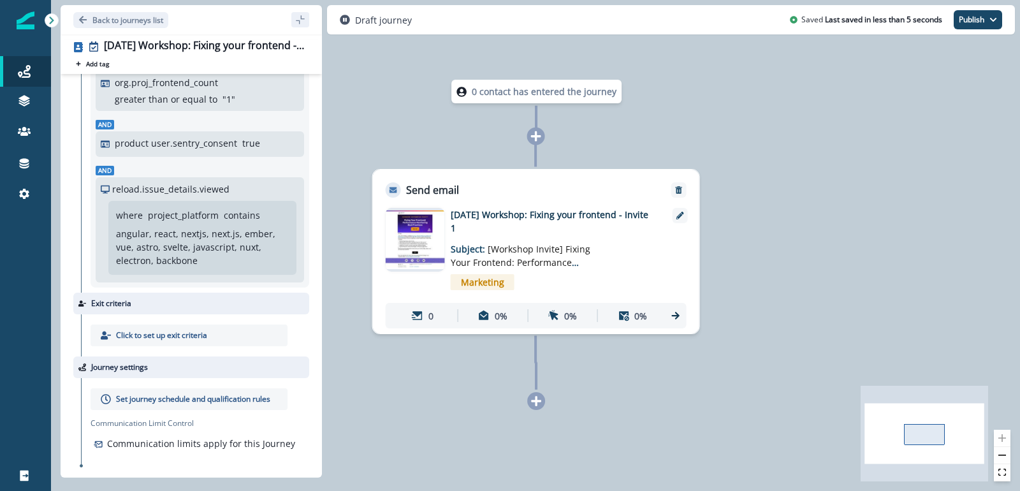
click at [188, 396] on p "Set journey schedule and qualification rules" at bounding box center [193, 398] width 154 height 11
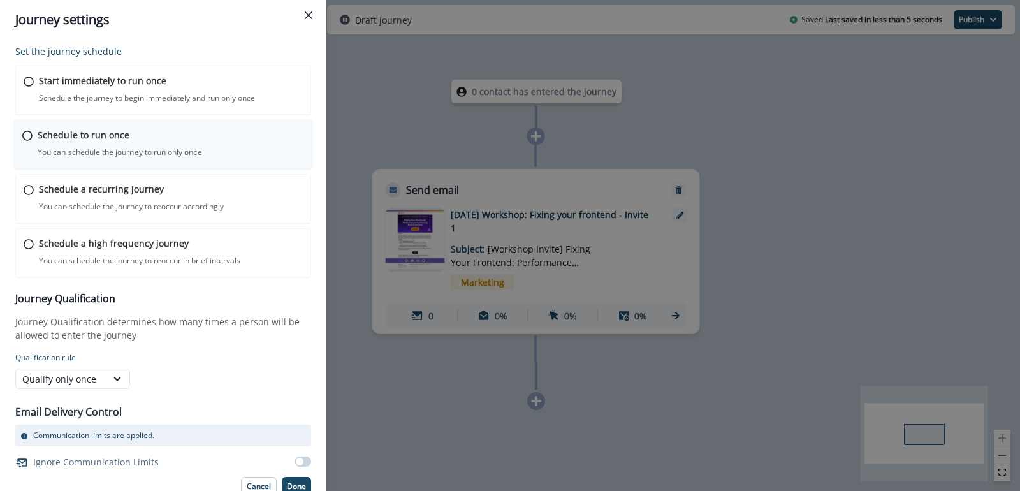
click at [34, 140] on div "Schedule to run once You can schedule the journey to run only once Journey is s…" at bounding box center [163, 145] width 299 height 50
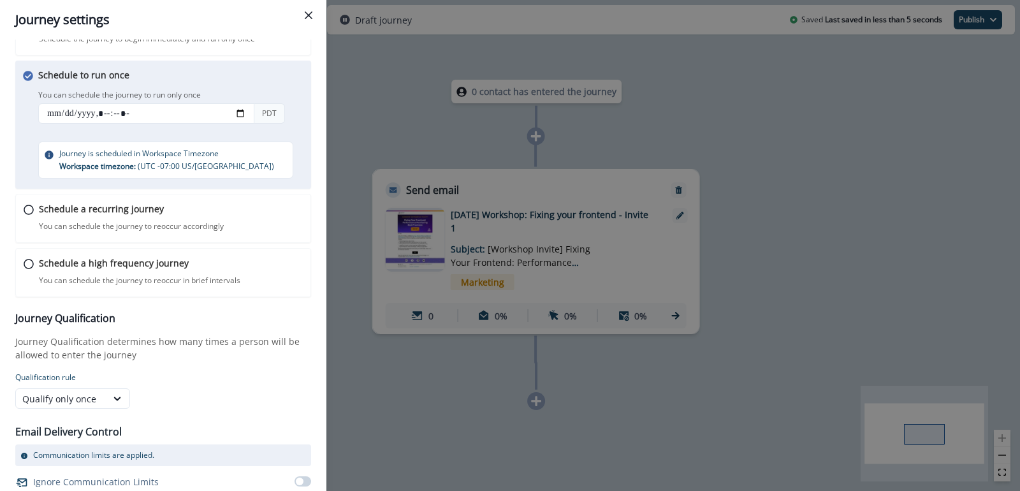
scroll to position [84, 0]
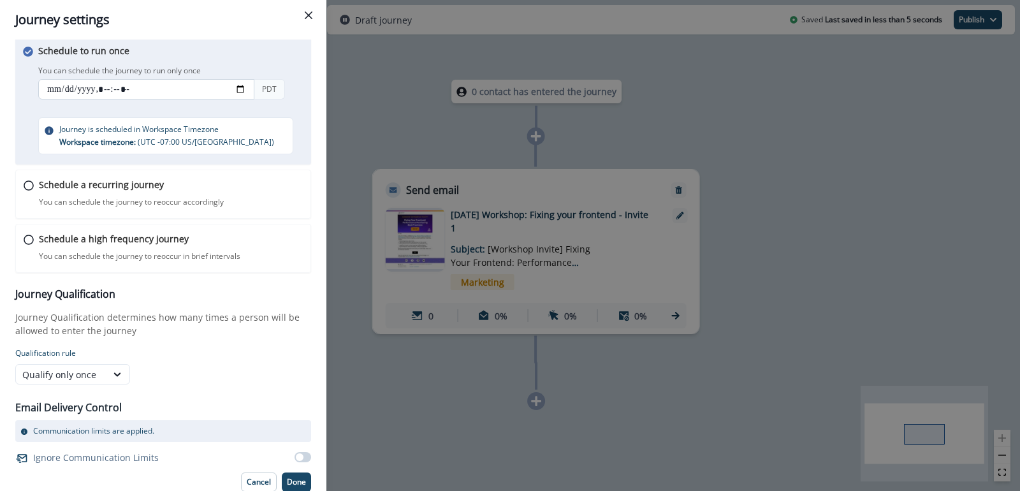
click at [78, 87] on input "datetime-local" at bounding box center [146, 89] width 216 height 20
click at [242, 90] on input "datetime-local" at bounding box center [146, 89] width 216 height 20
type input "**********"
click at [262, 310] on p "Journey Qualification determines how many times a person will be allowed to ent…" at bounding box center [163, 323] width 296 height 27
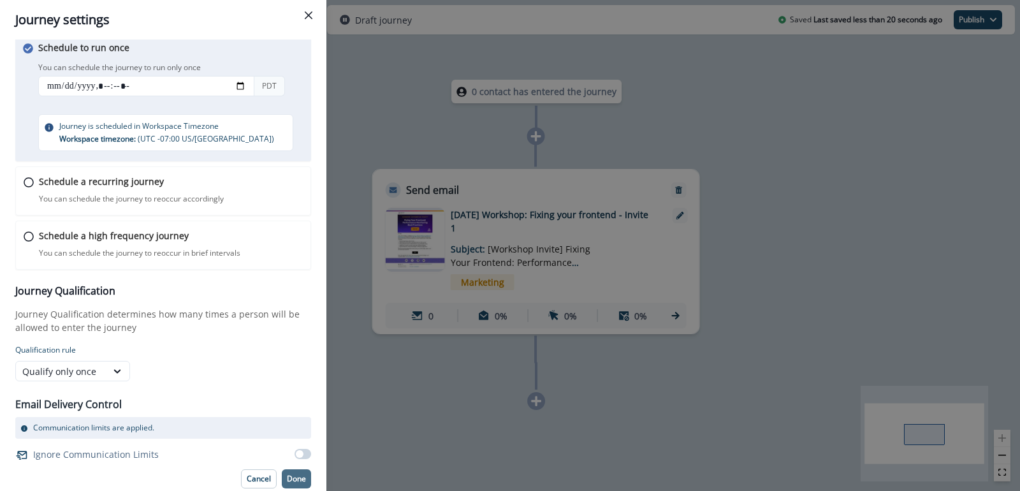
click at [294, 476] on p "Done" at bounding box center [296, 478] width 19 height 9
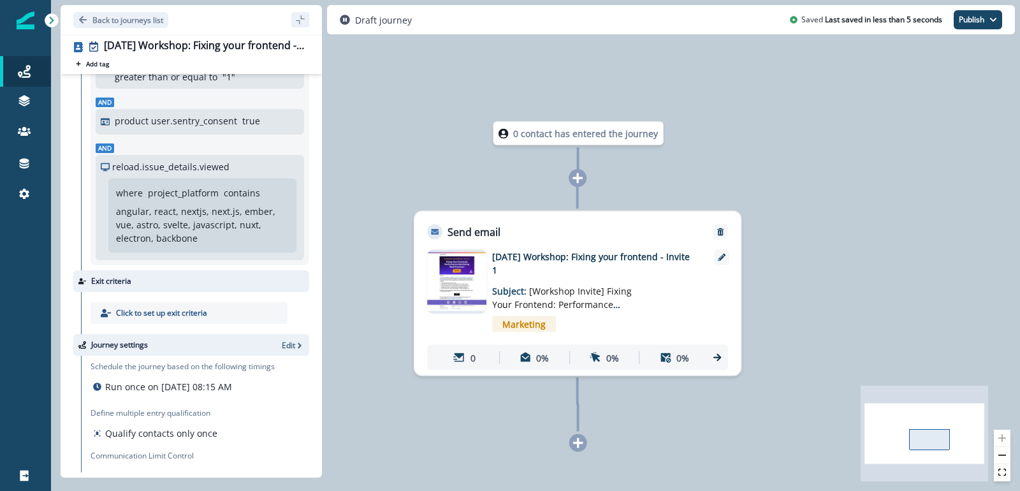
scroll to position [107, 0]
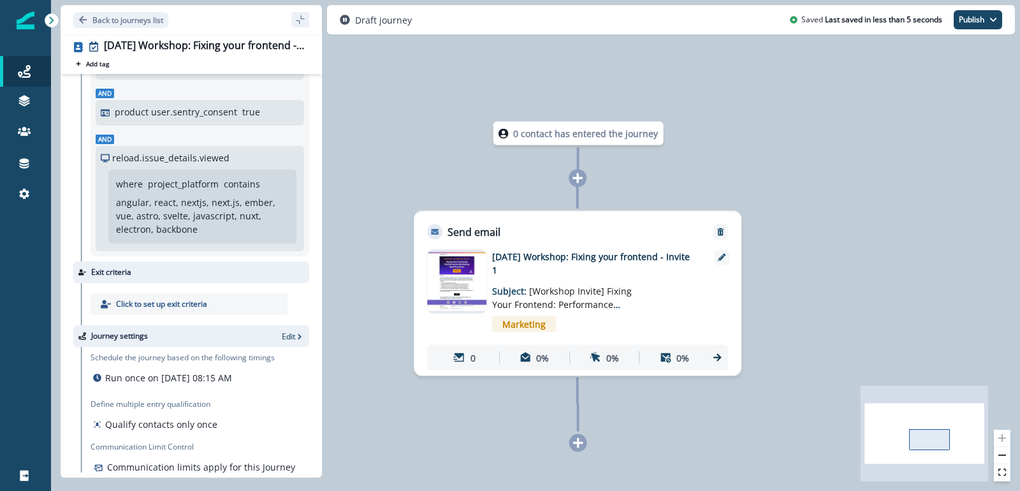
click at [233, 222] on p "angular, react, nextjs, next.js, ember, vue, astro, svelte, javascript, nuxt, e…" at bounding box center [200, 216] width 168 height 40
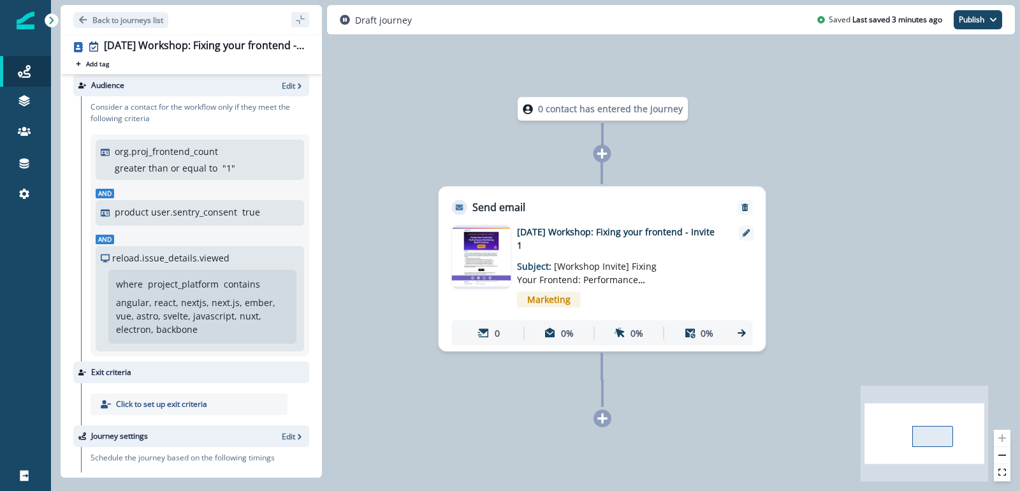
scroll to position [0, 0]
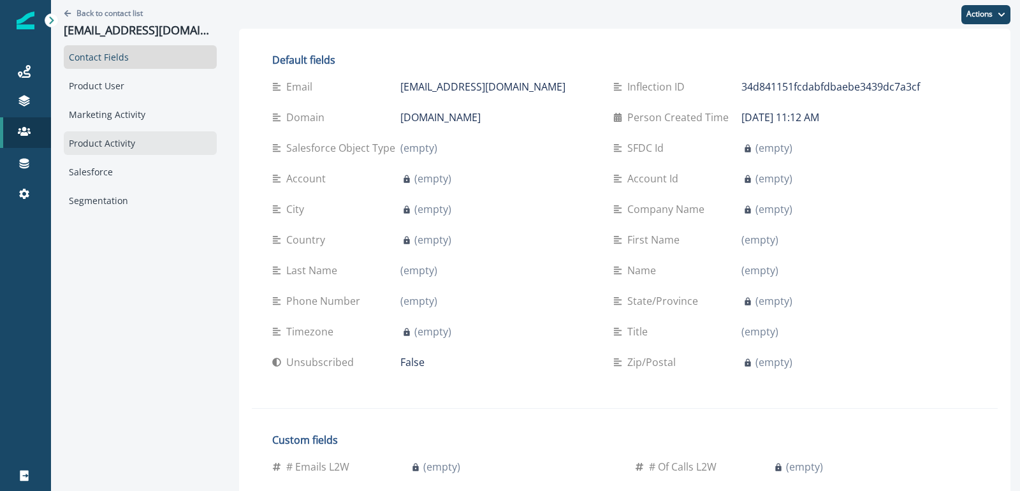
click at [154, 150] on div "Product Activity" at bounding box center [140, 143] width 153 height 24
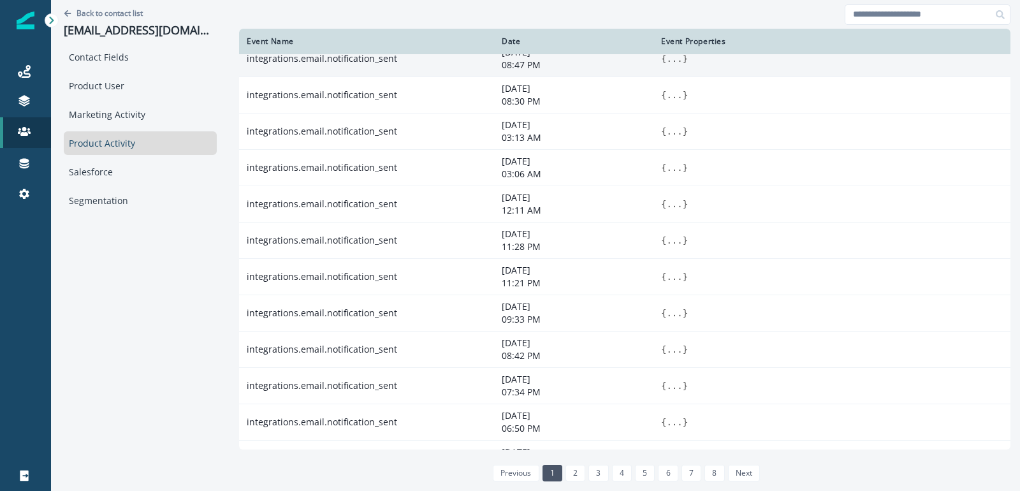
scroll to position [145, 0]
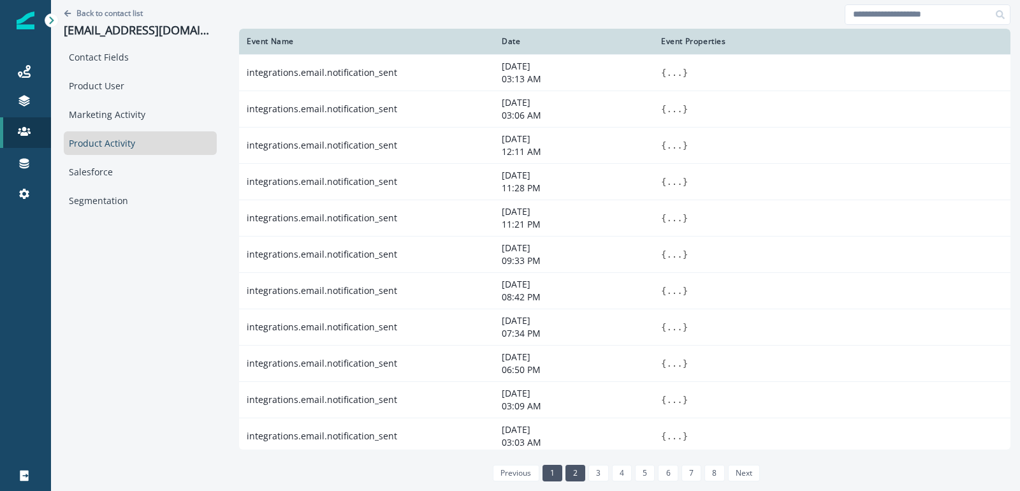
click at [565, 467] on link "2" at bounding box center [575, 473] width 20 height 17
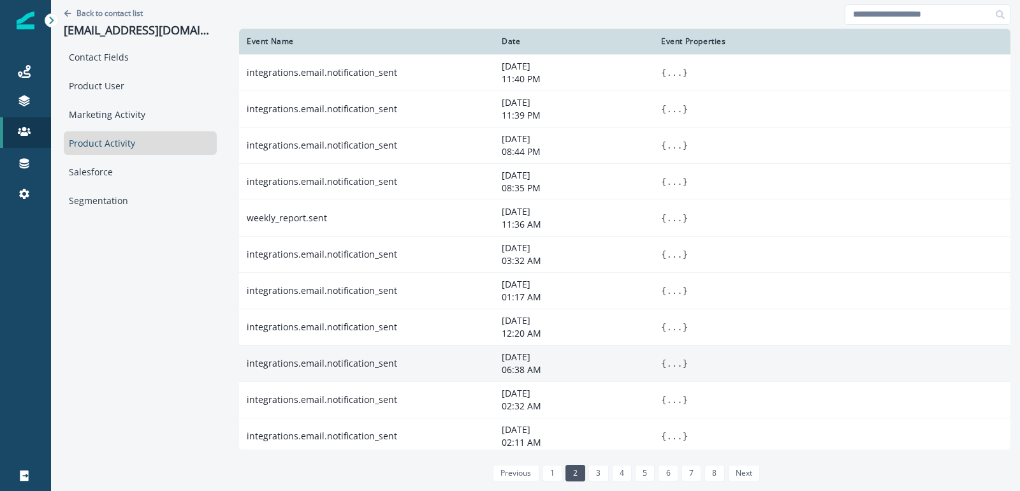
click at [666, 360] on button "..." at bounding box center [674, 363] width 16 height 13
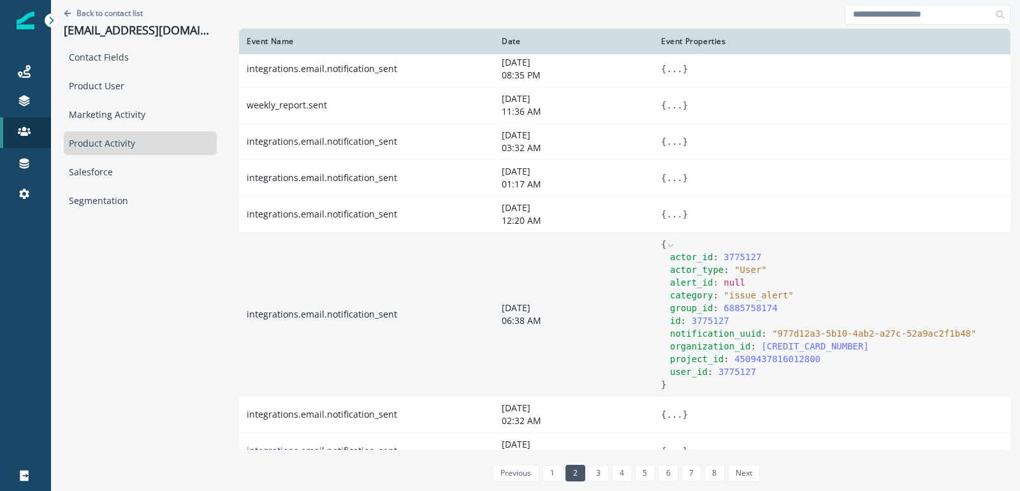
scroll to position [273, 0]
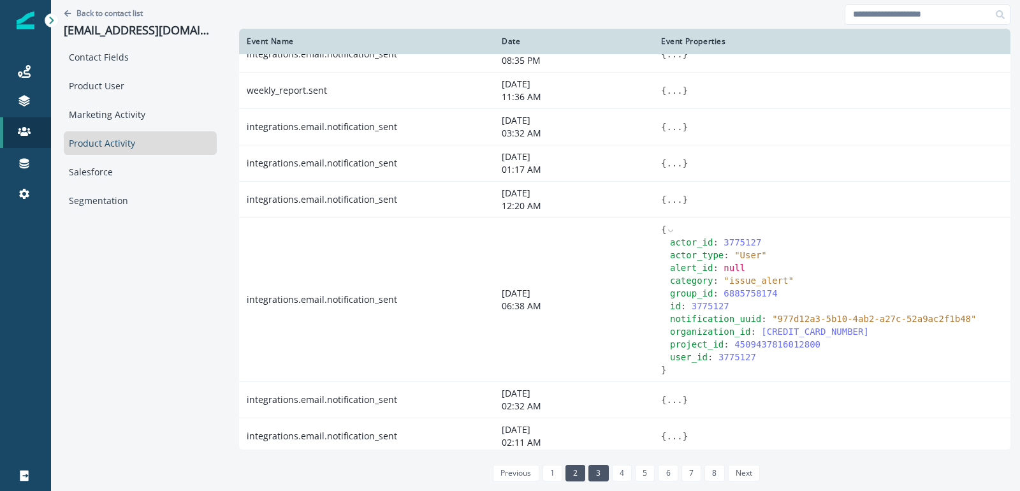
click at [588, 473] on link "3" at bounding box center [598, 473] width 20 height 17
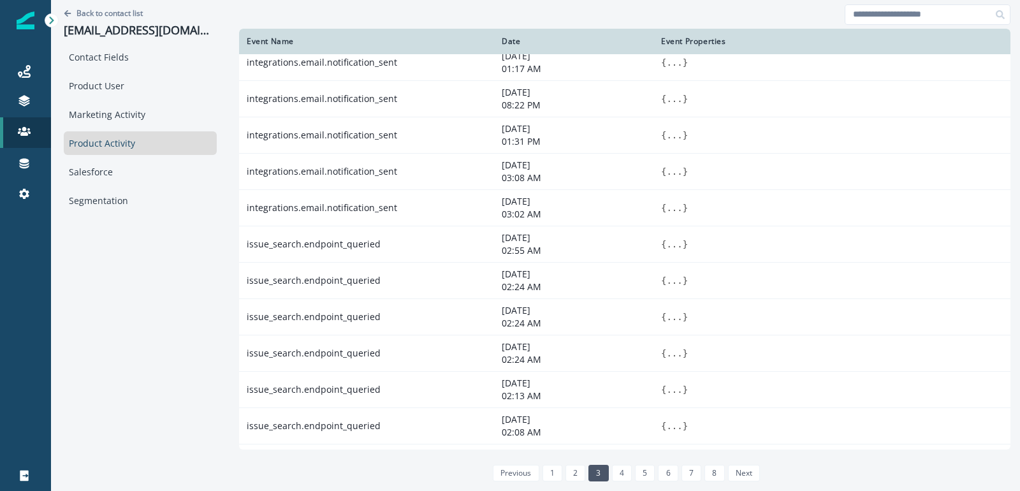
scroll to position [145, 0]
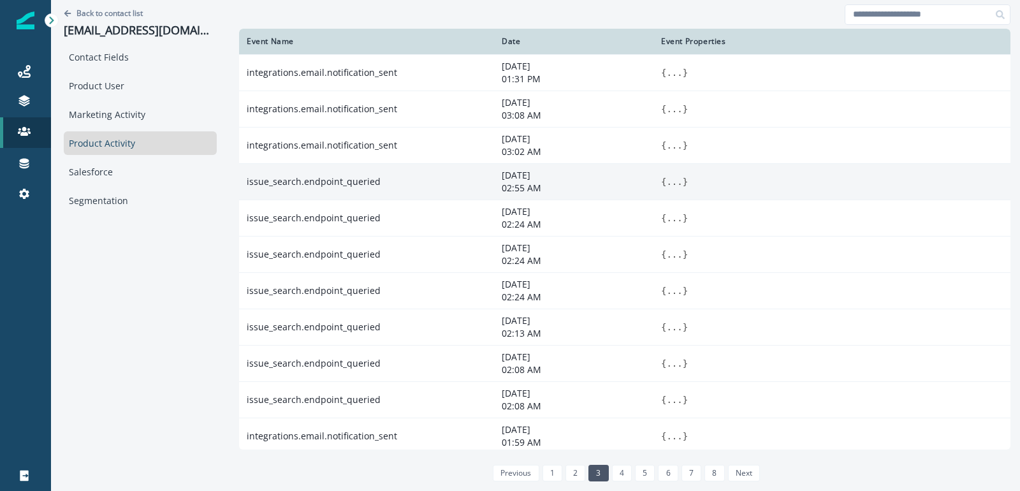
click at [666, 178] on button "..." at bounding box center [674, 181] width 16 height 13
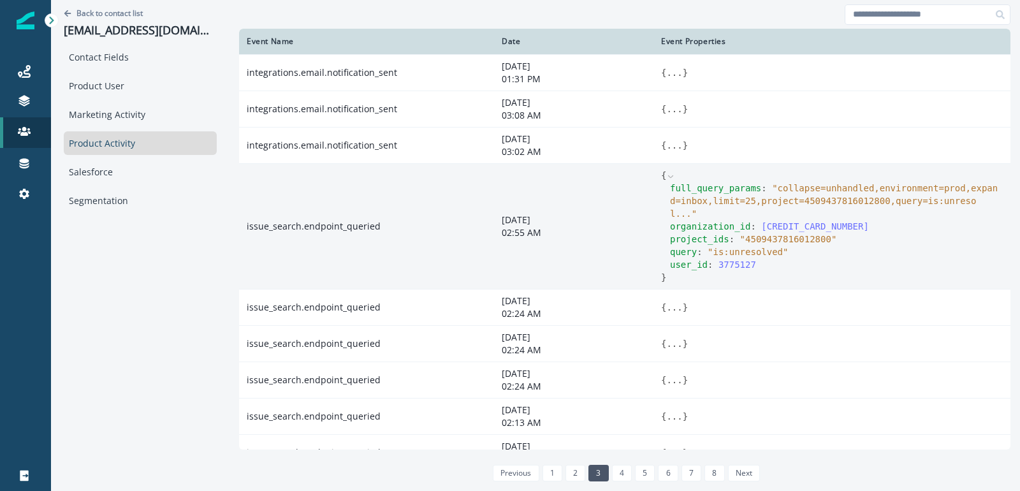
click at [823, 186] on span "" collapse=unhandled,environment=prod,expand=inbox,limit=25,project=45094378160…" at bounding box center [834, 201] width 328 height 36
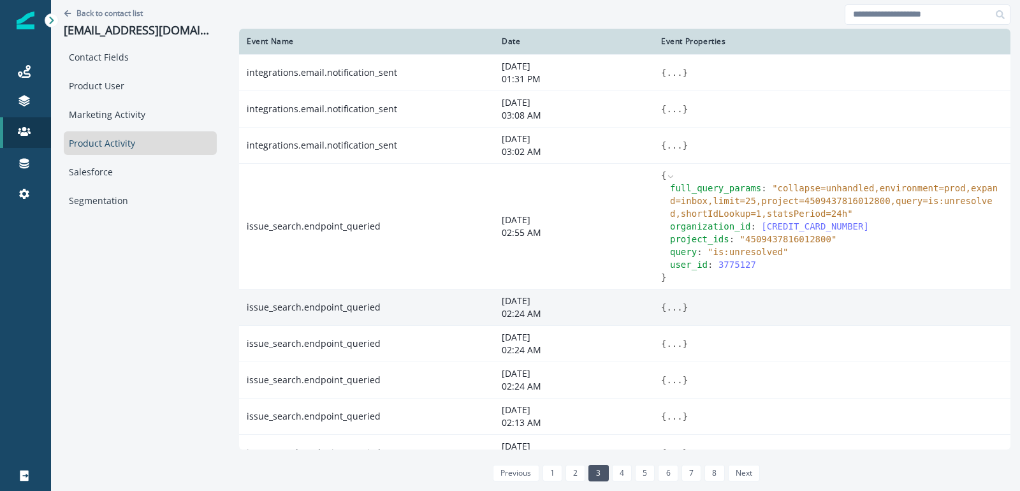
click at [666, 309] on button "..." at bounding box center [674, 307] width 16 height 13
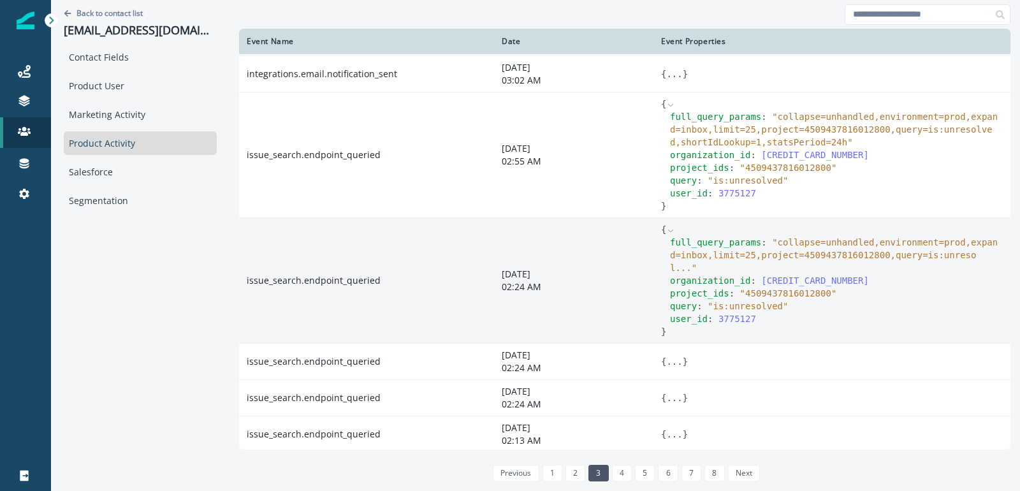
scroll to position [311, 0]
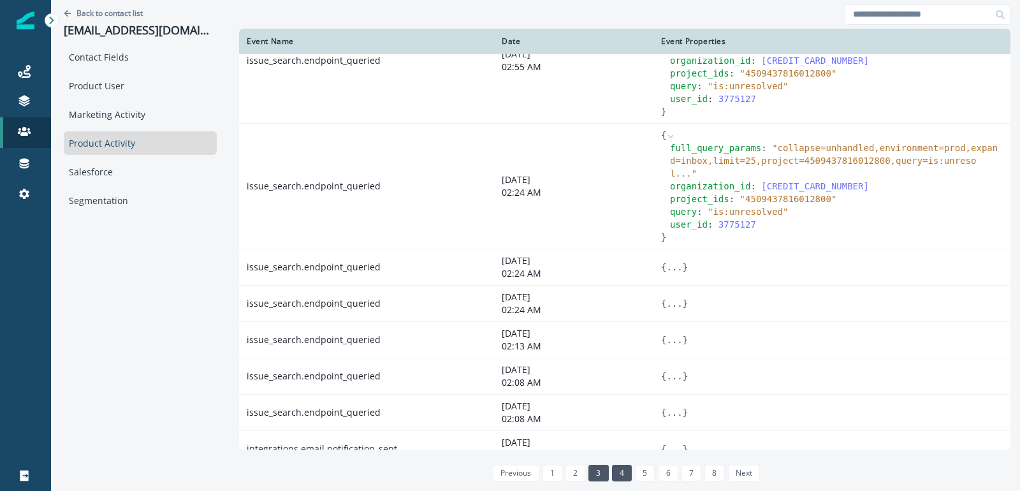
click at [612, 470] on link "4" at bounding box center [622, 473] width 20 height 17
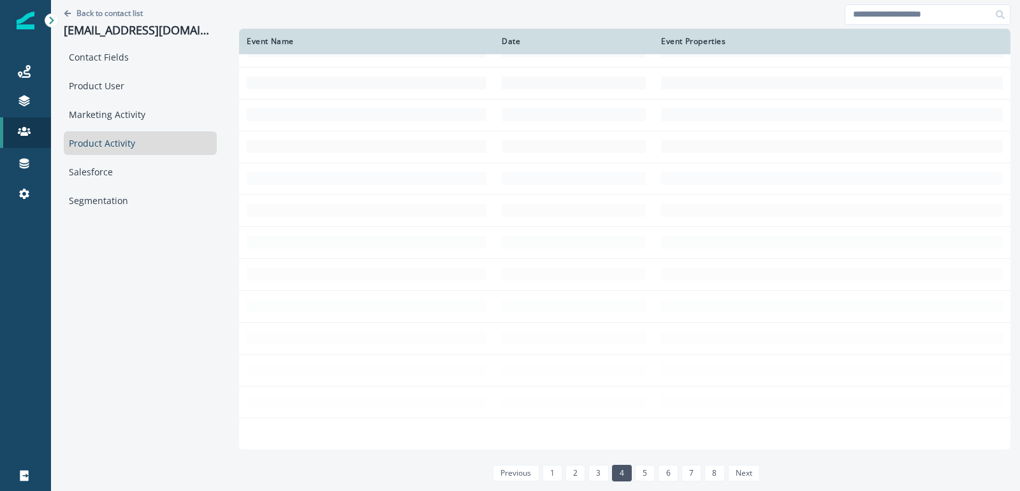
scroll to position [145, 0]
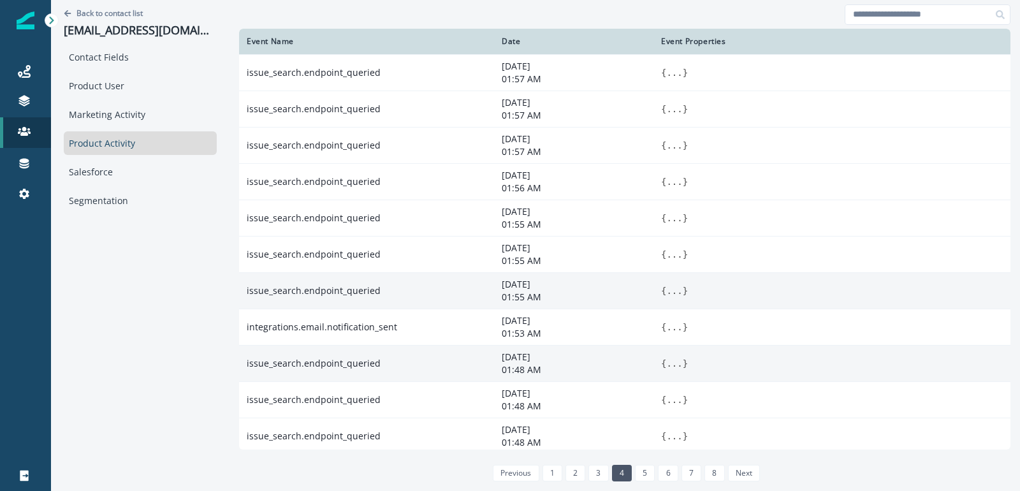
click at [683, 358] on span "}" at bounding box center [685, 363] width 5 height 10
click at [666, 358] on button "..." at bounding box center [674, 363] width 16 height 13
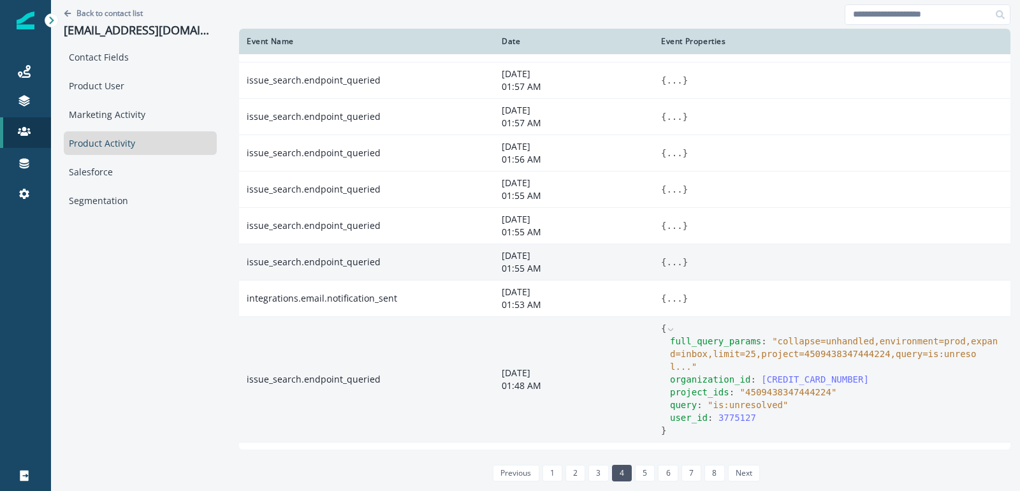
scroll to position [178, 0]
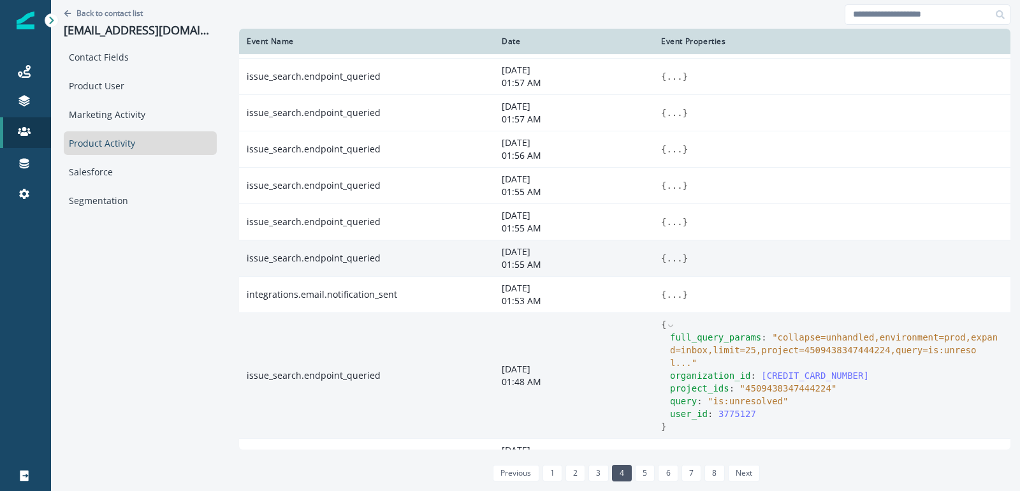
click at [758, 340] on span "" collapse=unhandled,environment=prod,expand=inbox,limit=25,project=45094383474…" at bounding box center [834, 350] width 328 height 36
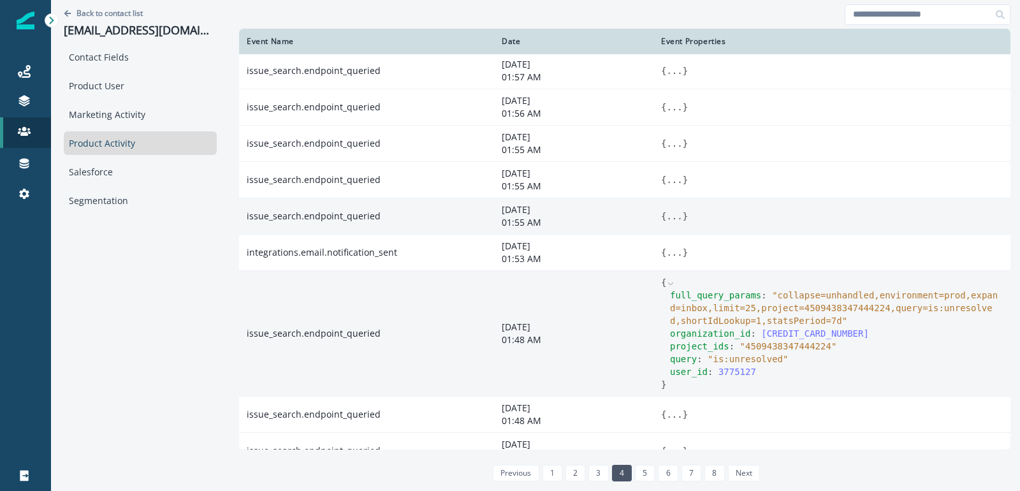
scroll to position [235, 0]
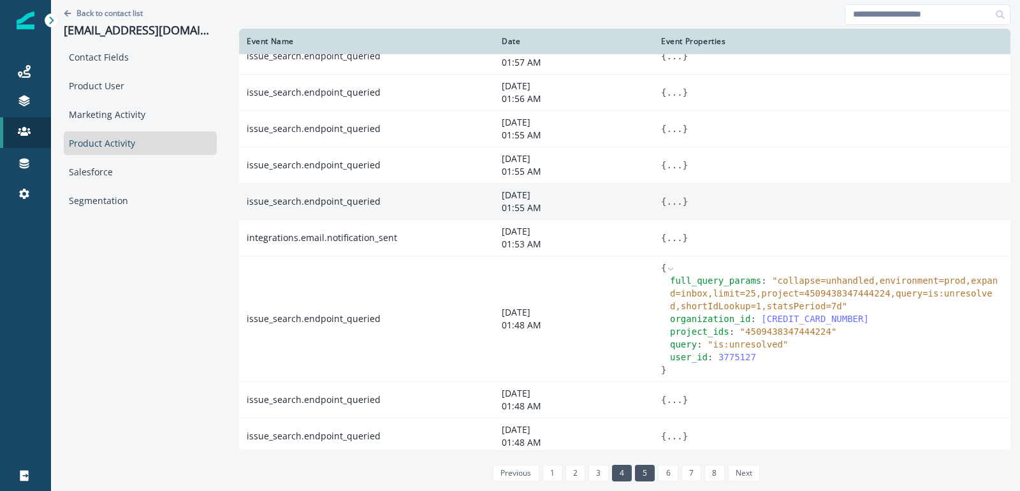
click at [635, 466] on link "5" at bounding box center [645, 473] width 20 height 17
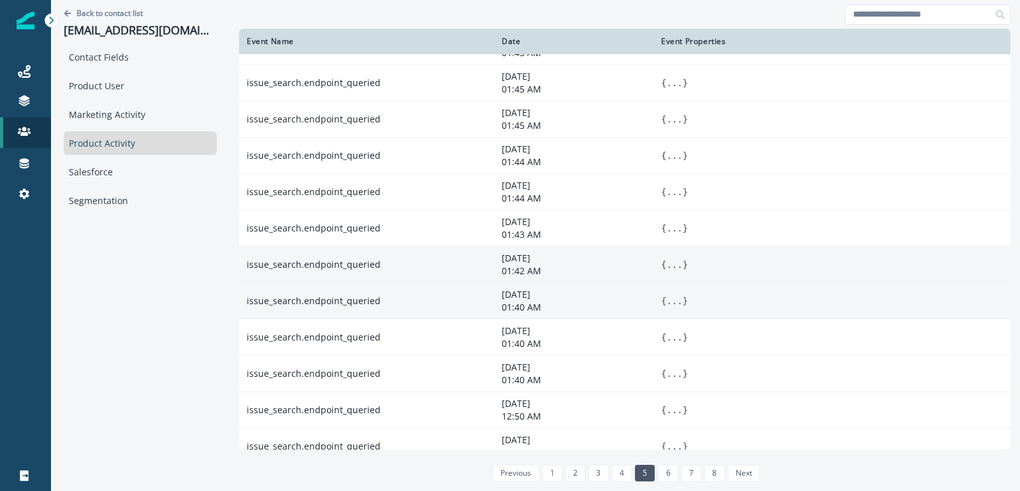
scroll to position [145, 0]
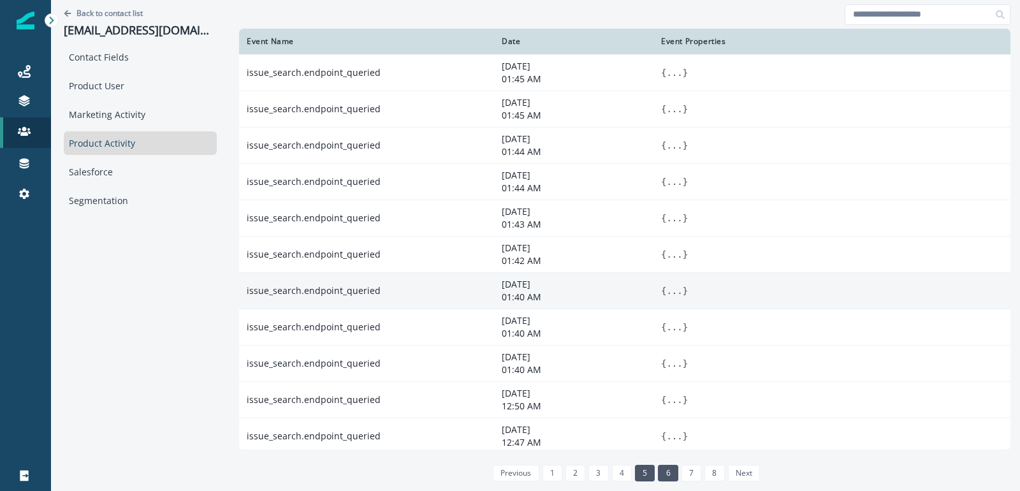
click at [658, 470] on link "6" at bounding box center [668, 473] width 20 height 17
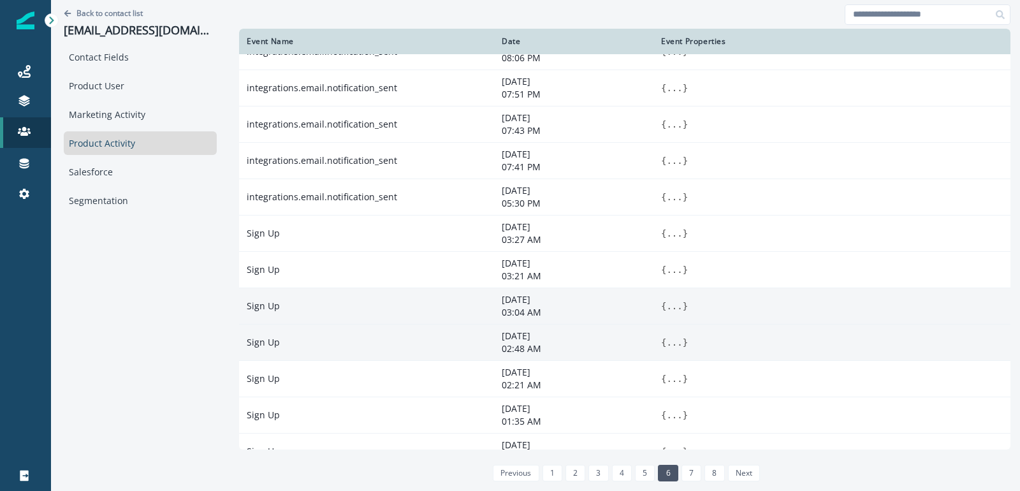
scroll to position [0, 0]
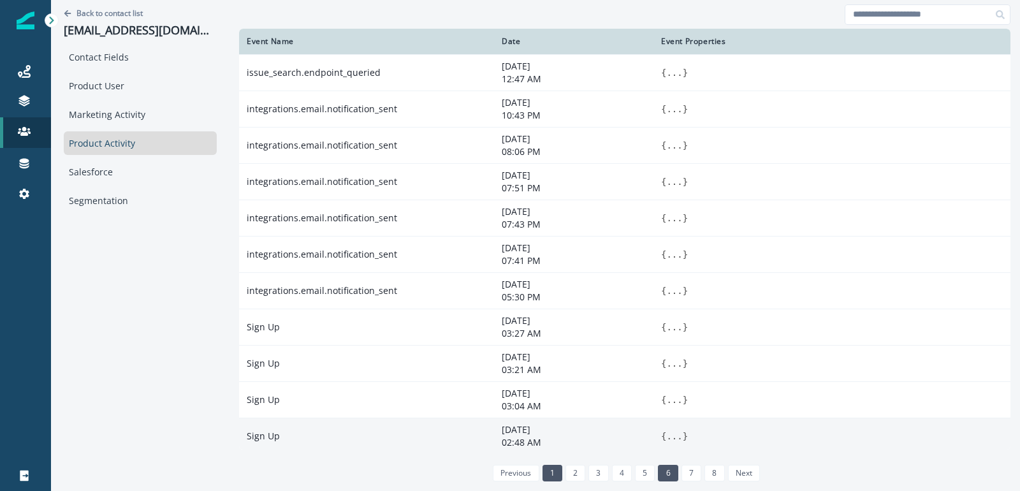
click at [543, 476] on link "1" at bounding box center [553, 473] width 20 height 17
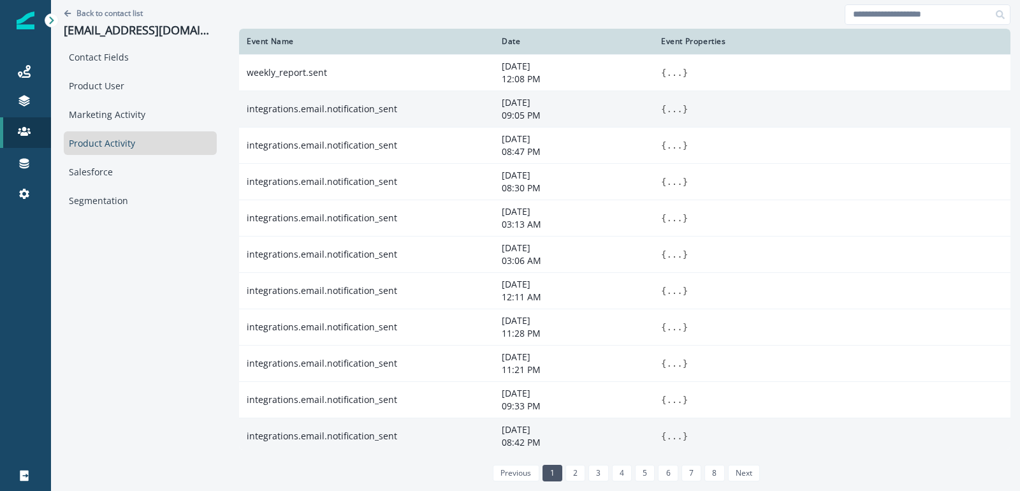
click at [661, 105] on span "{" at bounding box center [663, 109] width 5 height 10
click at [666, 109] on button "..." at bounding box center [674, 109] width 16 height 13
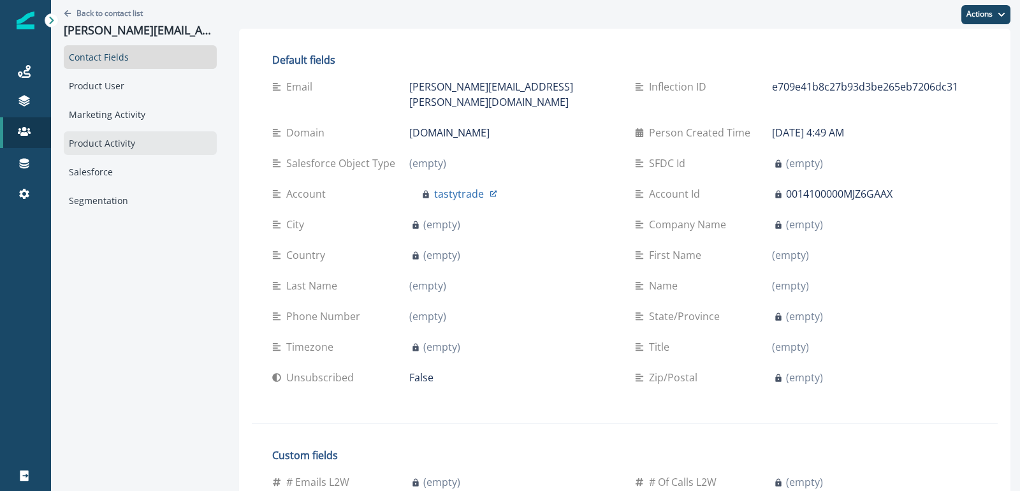
click at [137, 147] on div "Product Activity" at bounding box center [140, 143] width 153 height 24
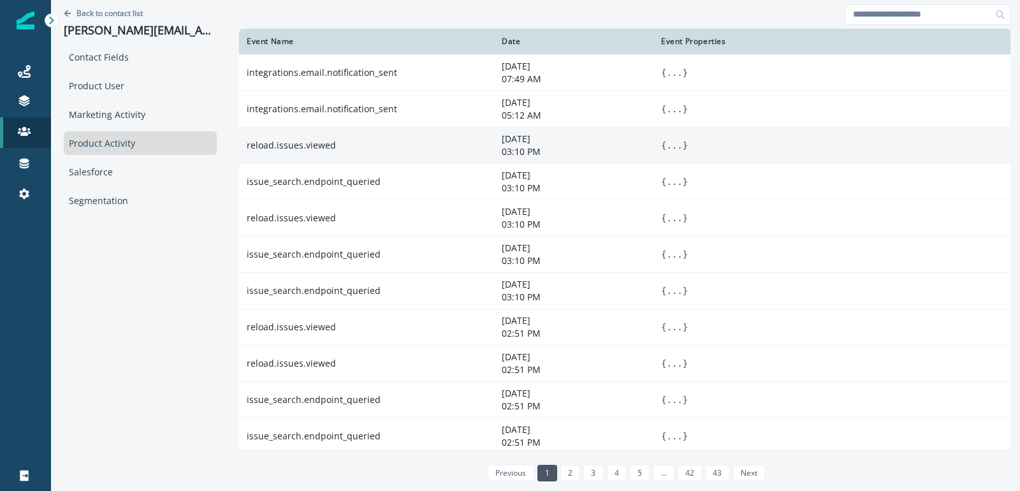
click at [668, 145] on button "..." at bounding box center [674, 145] width 16 height 13
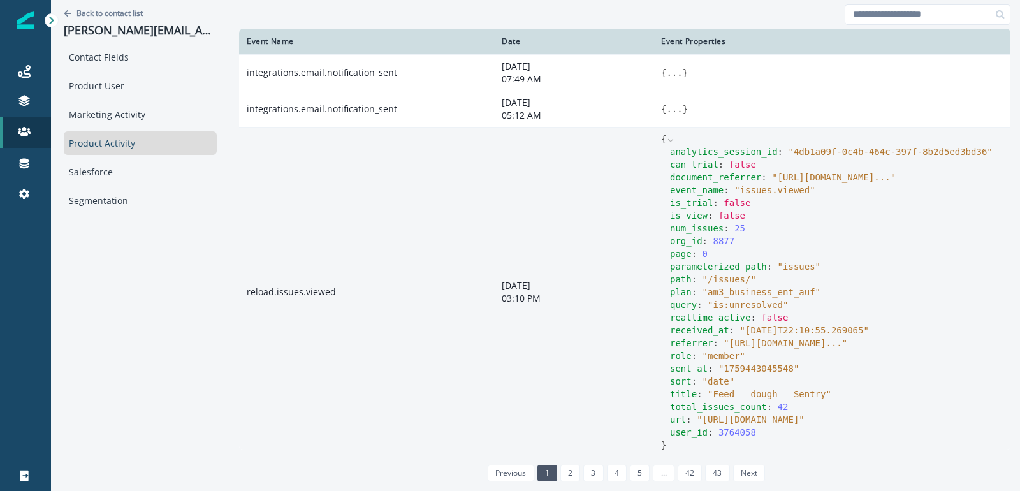
click at [796, 182] on span "" [URL][DOMAIN_NAME] ... "" at bounding box center [834, 177] width 124 height 10
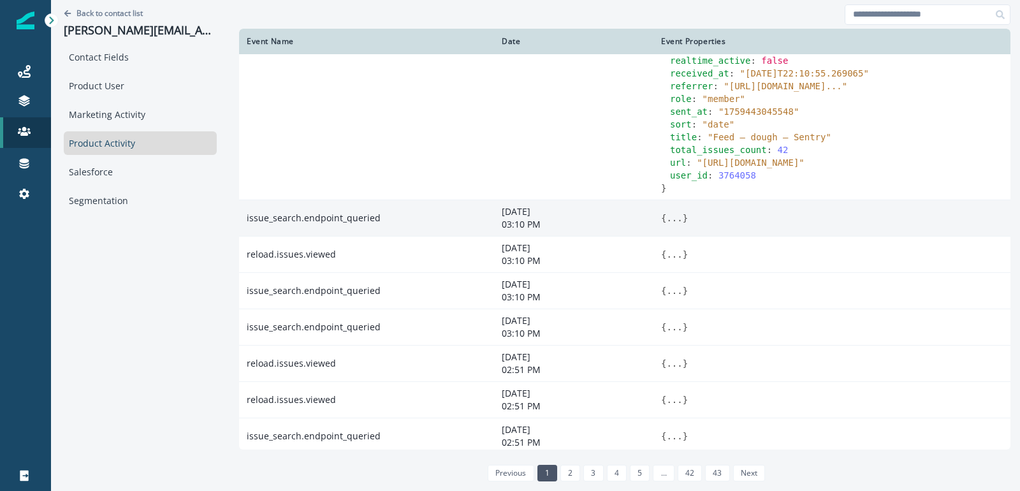
scroll to position [266, 0]
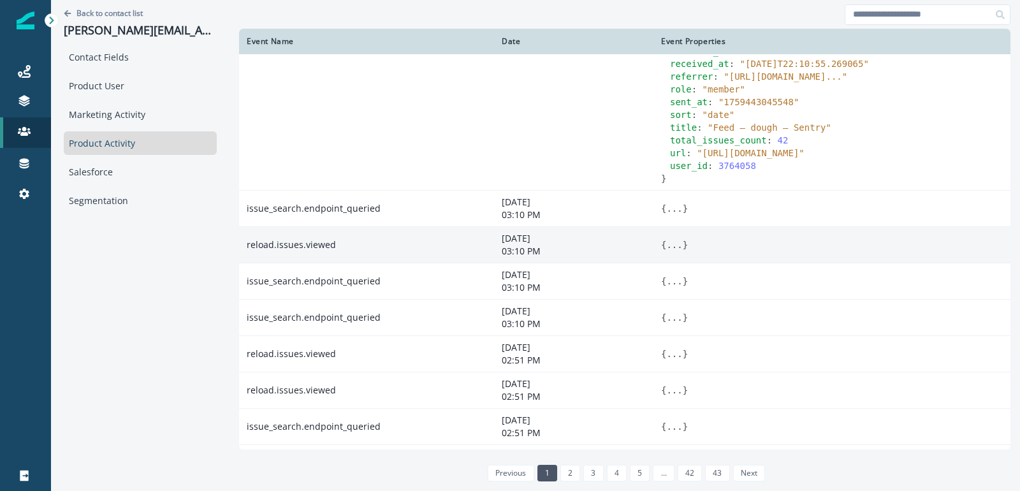
click at [676, 251] on button "..." at bounding box center [674, 244] width 16 height 13
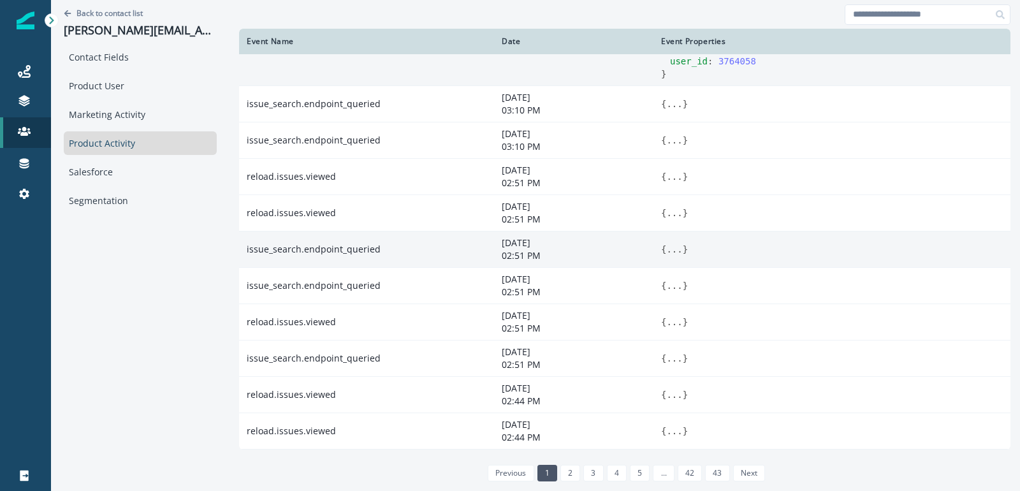
scroll to position [834, 0]
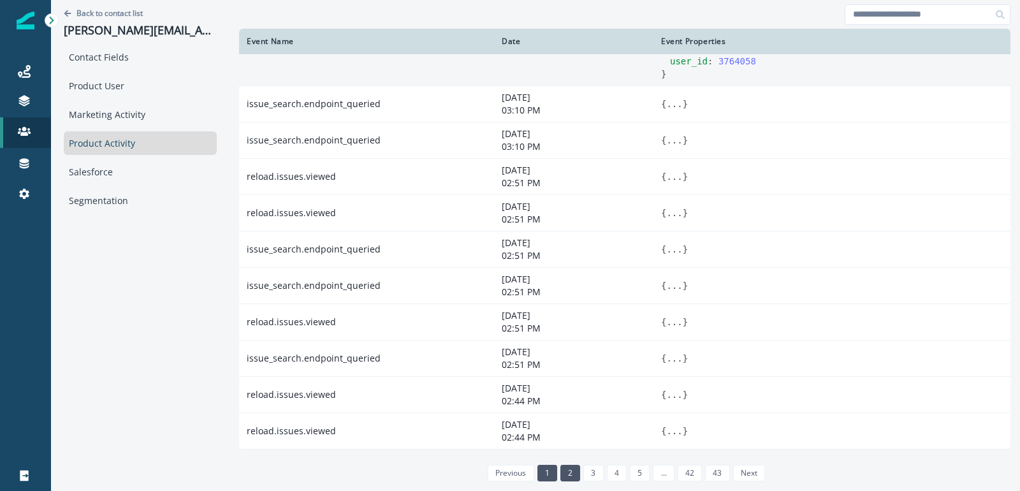
click at [574, 475] on link "2" at bounding box center [570, 473] width 20 height 17
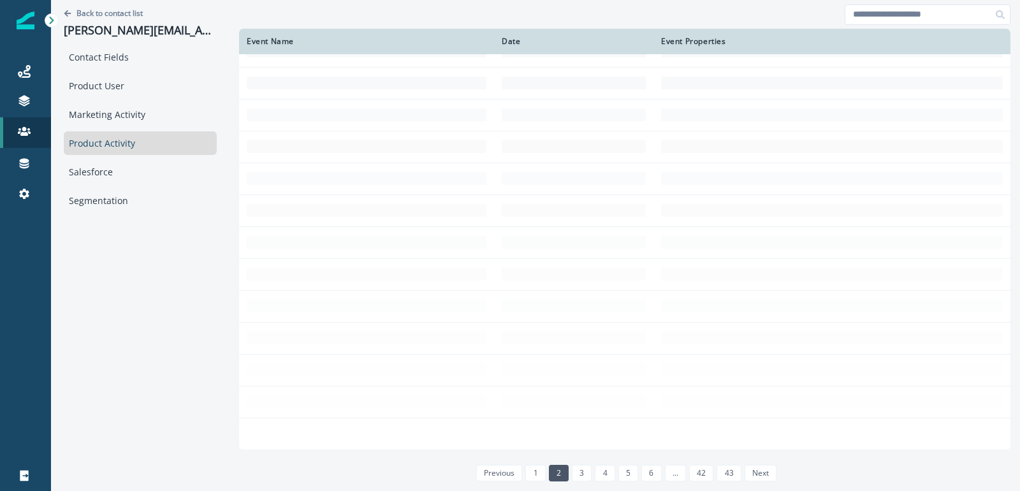
scroll to position [145, 0]
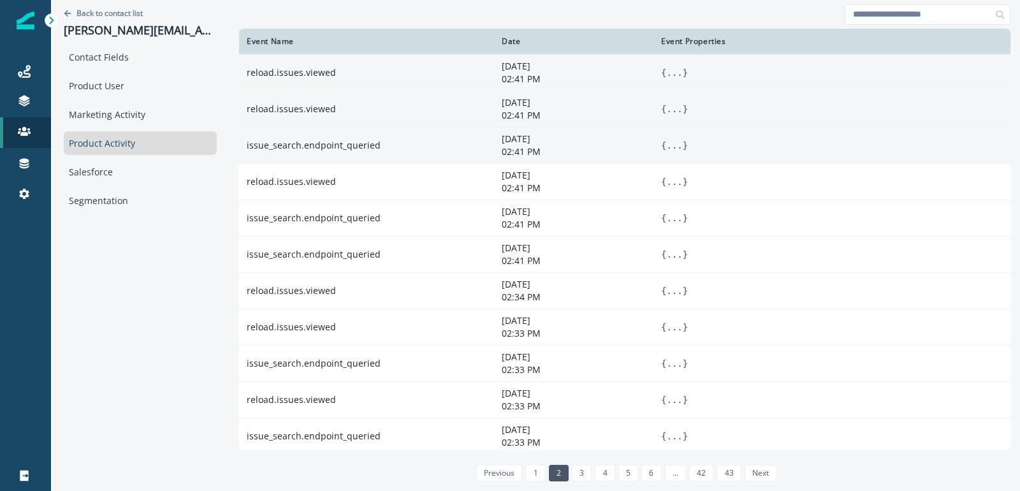
click at [668, 110] on button "..." at bounding box center [674, 109] width 16 height 13
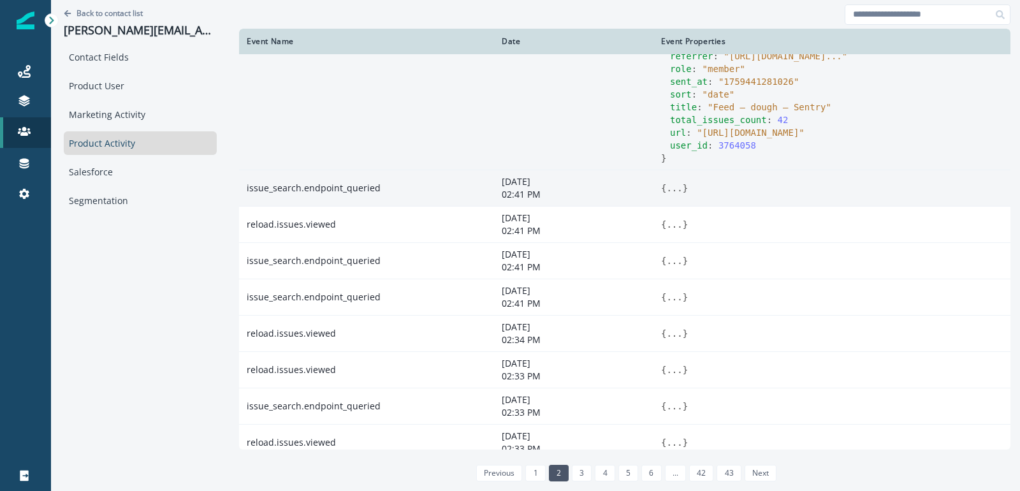
scroll to position [490, 0]
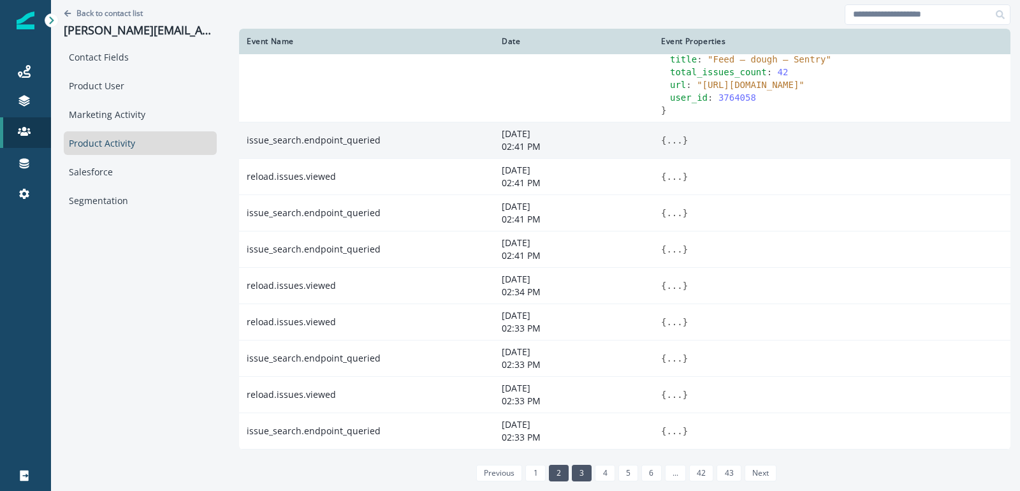
click at [587, 472] on link "3" at bounding box center [582, 473] width 20 height 17
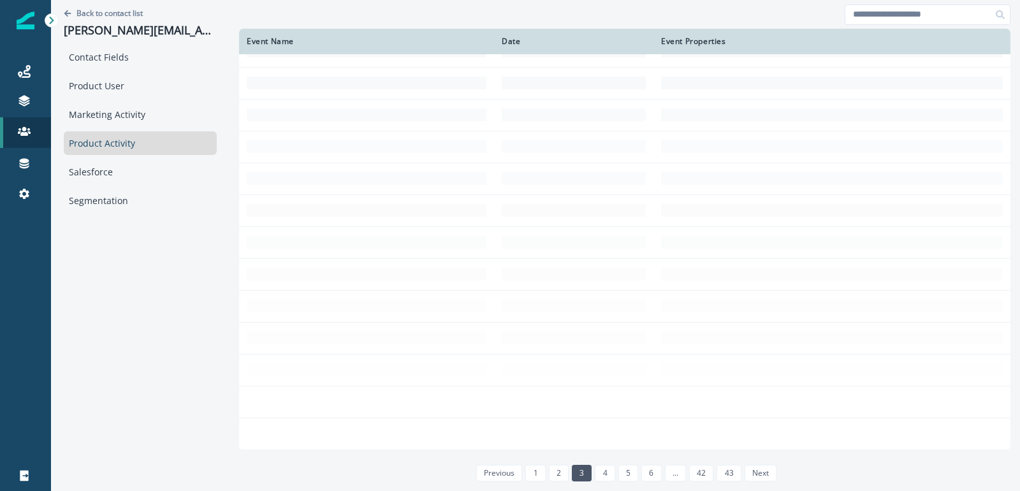
scroll to position [145, 0]
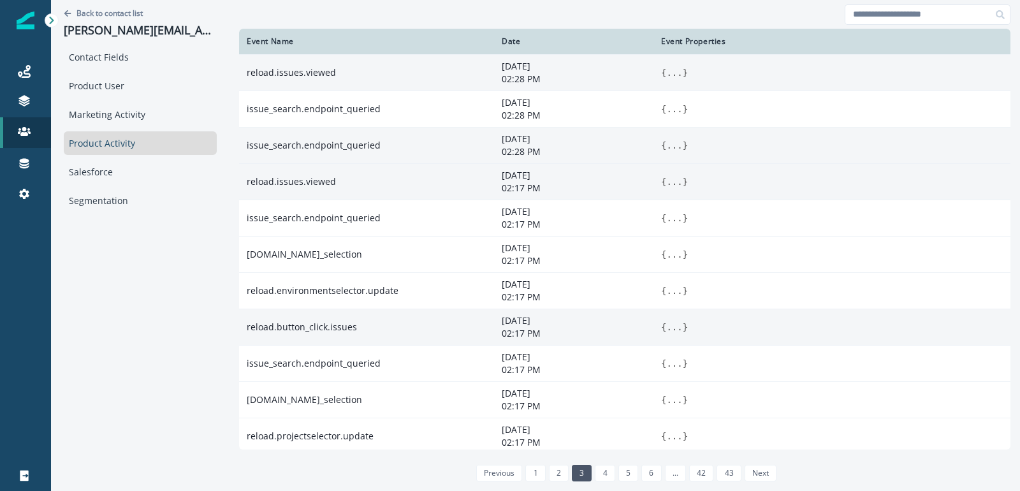
click at [679, 321] on button "..." at bounding box center [674, 327] width 16 height 13
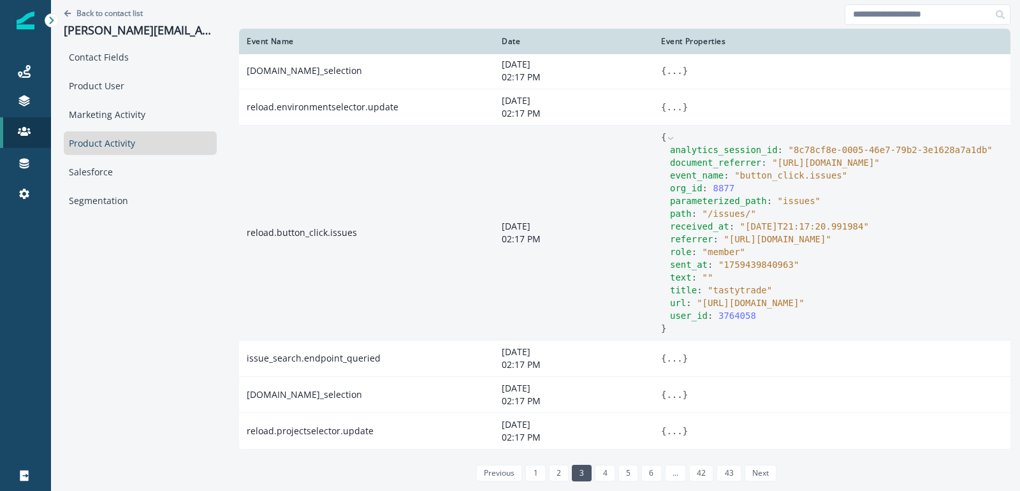
scroll to position [362, 0]
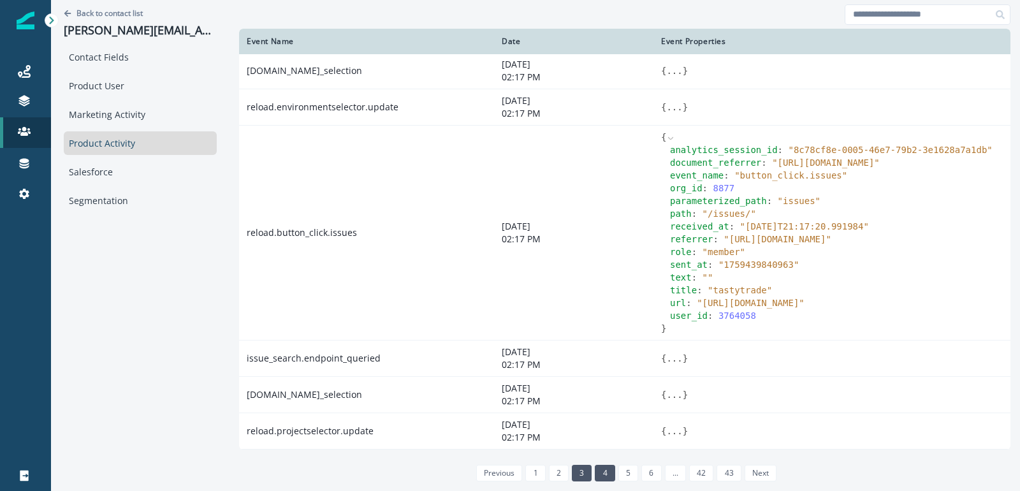
click at [609, 473] on link "4" at bounding box center [605, 473] width 20 height 17
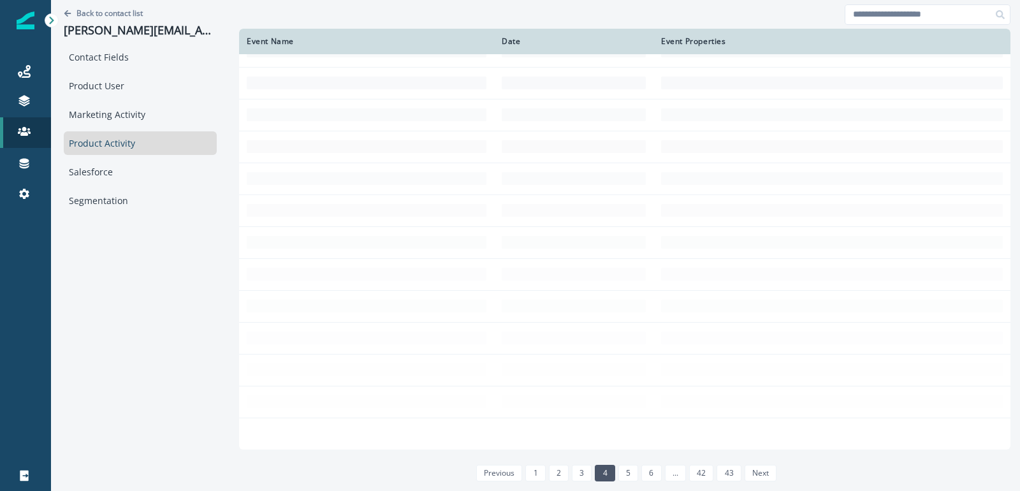
scroll to position [145, 0]
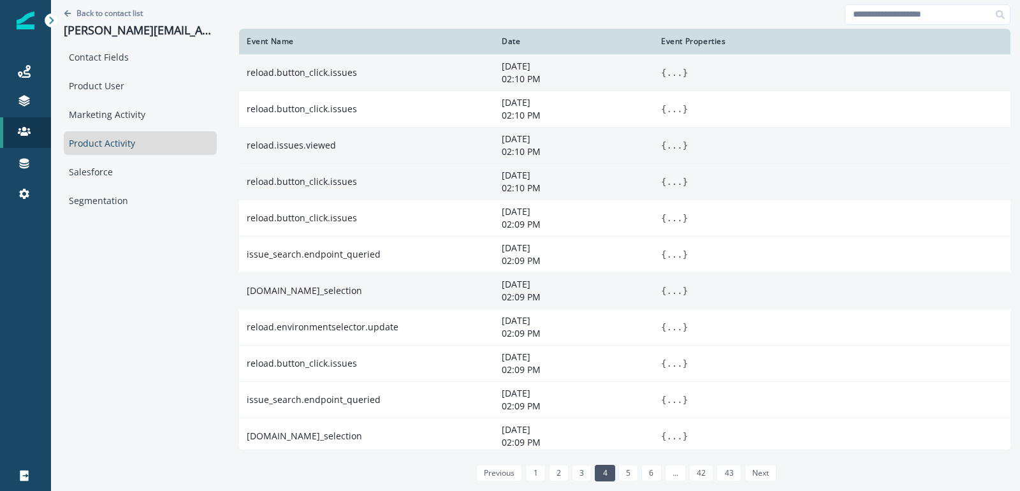
click at [663, 291] on span "{" at bounding box center [663, 291] width 5 height 10
click at [671, 288] on button "..." at bounding box center [674, 290] width 16 height 13
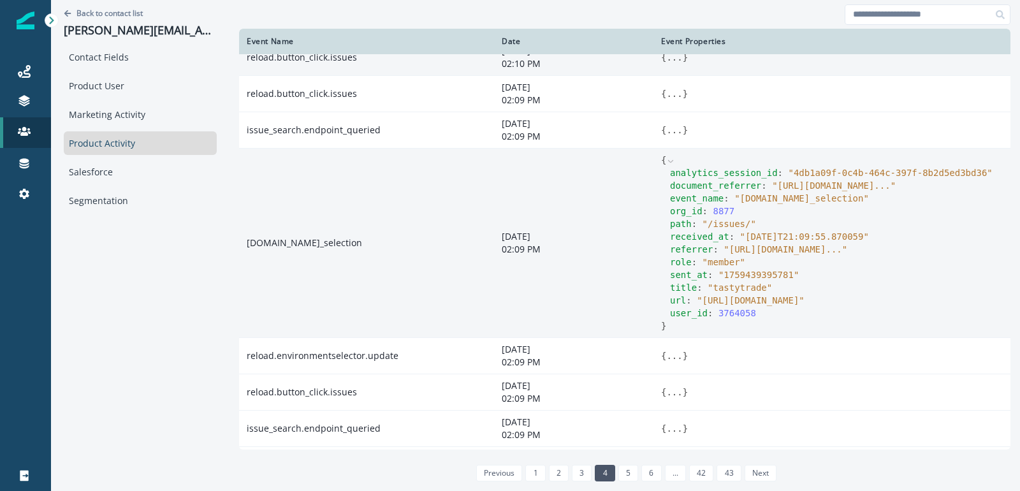
scroll to position [349, 0]
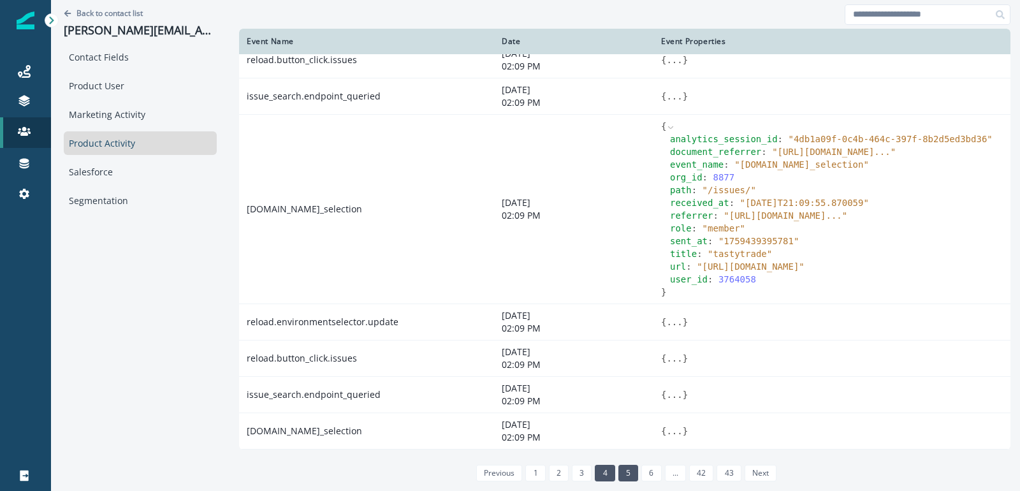
click at [634, 471] on link "5" at bounding box center [628, 473] width 20 height 17
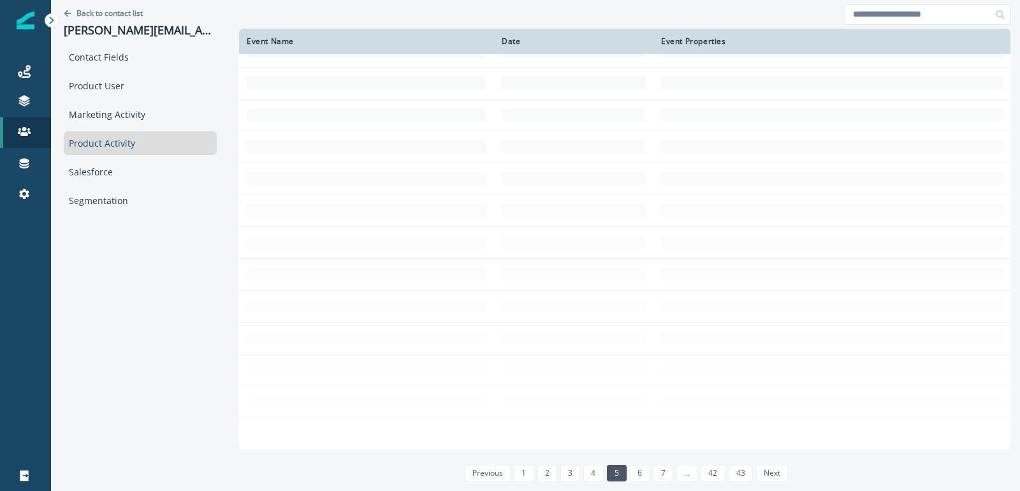
scroll to position [145, 0]
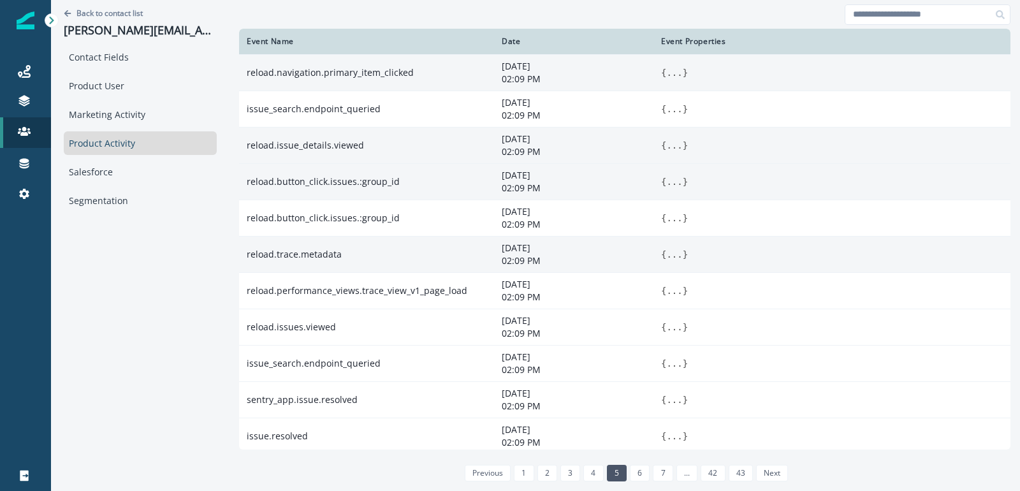
click at [664, 68] on span "{" at bounding box center [663, 73] width 5 height 10
click at [672, 68] on button "..." at bounding box center [674, 72] width 16 height 13
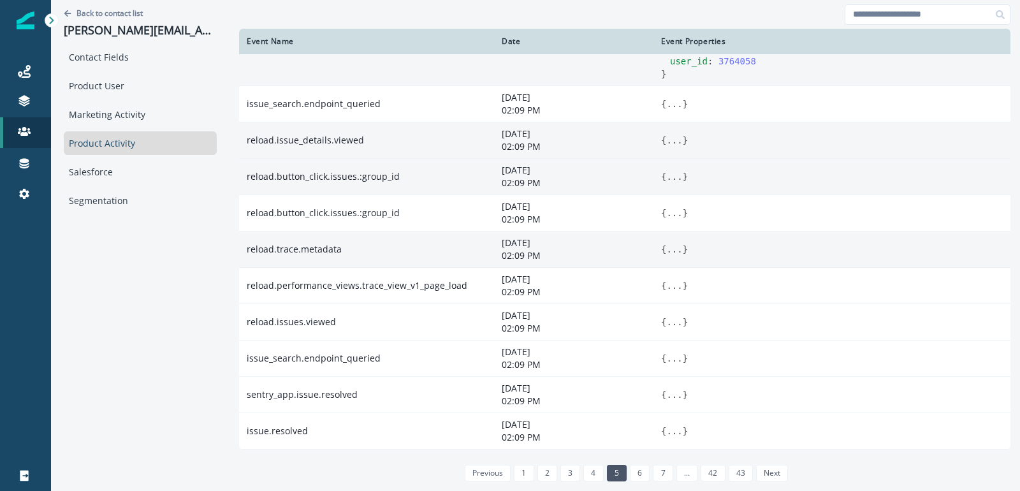
scroll to position [362, 0]
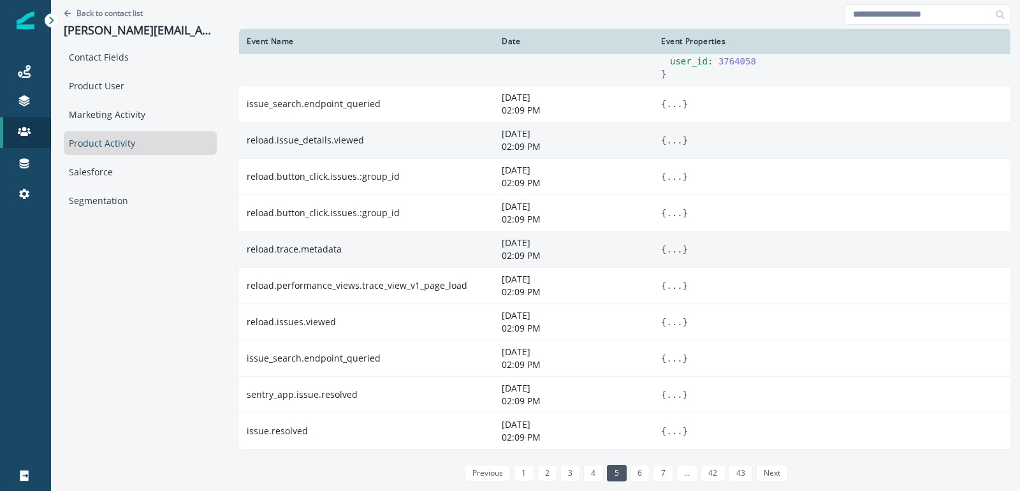
click at [675, 251] on button "..." at bounding box center [674, 249] width 16 height 13
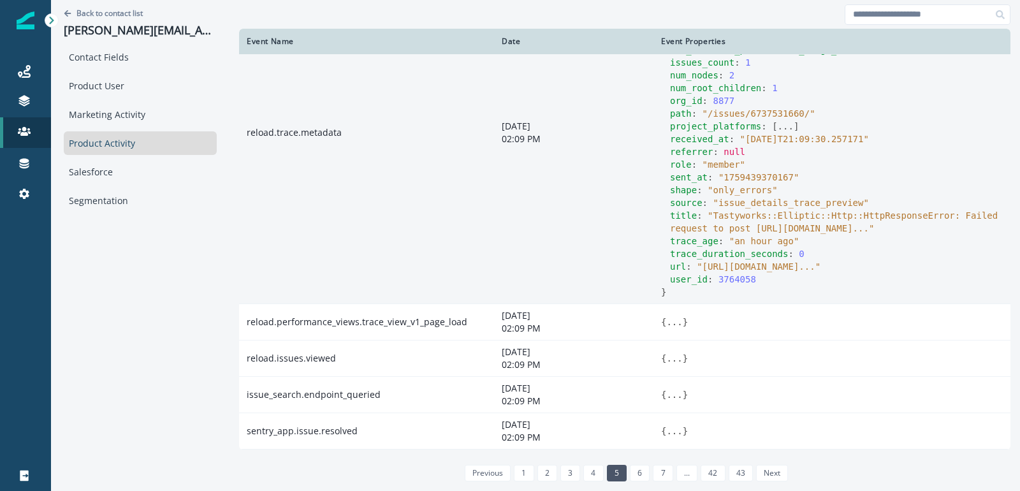
scroll to position [694, 0]
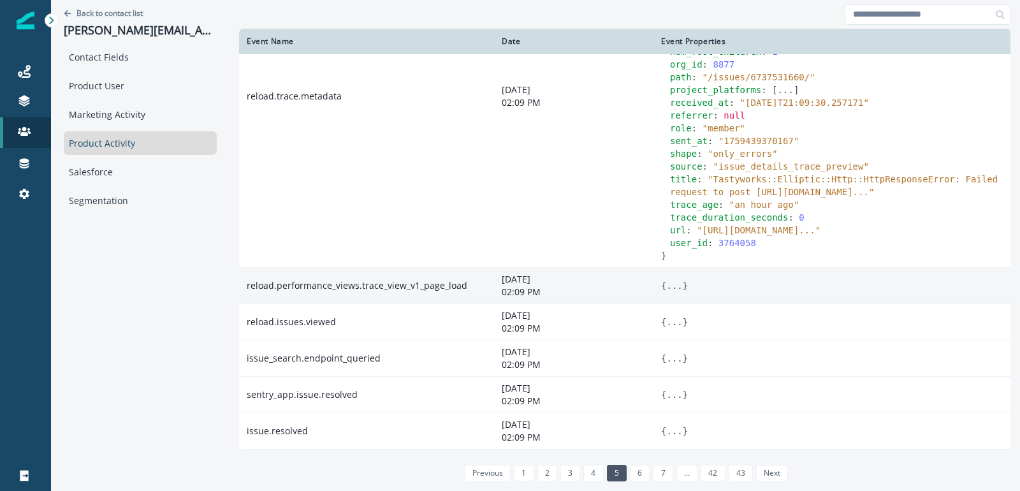
click at [679, 284] on button "..." at bounding box center [674, 285] width 16 height 13
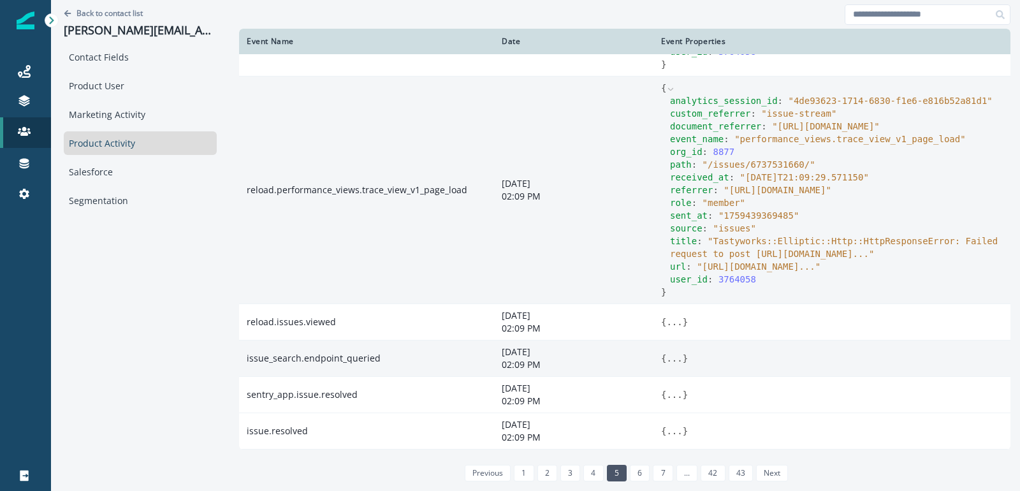
scroll to position [923, 0]
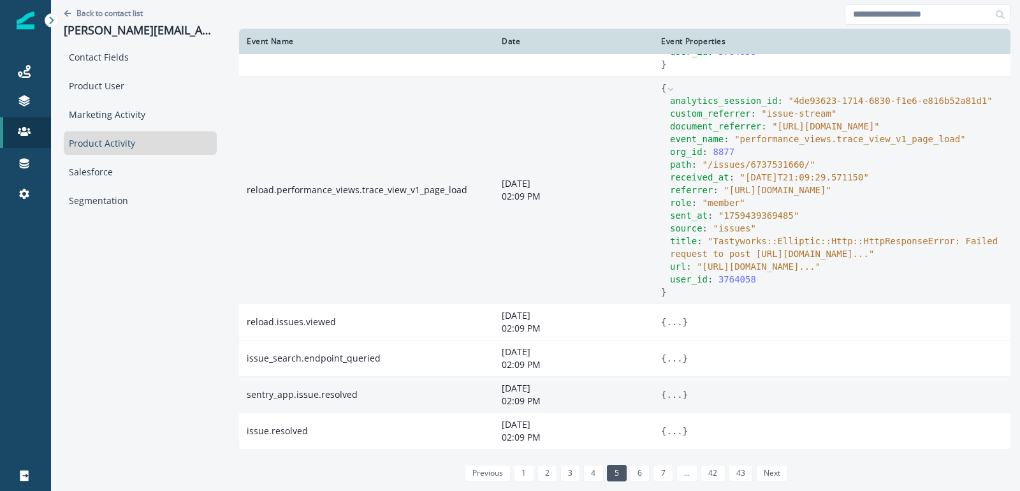
click at [679, 395] on button "..." at bounding box center [674, 394] width 16 height 13
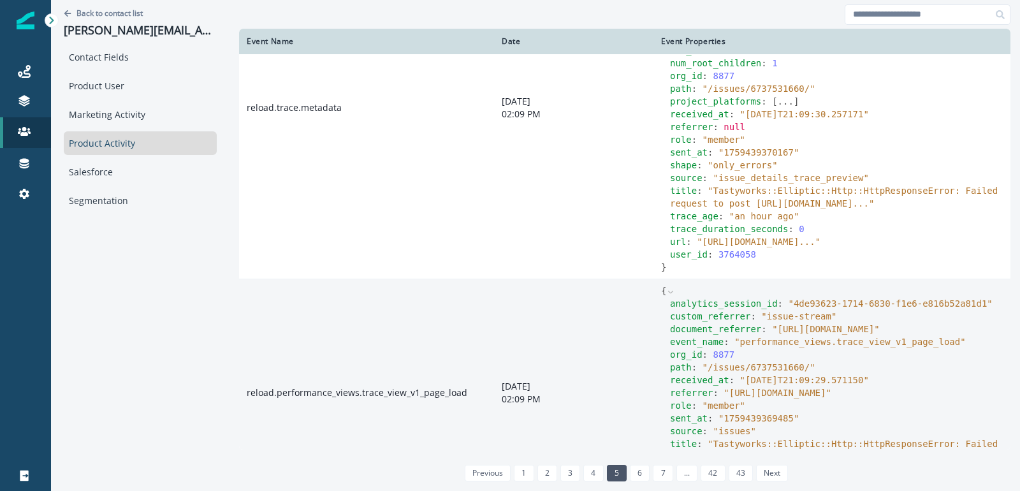
scroll to position [592, 0]
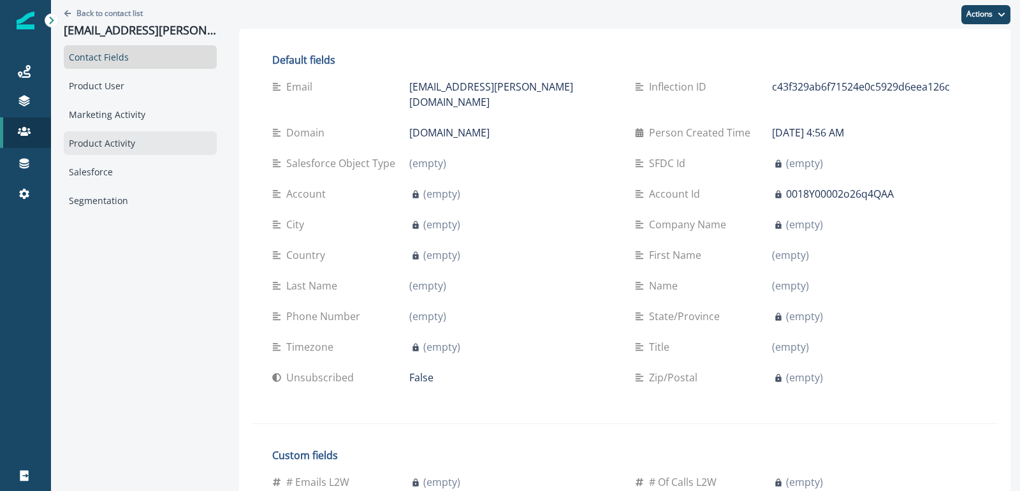
click at [107, 132] on div "Product Activity" at bounding box center [140, 143] width 153 height 24
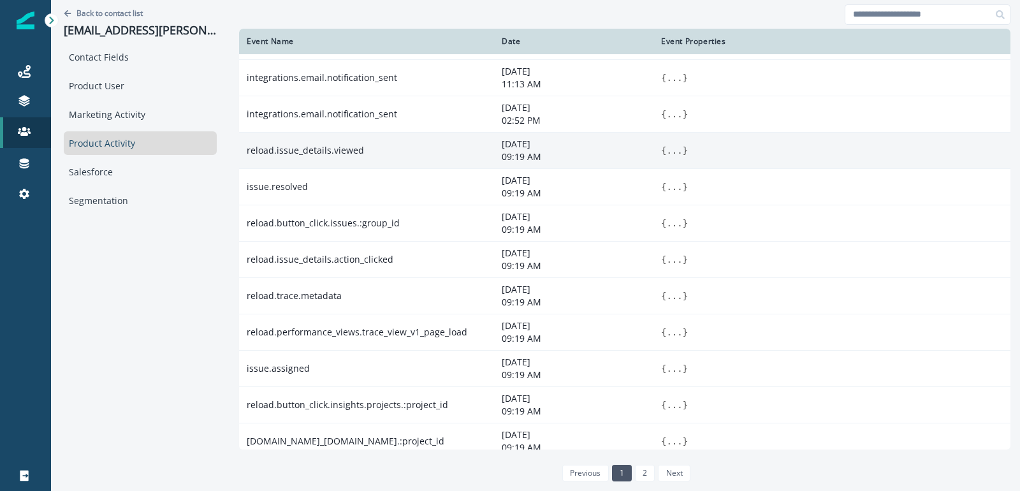
scroll to position [145, 0]
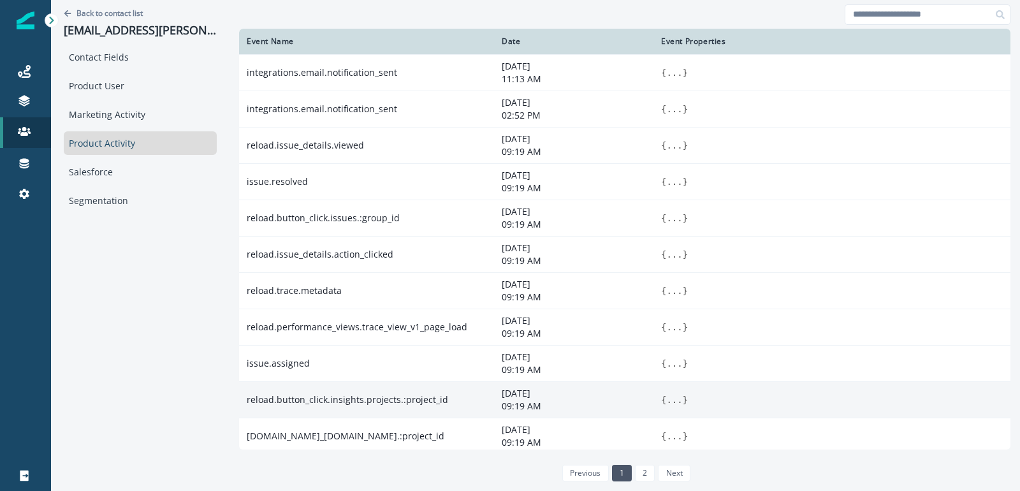
click at [676, 393] on button "..." at bounding box center [674, 399] width 16 height 13
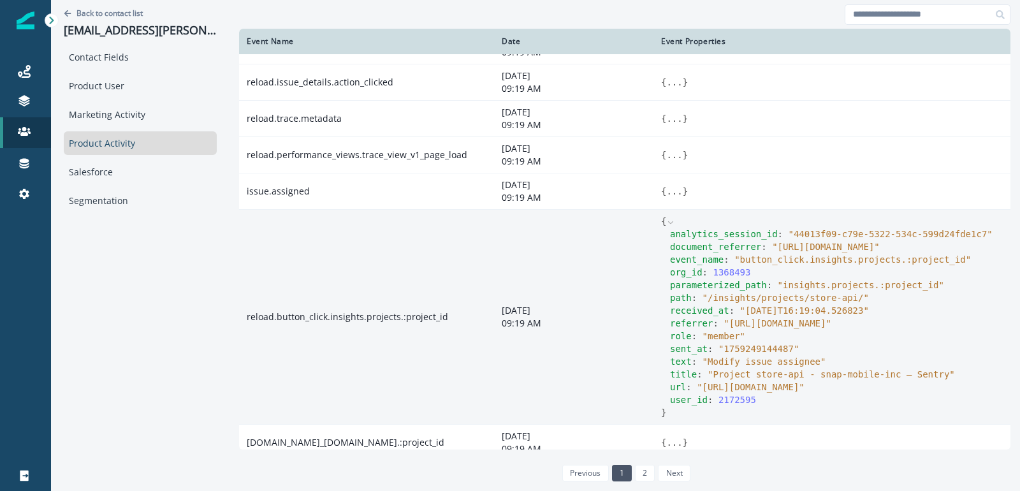
scroll to position [337, 0]
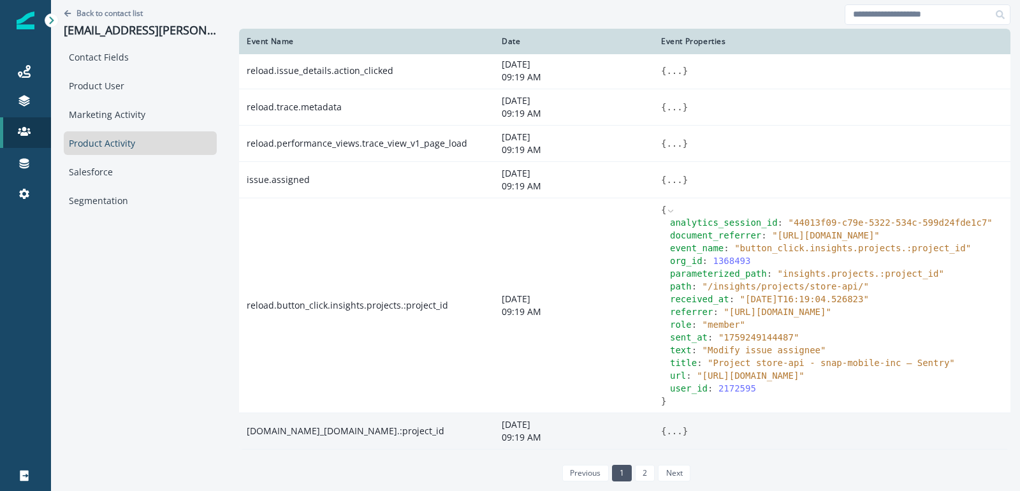
click at [666, 429] on button "..." at bounding box center [674, 431] width 16 height 13
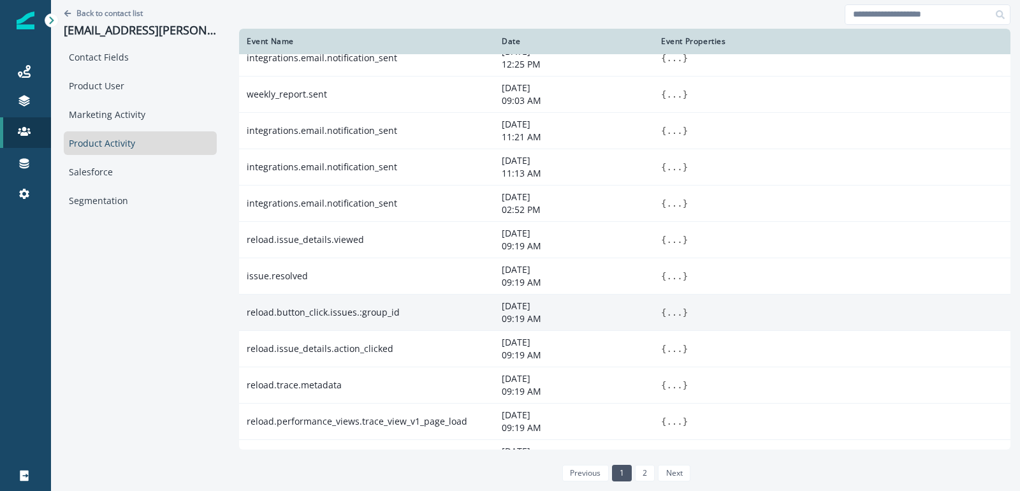
scroll to position [48, 0]
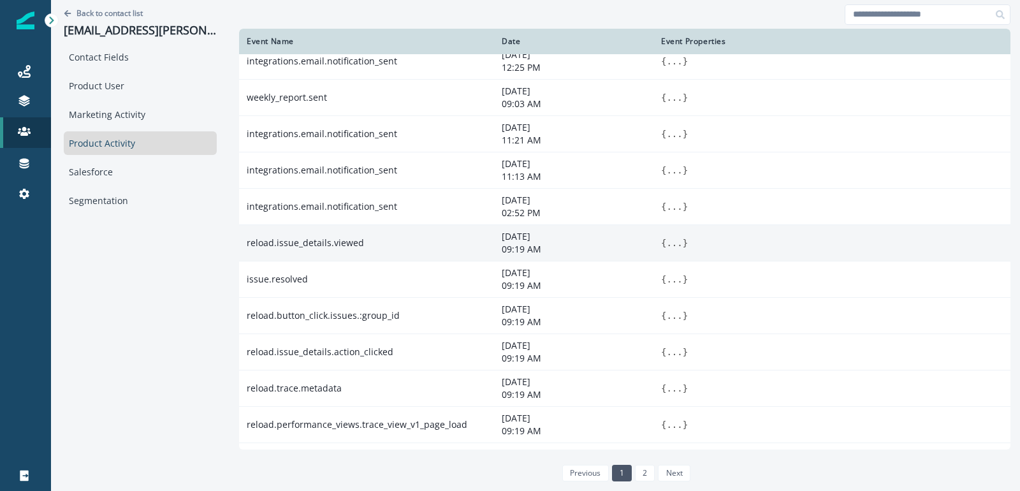
click at [678, 237] on button "..." at bounding box center [674, 243] width 16 height 13
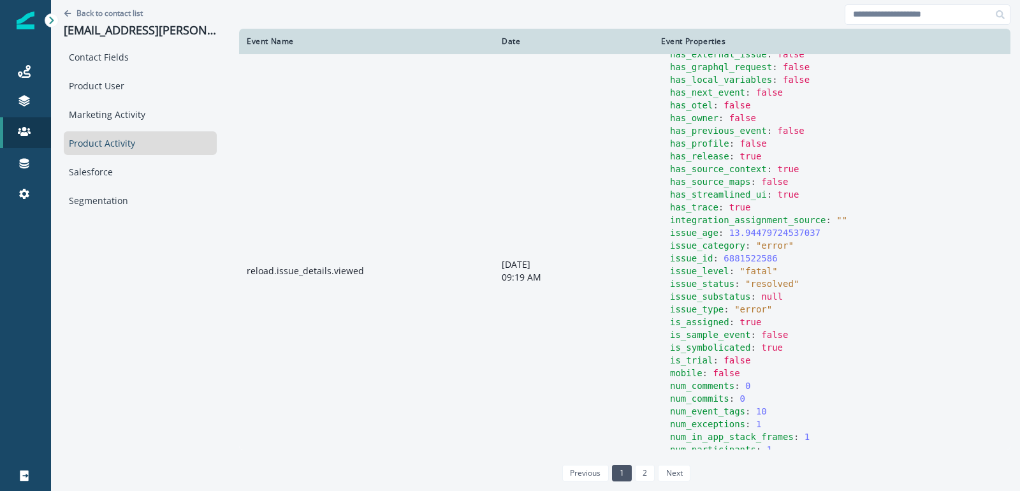
scroll to position [656, 0]
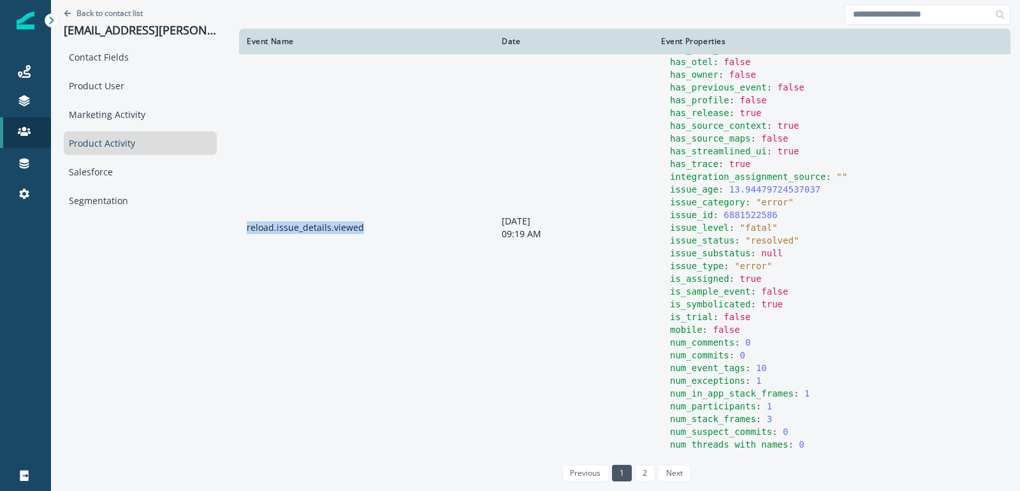
drag, startPoint x: 365, startPoint y: 231, endPoint x: 243, endPoint y: 235, distance: 122.4
click at [243, 235] on td "reload.issue_details.viewed" at bounding box center [366, 227] width 255 height 1222
copy td "reload.issue_details.viewed"
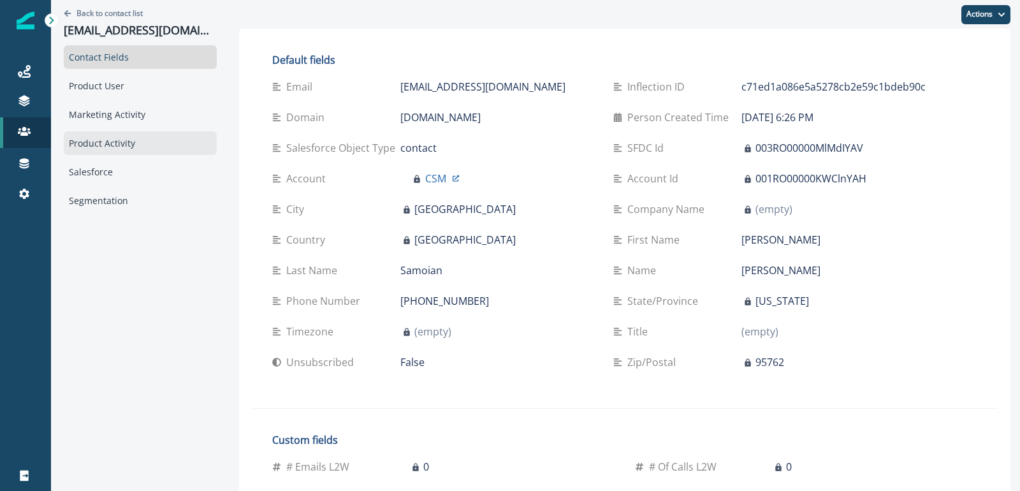
click at [126, 154] on div "Product Activity" at bounding box center [140, 143] width 153 height 24
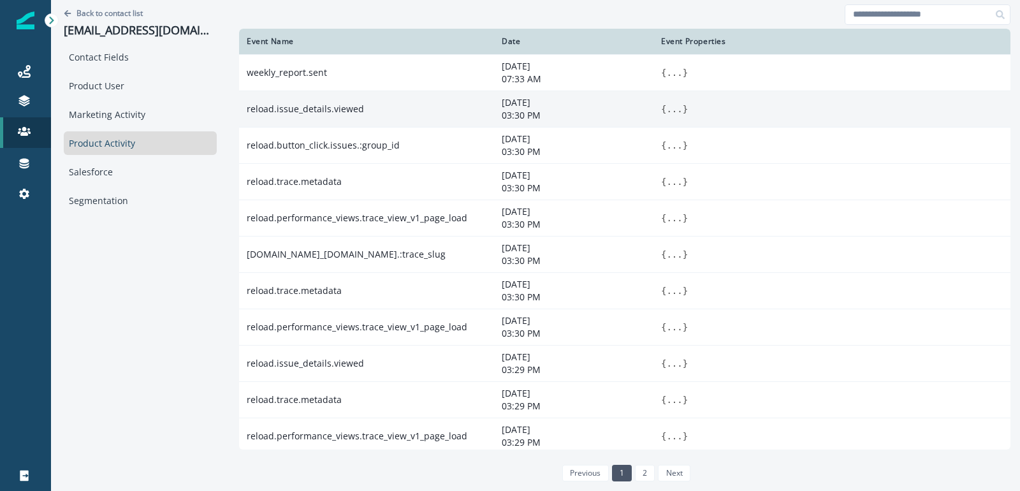
click at [671, 110] on button "..." at bounding box center [674, 109] width 16 height 13
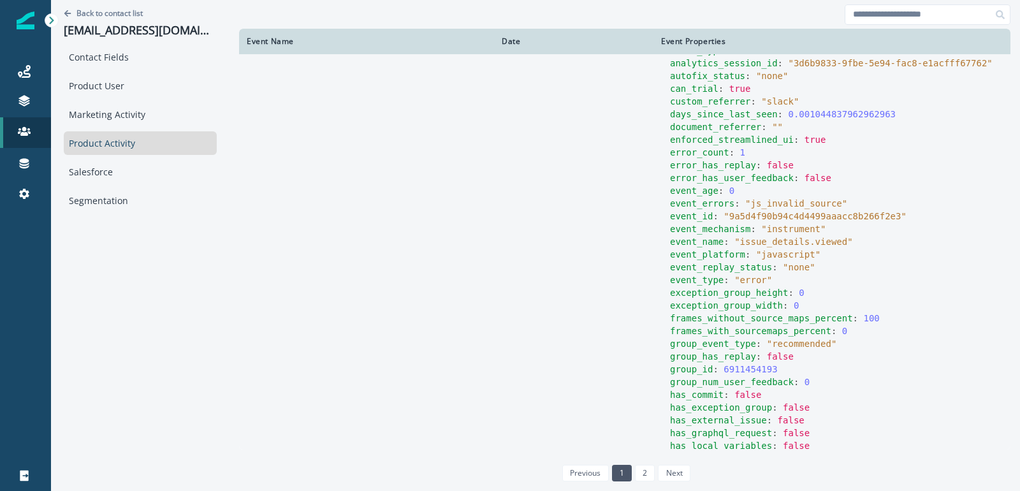
scroll to position [82, 0]
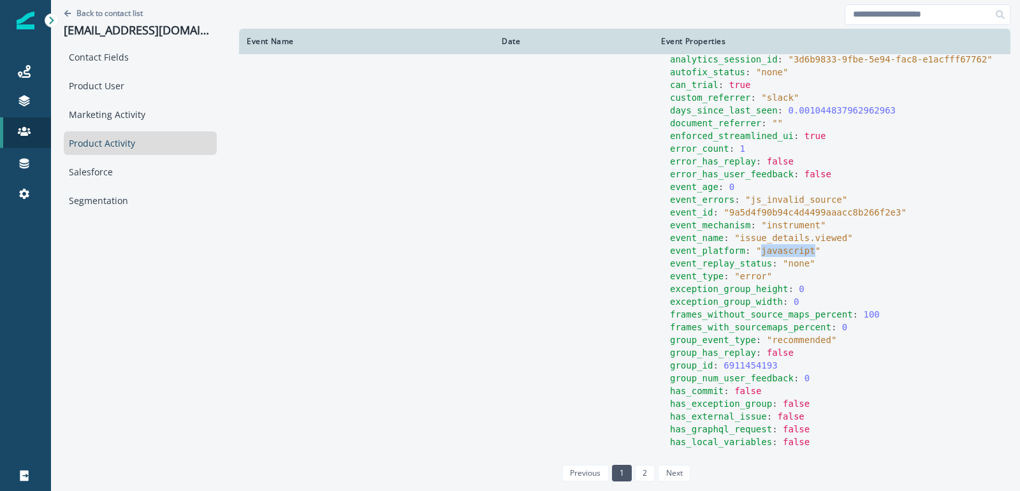
drag, startPoint x: 755, startPoint y: 251, endPoint x: 808, endPoint y: 251, distance: 52.9
click at [808, 251] on span "" javascript "" at bounding box center [788, 250] width 64 height 10
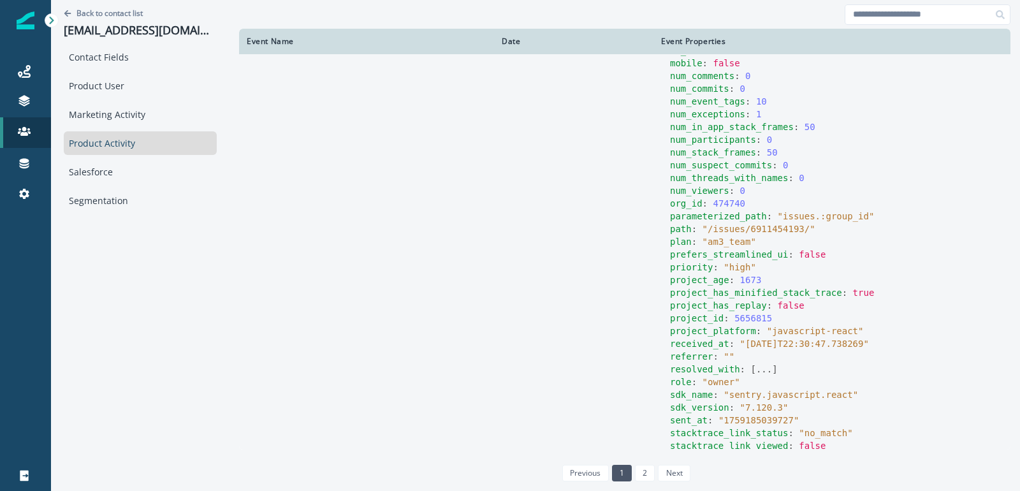
scroll to position [755, 0]
drag, startPoint x: 765, startPoint y: 330, endPoint x: 851, endPoint y: 328, distance: 86.1
click at [851, 328] on span "" javascript-react "" at bounding box center [815, 329] width 97 height 10
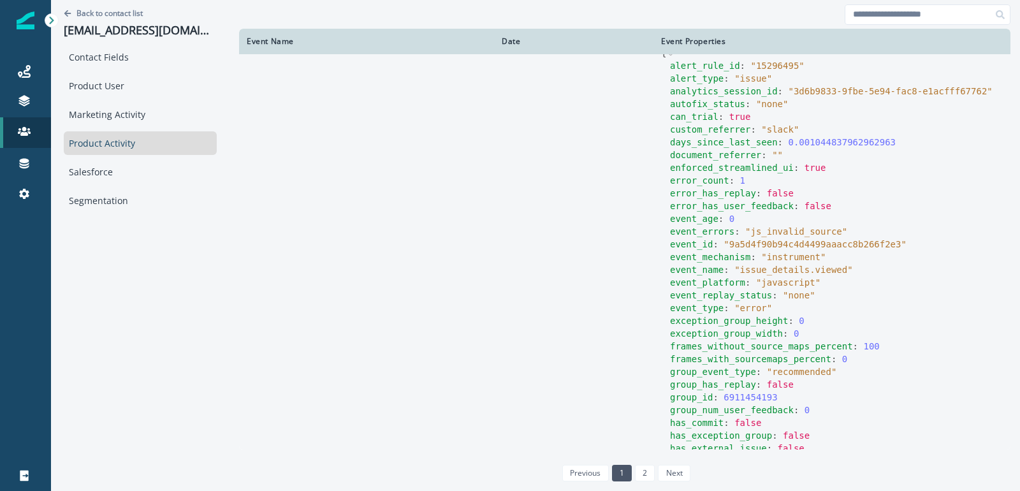
scroll to position [0, 0]
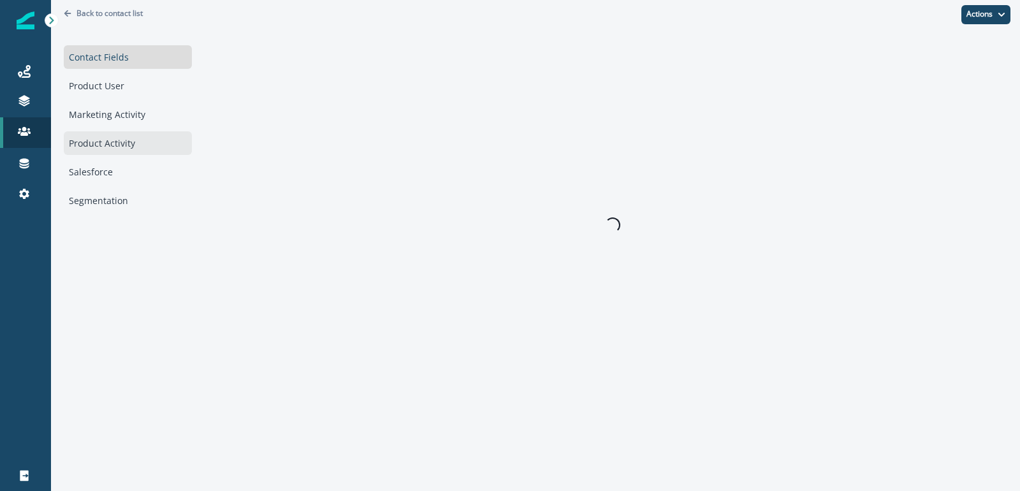
click at [126, 150] on div "Product Activity" at bounding box center [128, 143] width 128 height 24
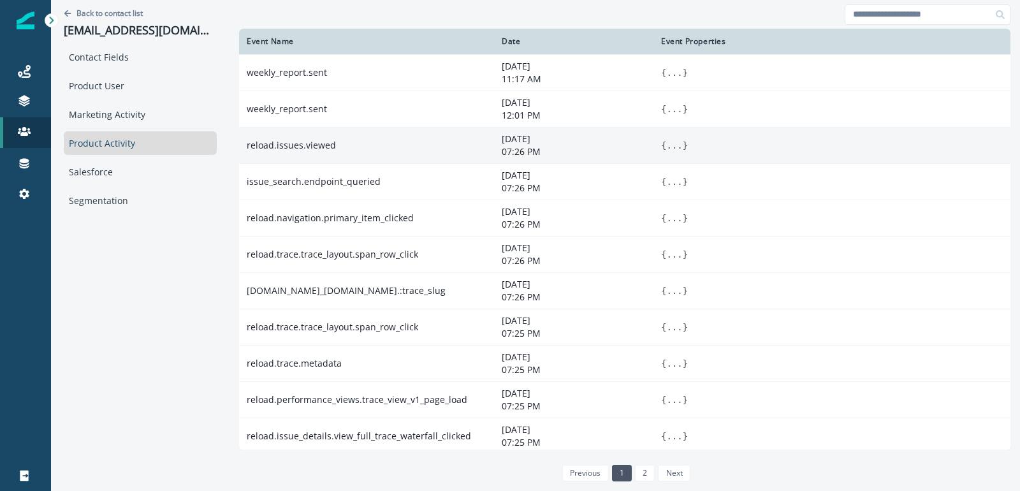
click at [669, 144] on button "..." at bounding box center [674, 145] width 16 height 13
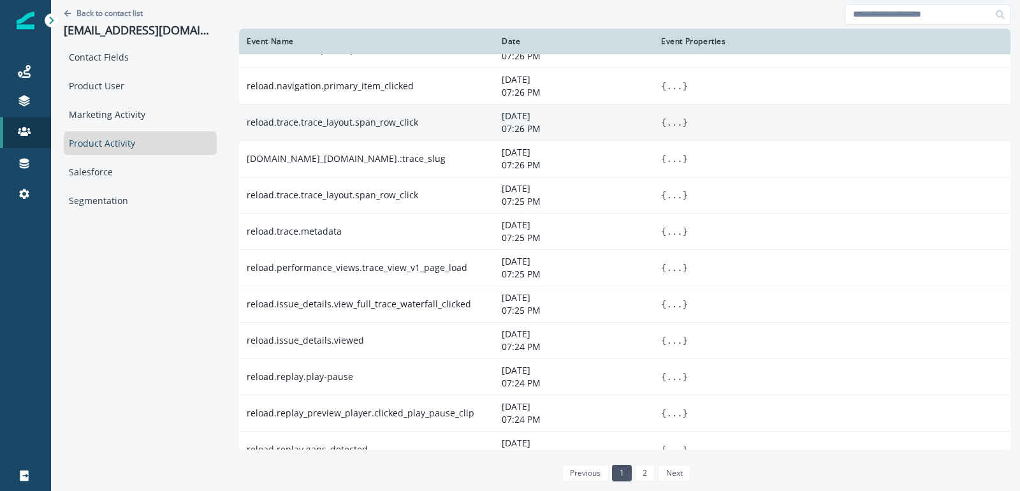
scroll to position [451, 0]
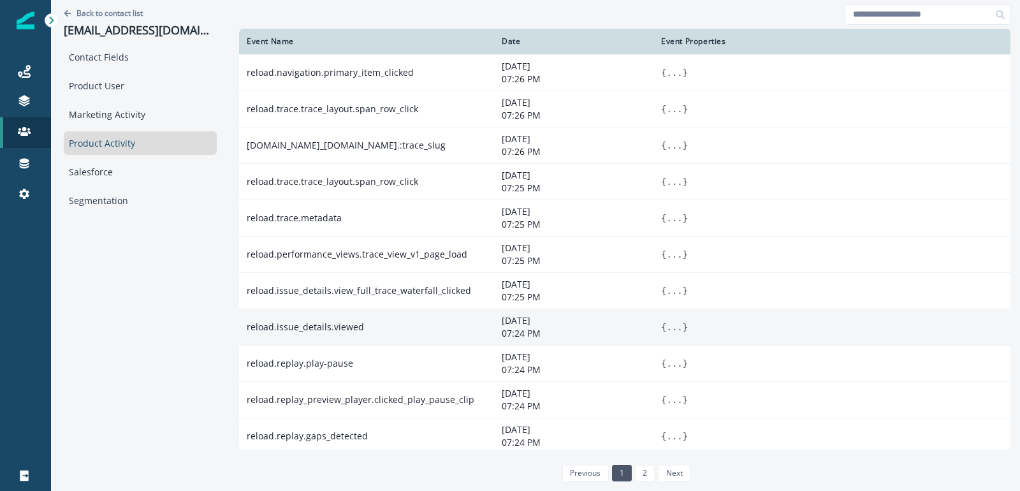
click at [678, 326] on button "..." at bounding box center [674, 327] width 16 height 13
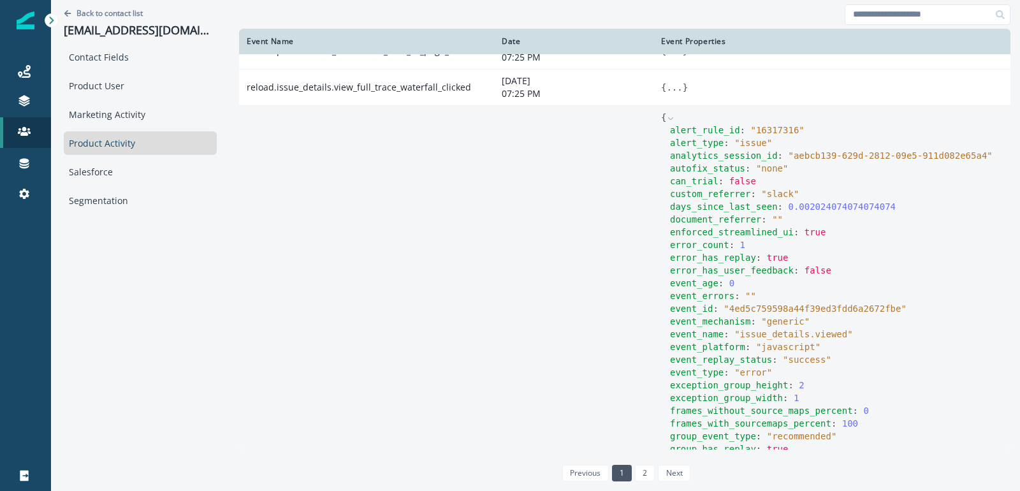
scroll to position [1536, 0]
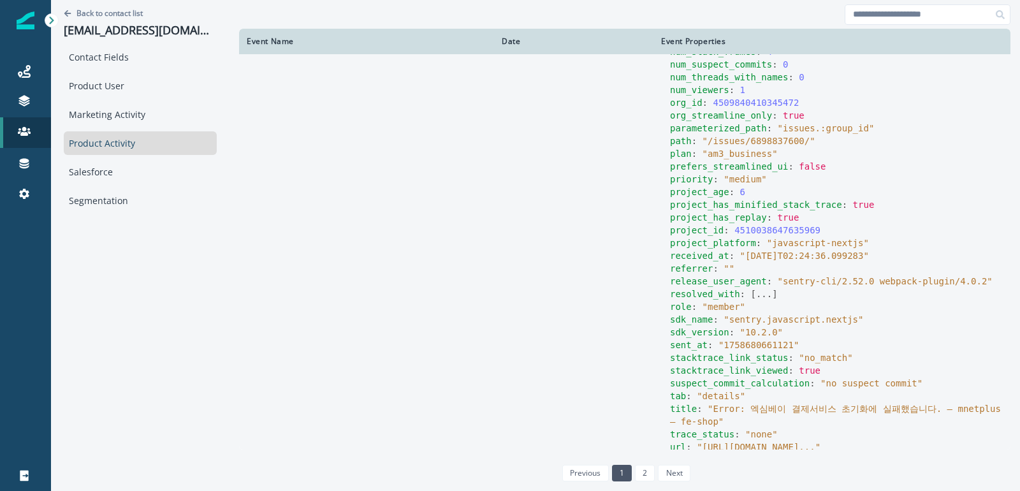
click at [808, 232] on div "project_id : 4510038647635969" at bounding box center [836, 230] width 333 height 13
drag, startPoint x: 826, startPoint y: 240, endPoint x: 861, endPoint y: 240, distance: 35.7
click at [861, 240] on span "" javascript-nextjs "" at bounding box center [818, 243] width 102 height 10
click at [829, 244] on span "" javascript-nextjs "" at bounding box center [818, 243] width 102 height 10
drag, startPoint x: 831, startPoint y: 241, endPoint x: 864, endPoint y: 240, distance: 33.8
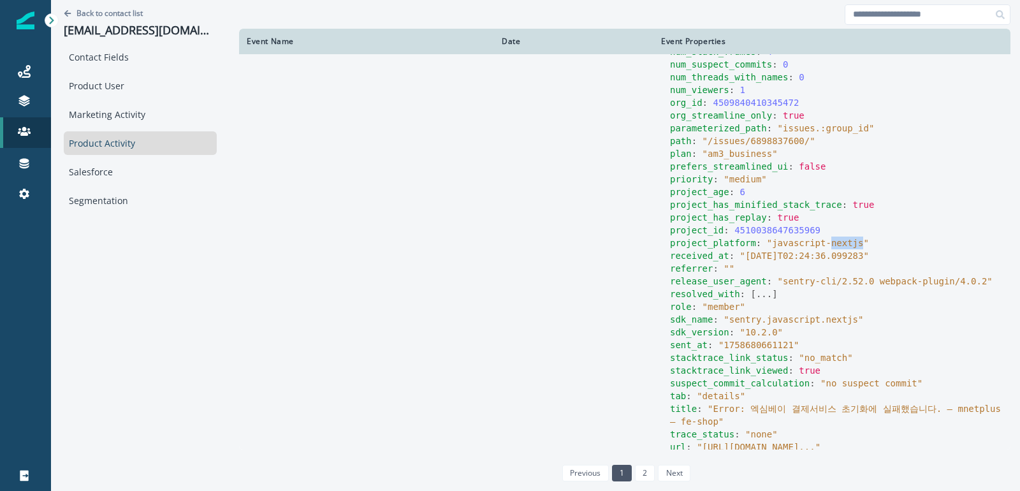
click at [864, 240] on span "" javascript-nextjs "" at bounding box center [818, 243] width 102 height 10
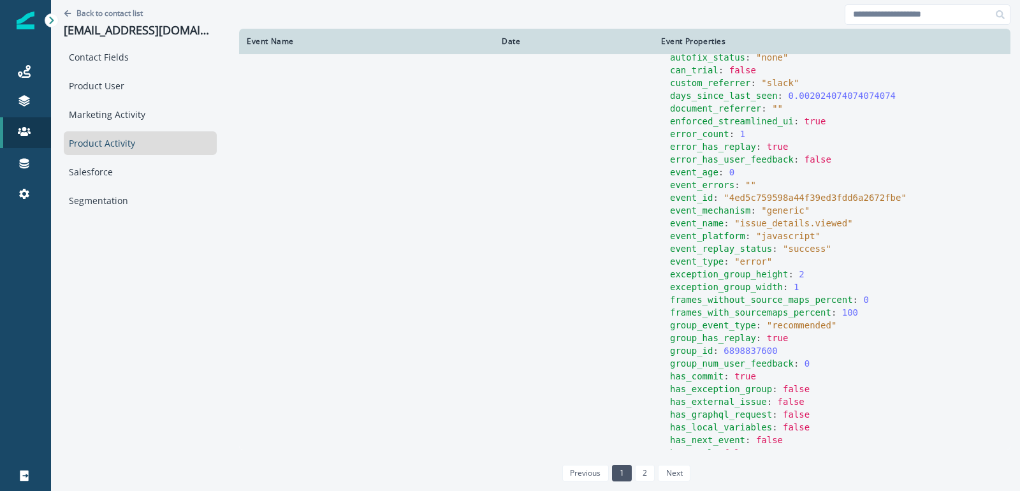
scroll to position [753, 0]
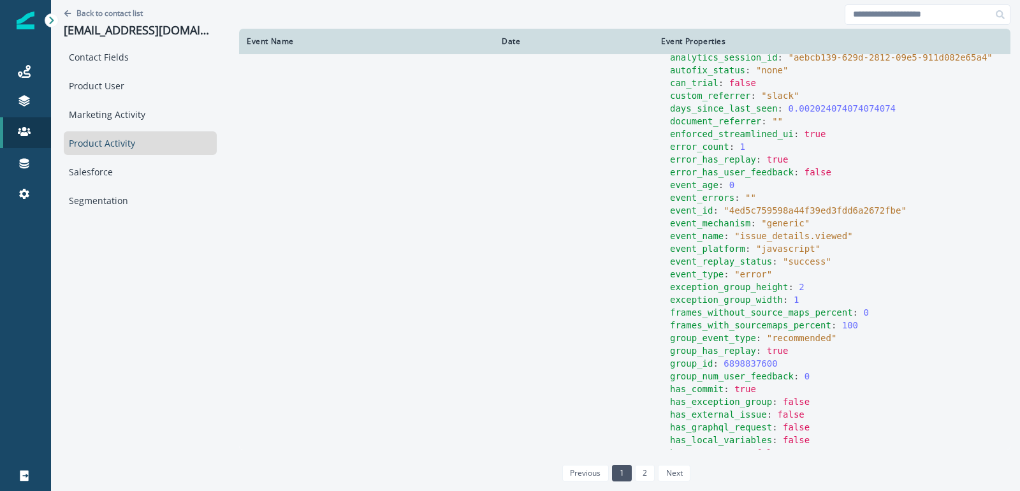
click at [710, 156] on span "error_has_replay" at bounding box center [713, 159] width 86 height 10
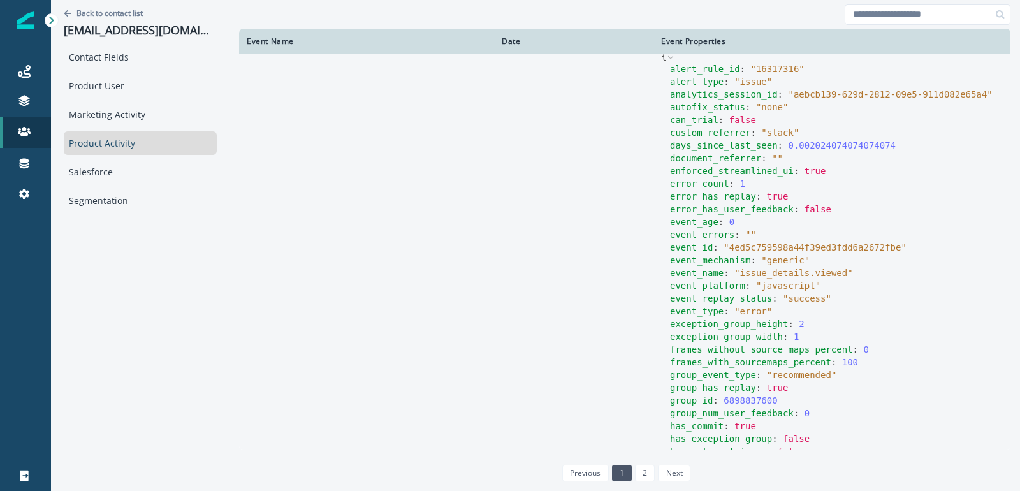
scroll to position [704, 0]
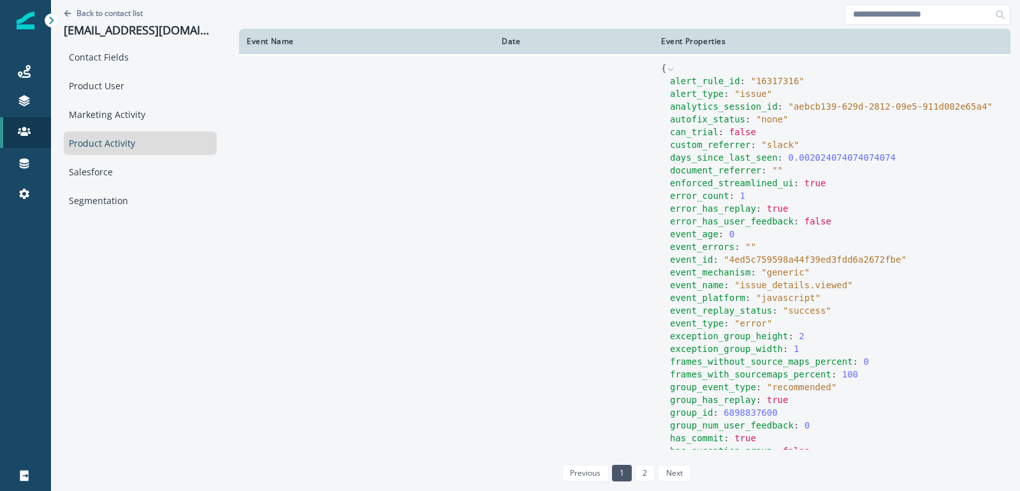
click at [702, 128] on span "can_trial" at bounding box center [694, 132] width 48 height 10
click at [706, 103] on span "analytics_session_id" at bounding box center [724, 106] width 108 height 10
click at [705, 92] on span "alert_type" at bounding box center [697, 94] width 54 height 10
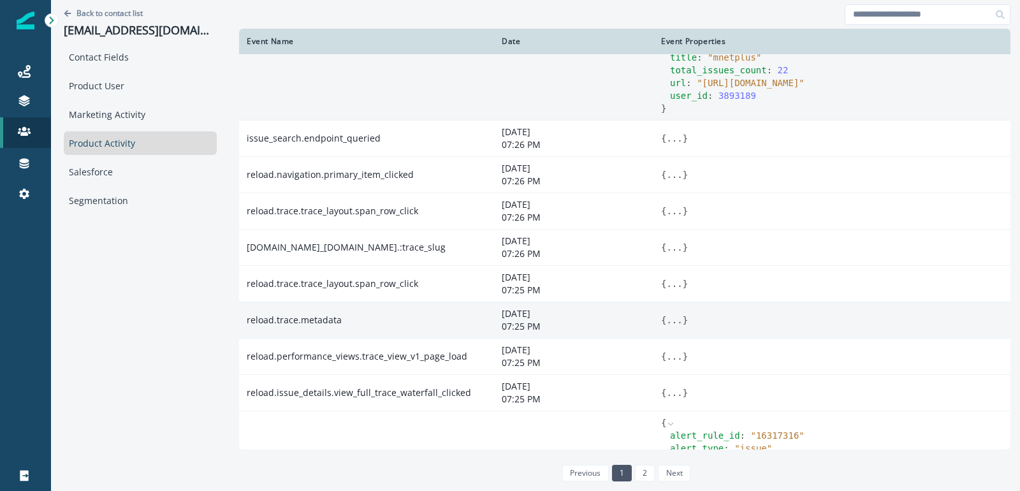
scroll to position [354, 0]
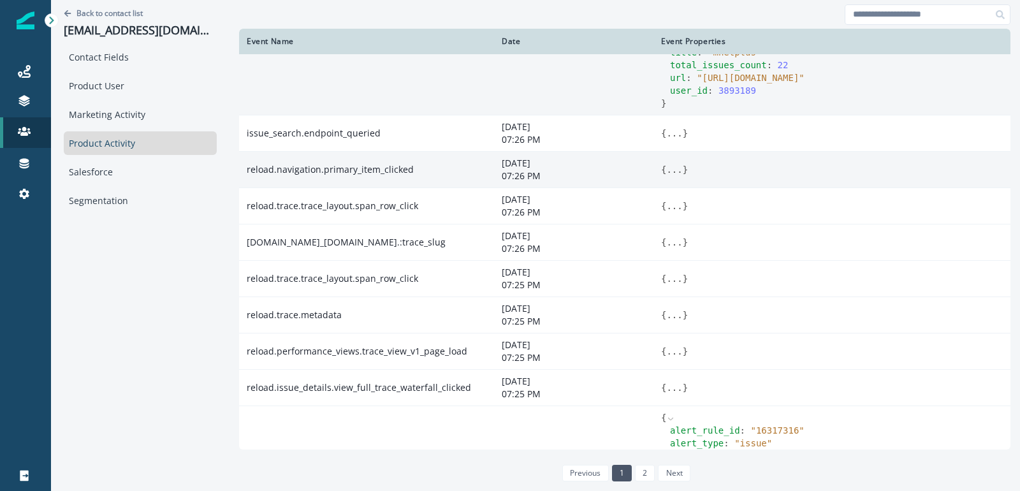
click at [673, 170] on button "..." at bounding box center [674, 169] width 16 height 13
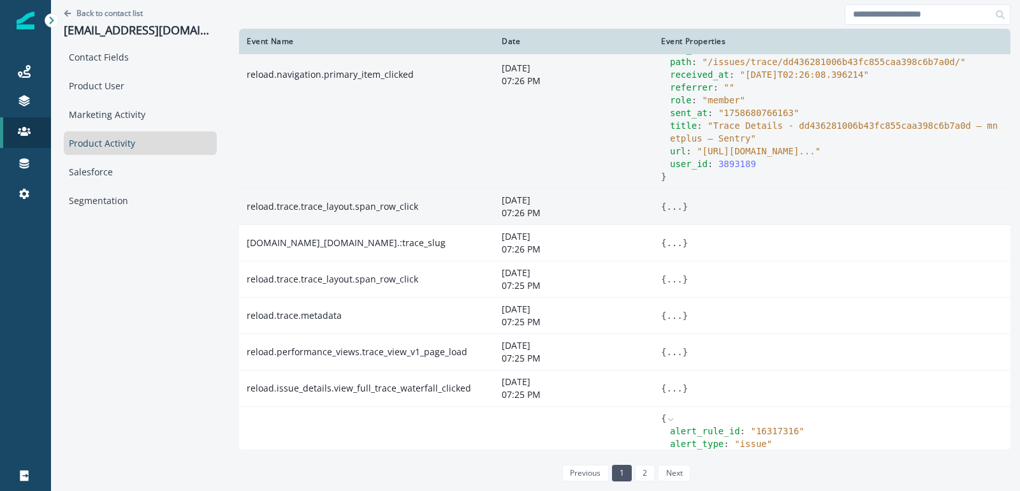
scroll to position [561, 0]
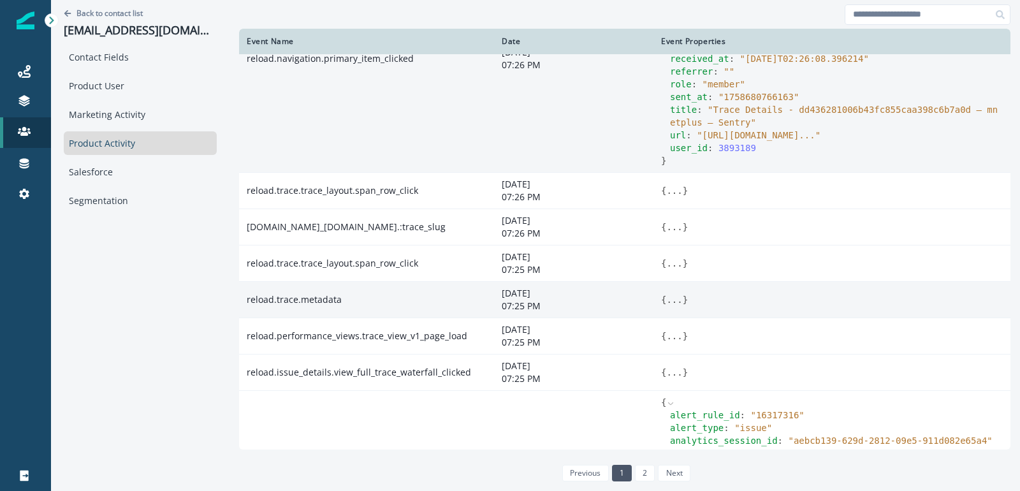
click at [677, 306] on button "..." at bounding box center [674, 299] width 16 height 13
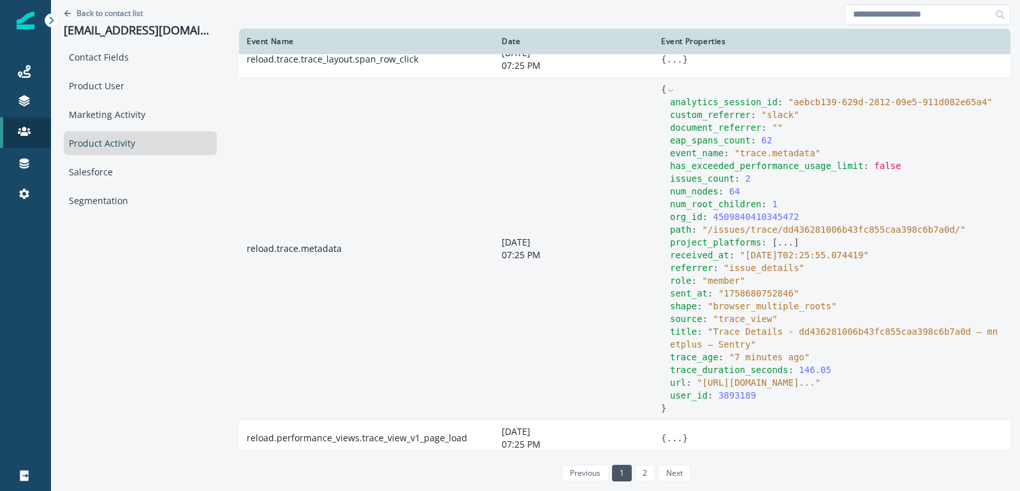
scroll to position [769, 0]
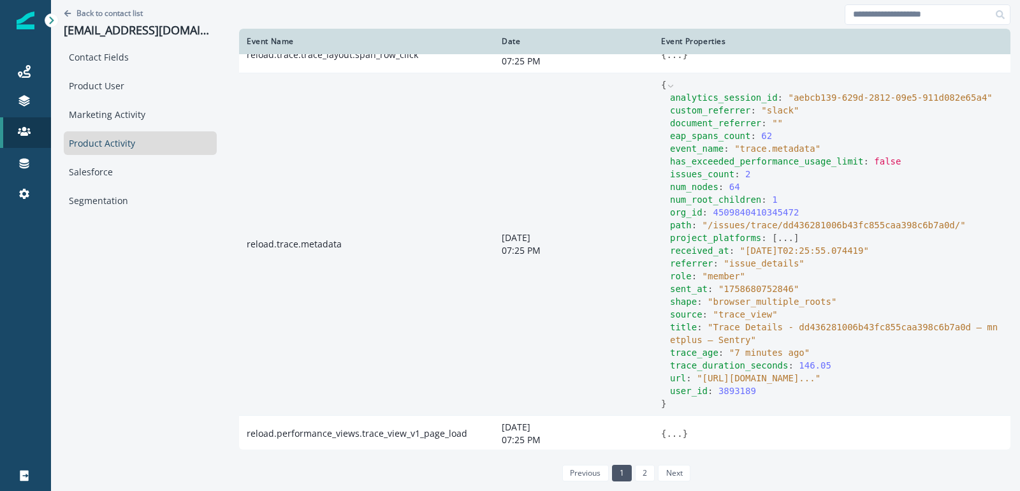
click at [786, 244] on button "..." at bounding box center [786, 237] width 16 height 13
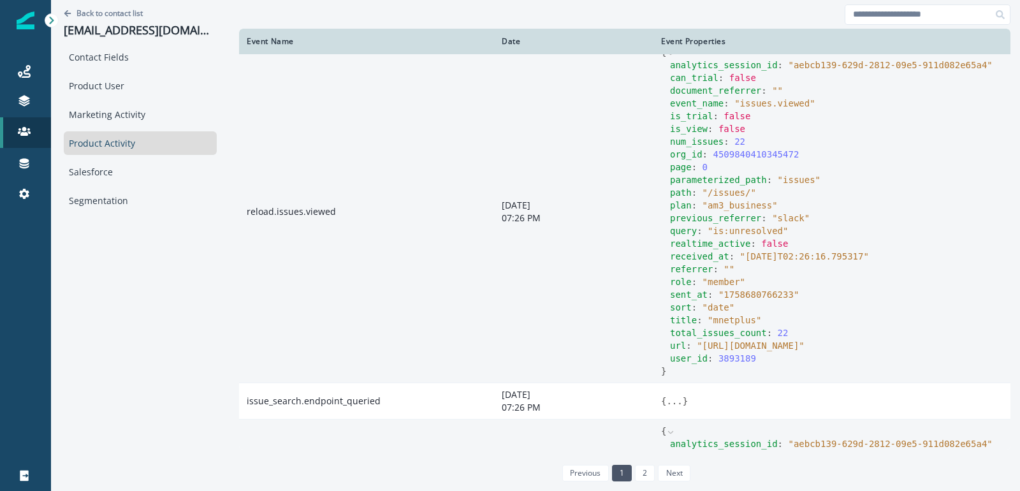
scroll to position [0, 0]
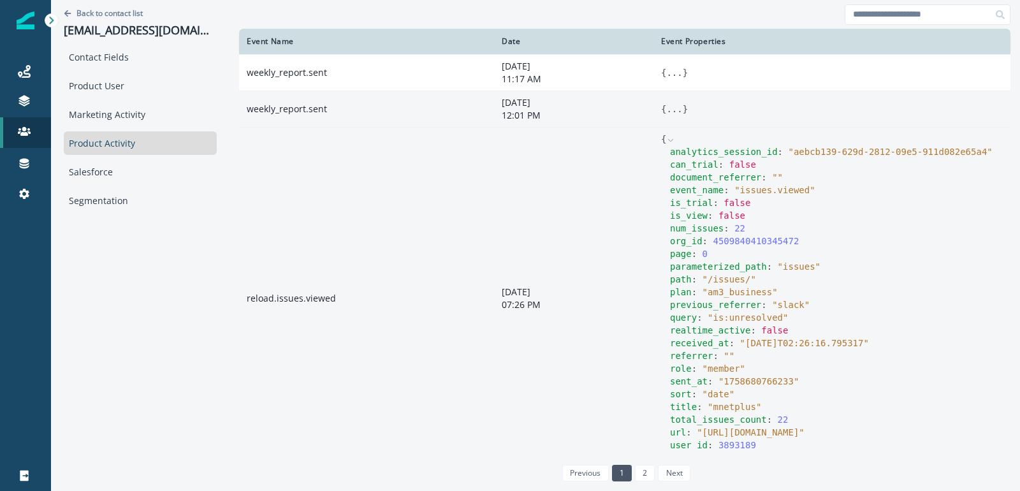
click at [667, 104] on button "..." at bounding box center [674, 109] width 16 height 13
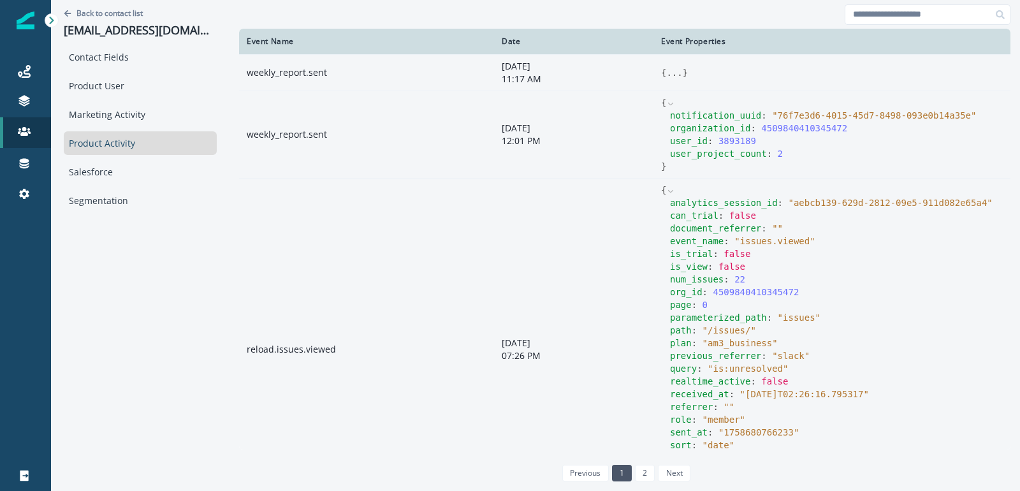
click at [672, 73] on button "..." at bounding box center [674, 72] width 16 height 13
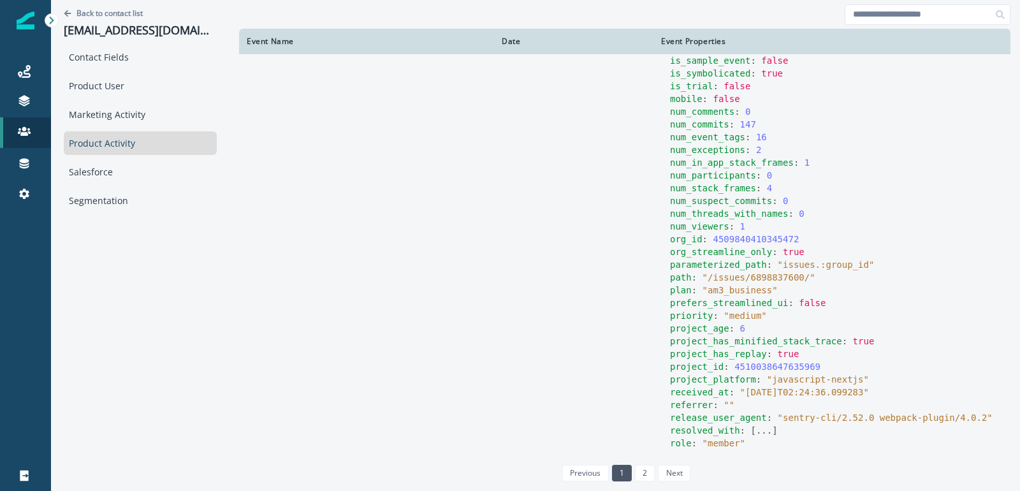
scroll to position [2112, 0]
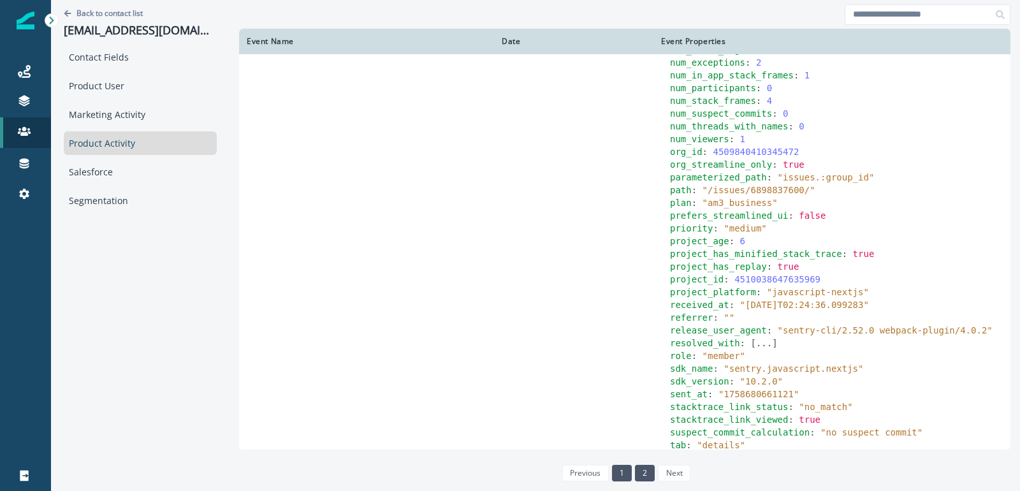
click at [650, 475] on link "2" at bounding box center [645, 473] width 20 height 17
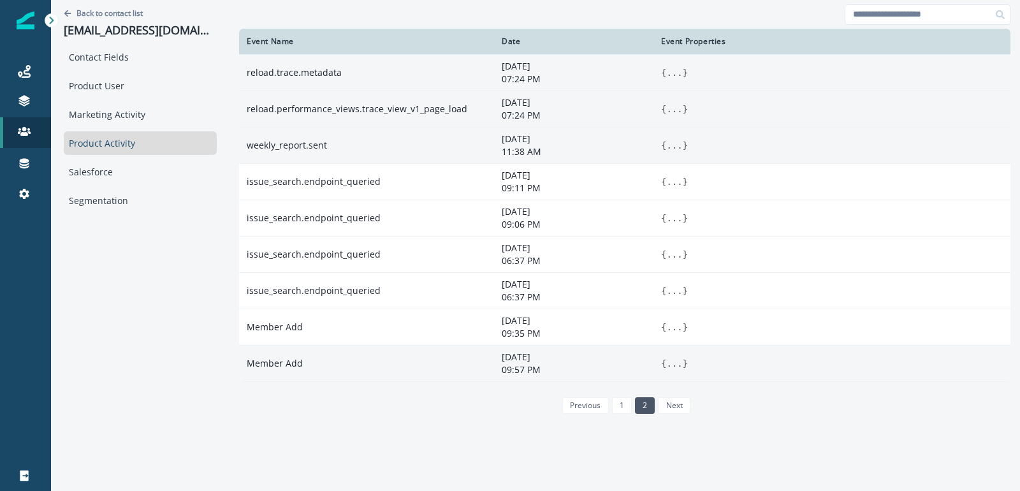
scroll to position [0, 0]
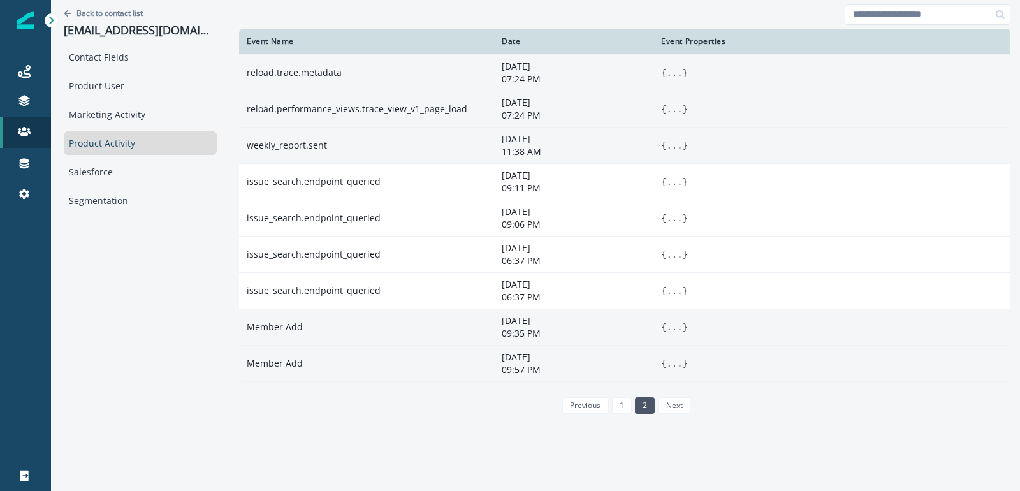
click at [681, 326] on button "..." at bounding box center [674, 327] width 16 height 13
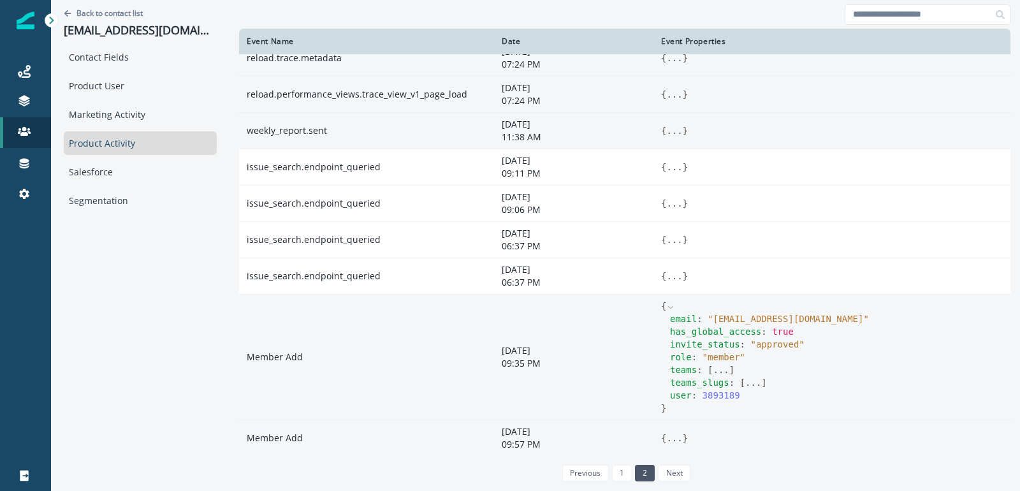
scroll to position [18, 0]
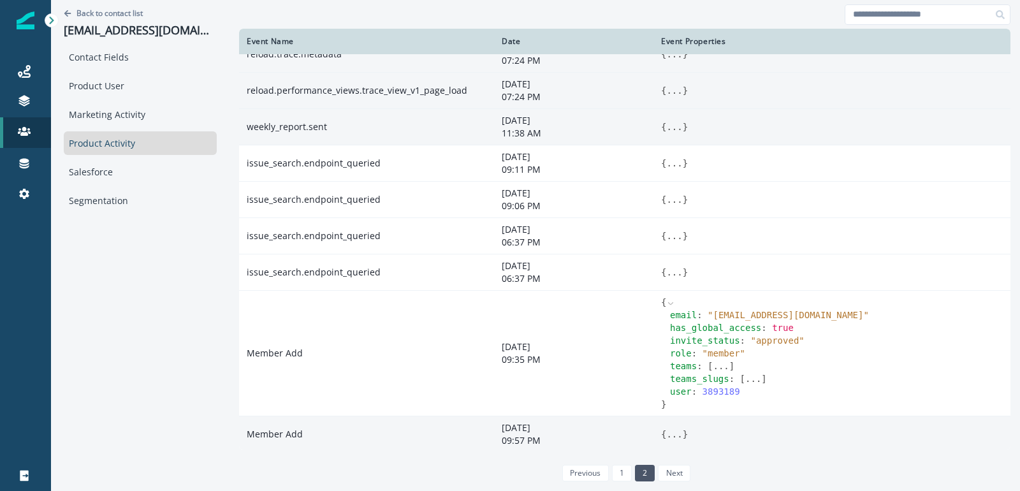
click at [676, 438] on td "{ ... }" at bounding box center [831, 434] width 357 height 36
click at [674, 430] on button "..." at bounding box center [674, 434] width 16 height 13
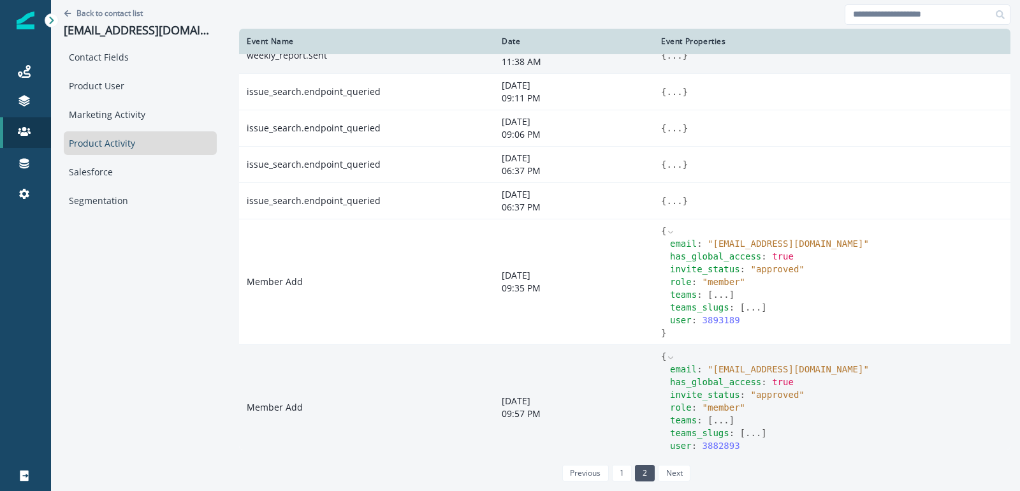
scroll to position [108, 0]
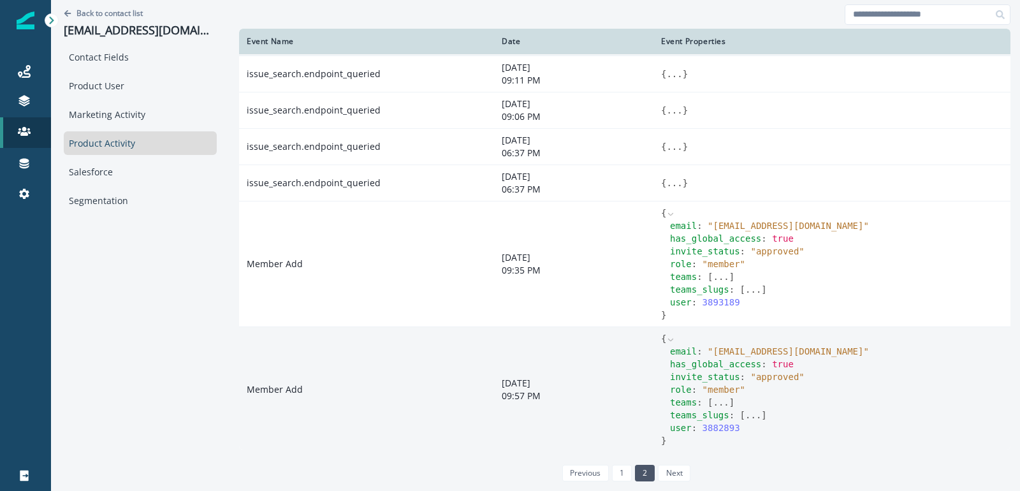
click at [755, 286] on button "..." at bounding box center [753, 289] width 16 height 13
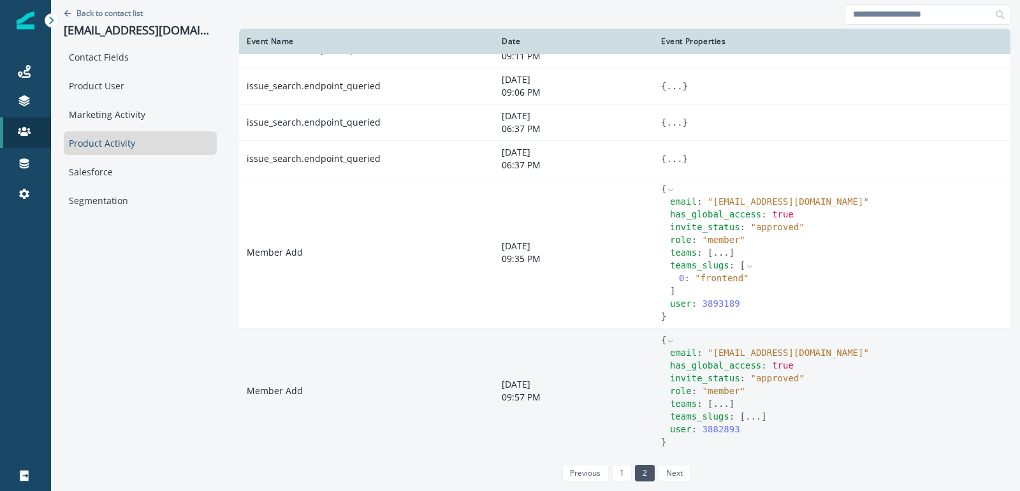
scroll to position [133, 0]
click at [748, 409] on button "..." at bounding box center [753, 415] width 16 height 13
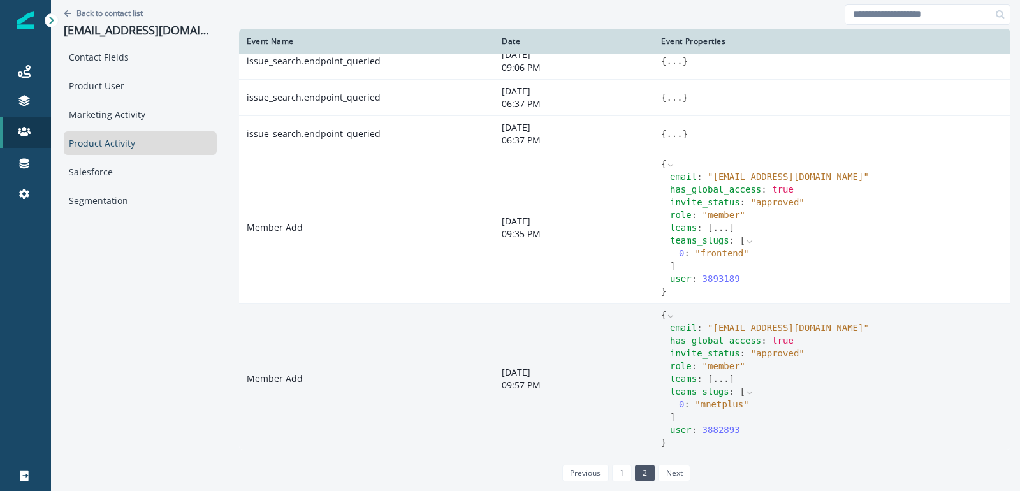
scroll to position [159, 0]
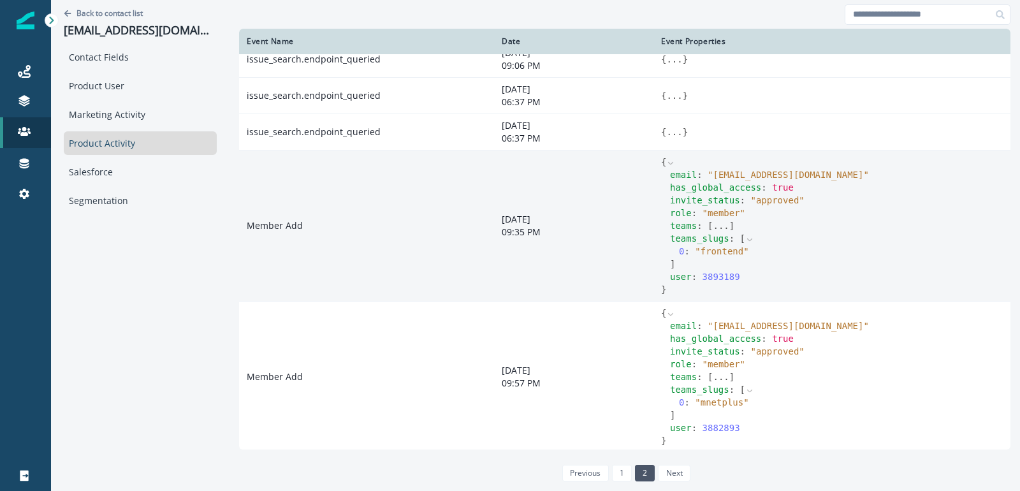
click at [719, 222] on button "..." at bounding box center [721, 225] width 16 height 13
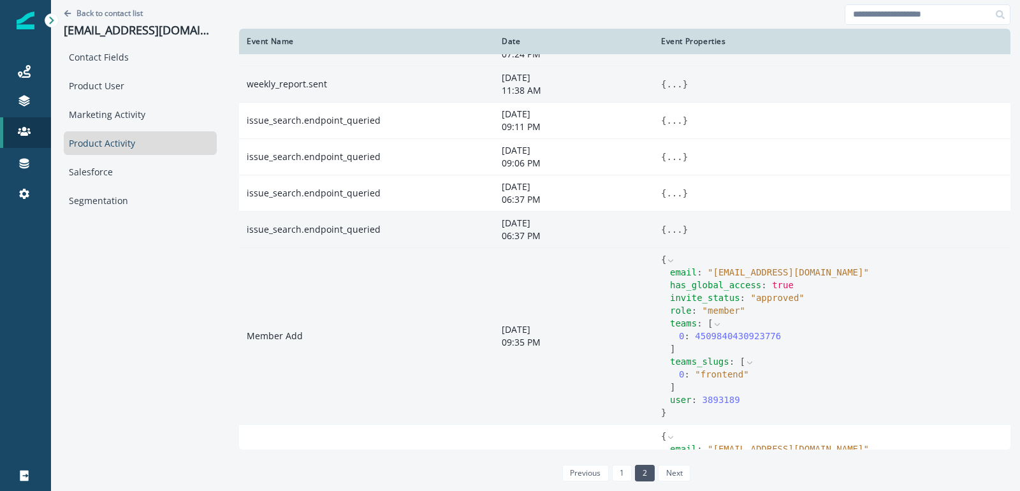
scroll to position [26, 0]
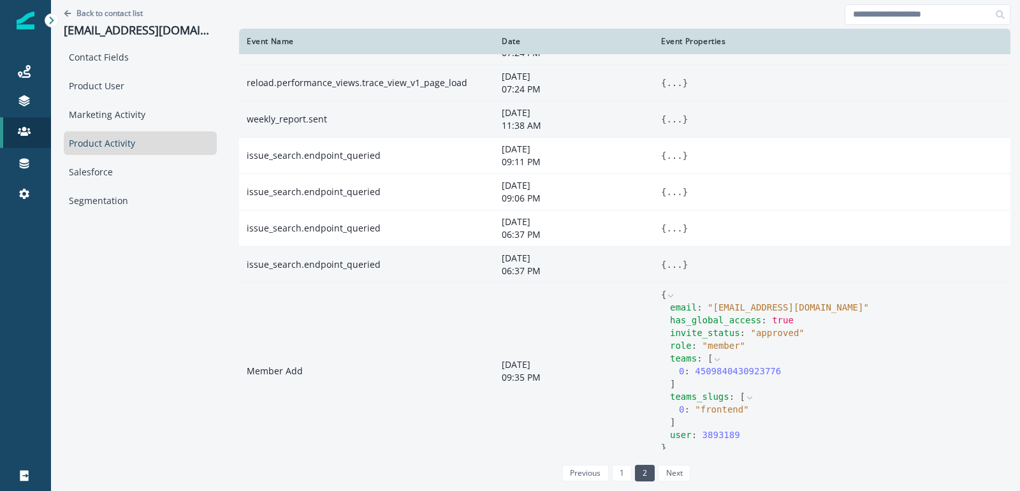
click at [673, 260] on button "..." at bounding box center [674, 264] width 16 height 13
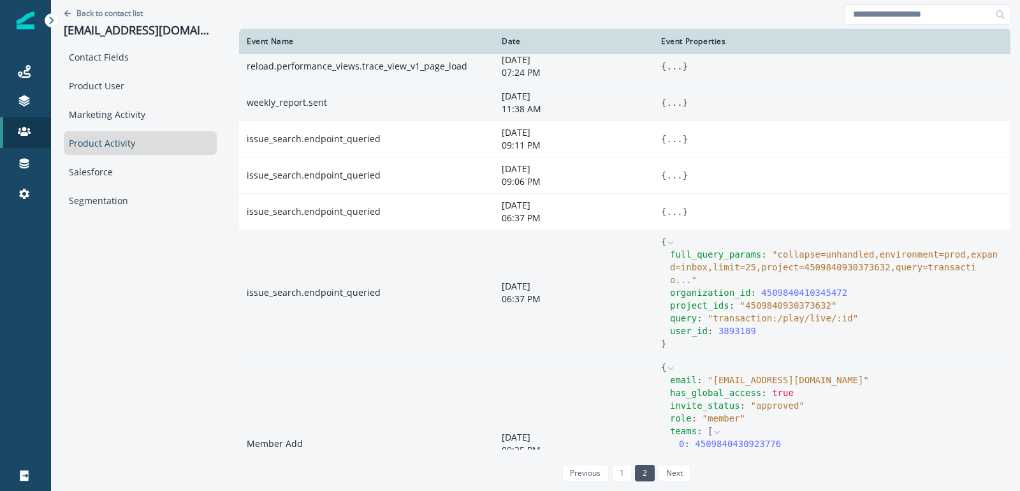
scroll to position [47, 0]
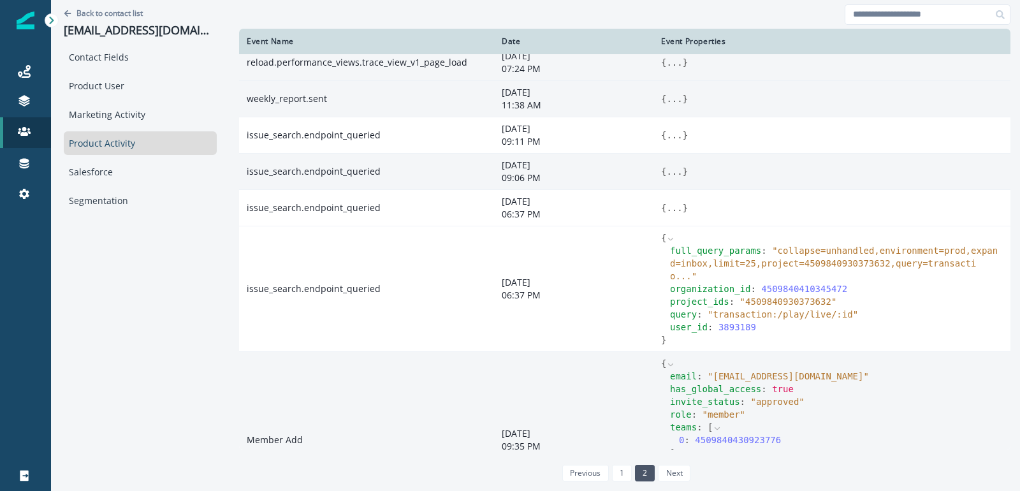
click at [669, 173] on button "..." at bounding box center [674, 171] width 16 height 13
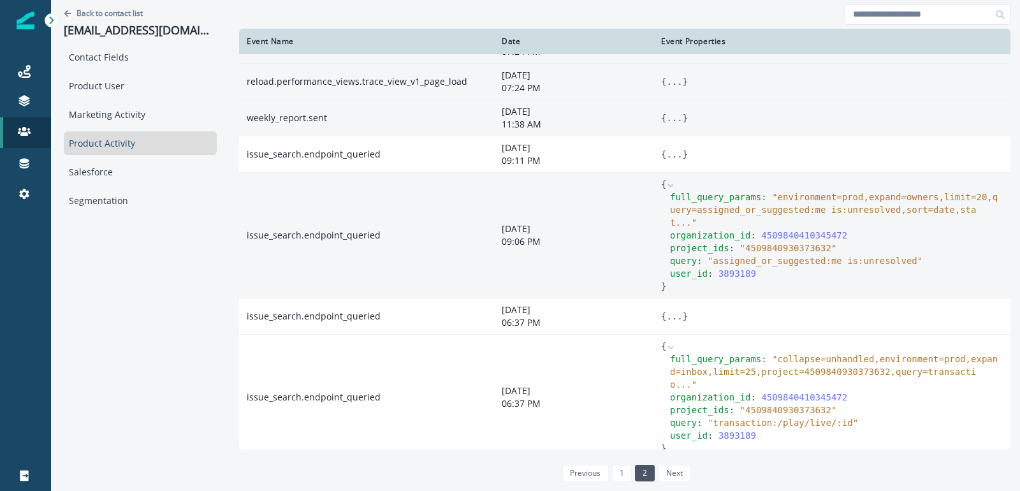
scroll to position [0, 0]
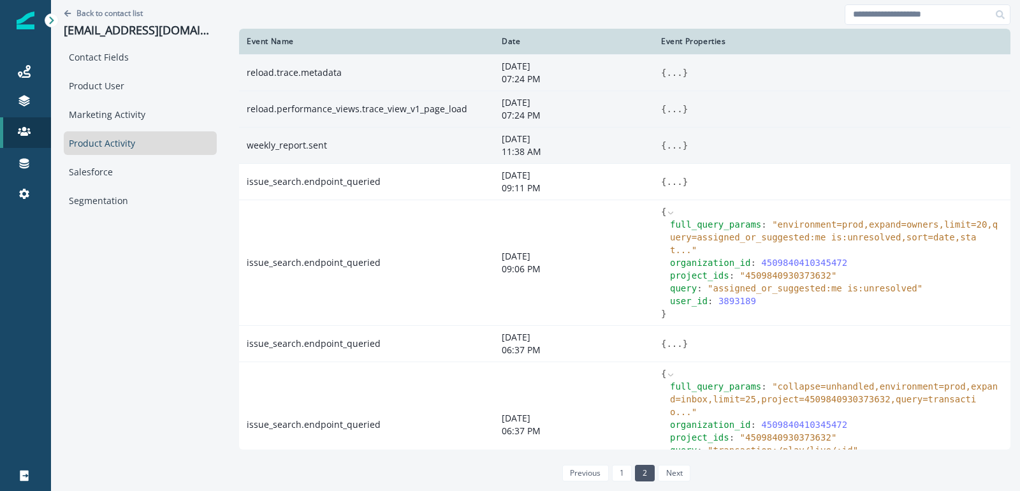
click at [676, 111] on button "..." at bounding box center [674, 109] width 16 height 13
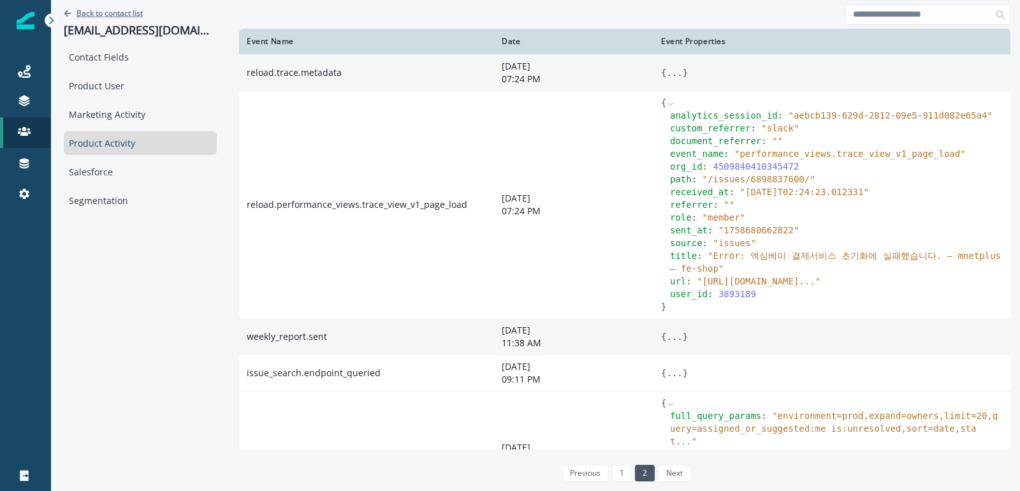
click at [127, 15] on p "Back to contact list" at bounding box center [109, 13] width 66 height 11
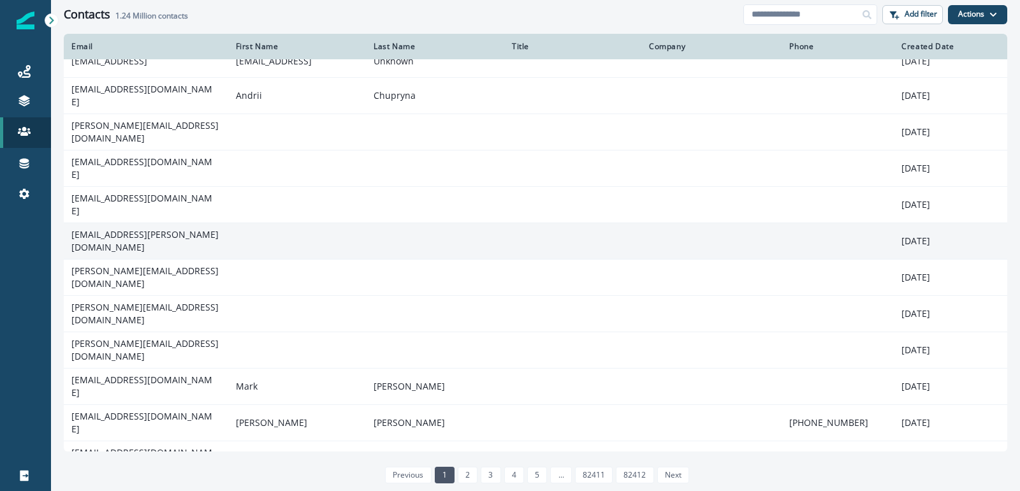
scroll to position [18, 0]
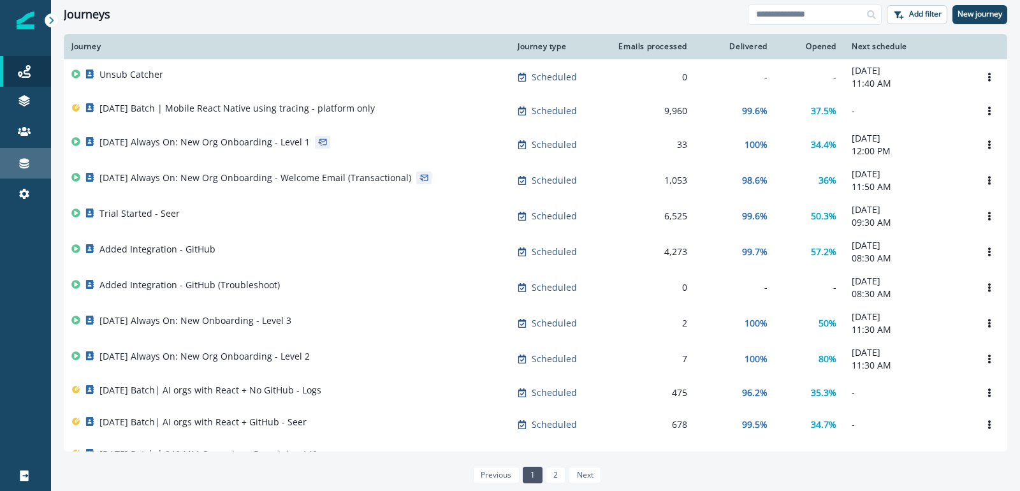
click at [25, 170] on div "Connections" at bounding box center [25, 163] width 41 height 15
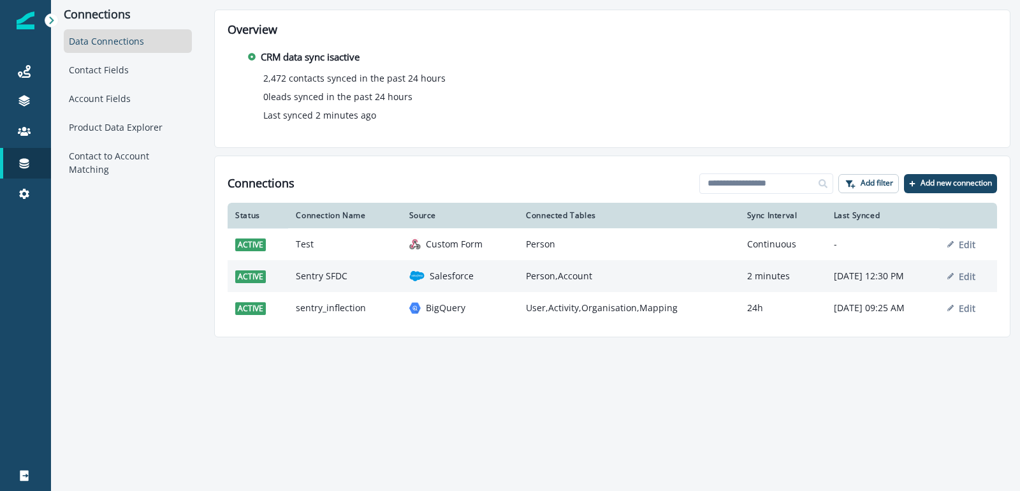
click at [437, 277] on p "Salesforce" at bounding box center [452, 276] width 44 height 13
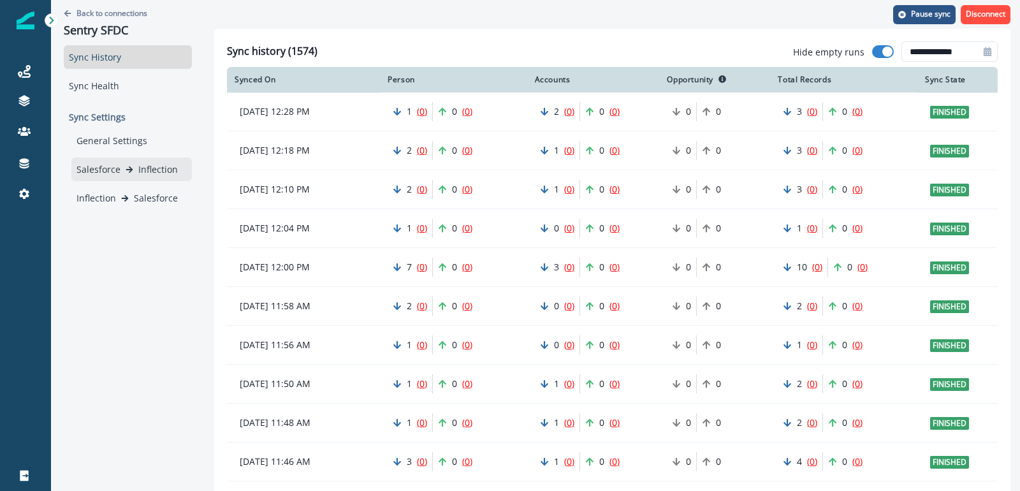
click at [133, 171] on div "Salesforce Inflection" at bounding box center [131, 169] width 110 height 13
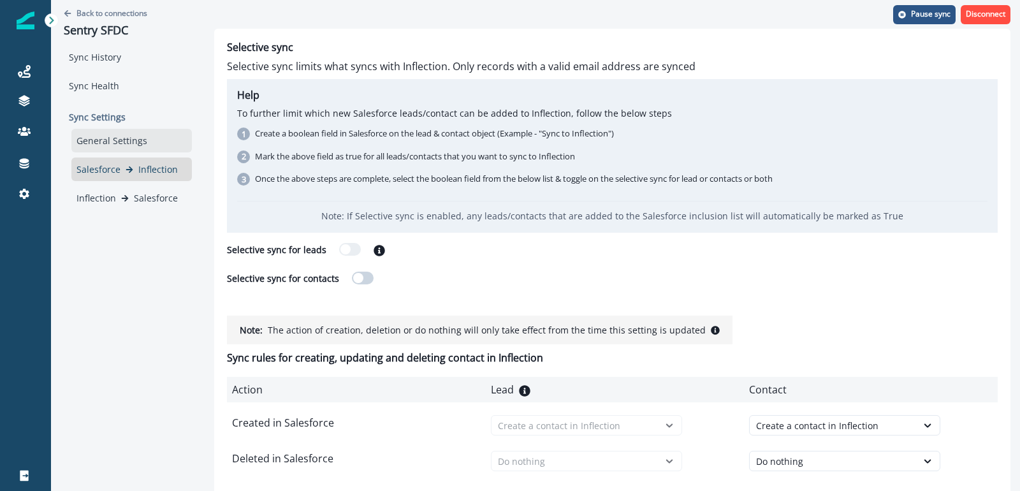
click at [116, 149] on div "General Settings" at bounding box center [131, 141] width 120 height 24
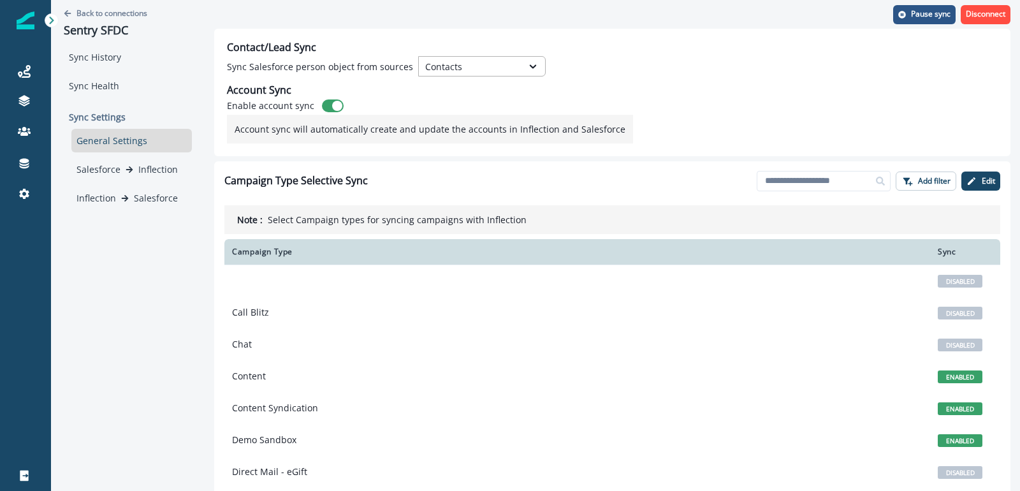
click at [449, 75] on div "Contacts" at bounding box center [481, 66] width 127 height 20
click at [574, 43] on div "Contact/Lead Sync Sync Salesforce person object from sources Contacts Account S…" at bounding box center [612, 92] width 796 height 127
click at [466, 65] on div "Contacts" at bounding box center [470, 66] width 91 height 13
click at [630, 85] on div "Contact/Lead Sync Sync Salesforce person object from sources Contacts selected,…" at bounding box center [612, 92] width 796 height 127
click at [115, 15] on p "Back to connections" at bounding box center [111, 13] width 71 height 11
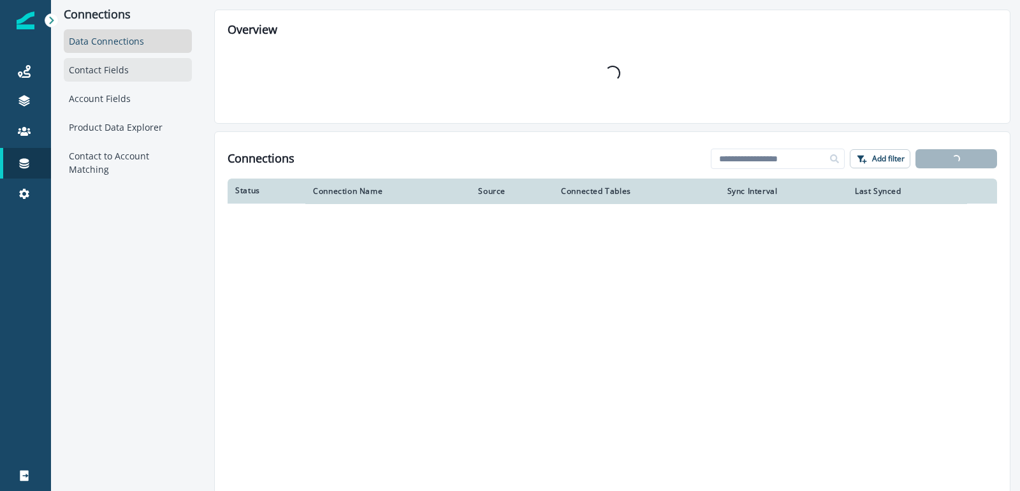
click at [126, 64] on div "Contact Fields" at bounding box center [128, 70] width 128 height 24
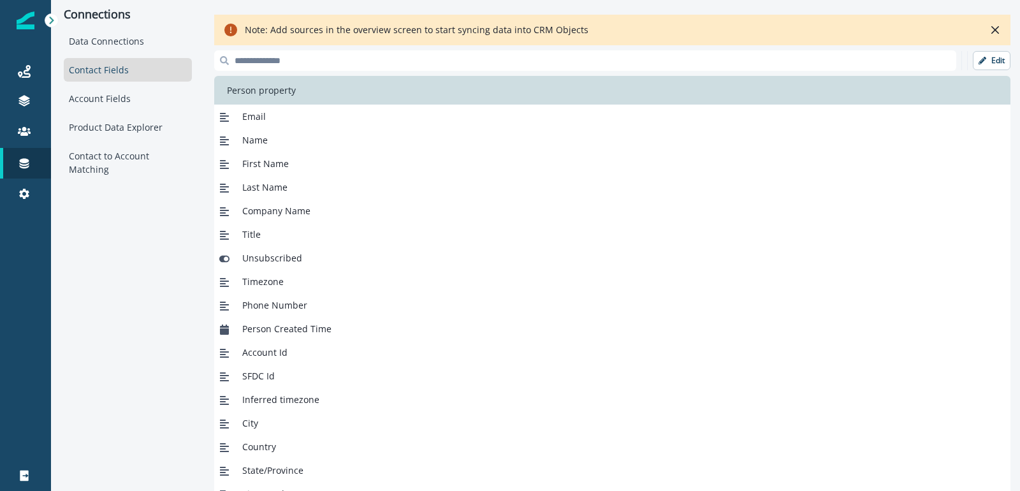
click at [103, 70] on div "Contact Fields" at bounding box center [128, 70] width 128 height 24
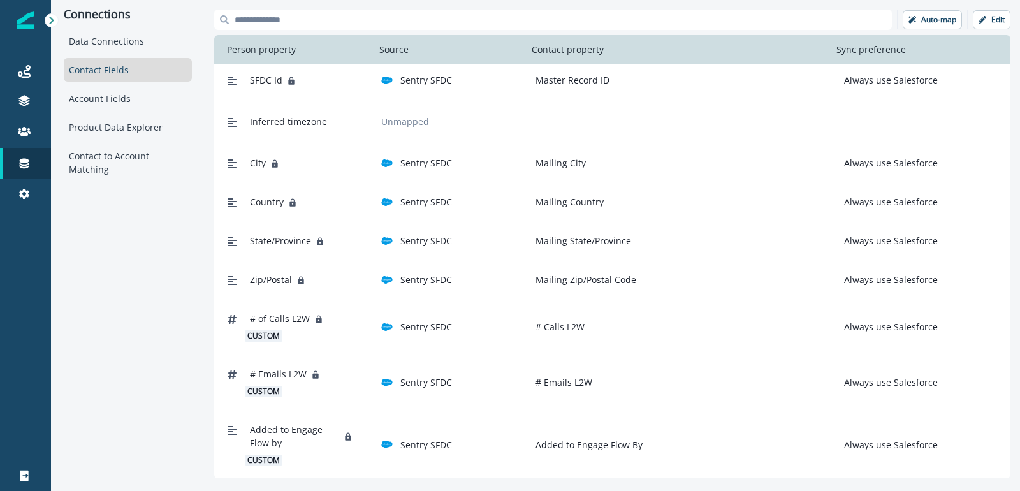
scroll to position [486, 0]
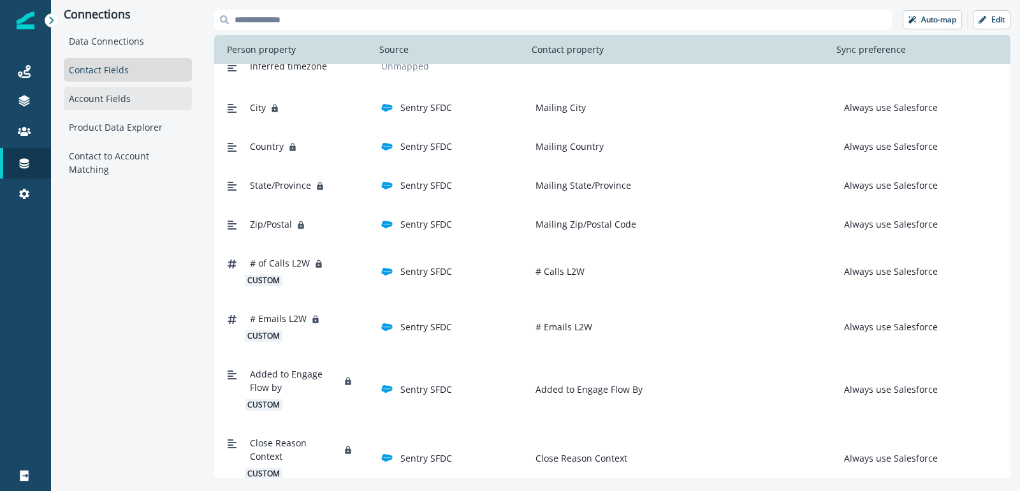
click at [124, 106] on div "Account Fields" at bounding box center [128, 99] width 128 height 24
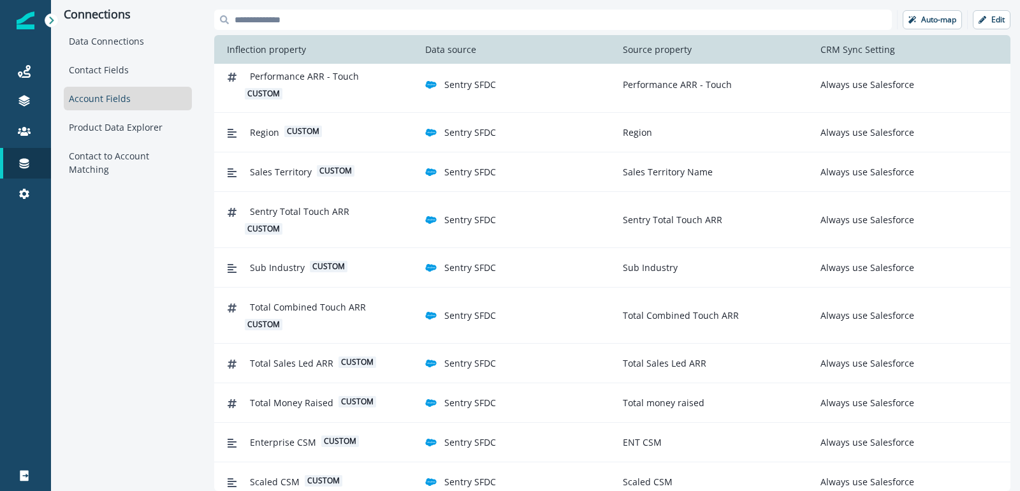
scroll to position [10, 0]
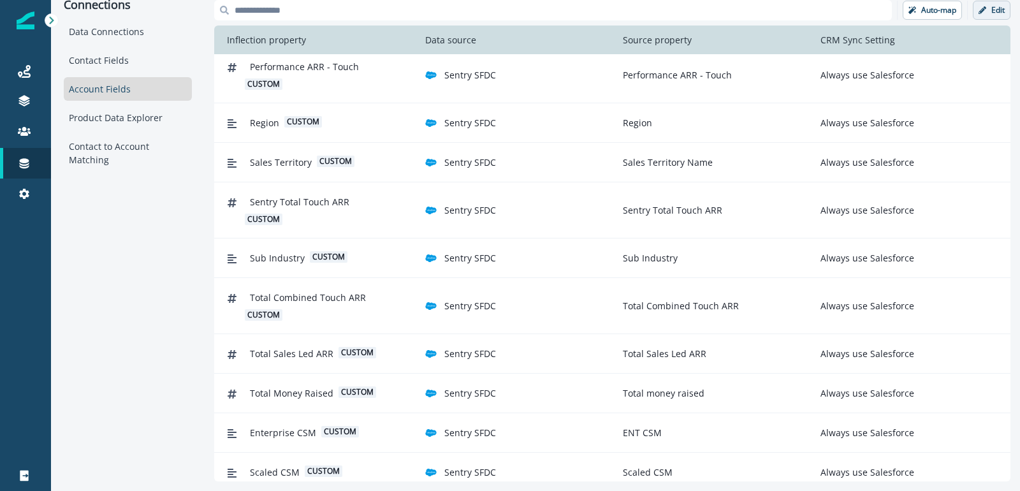
click at [977, 10] on button "Edit" at bounding box center [992, 10] width 38 height 19
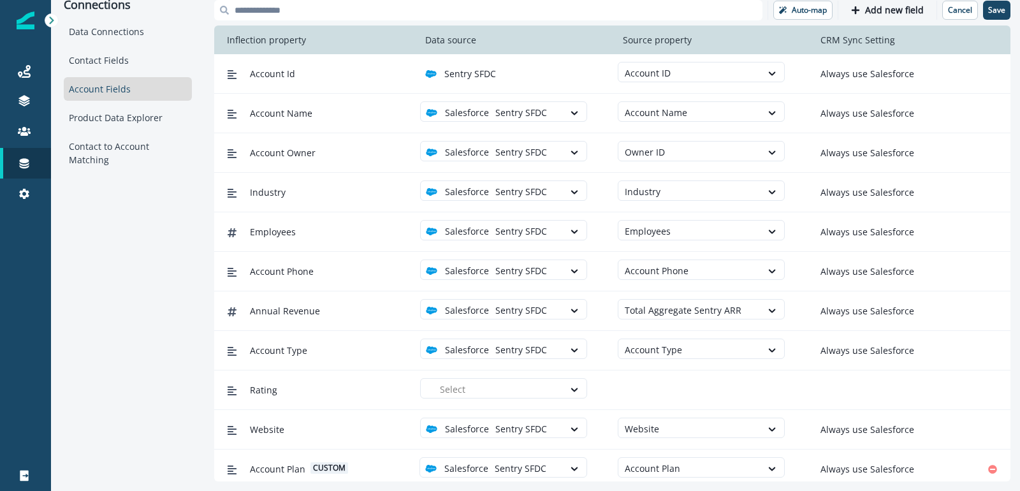
scroll to position [0, 0]
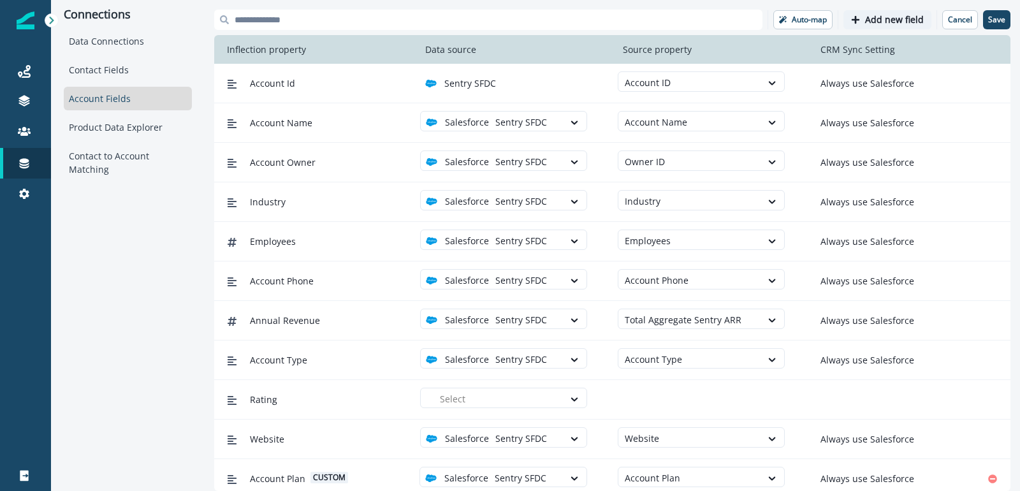
click at [896, 26] on button "Add new field" at bounding box center [887, 19] width 88 height 19
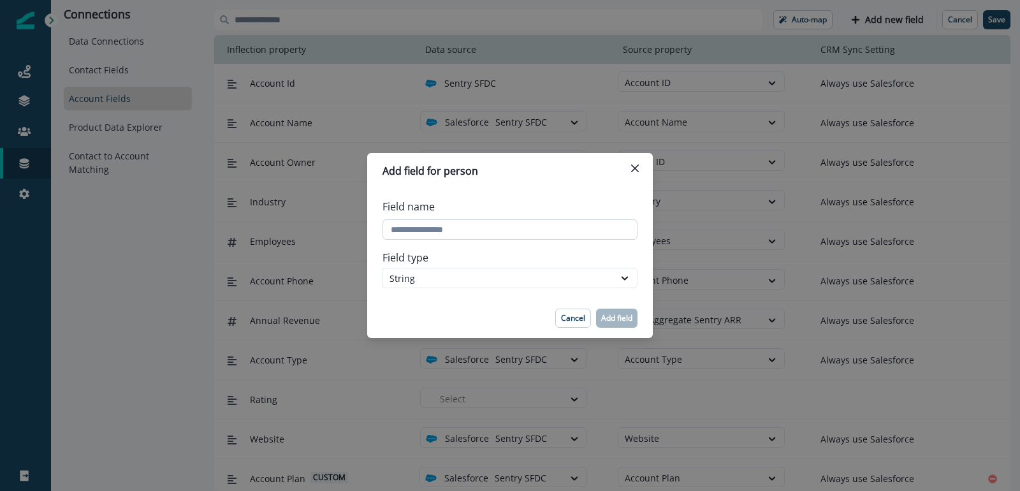
click at [489, 234] on input "Field name" at bounding box center [509, 229] width 255 height 20
type input "**********"
click at [469, 282] on div "String" at bounding box center [499, 278] width 218 height 13
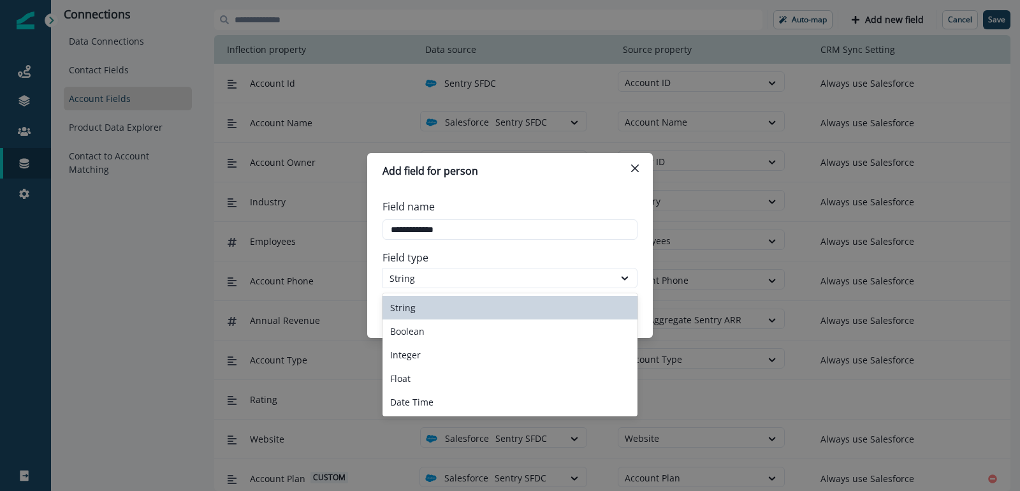
click at [456, 315] on div "String" at bounding box center [509, 308] width 255 height 24
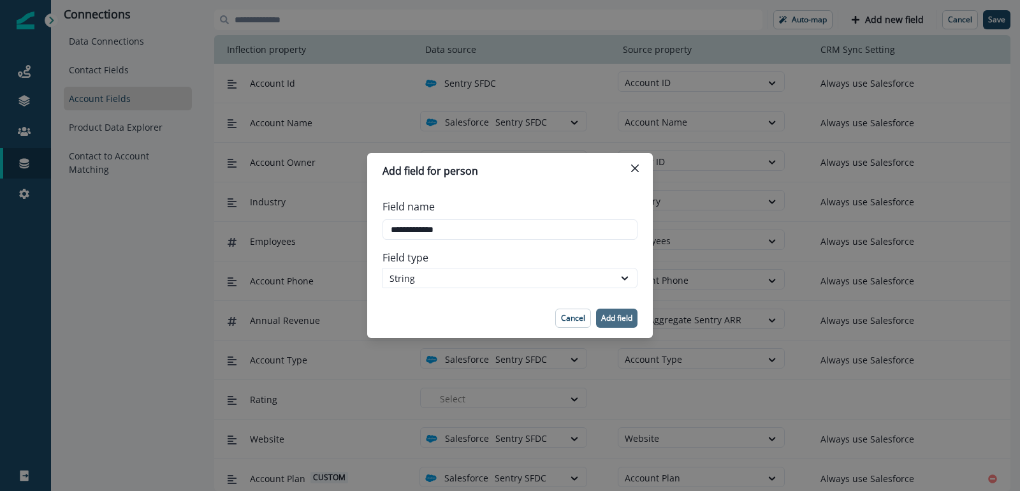
click at [615, 316] on p "Add field" at bounding box center [616, 318] width 31 height 9
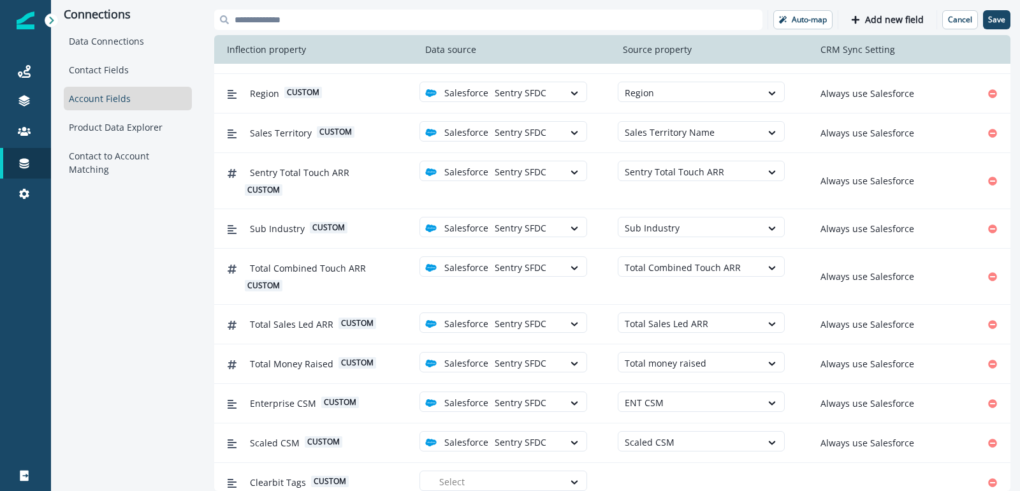
scroll to position [10, 0]
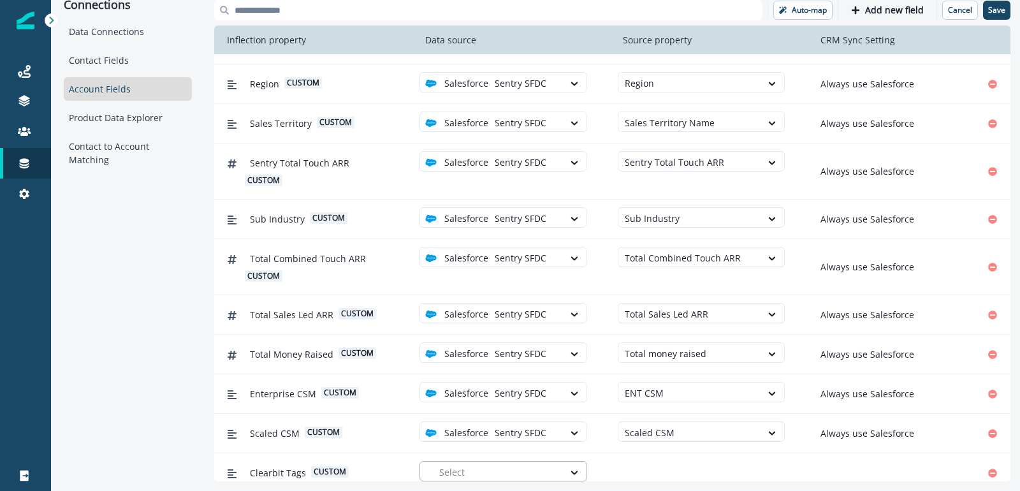
click at [555, 464] on div at bounding box center [497, 472] width 117 height 16
click at [523, 433] on div "Sentry SFDC" at bounding box center [508, 430] width 152 height 13
click at [659, 464] on div at bounding box center [690, 472] width 130 height 16
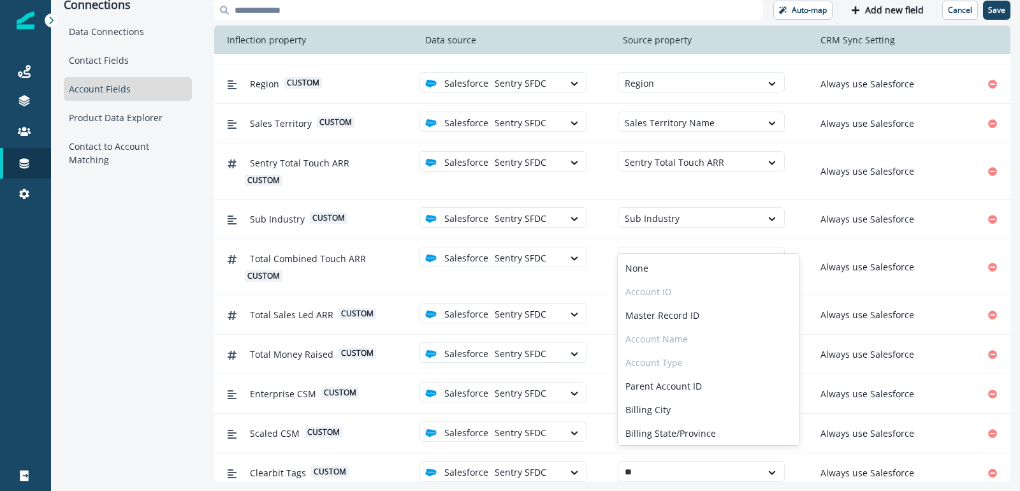
type input "*"
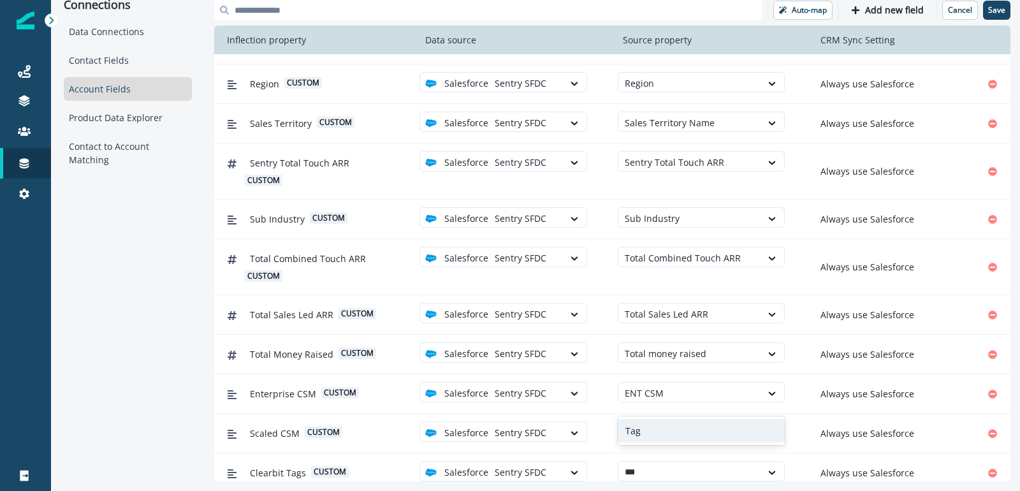
type input "***"
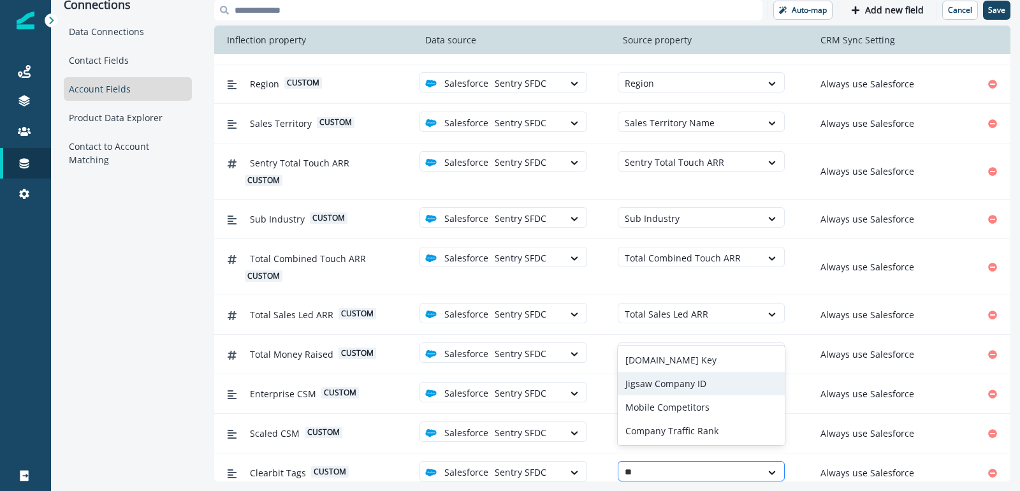
type input "*"
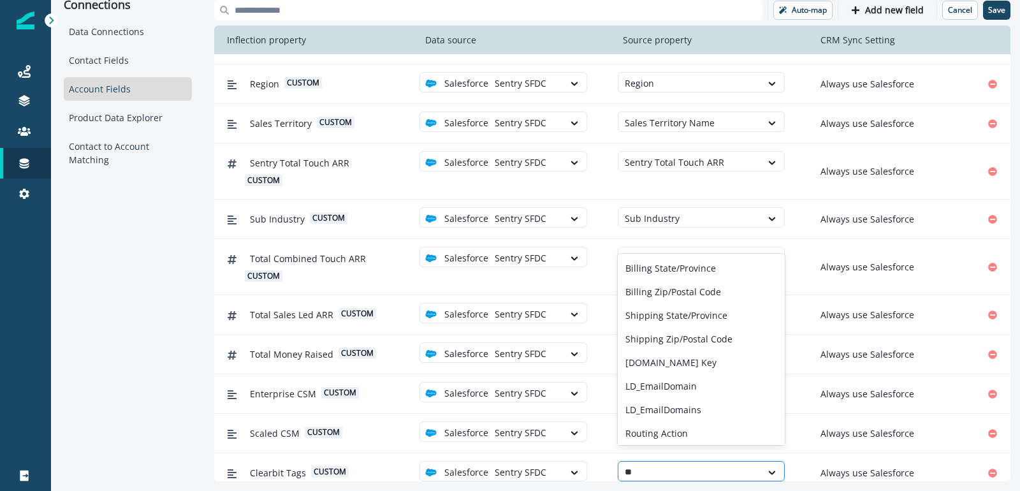
type input "*"
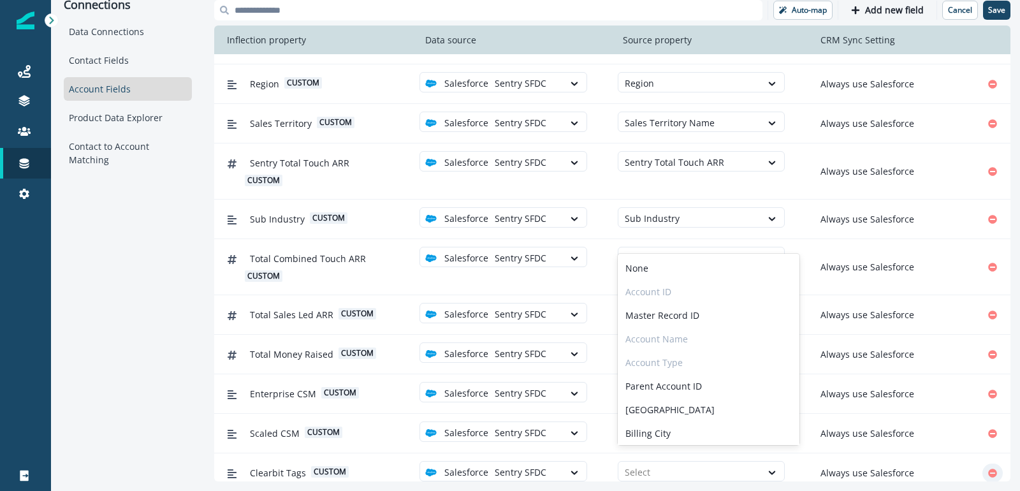
click at [994, 469] on icon "Remove" at bounding box center [992, 473] width 9 height 9
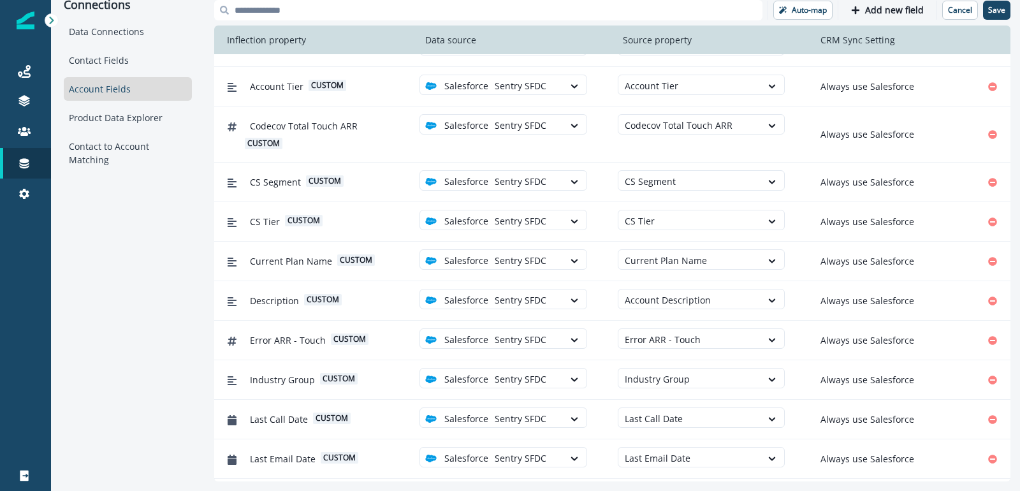
scroll to position [395, 0]
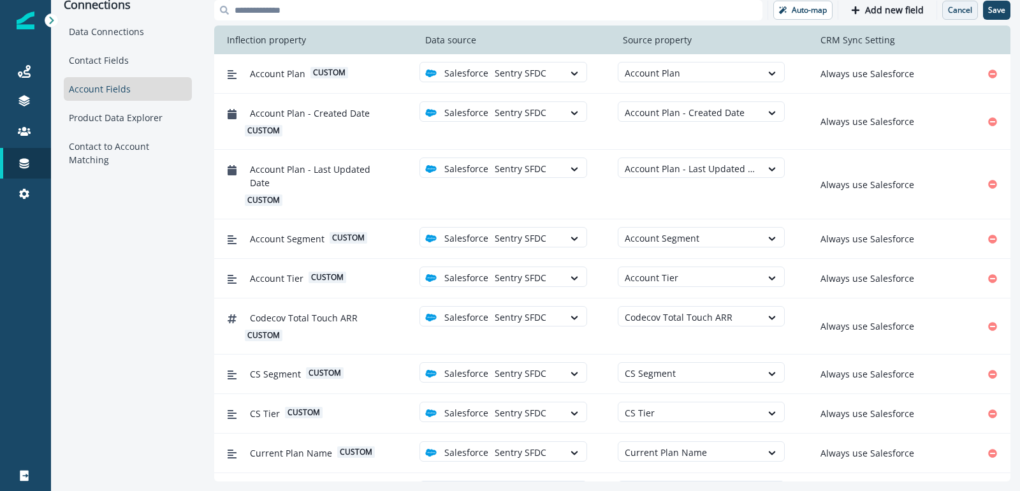
click at [969, 10] on p "Cancel" at bounding box center [960, 10] width 24 height 9
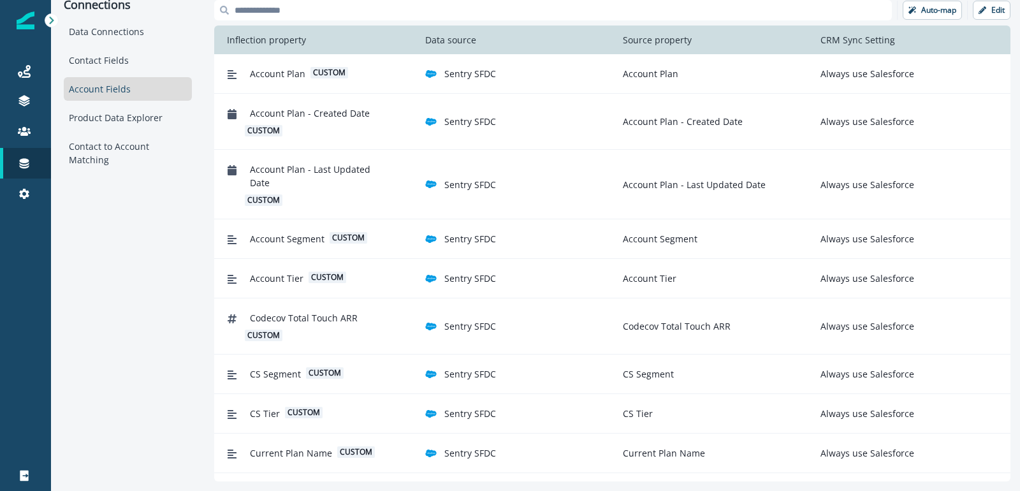
scroll to position [0, 0]
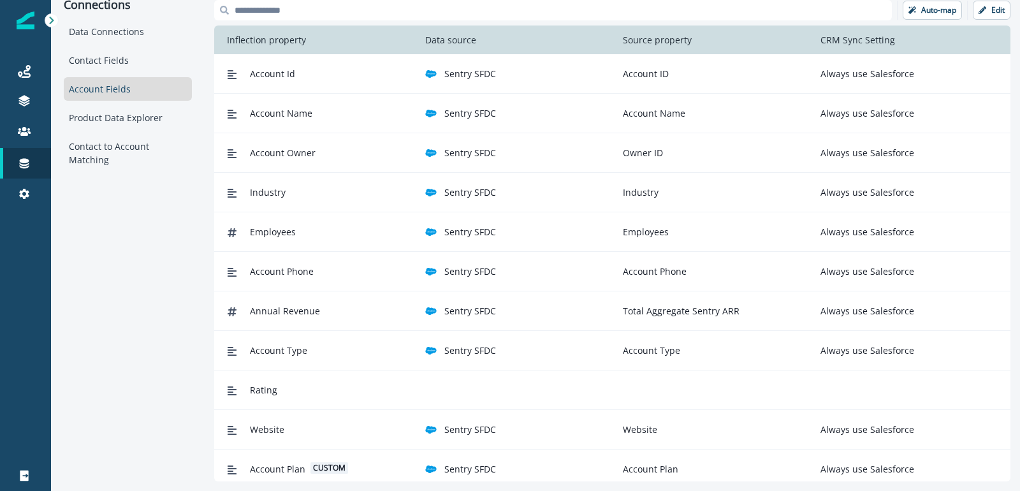
click at [697, 12] on input at bounding box center [553, 10] width 678 height 20
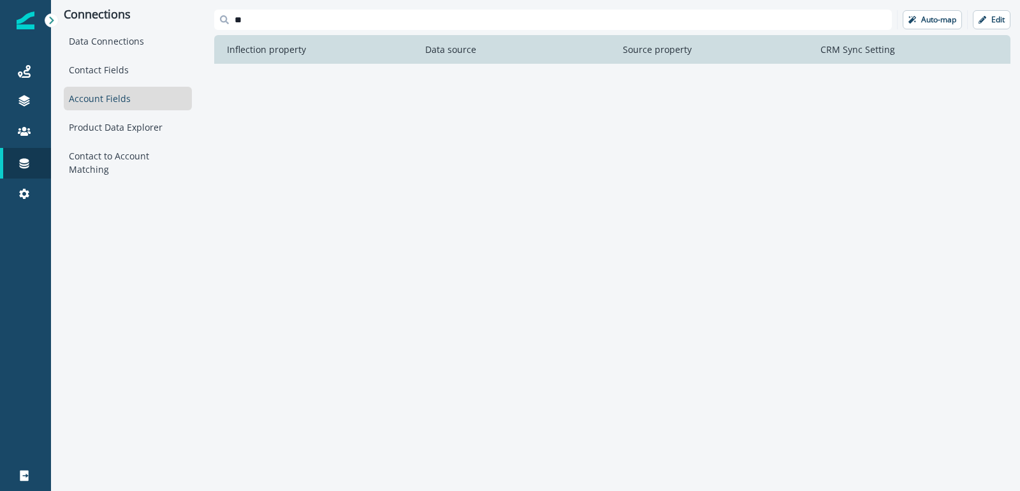
type input "*"
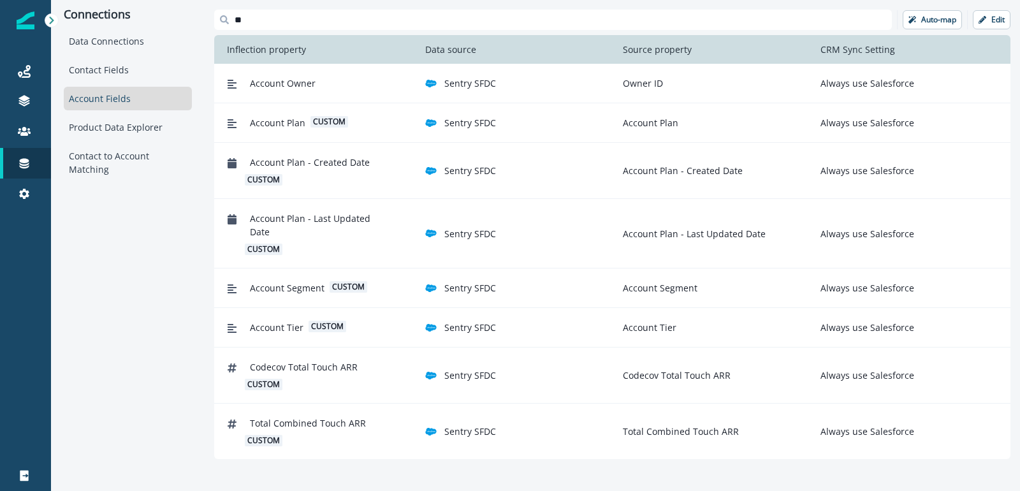
type input "*"
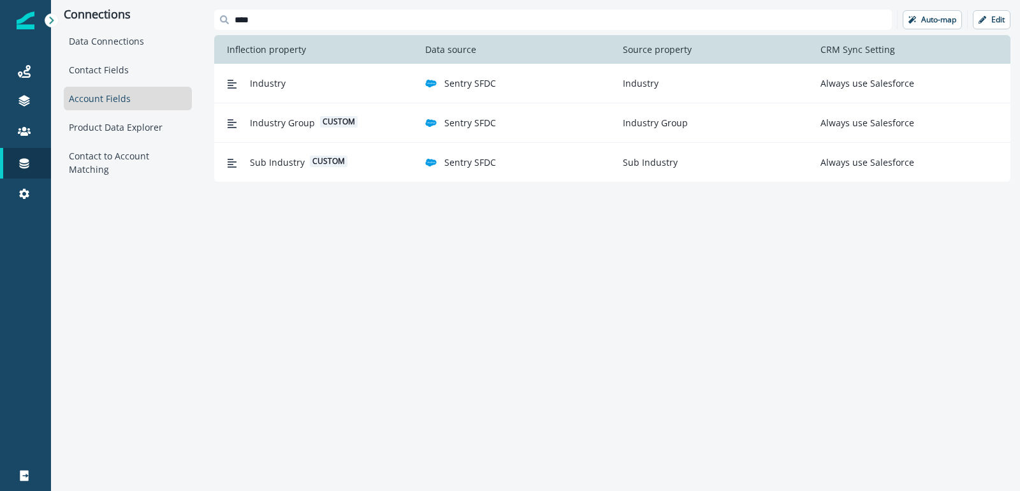
type input "*****"
click at [271, 15] on input "*****" at bounding box center [553, 20] width 678 height 20
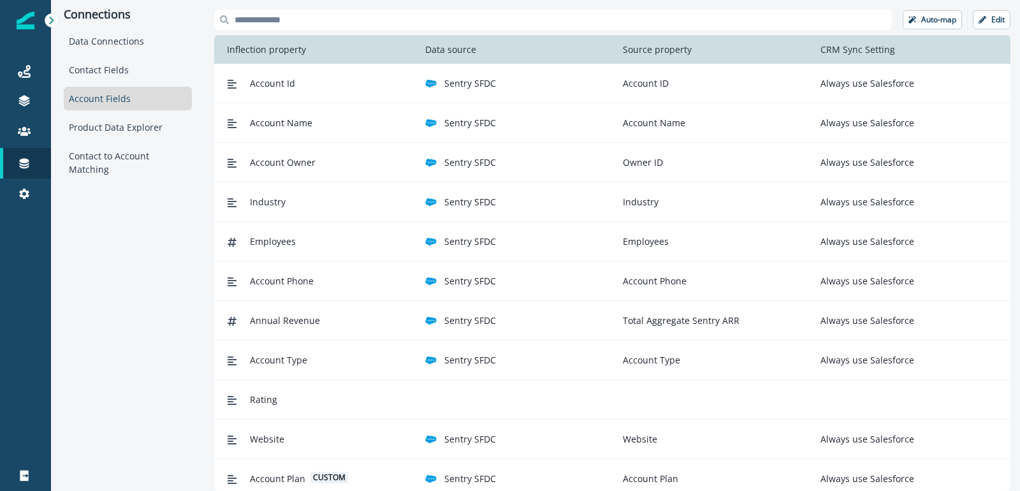
click at [201, 24] on div "Connections Data Connections Contact Fields Account Fields Product Data Explore…" at bounding box center [128, 245] width 154 height 491
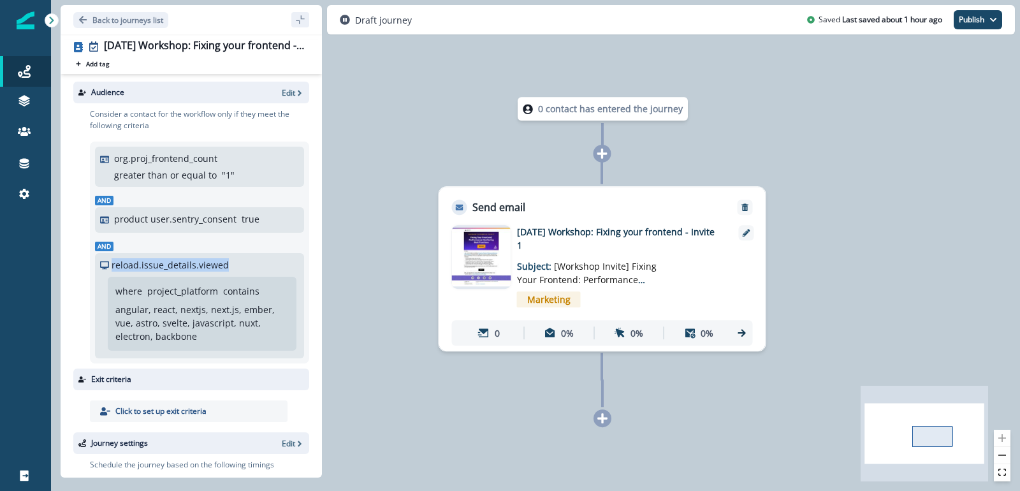
drag, startPoint x: 224, startPoint y: 266, endPoint x: 111, endPoint y: 265, distance: 113.5
click at [111, 265] on div "reload.issue_details.viewed" at bounding box center [164, 264] width 129 height 13
click at [234, 263] on div "reload.issue_details.viewed" at bounding box center [199, 264] width 199 height 13
drag, startPoint x: 227, startPoint y: 264, endPoint x: 113, endPoint y: 263, distance: 114.1
click at [112, 263] on div "reload.issue_details.viewed" at bounding box center [199, 264] width 199 height 13
